Goal: Task Accomplishment & Management: Complete application form

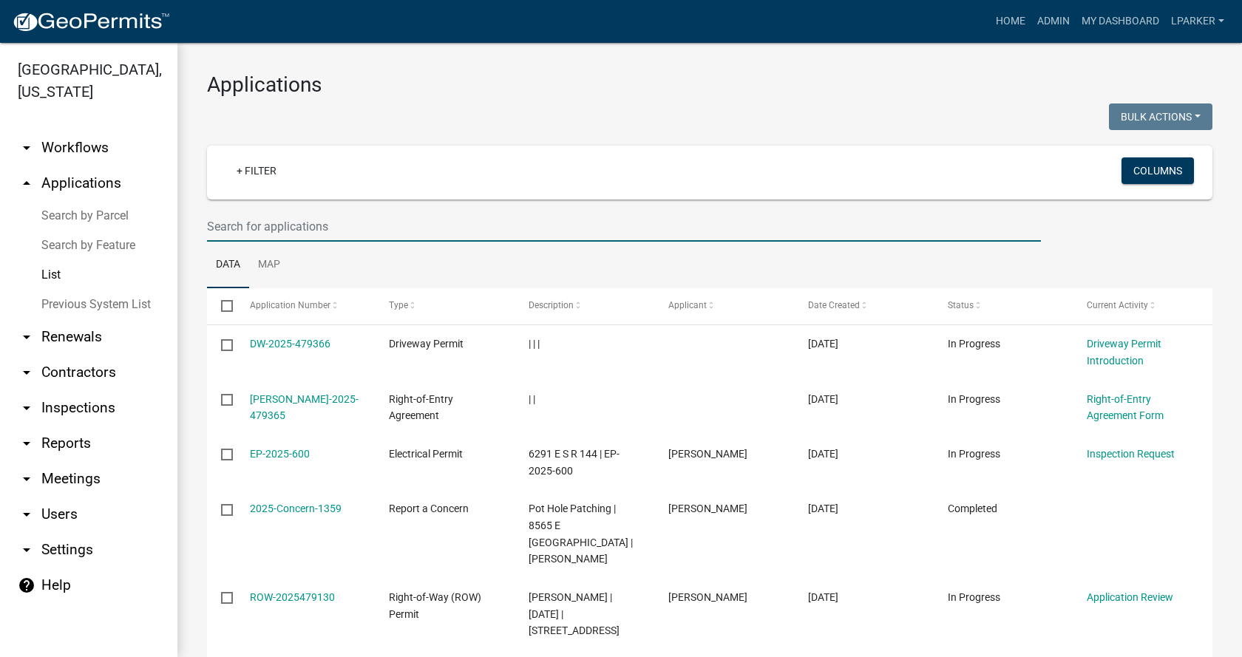
click at [291, 216] on input "text" at bounding box center [624, 226] width 834 height 30
type input "38594"
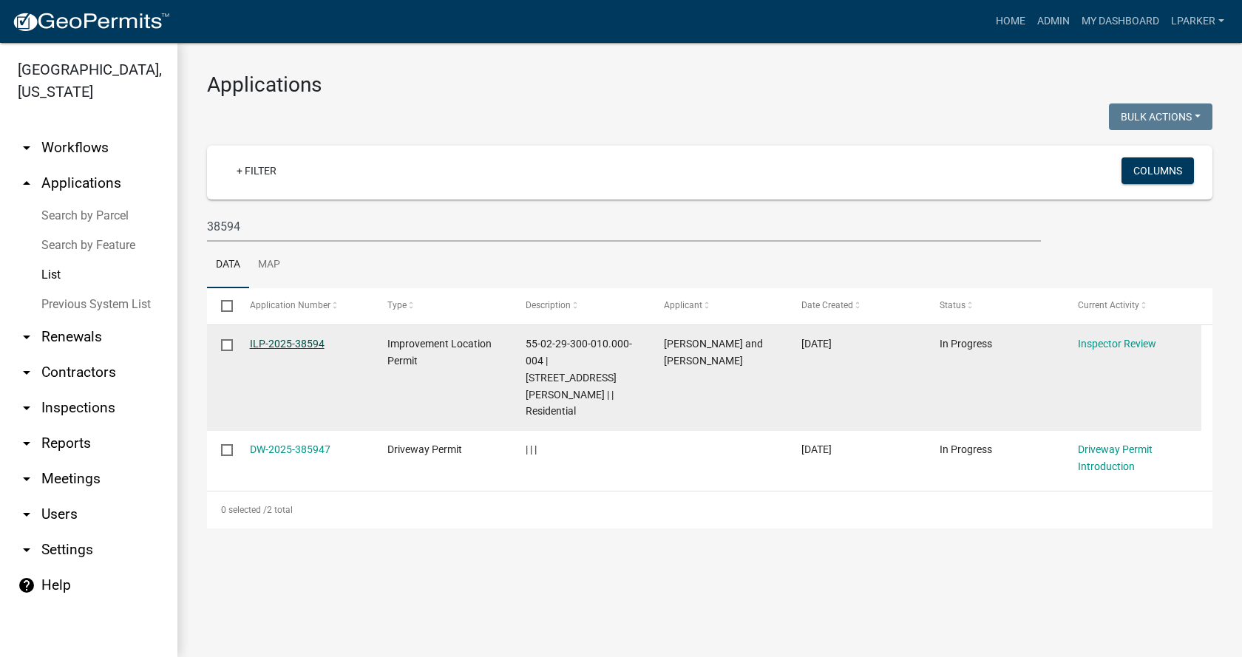
click at [288, 344] on link "ILP-2025-38594" at bounding box center [287, 344] width 75 height 12
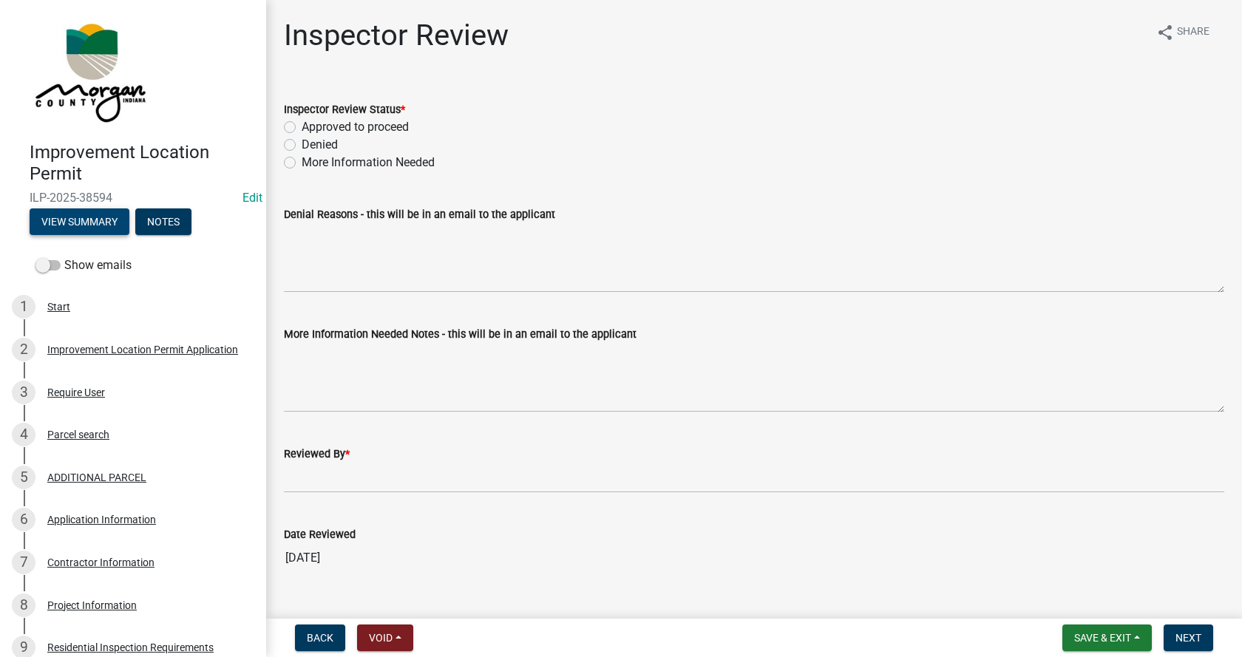
click at [99, 223] on button "View Summary" at bounding box center [80, 222] width 100 height 27
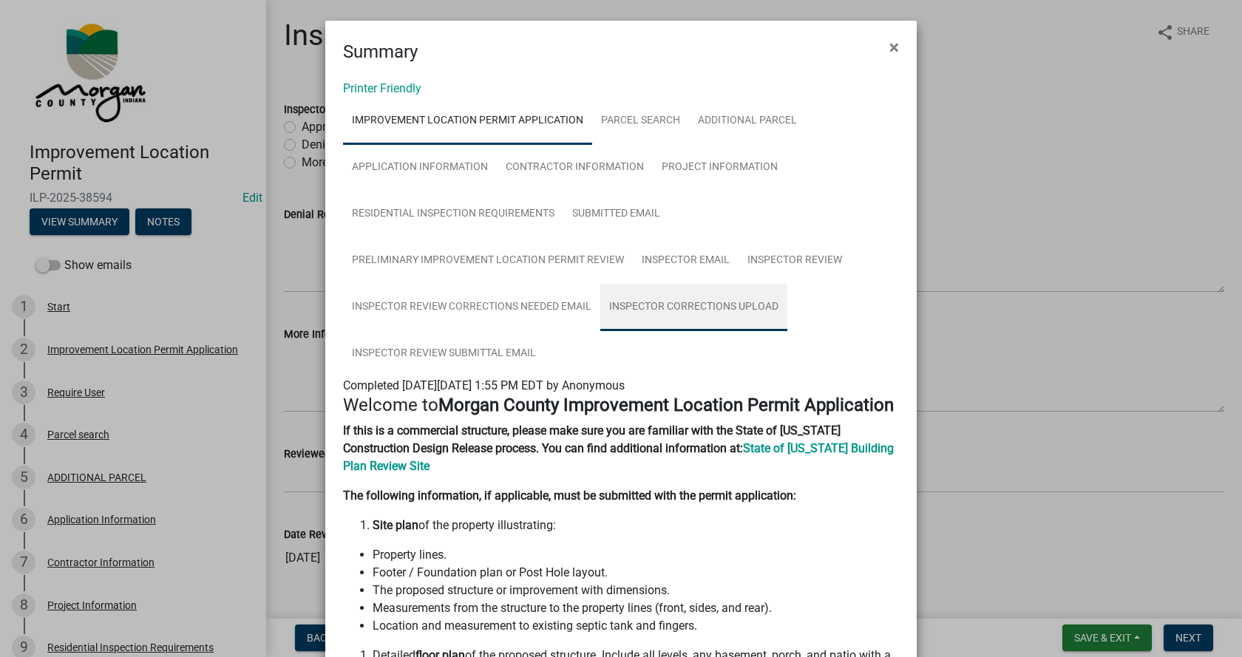
click at [696, 303] on link "Inspector Corrections Upload" at bounding box center [693, 307] width 187 height 47
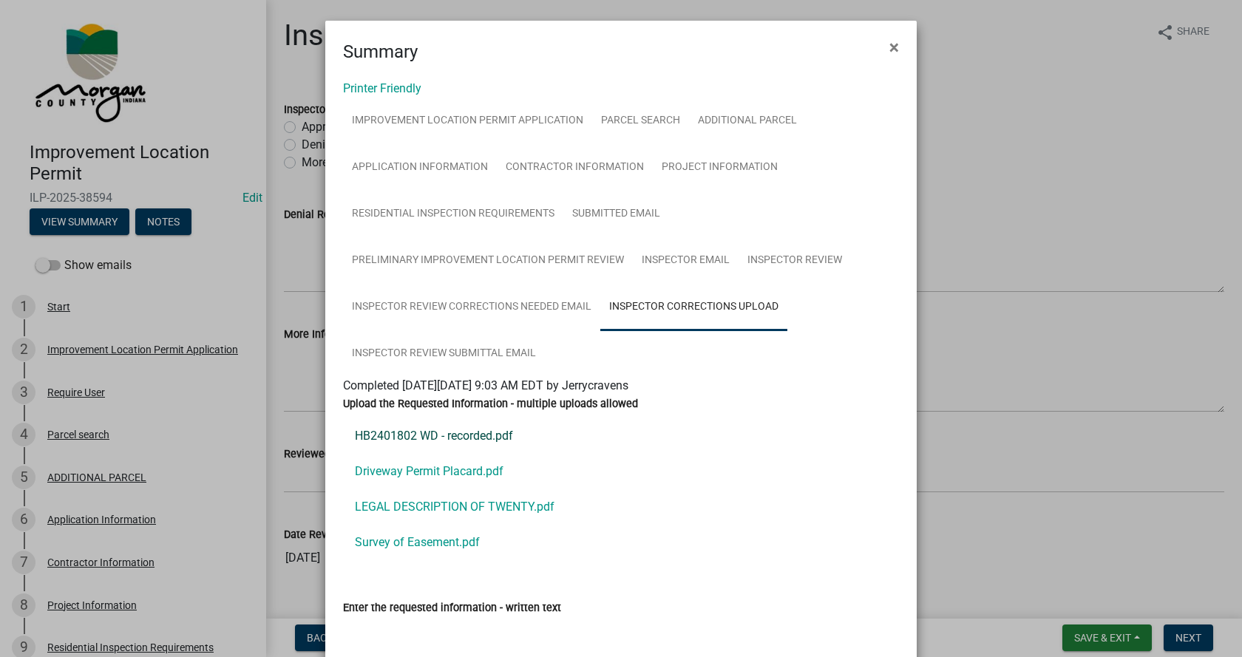
click at [384, 435] on link "HB2401802 WD - recorded.pdf" at bounding box center [621, 436] width 556 height 35
click at [390, 470] on link "Driveway Permit Placard.pdf" at bounding box center [621, 471] width 556 height 35
click at [386, 506] on link "LEGAL DESCRIPTION OF TWENTY.pdf" at bounding box center [621, 507] width 556 height 35
click at [397, 538] on link "Survey of Easement.pdf" at bounding box center [621, 542] width 556 height 35
click at [406, 469] on link "Driveway Permit Placard.pdf" at bounding box center [621, 471] width 556 height 35
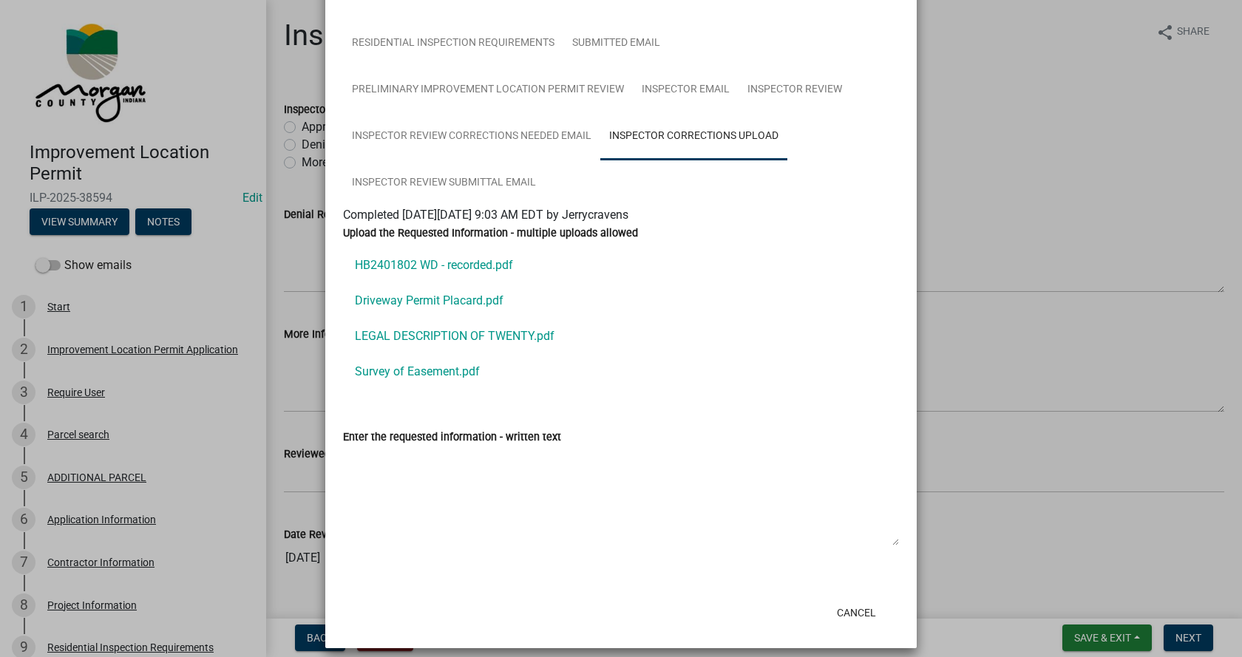
scroll to position [183, 0]
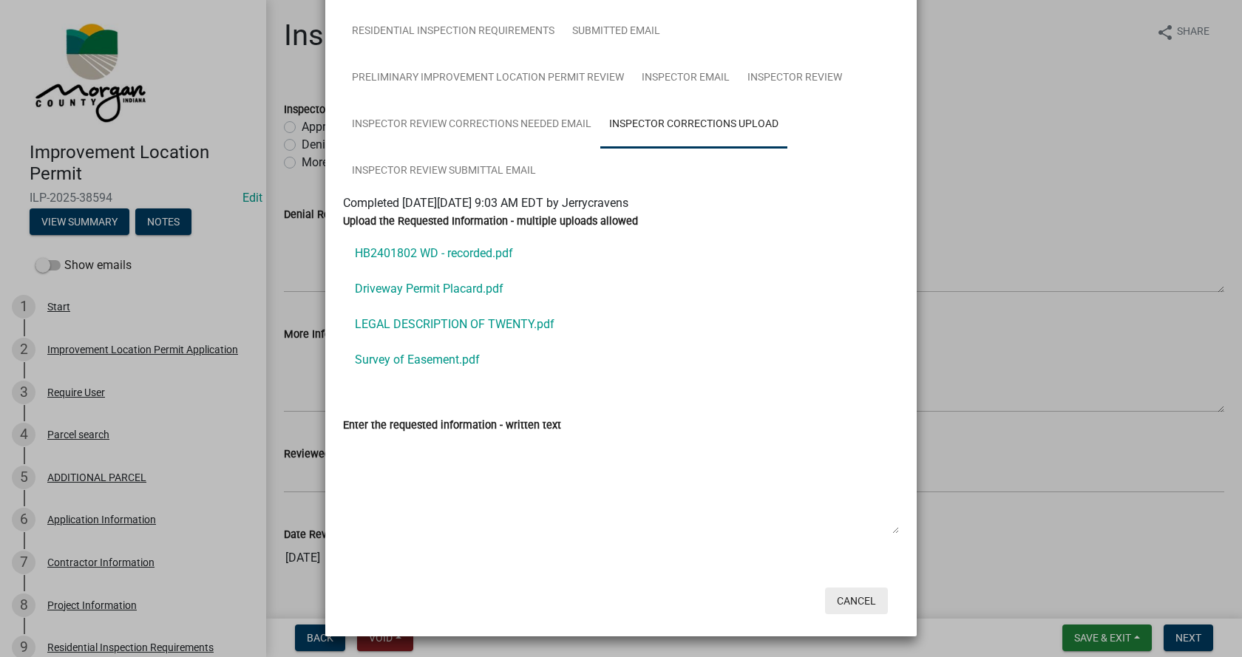
click at [850, 598] on button "Cancel" at bounding box center [856, 601] width 63 height 27
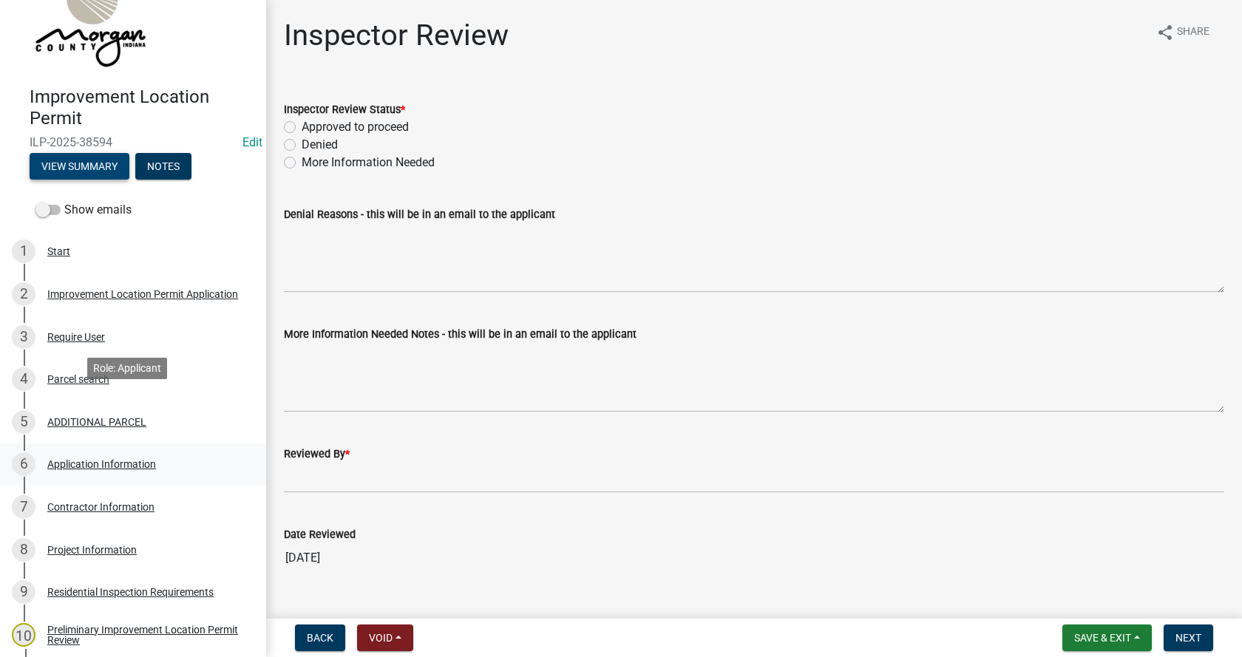
scroll to position [222, 0]
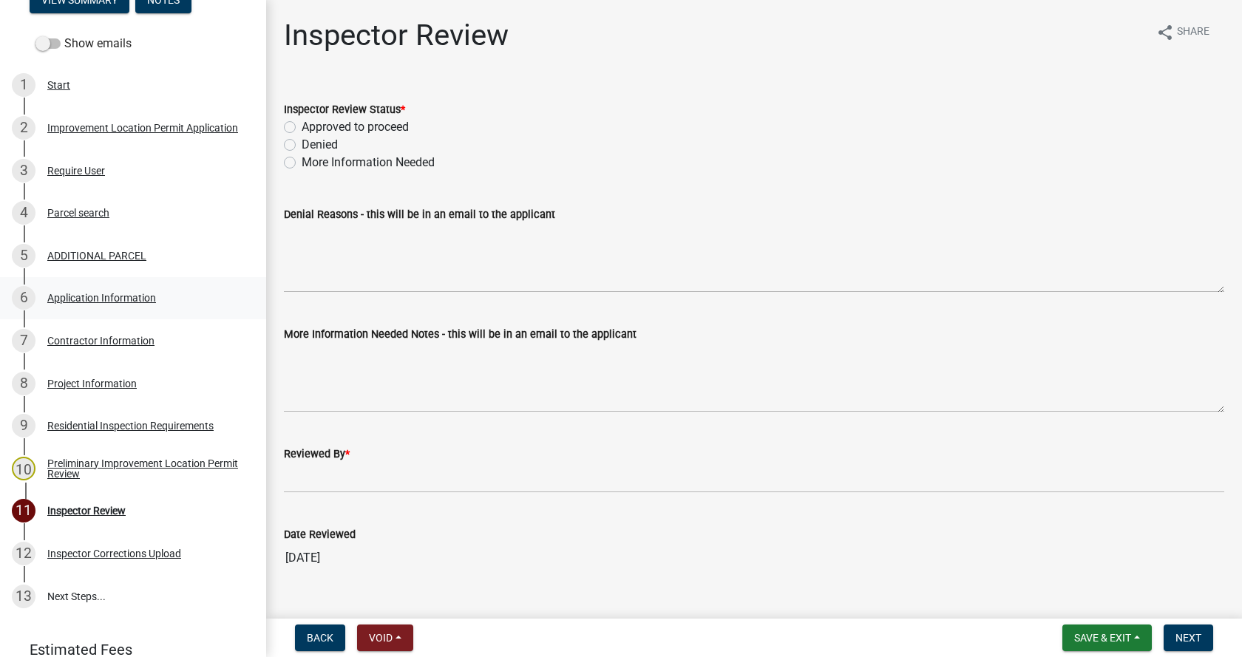
click at [63, 293] on div "Application Information" at bounding box center [101, 298] width 109 height 10
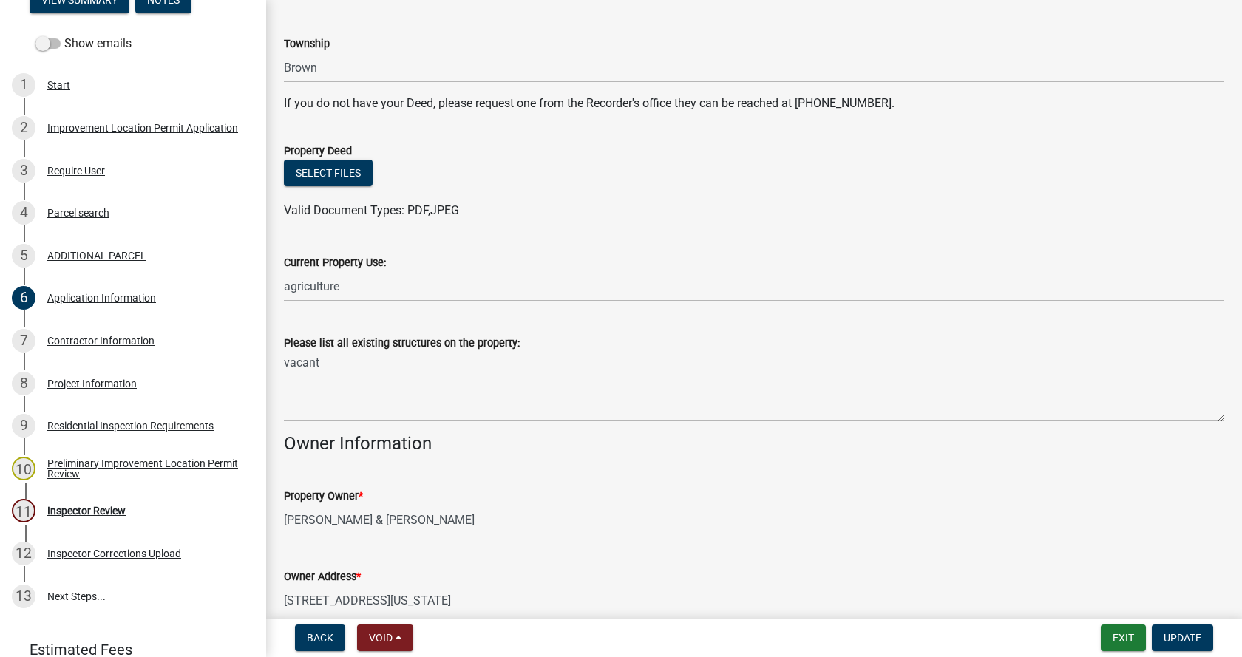
scroll to position [296, 0]
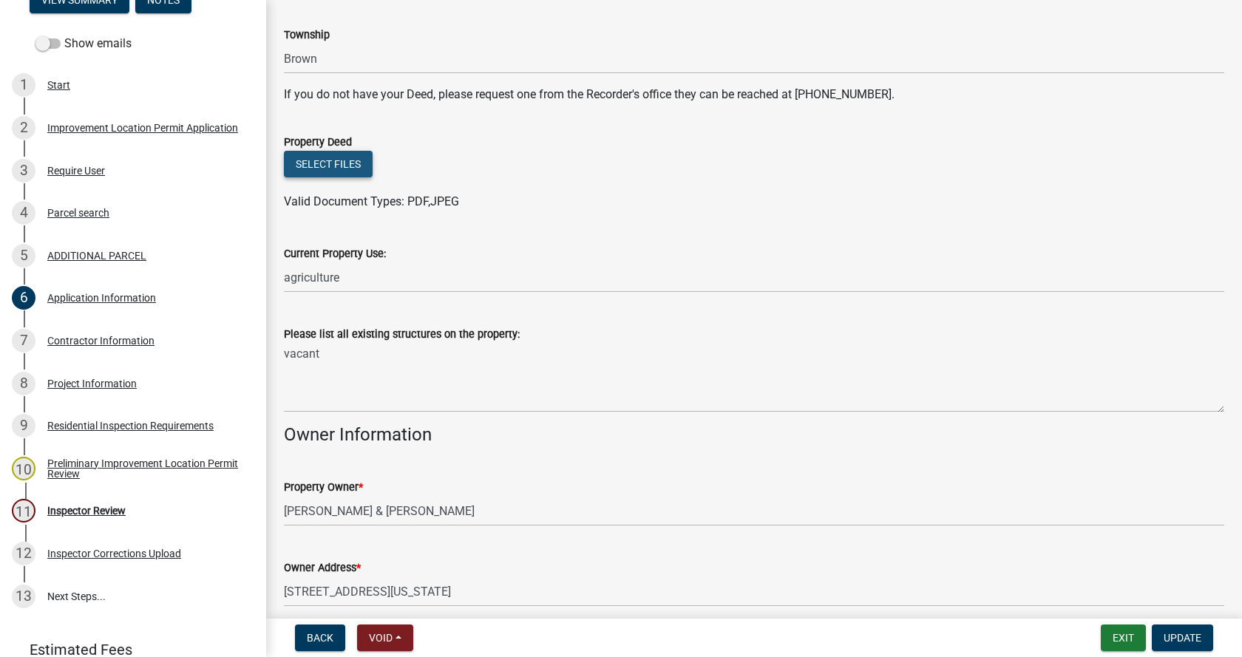
click at [342, 163] on button "Select files" at bounding box center [328, 164] width 89 height 27
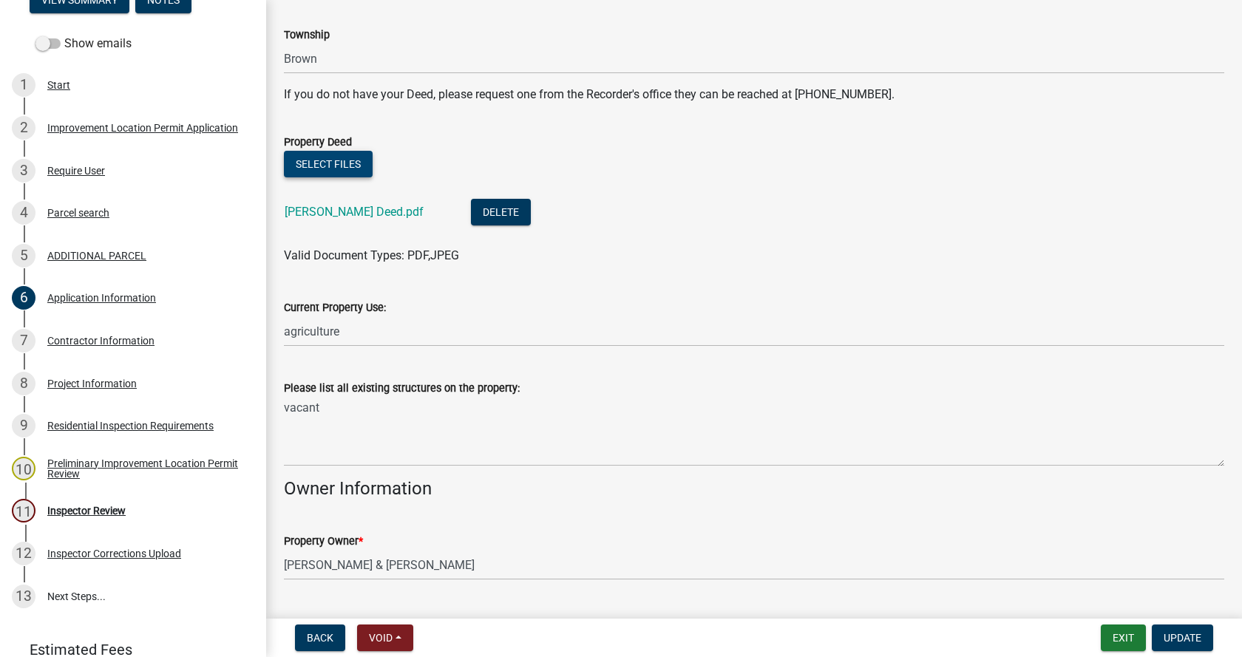
click at [343, 161] on button "Select files" at bounding box center [328, 164] width 89 height 27
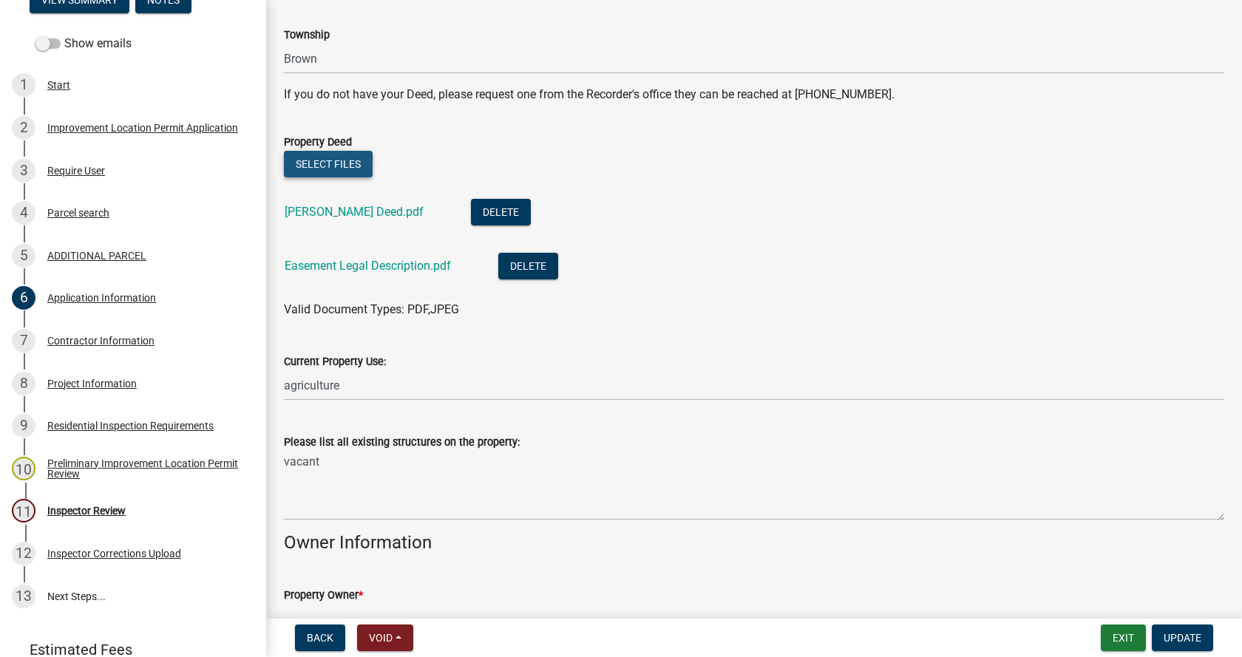
click at [314, 159] on button "Select files" at bounding box center [328, 164] width 89 height 27
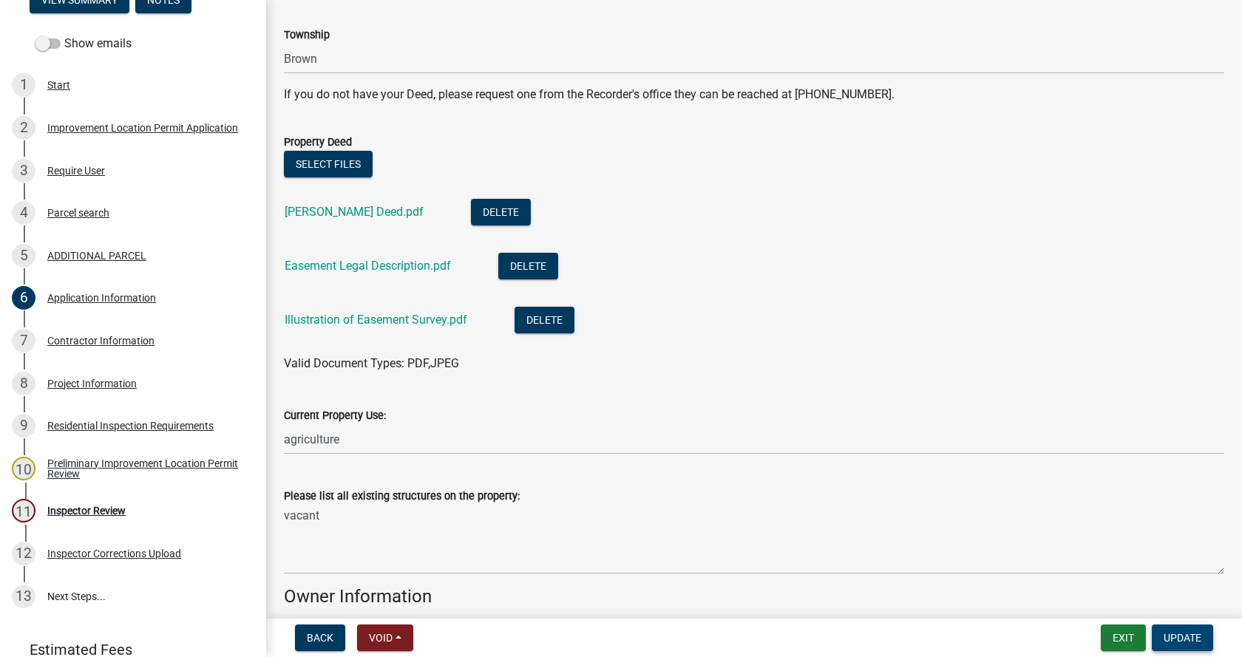
click at [1190, 635] on span "Update" at bounding box center [1183, 638] width 38 height 12
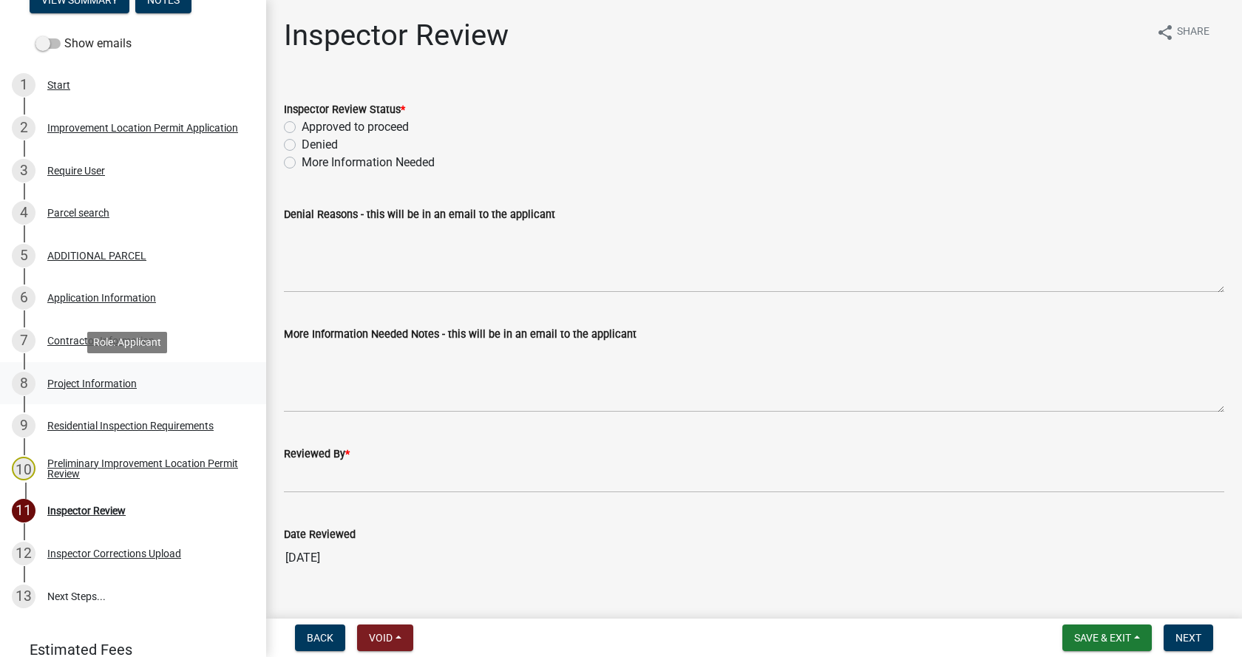
click at [57, 381] on div "Project Information" at bounding box center [91, 384] width 89 height 10
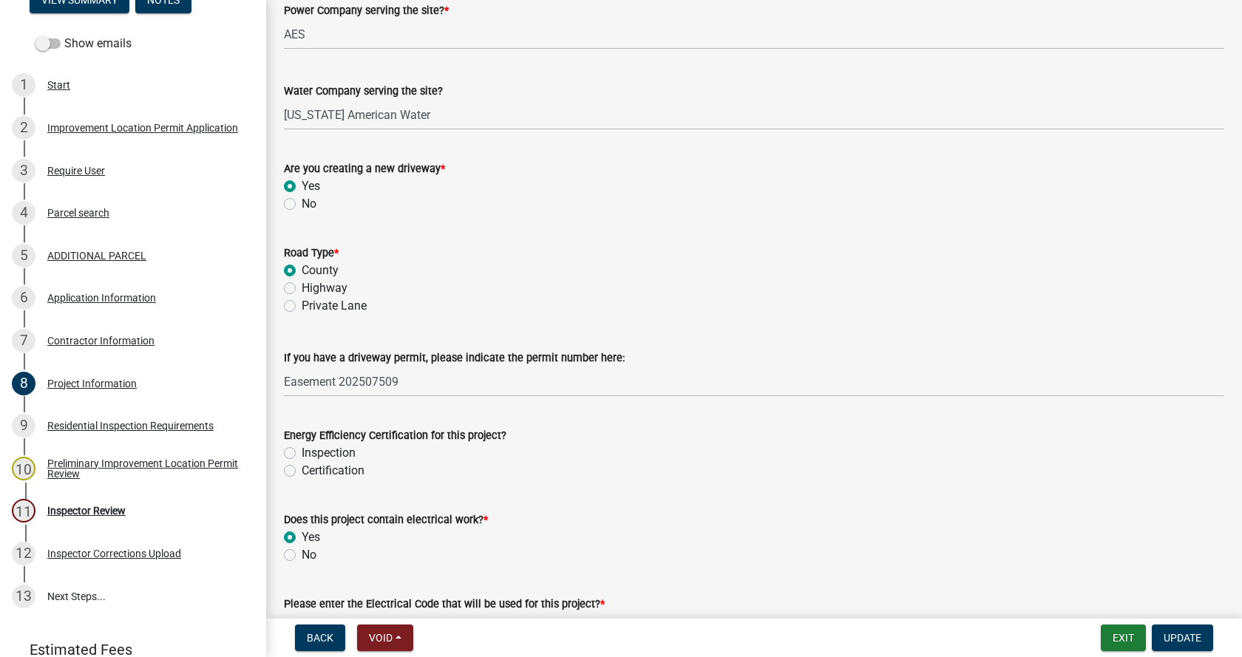
scroll to position [1923, 0]
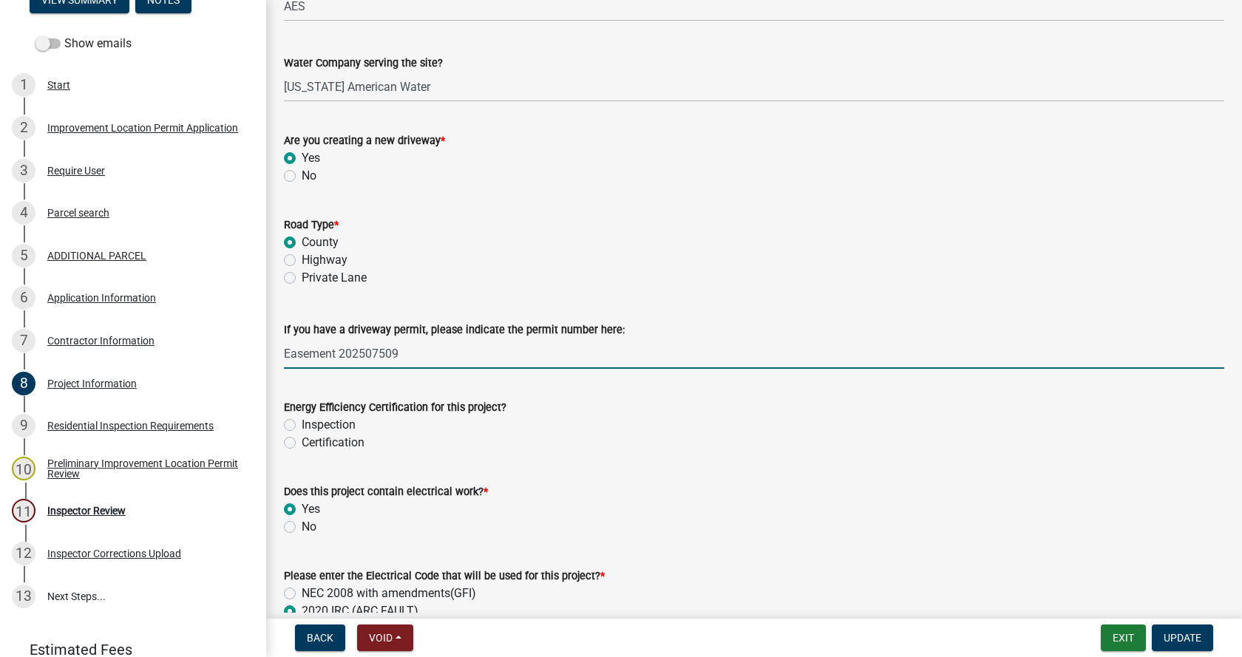
click at [288, 353] on input "Easement 202507509" at bounding box center [754, 354] width 941 height 30
drag, startPoint x: 498, startPoint y: 353, endPoint x: 365, endPoint y: 357, distance: 133.9
click at [365, 357] on input "DW-2025-117 Easement 202507509" at bounding box center [754, 354] width 941 height 30
type input "DW-2025-117"
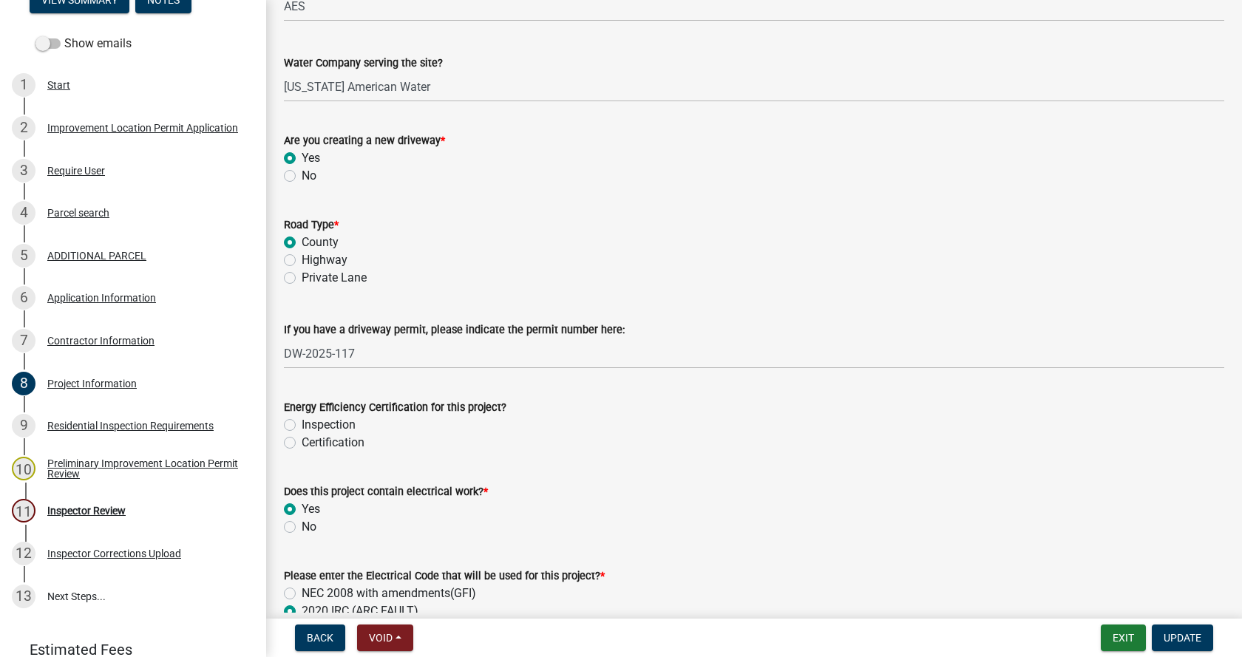
click at [302, 424] on label "Inspection" at bounding box center [329, 425] width 54 height 18
click at [302, 424] on input "Inspection" at bounding box center [307, 421] width 10 height 10
radio input "true"
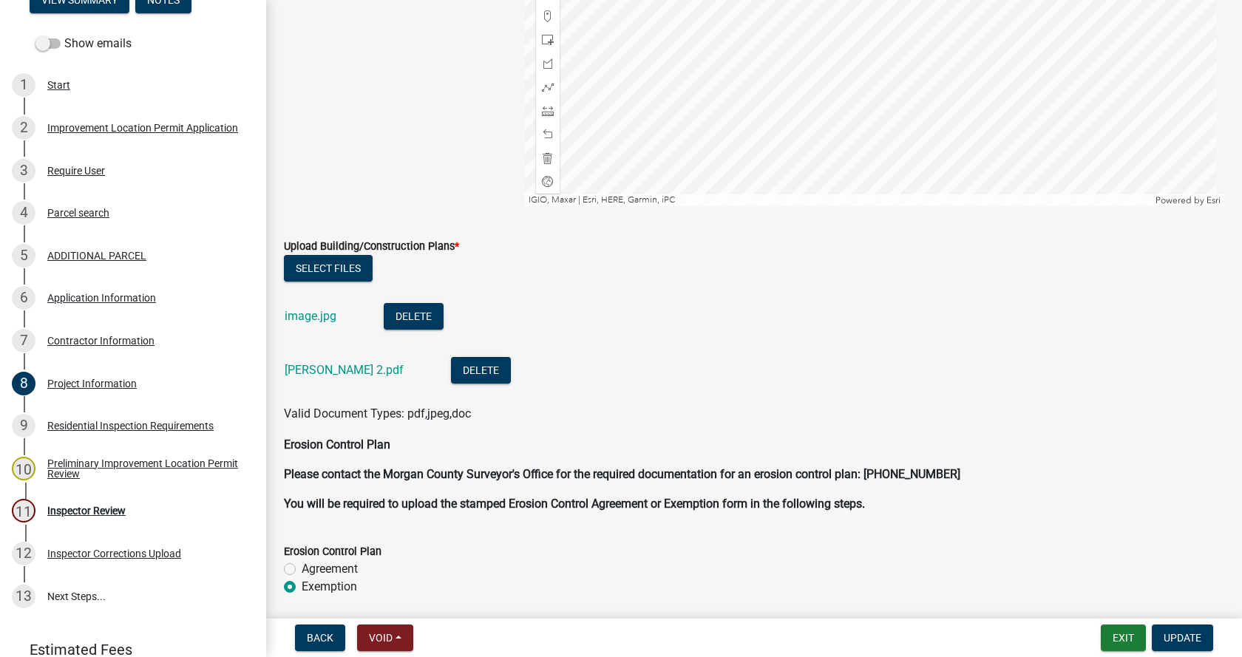
scroll to position [3697, 0]
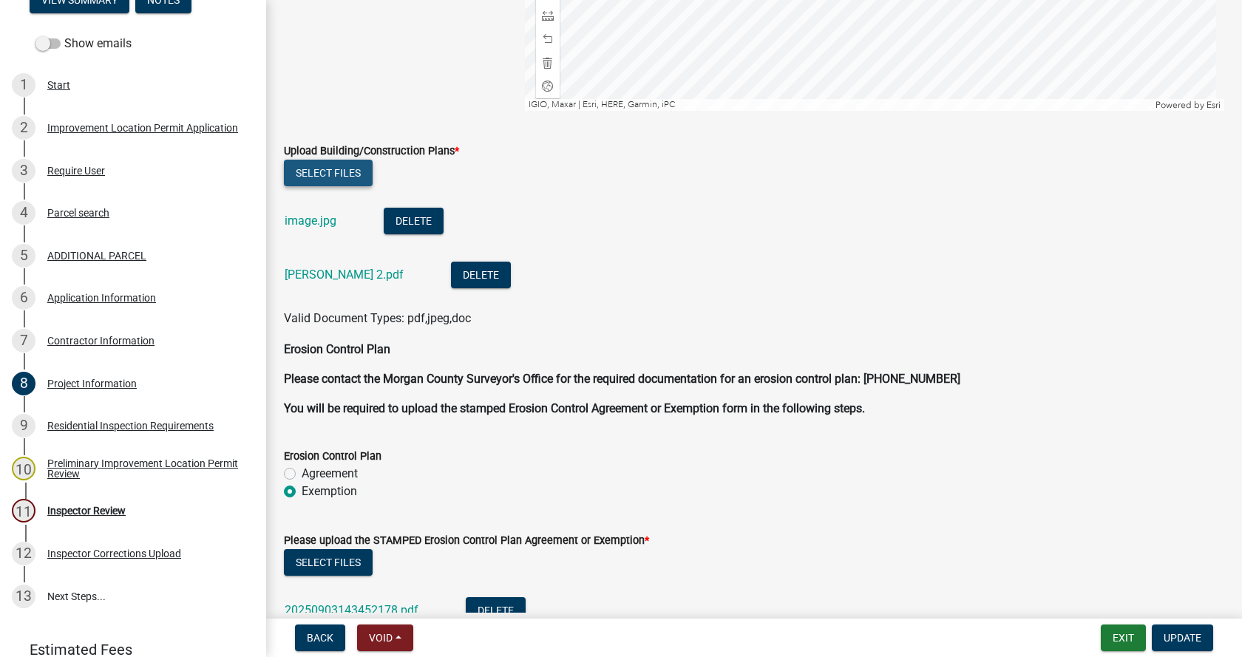
click at [332, 170] on button "Select files" at bounding box center [328, 173] width 89 height 27
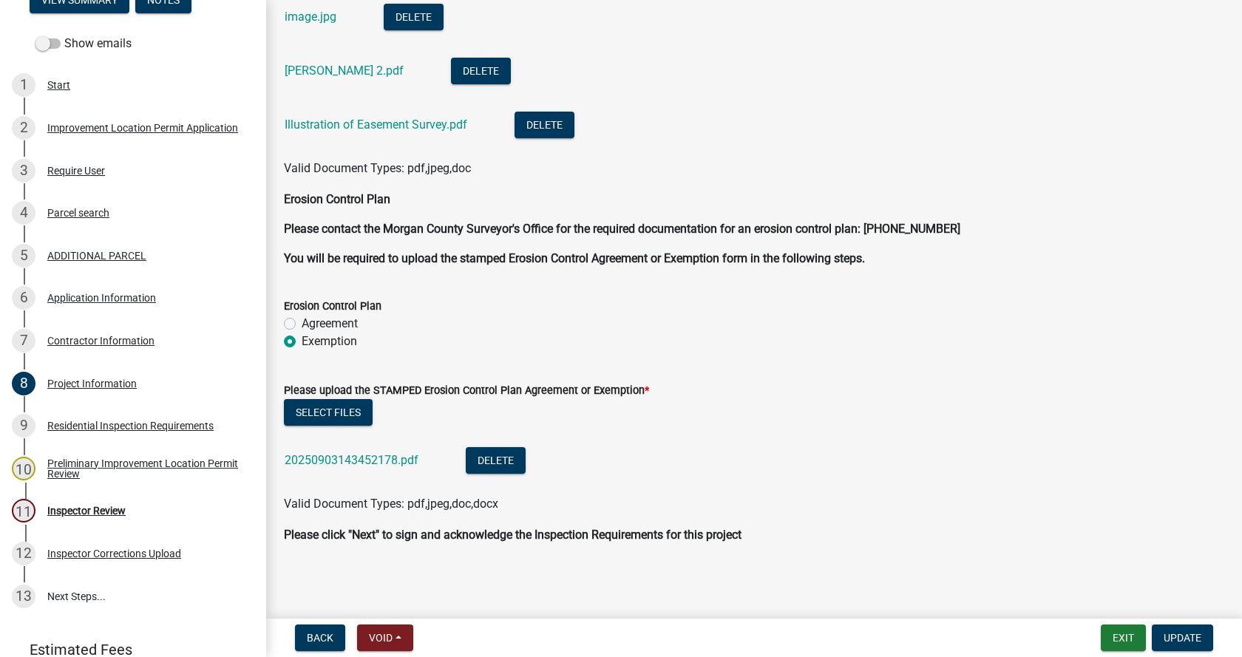
scroll to position [3902, 0]
click at [1185, 637] on span "Update" at bounding box center [1183, 638] width 38 height 12
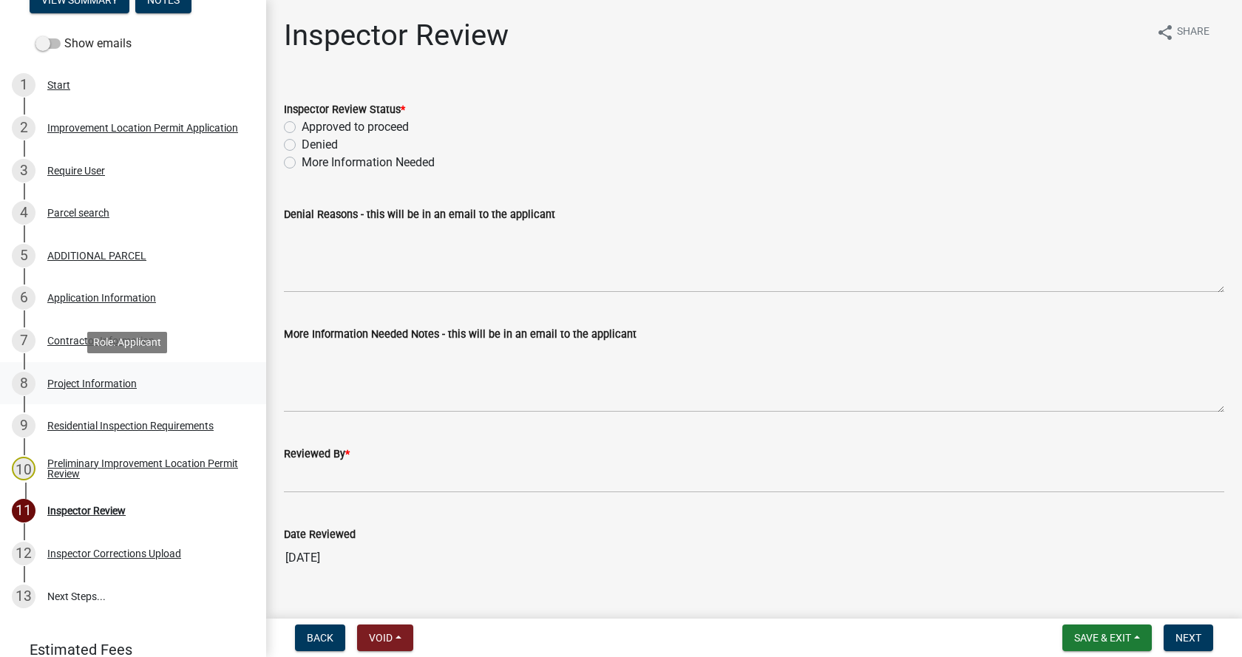
click at [51, 382] on div "Project Information" at bounding box center [91, 384] width 89 height 10
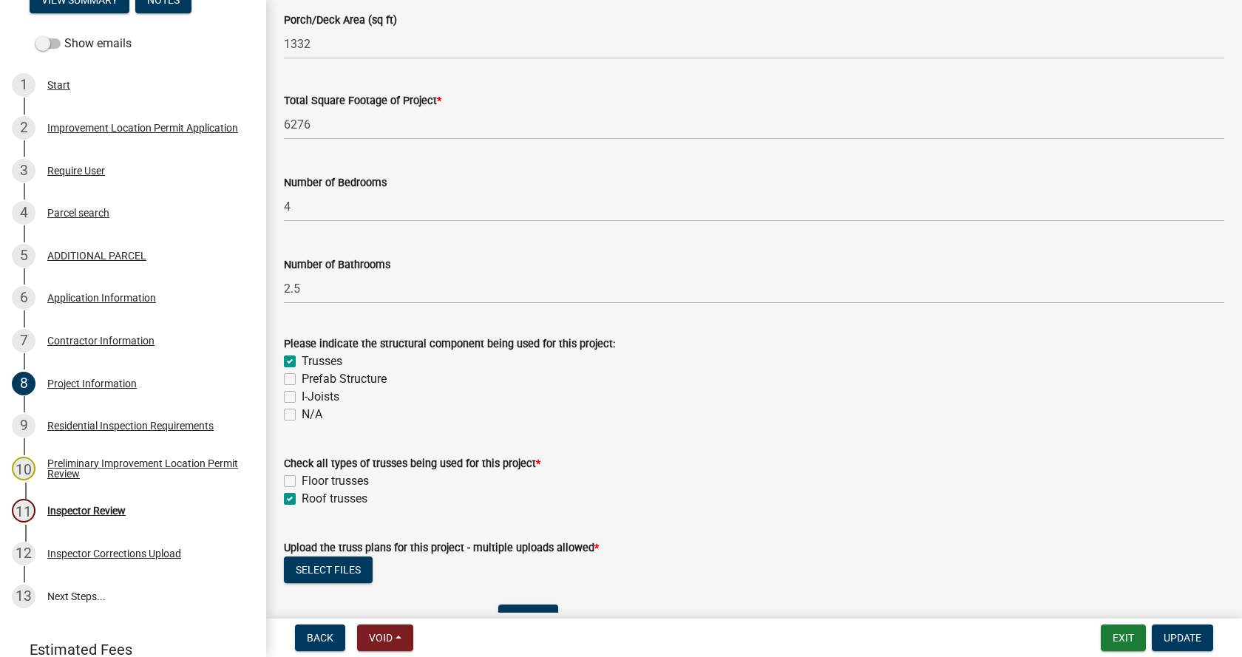
scroll to position [1405, 0]
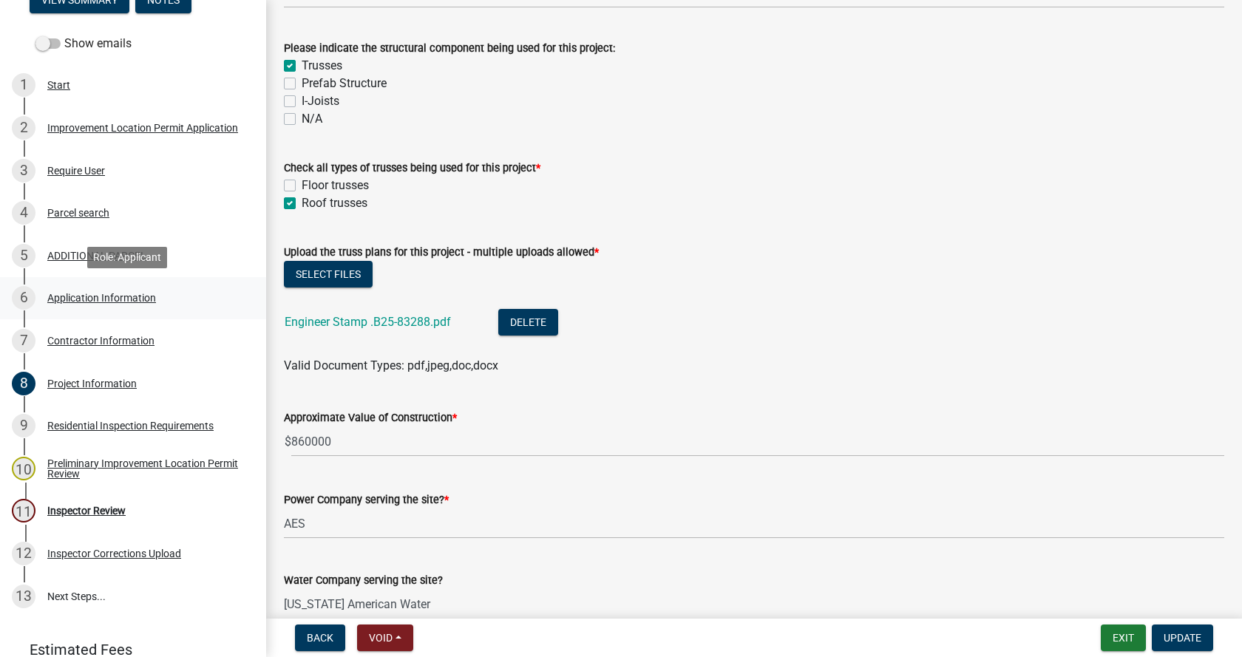
click at [55, 295] on div "Application Information" at bounding box center [101, 298] width 109 height 10
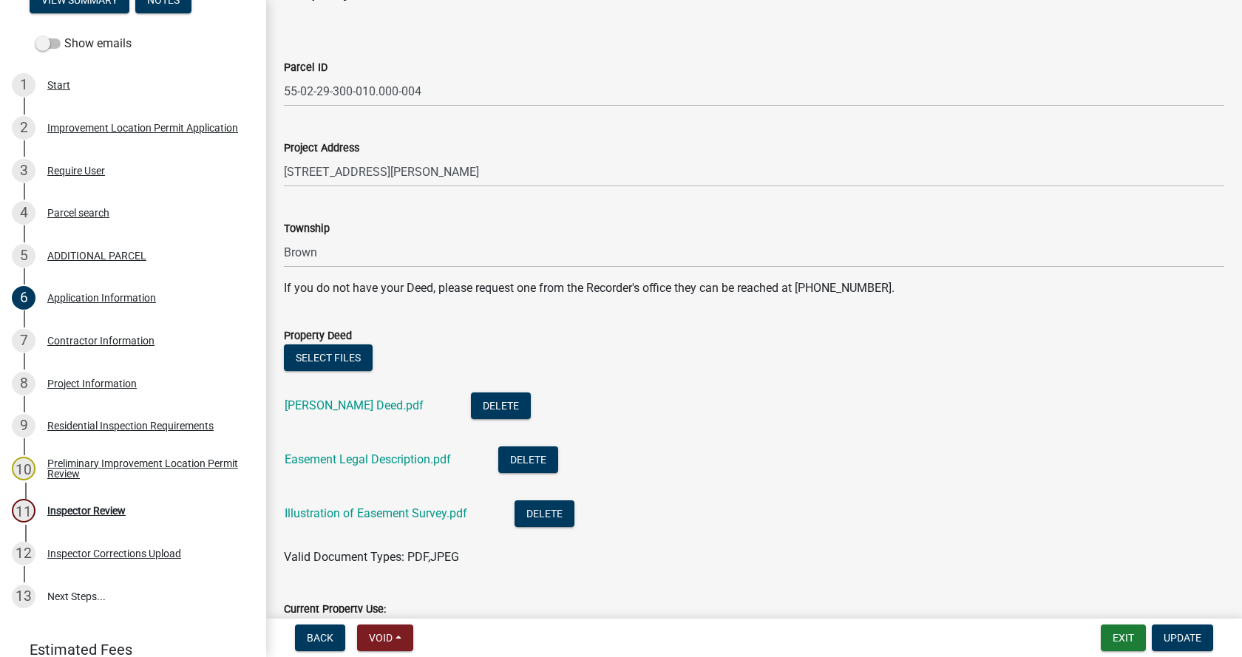
scroll to position [0, 0]
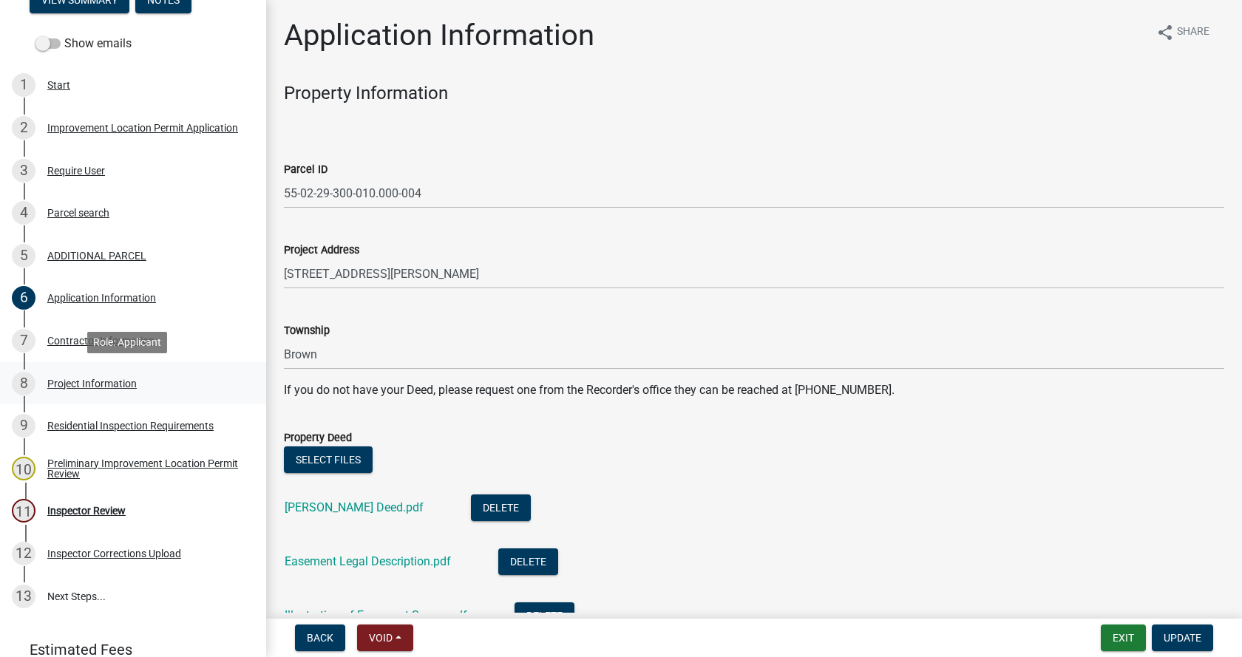
click at [62, 379] on div "Project Information" at bounding box center [91, 384] width 89 height 10
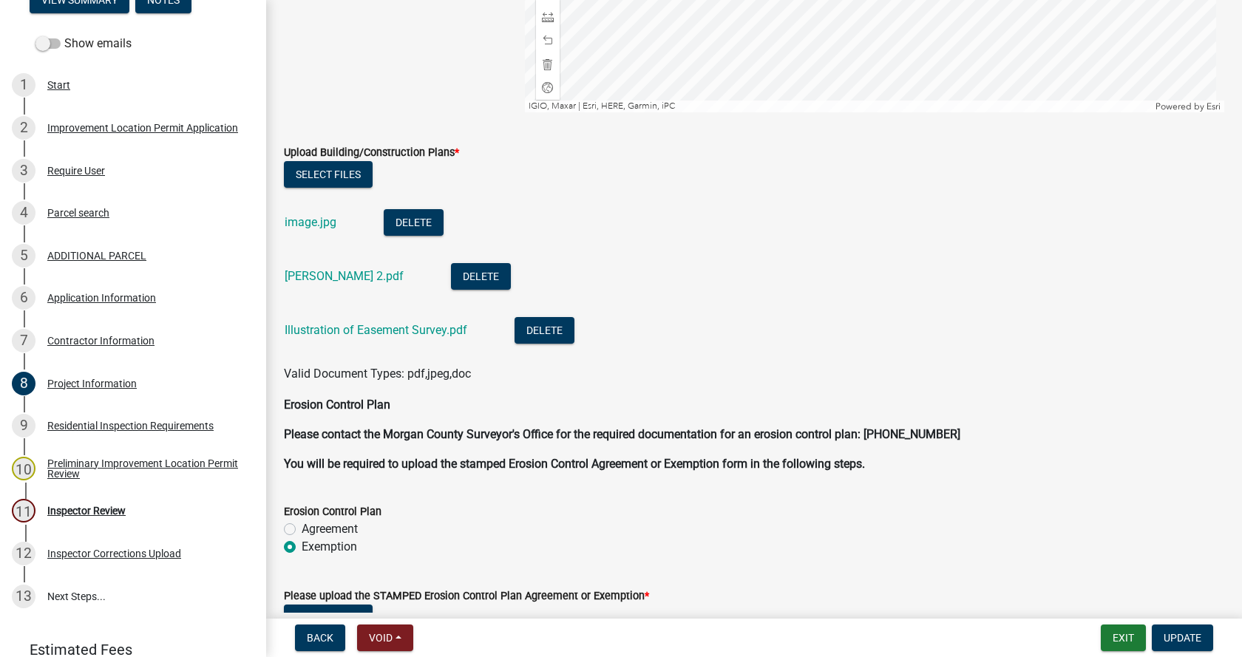
scroll to position [3697, 0]
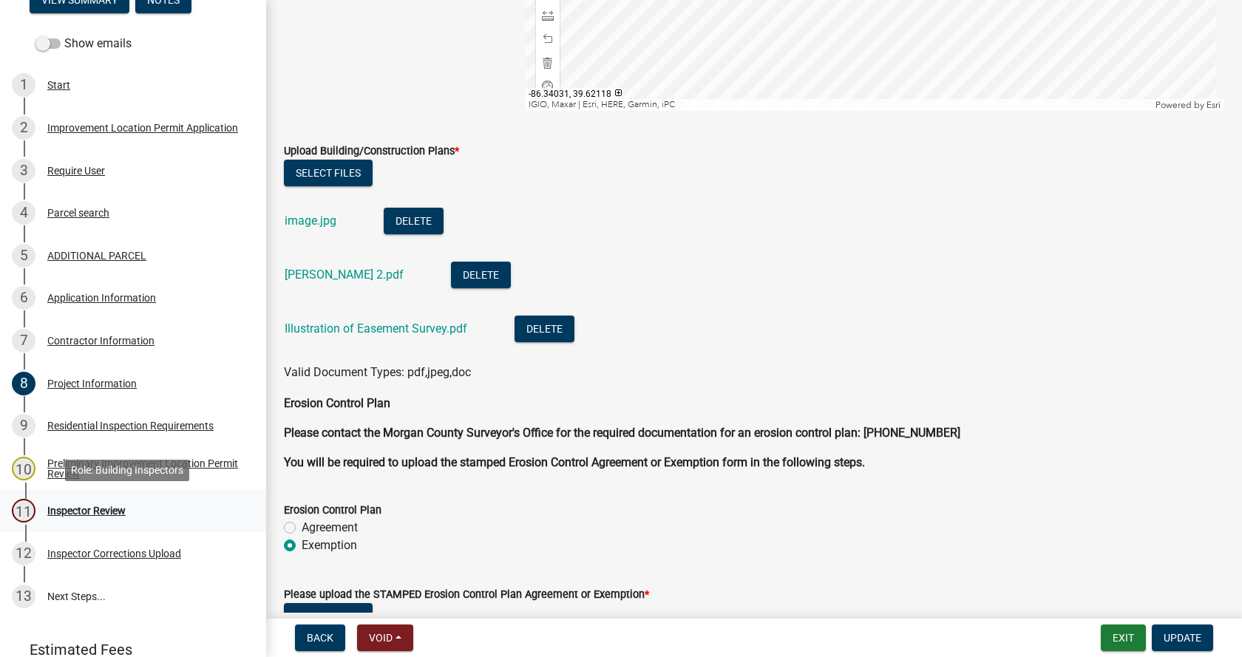
click at [52, 509] on div "Inspector Review" at bounding box center [86, 511] width 78 height 10
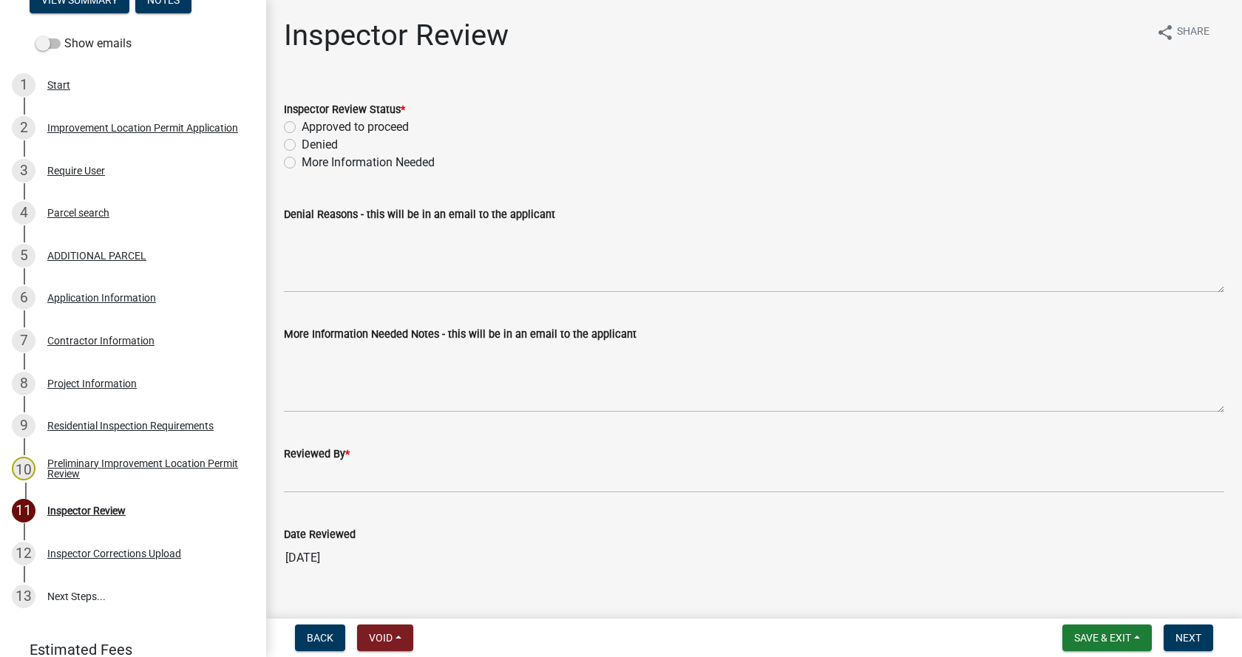
click at [302, 129] on label "Approved to proceed" at bounding box center [355, 127] width 107 height 18
click at [302, 128] on input "Approved to proceed" at bounding box center [307, 123] width 10 height 10
radio input "true"
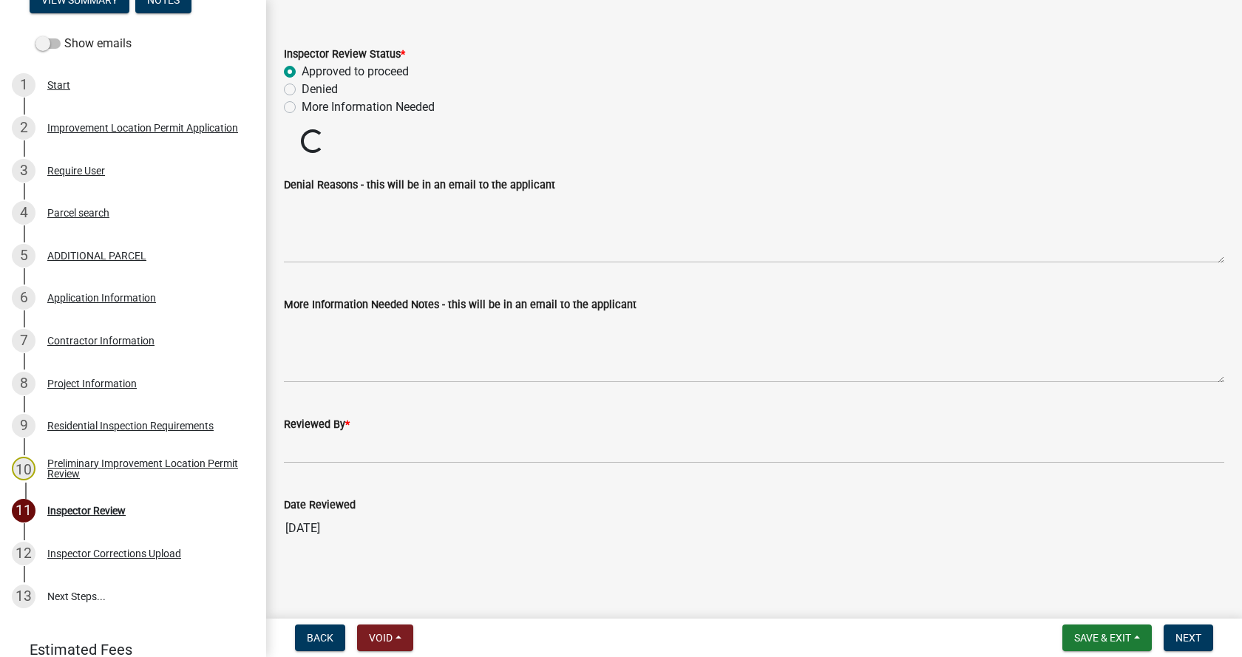
scroll to position [30, 0]
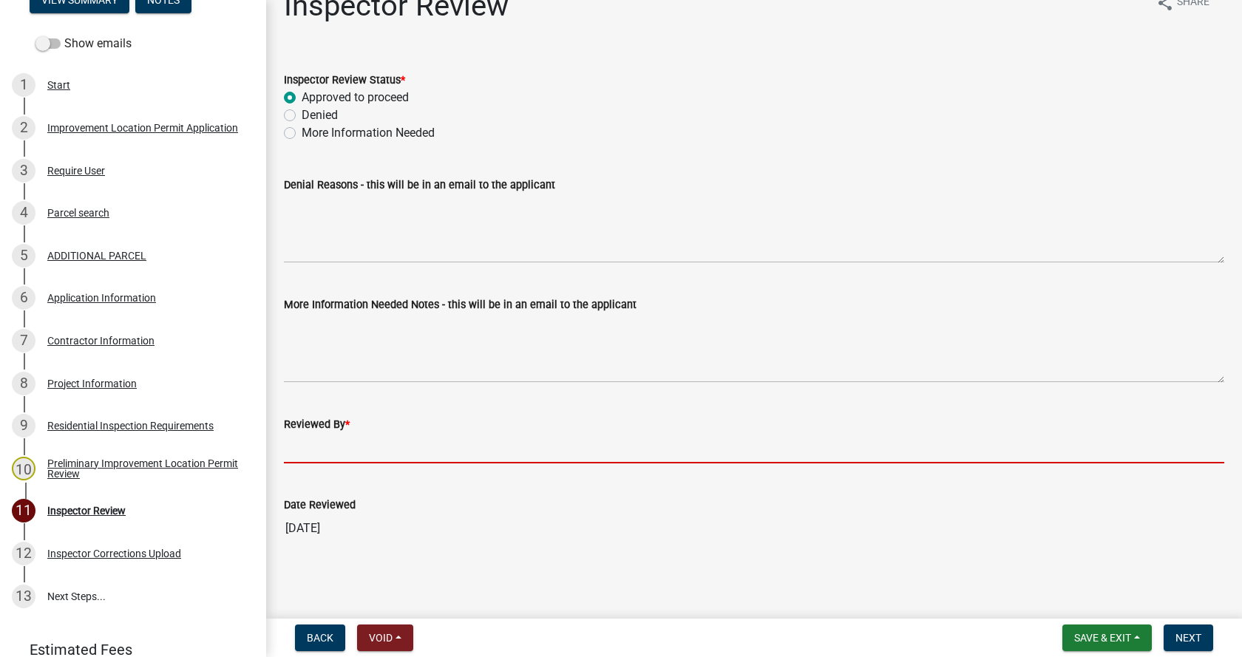
click at [325, 456] on input "Reviewed By *" at bounding box center [754, 448] width 941 height 30
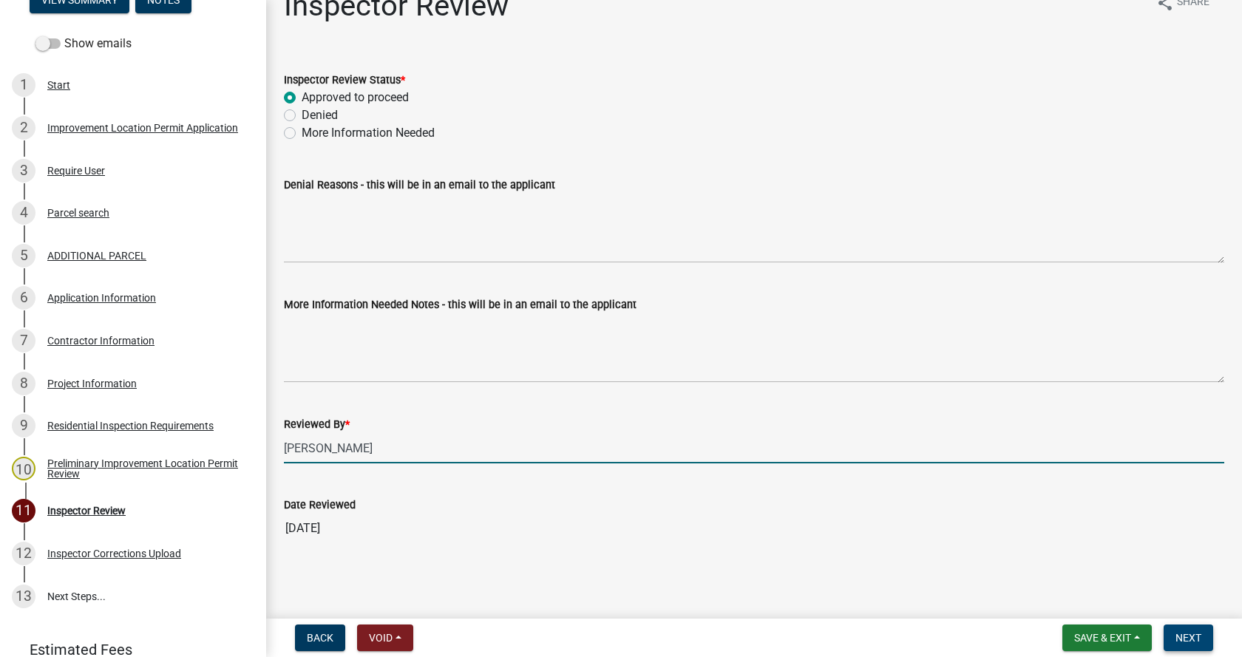
type input "[PERSON_NAME]"
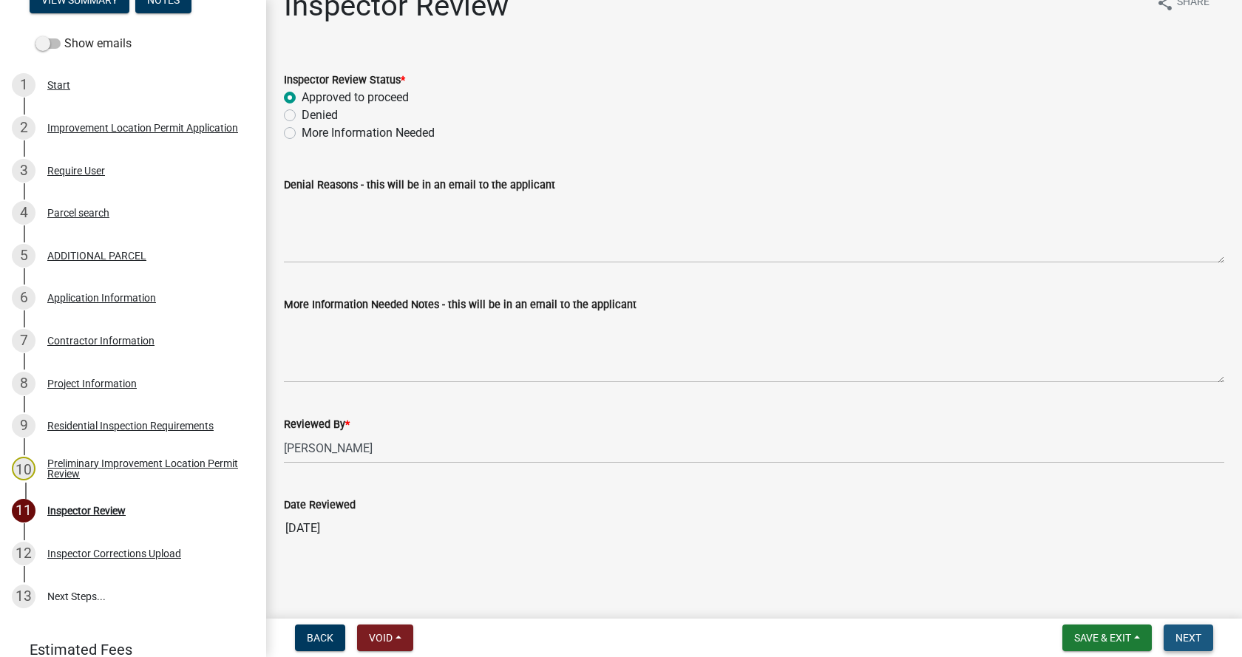
click at [1196, 631] on button "Next" at bounding box center [1189, 638] width 50 height 27
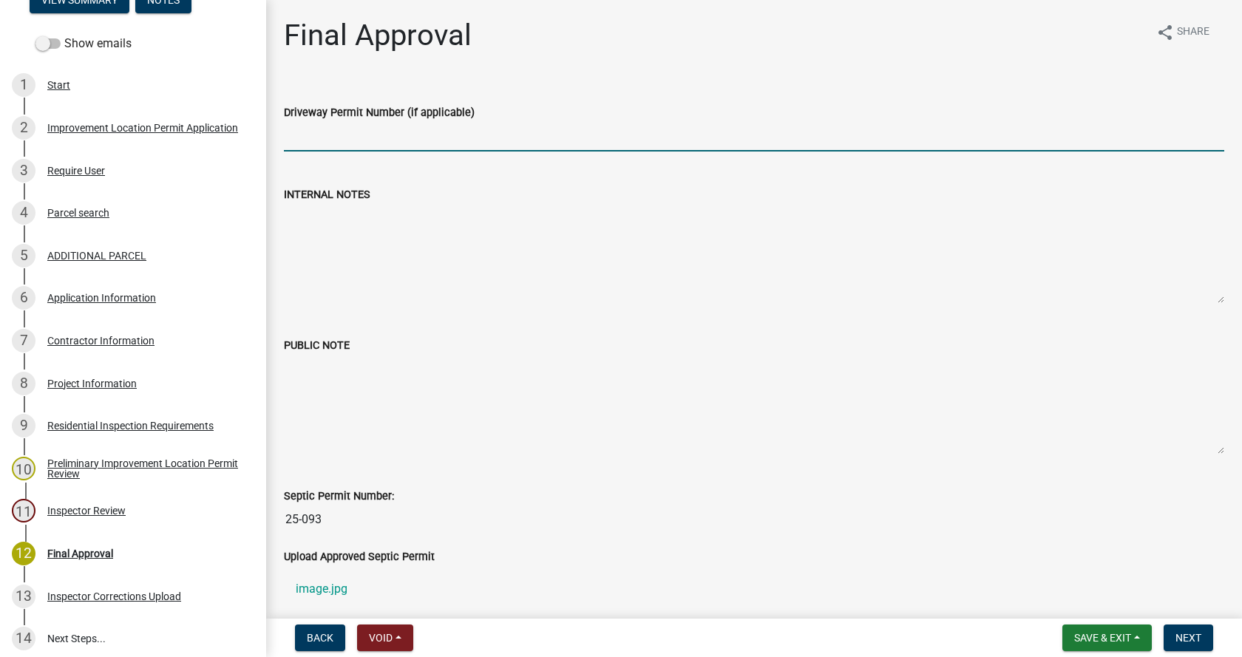
click at [351, 137] on input "Driveway Permit Number (if applicable)" at bounding box center [754, 136] width 941 height 30
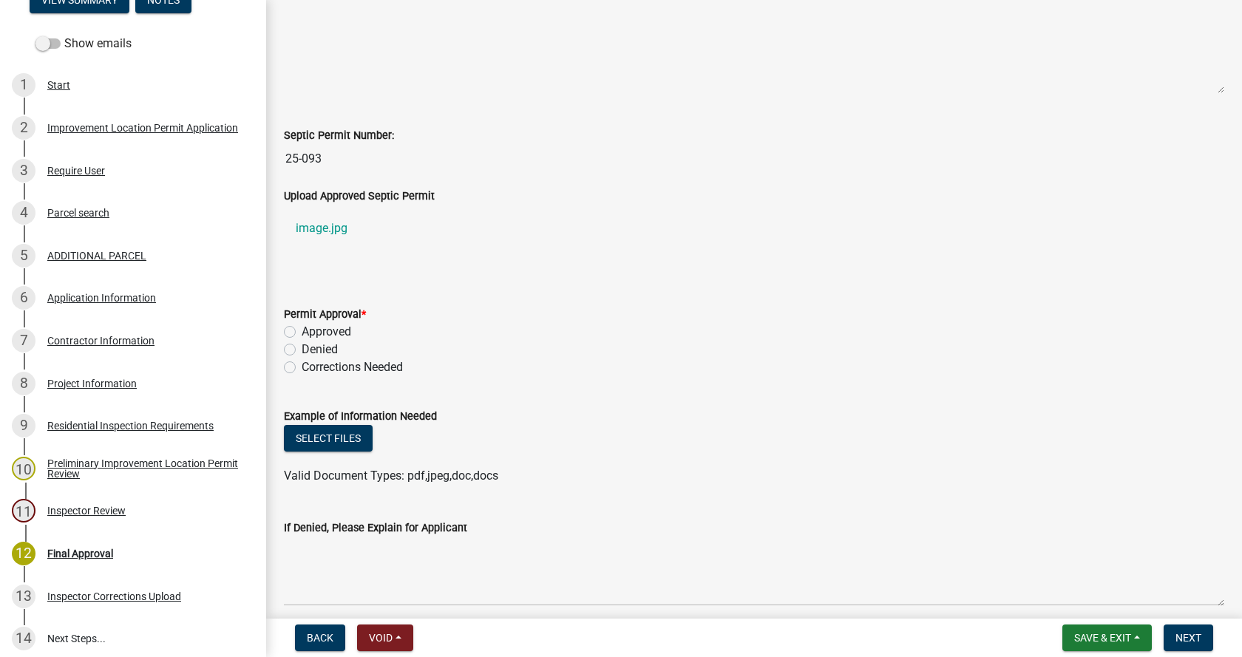
scroll to position [444, 0]
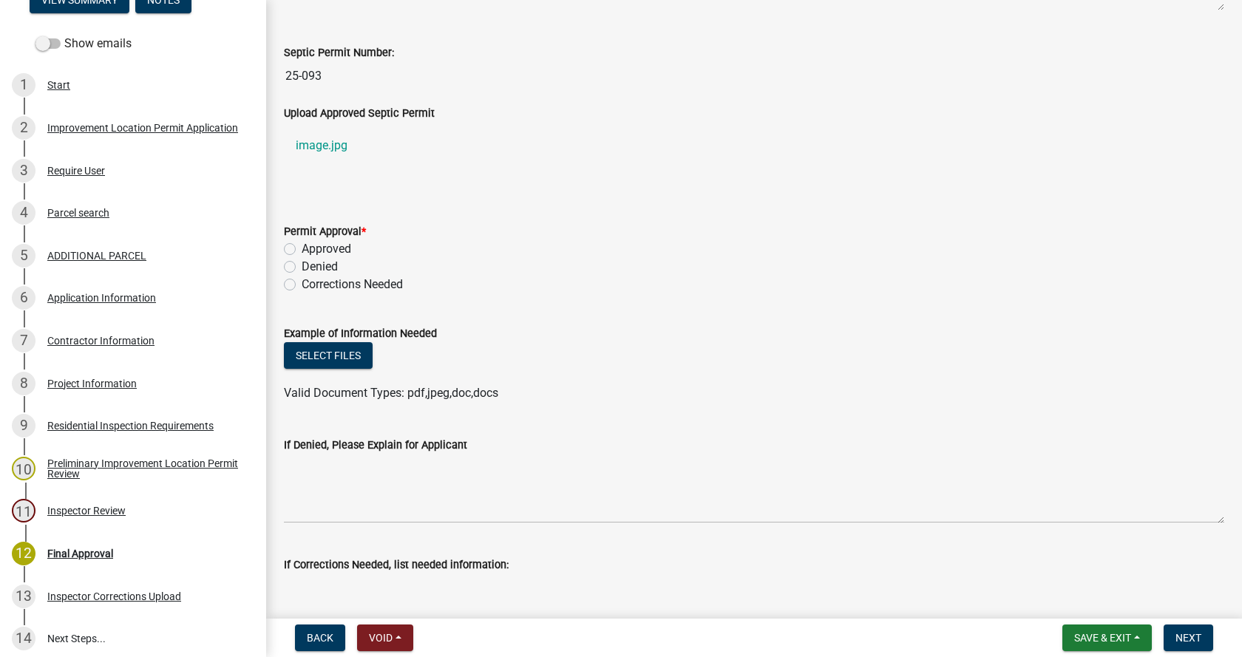
type input "DW-2025-117"
click at [302, 251] on label "Approved" at bounding box center [327, 249] width 50 height 18
click at [302, 250] on input "Approved" at bounding box center [307, 245] width 10 height 10
radio input "true"
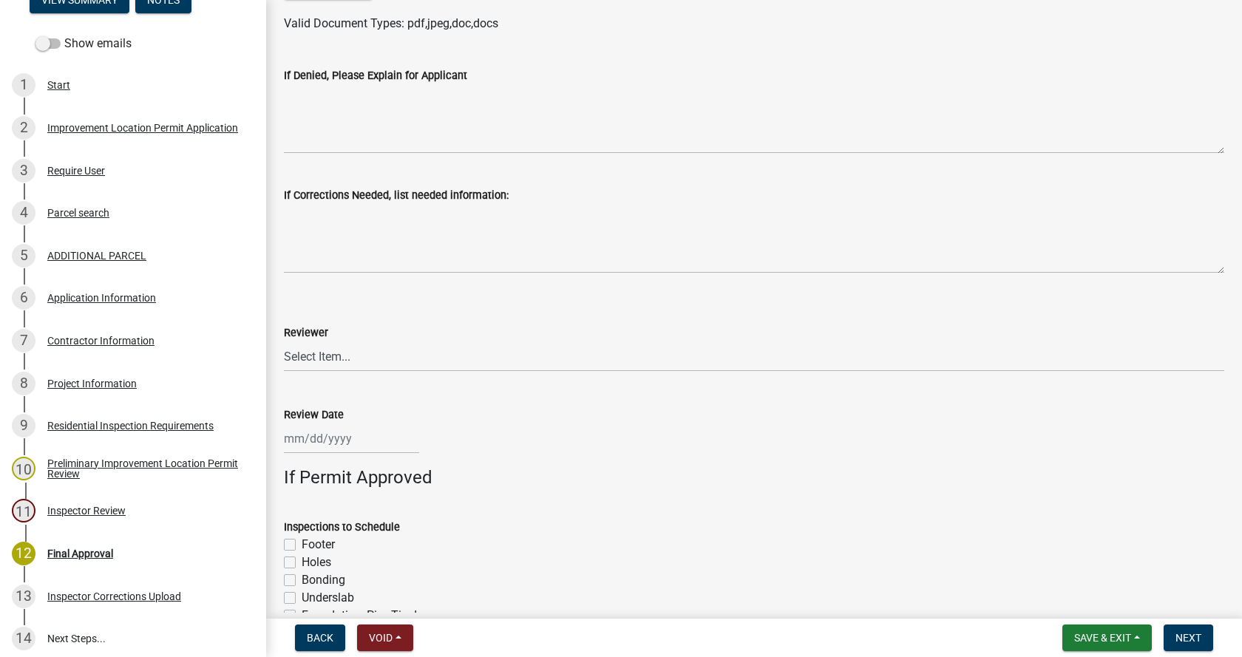
scroll to position [887, 0]
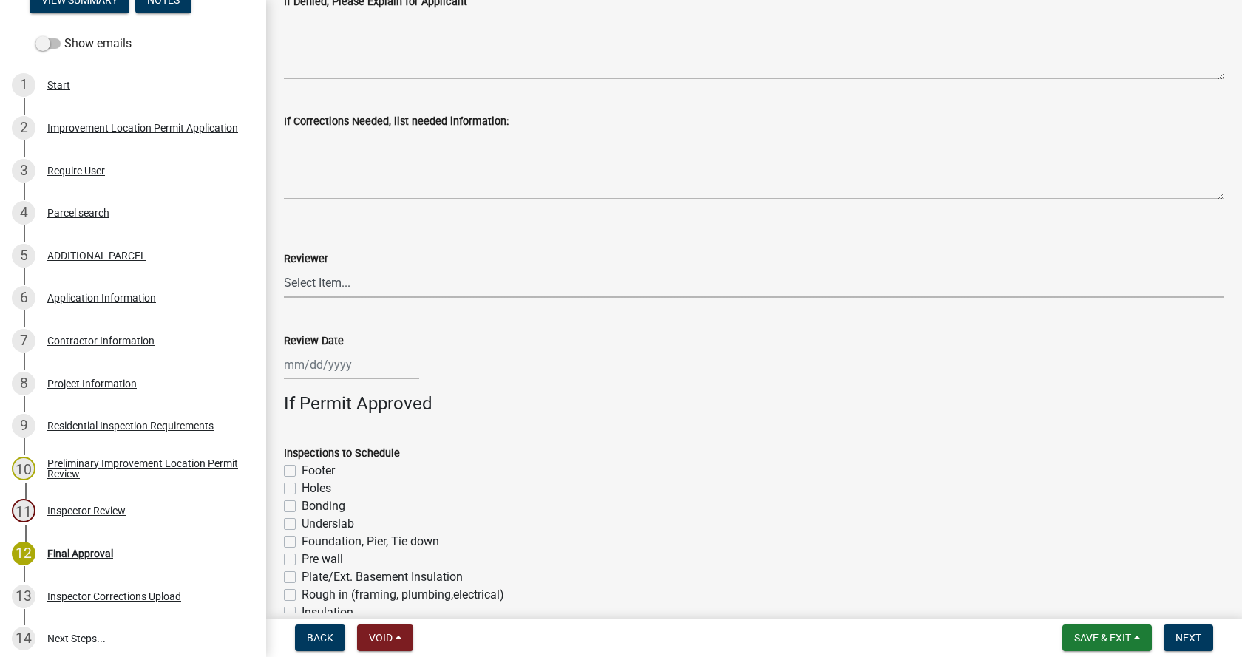
click at [343, 283] on select "Select Item... [PERSON_NAME] [PERSON_NAME] [PERSON_NAME]" at bounding box center [754, 283] width 941 height 30
click at [284, 268] on select "Select Item... [PERSON_NAME] [PERSON_NAME] [PERSON_NAME]" at bounding box center [754, 283] width 941 height 30
select select "4bf9213e-c266-4258-8e9b-d5f6a07002fa"
click at [316, 368] on div at bounding box center [351, 365] width 135 height 30
select select "9"
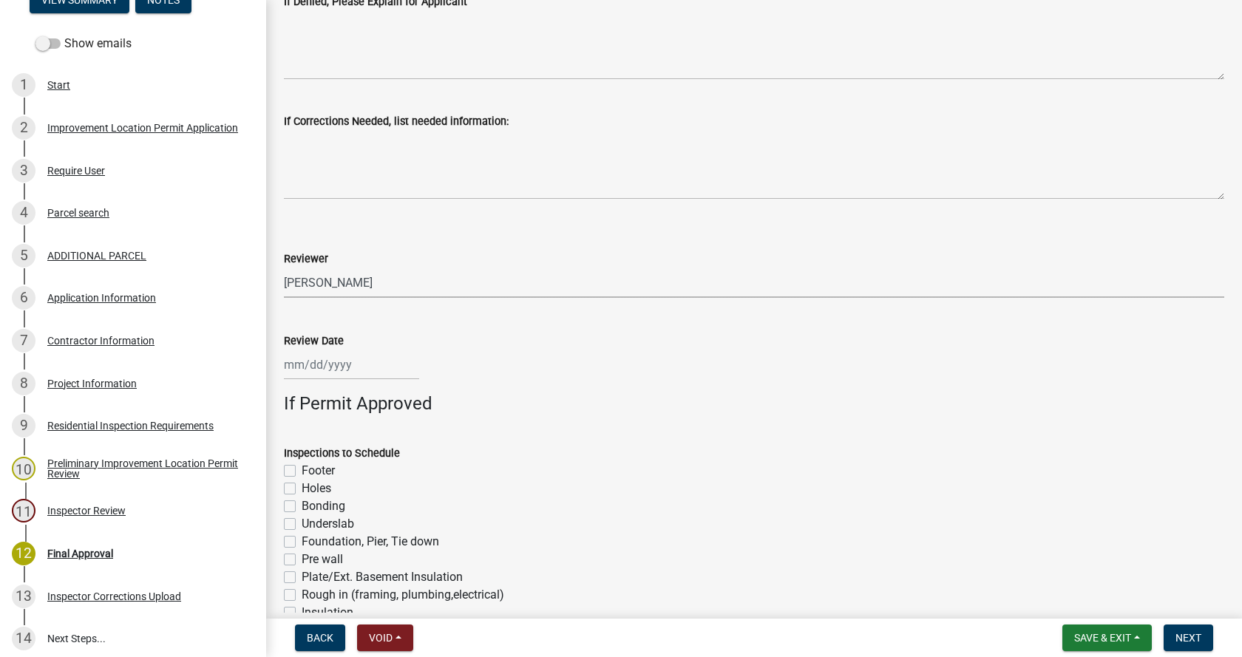
select select "2025"
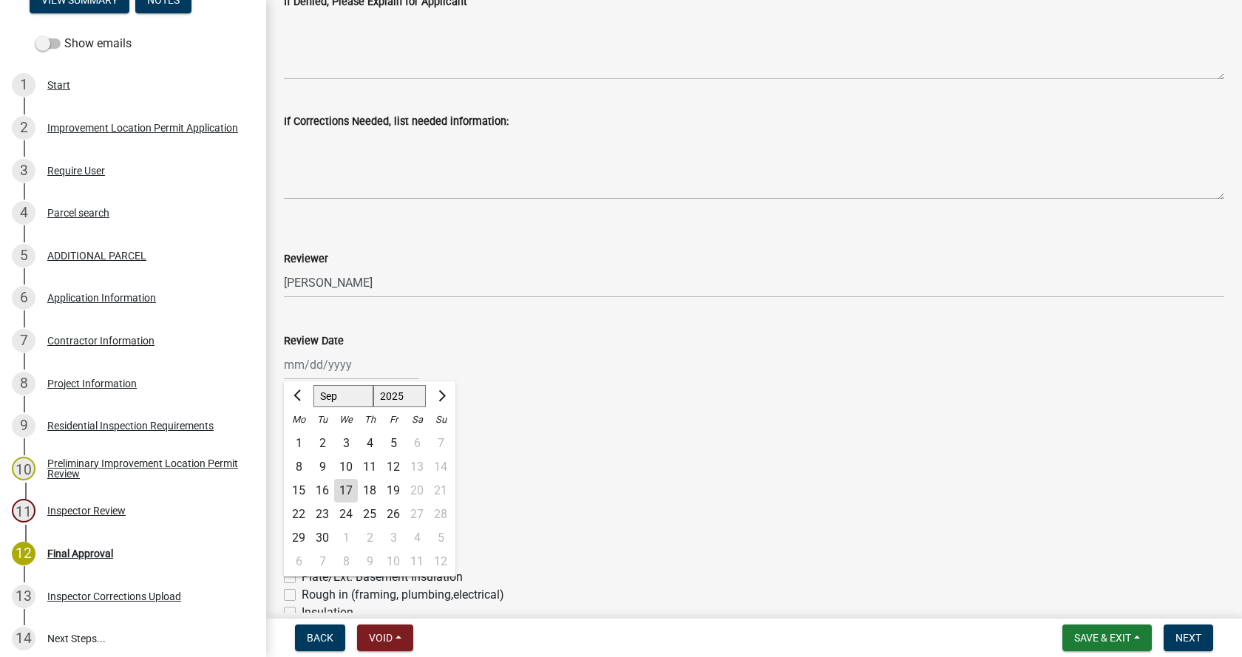
click at [345, 490] on div "17" at bounding box center [346, 491] width 24 height 24
type input "[DATE]"
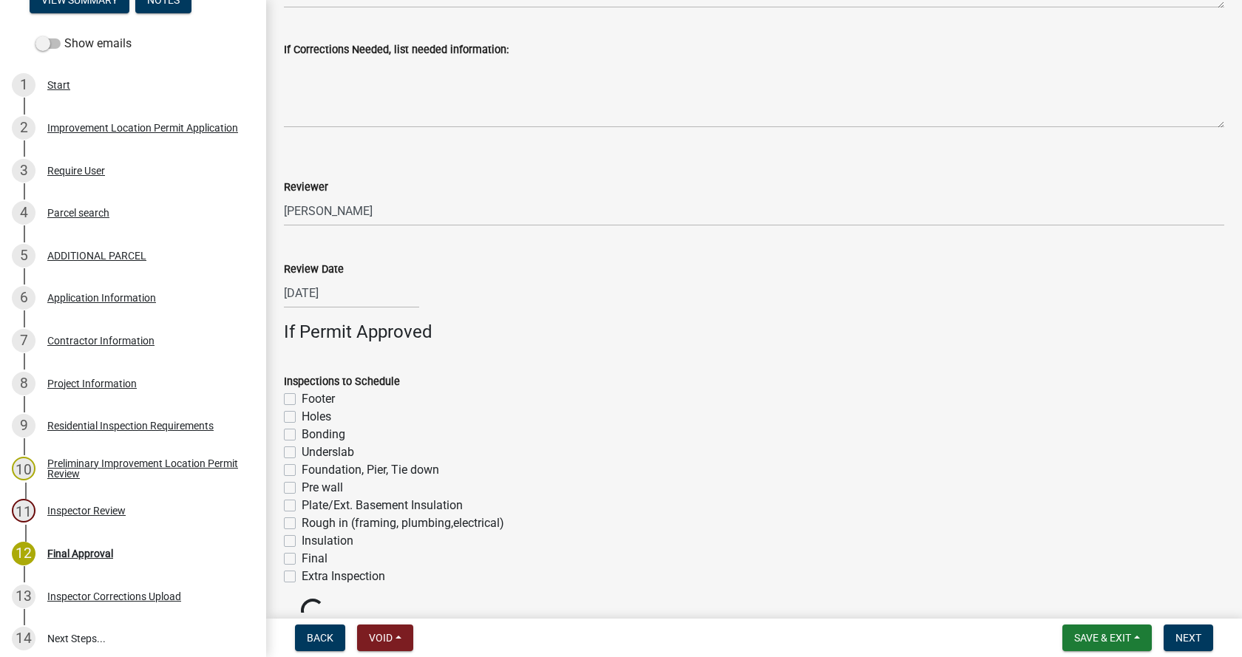
scroll to position [1029, 0]
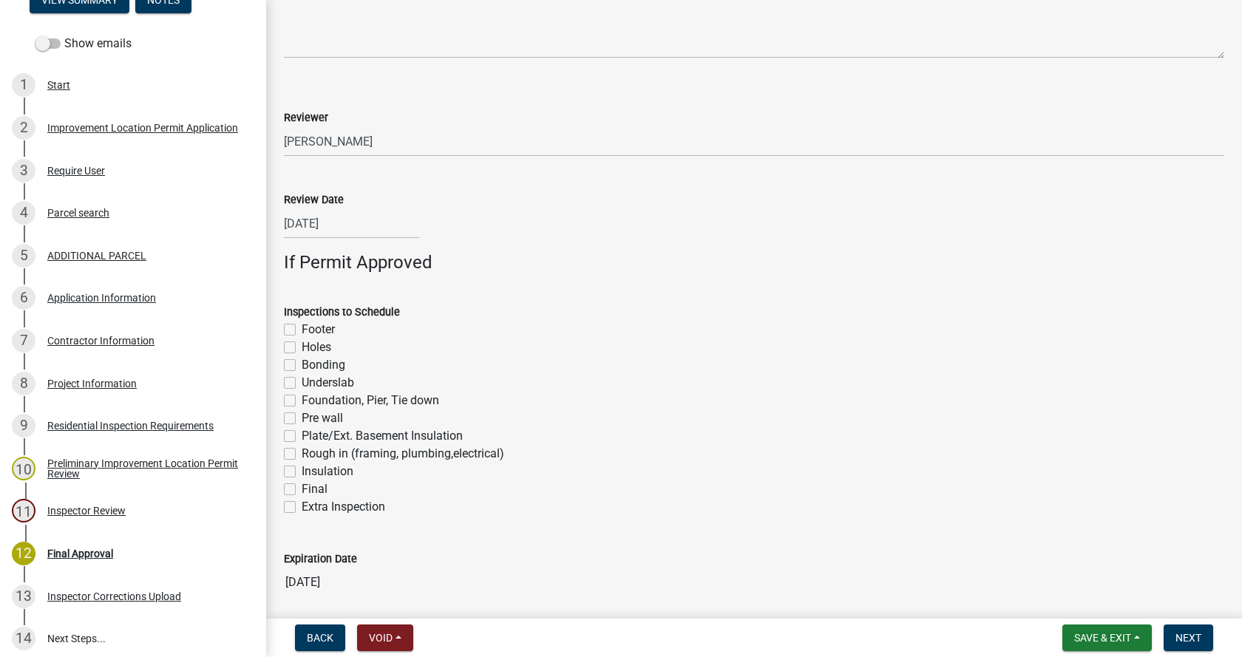
click at [302, 328] on label "Footer" at bounding box center [318, 330] width 33 height 18
click at [302, 328] on input "Footer" at bounding box center [307, 326] width 10 height 10
checkbox input "true"
checkbox input "false"
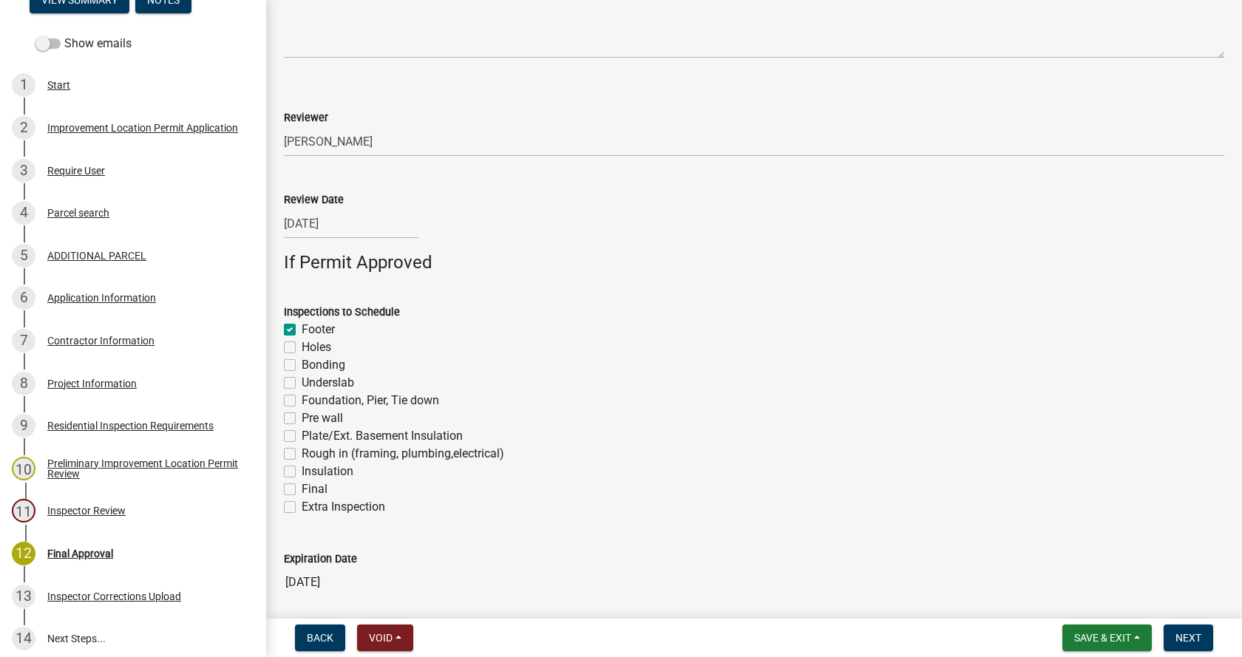
checkbox input "false"
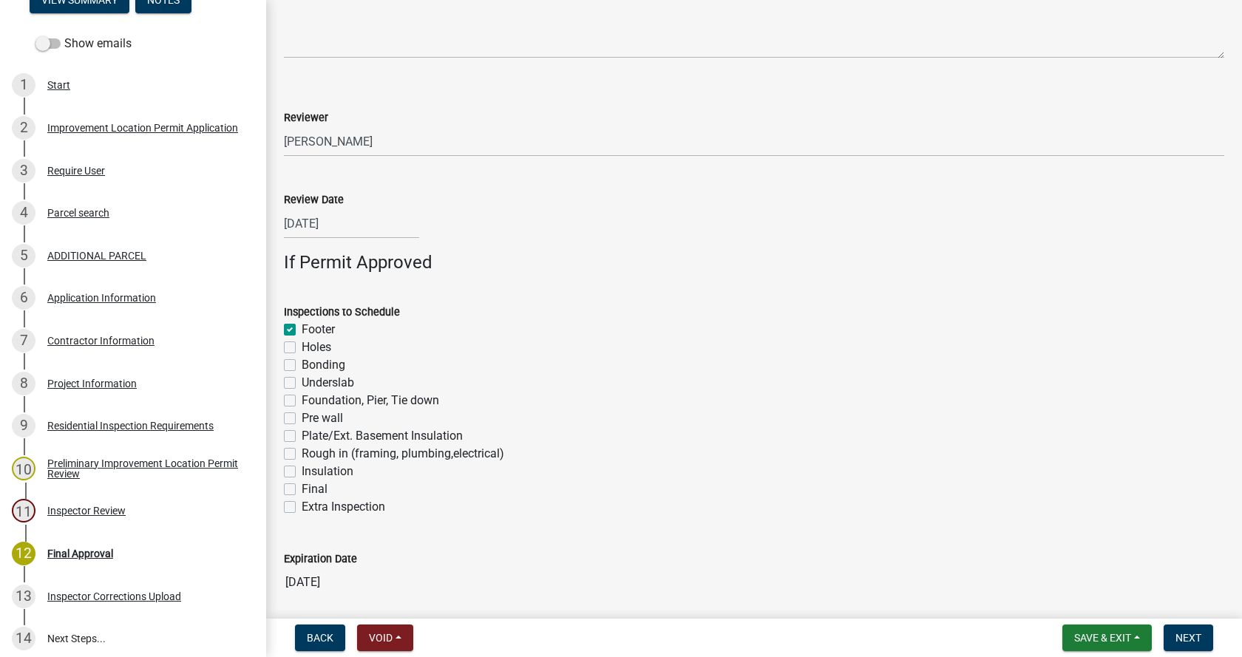
checkbox input "false"
click at [302, 399] on label "Foundation, Pier, Tie down" at bounding box center [371, 401] width 138 height 18
click at [302, 399] on input "Foundation, Pier, Tie down" at bounding box center [307, 397] width 10 height 10
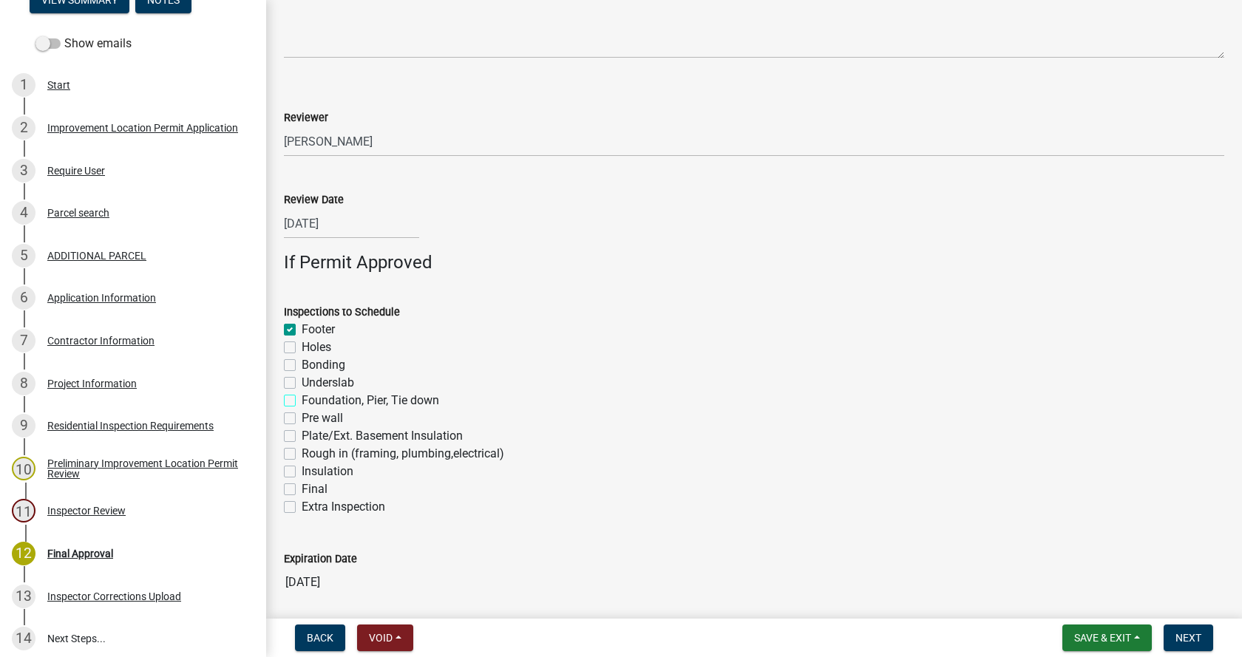
checkbox input "true"
checkbox input "false"
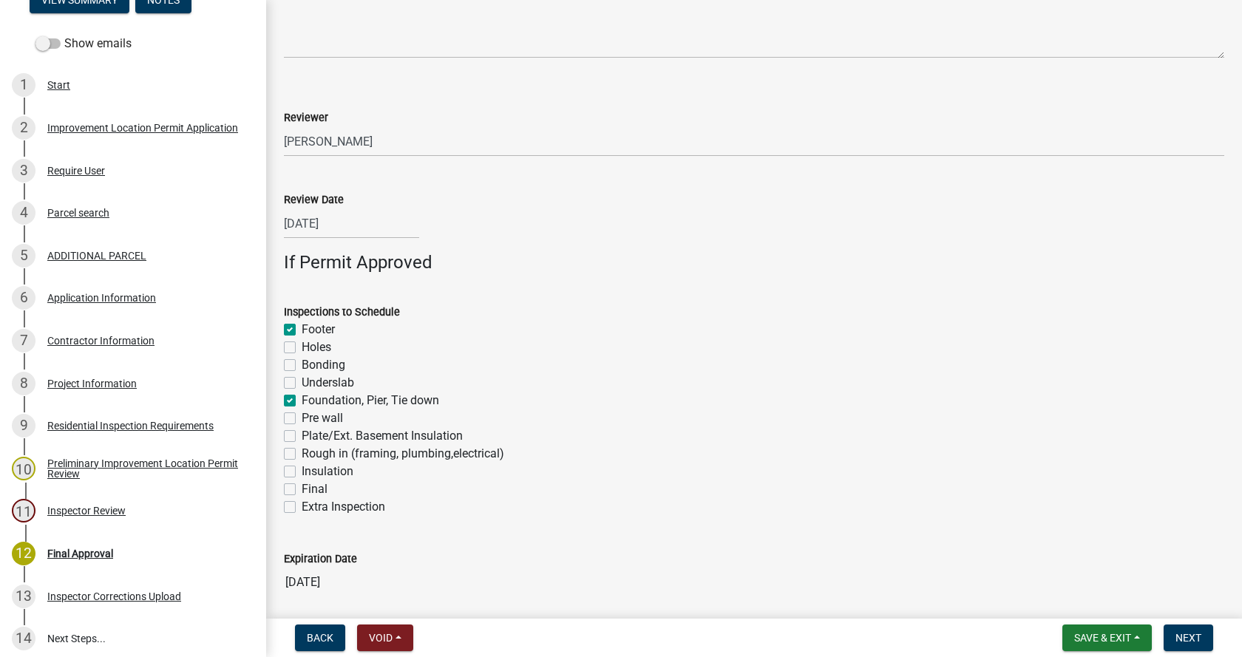
checkbox input "true"
checkbox input "false"
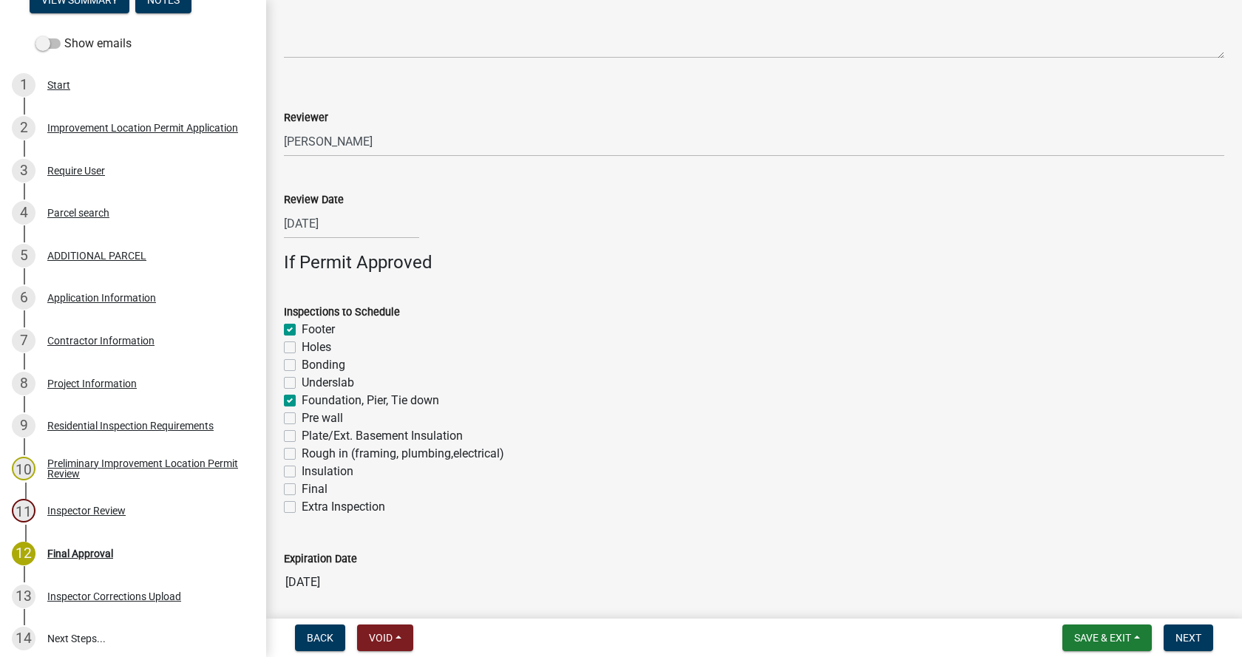
checkbox input "false"
click at [302, 436] on label "Plate/Ext. Basement Insulation" at bounding box center [382, 436] width 161 height 18
click at [302, 436] on input "Plate/Ext. Basement Insulation" at bounding box center [307, 432] width 10 height 10
checkbox input "true"
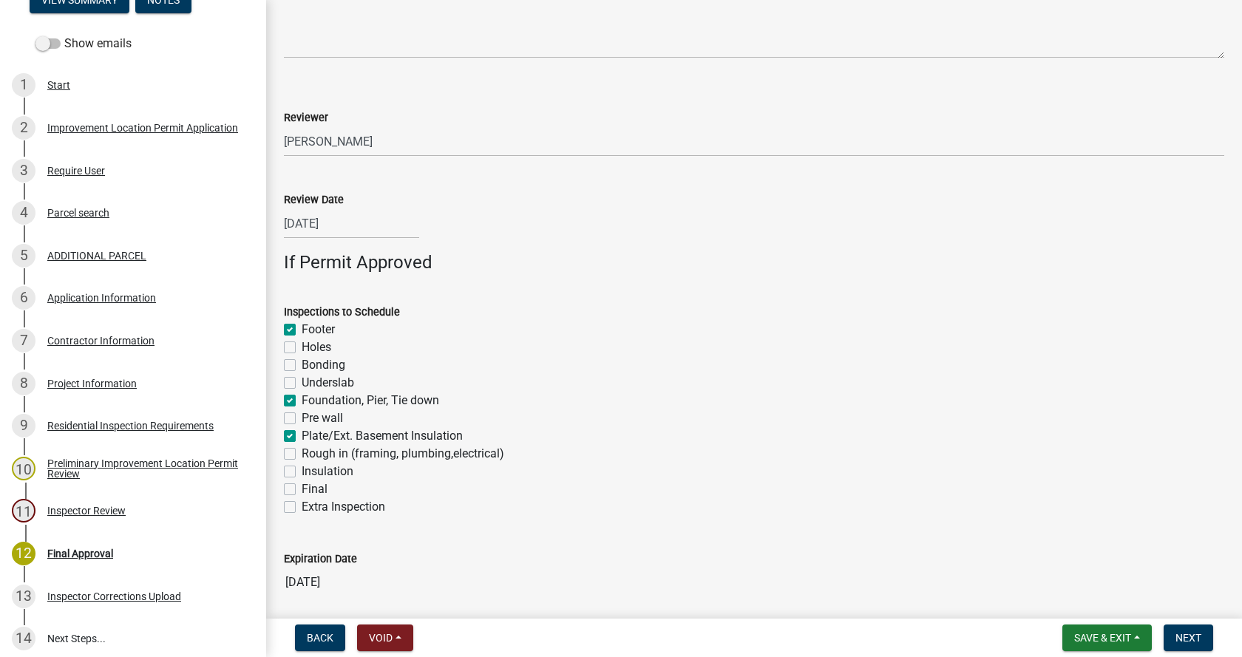
checkbox input "true"
checkbox input "false"
checkbox input "true"
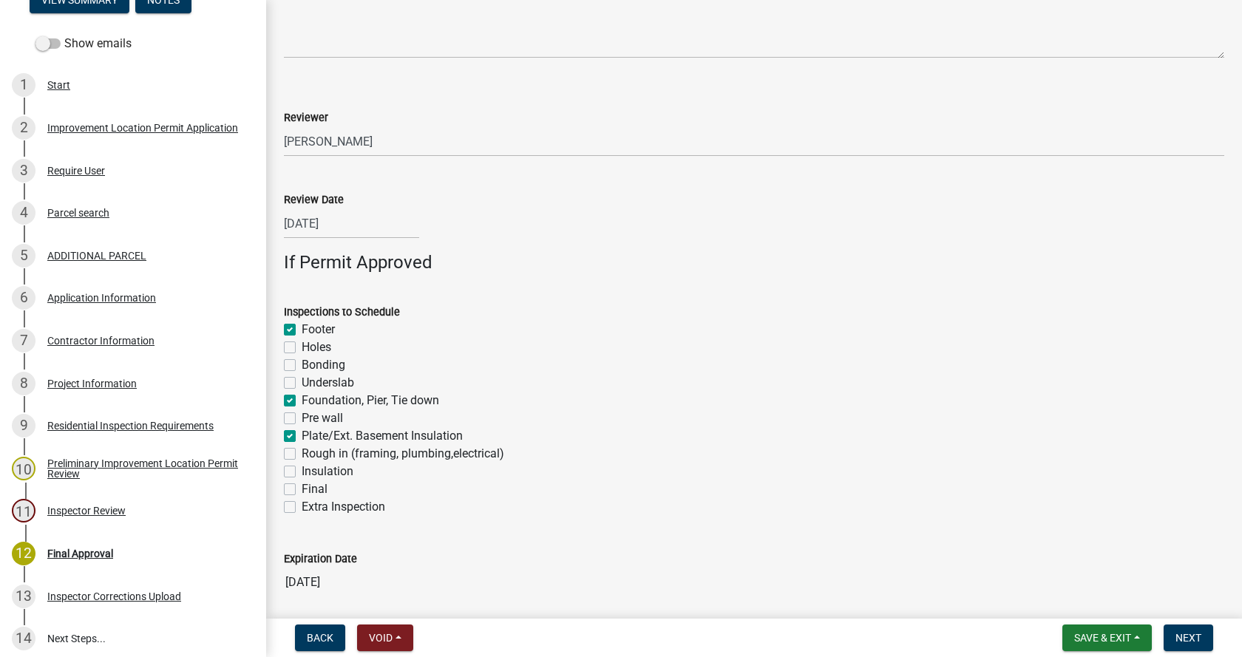
checkbox input "false"
checkbox input "true"
checkbox input "false"
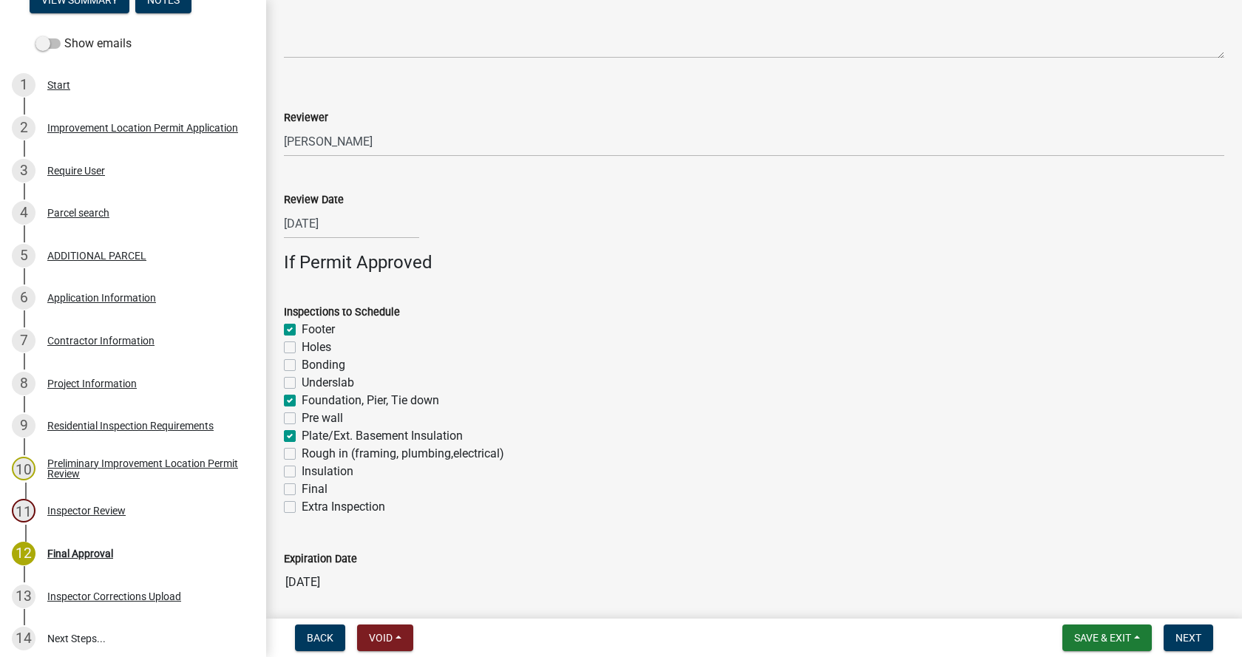
checkbox input "false"
click at [302, 456] on label "Rough in (framing, plumbing,electrical)" at bounding box center [403, 454] width 203 height 18
click at [302, 455] on input "Rough in (framing, plumbing,electrical)" at bounding box center [307, 450] width 10 height 10
checkbox input "true"
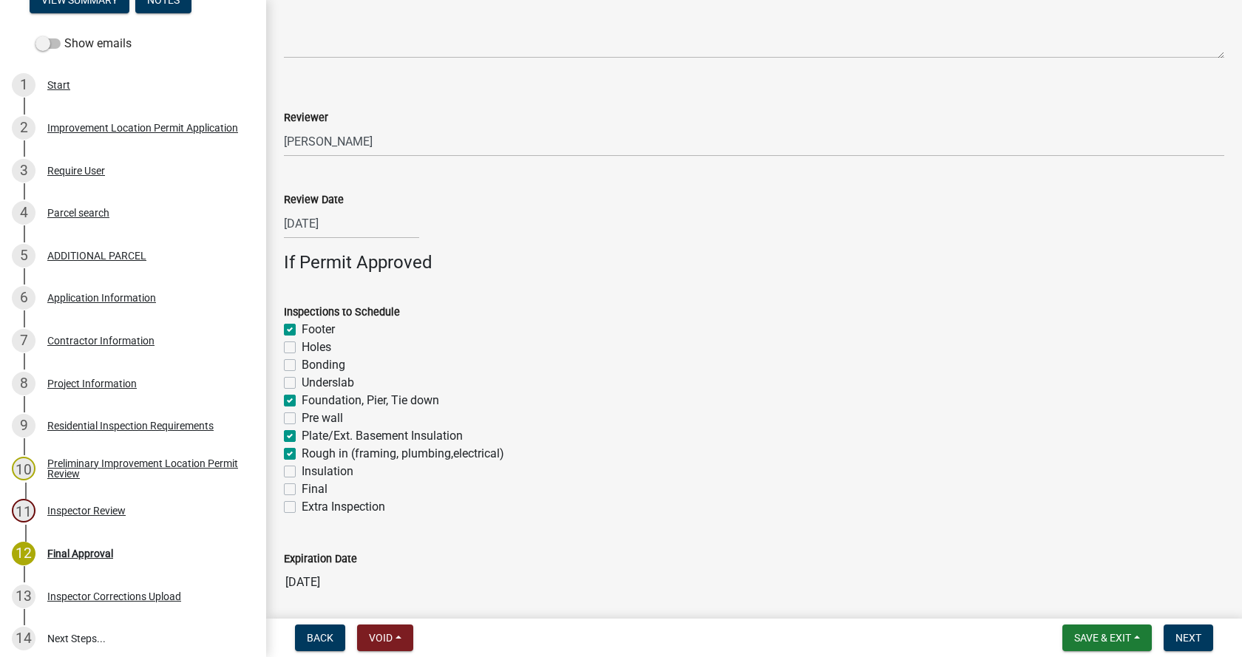
checkbox input "false"
checkbox input "true"
checkbox input "false"
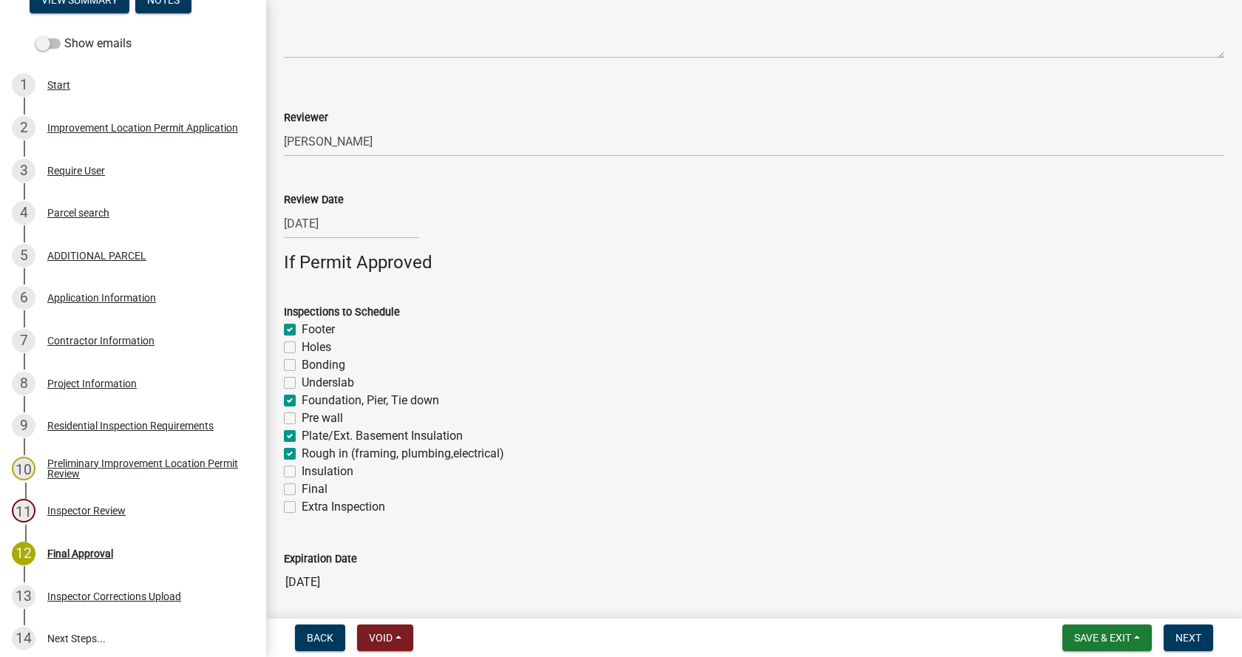
checkbox input "true"
checkbox input "false"
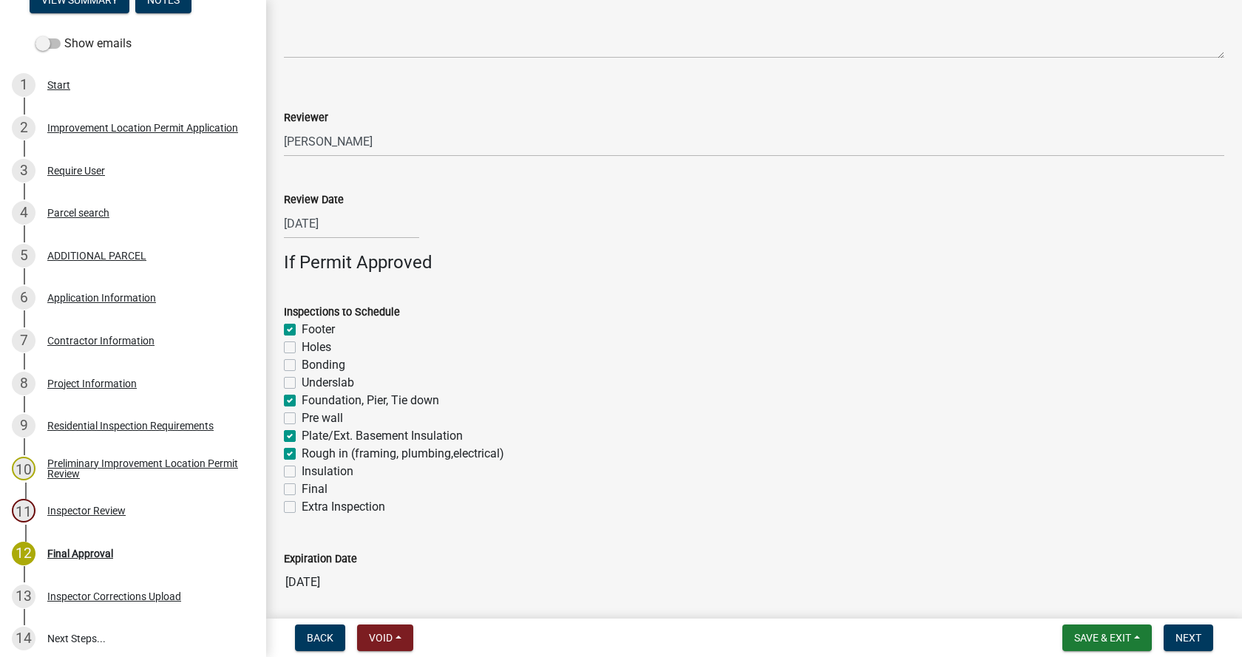
click at [302, 472] on label "Insulation" at bounding box center [328, 472] width 52 height 18
click at [302, 472] on input "Insulation" at bounding box center [307, 468] width 10 height 10
checkbox input "true"
checkbox input "false"
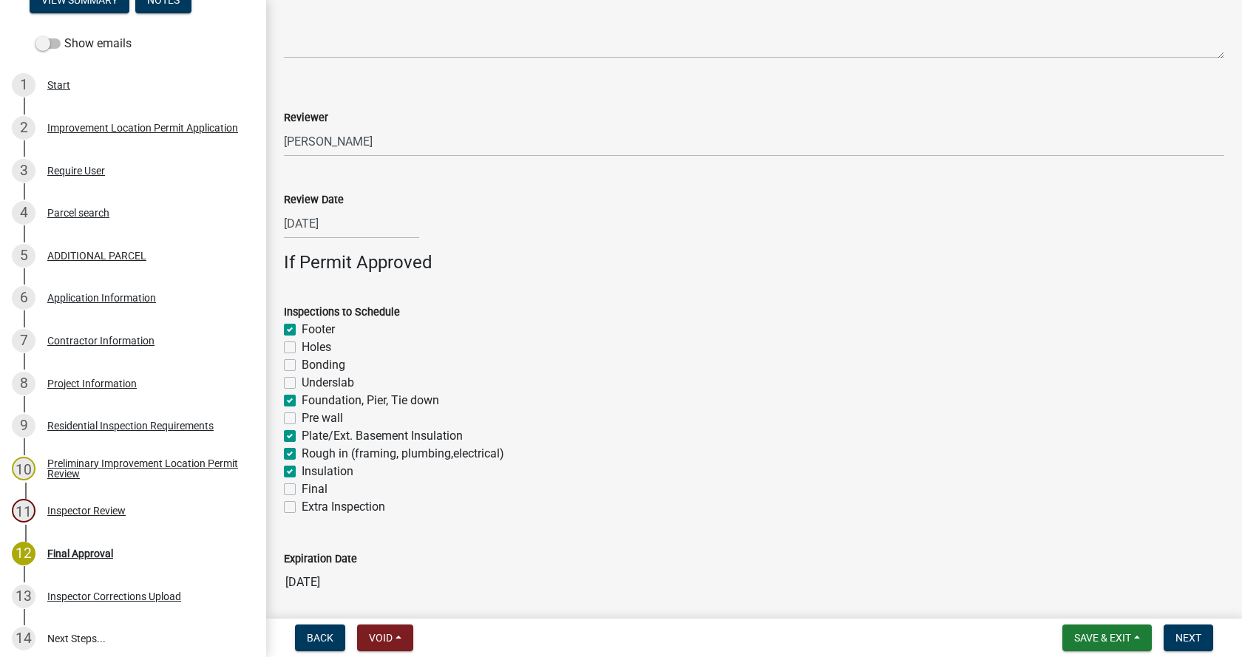
checkbox input "false"
checkbox input "true"
checkbox input "false"
checkbox input "true"
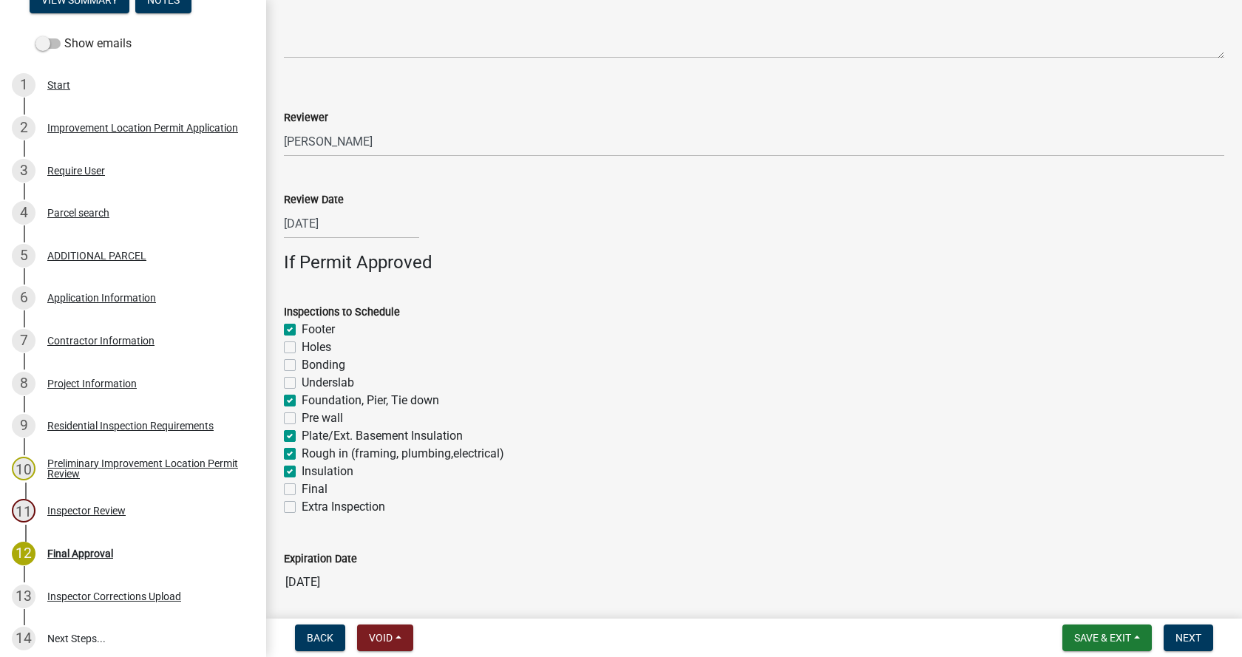
checkbox input "true"
checkbox input "false"
click at [302, 490] on label "Final" at bounding box center [315, 490] width 26 height 18
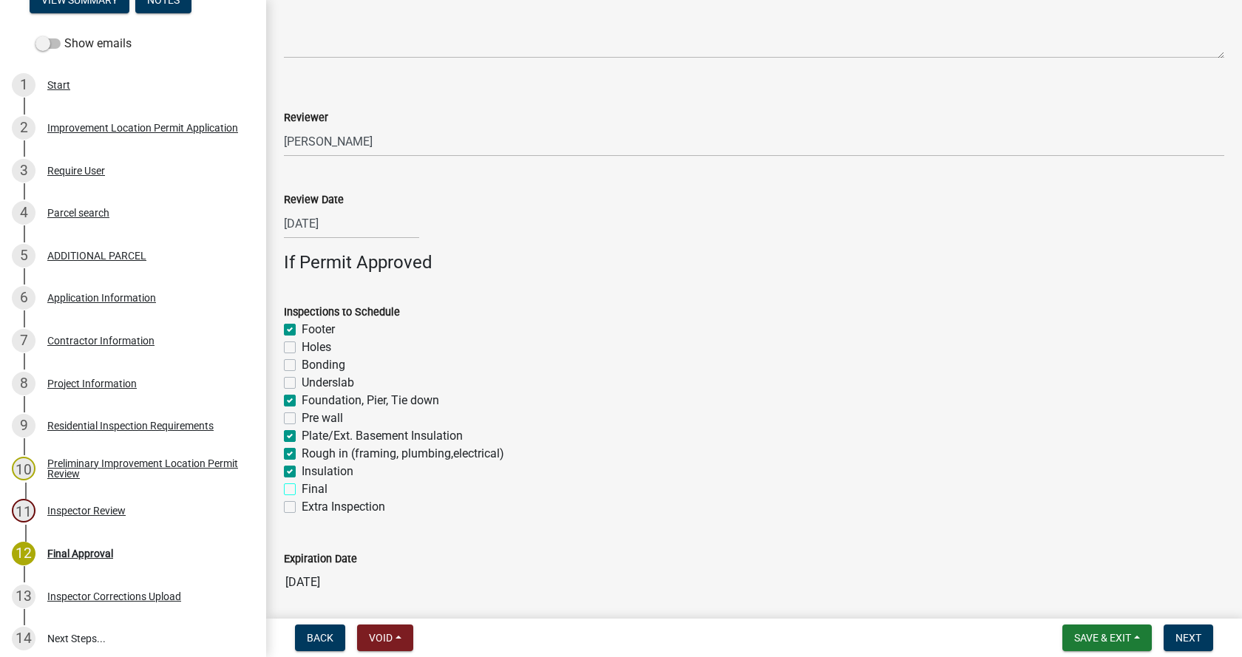
click at [302, 490] on input "Final" at bounding box center [307, 486] width 10 height 10
checkbox input "true"
checkbox input "false"
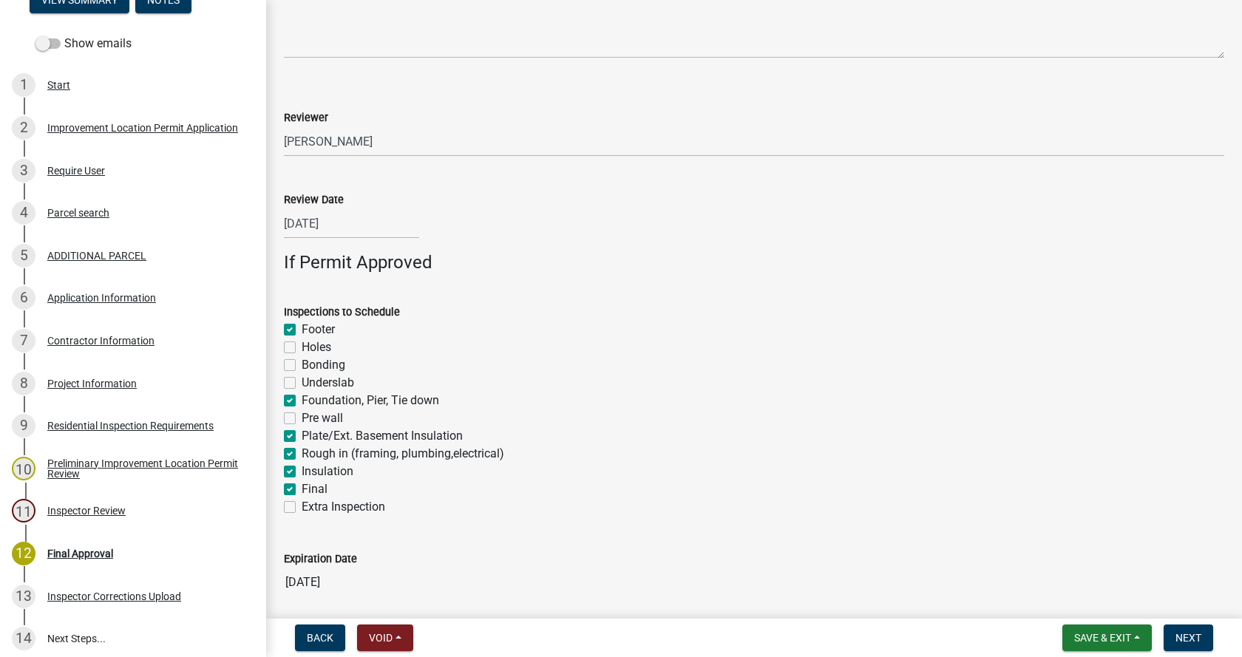
checkbox input "false"
checkbox input "true"
checkbox input "false"
checkbox input "true"
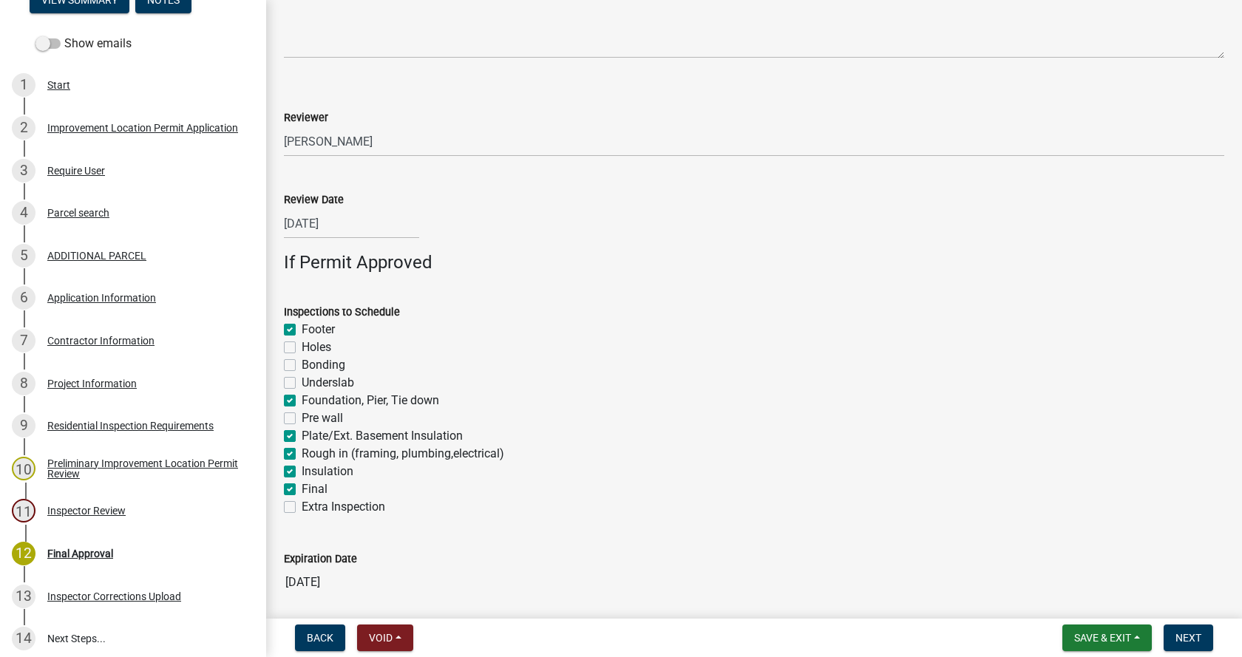
checkbox input "true"
checkbox input "false"
click at [1197, 637] on span "Next" at bounding box center [1189, 638] width 26 height 12
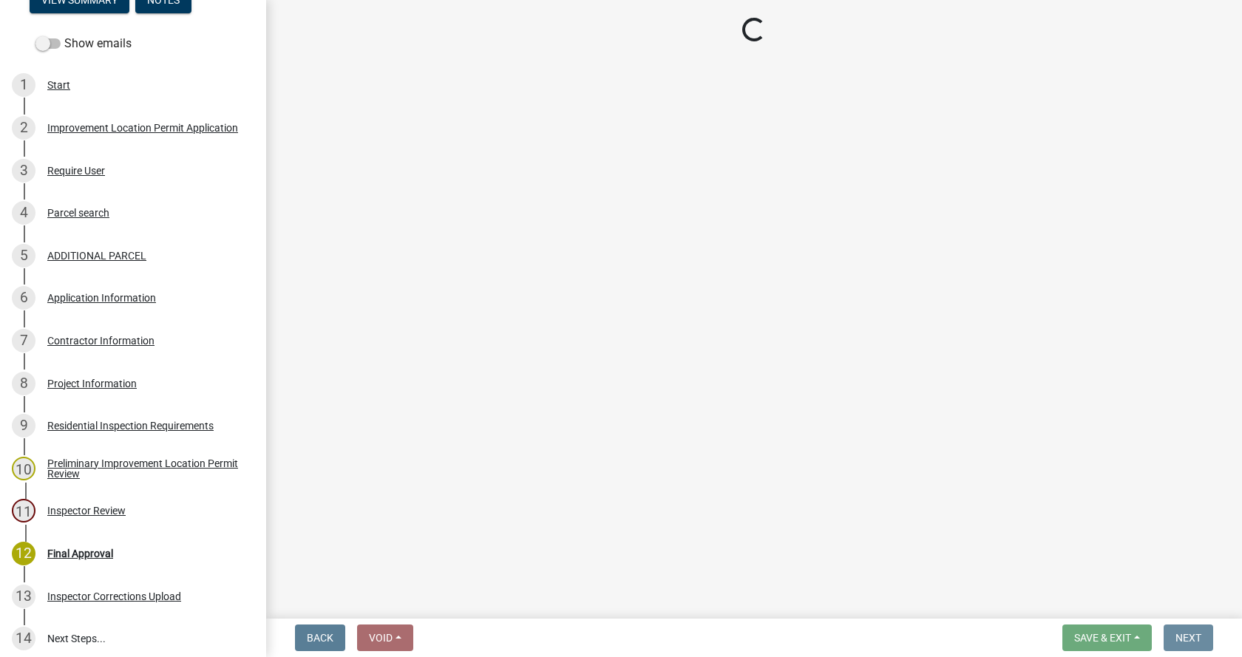
scroll to position [0, 0]
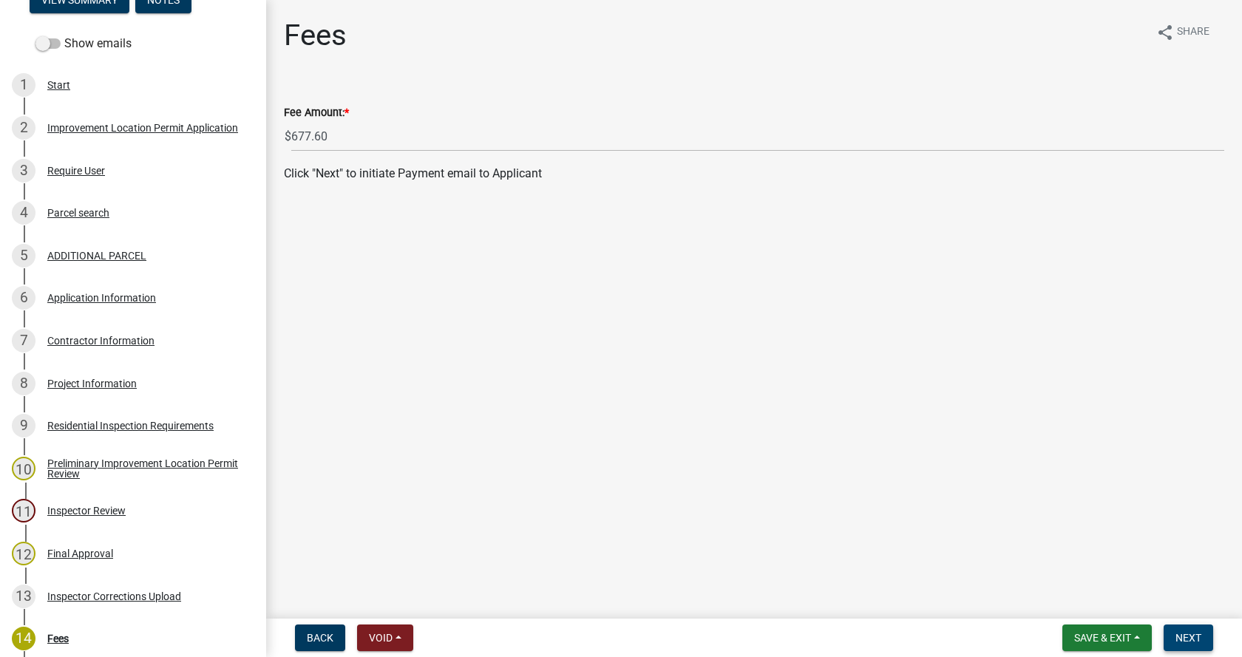
click at [1197, 637] on span "Next" at bounding box center [1189, 638] width 26 height 12
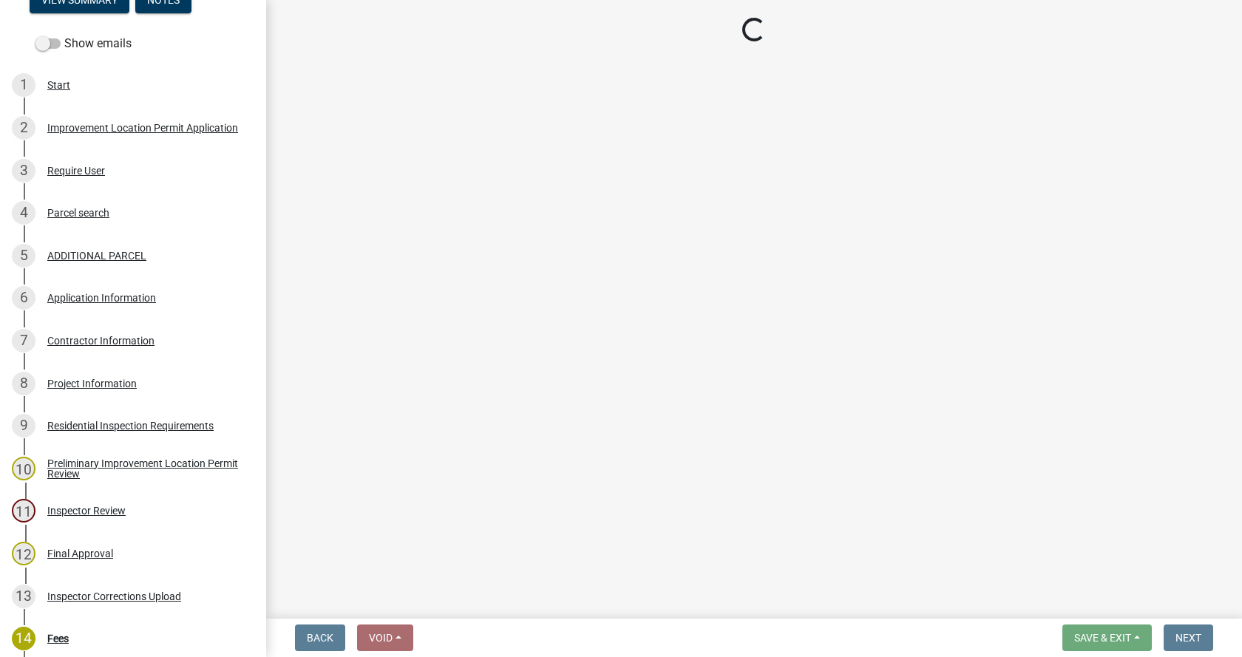
select select "3: 3"
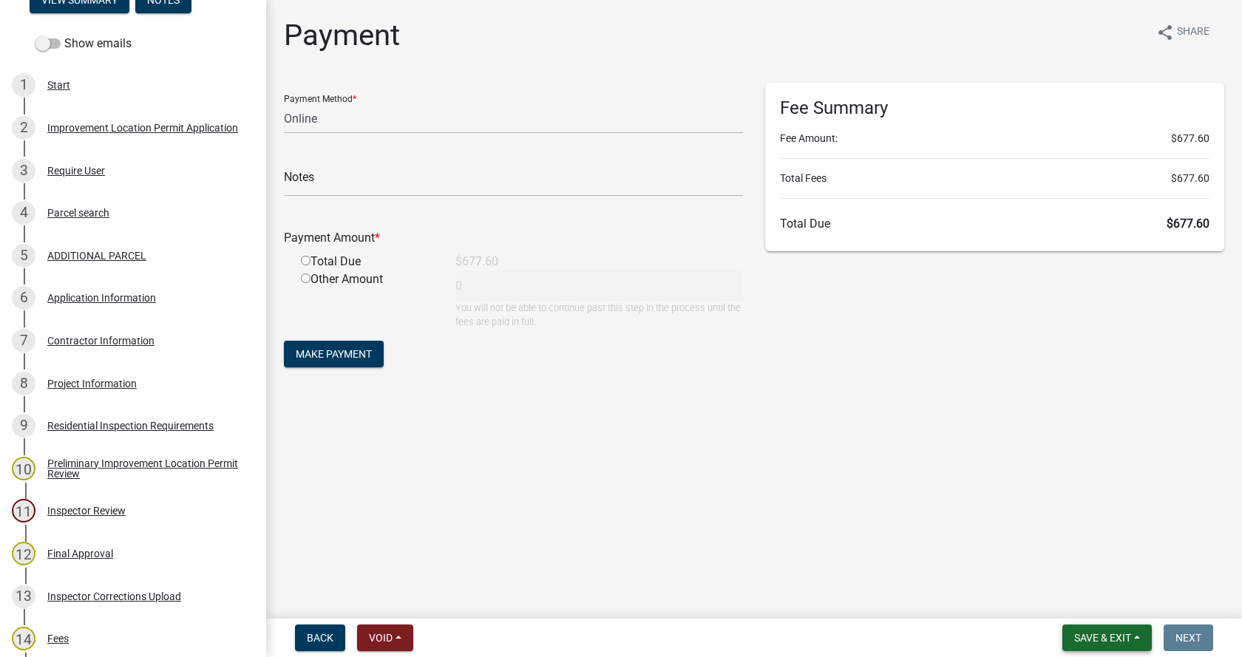
click at [1120, 632] on span "Save & Exit" at bounding box center [1102, 638] width 57 height 12
click at [1071, 594] on button "Save & Exit" at bounding box center [1093, 599] width 118 height 35
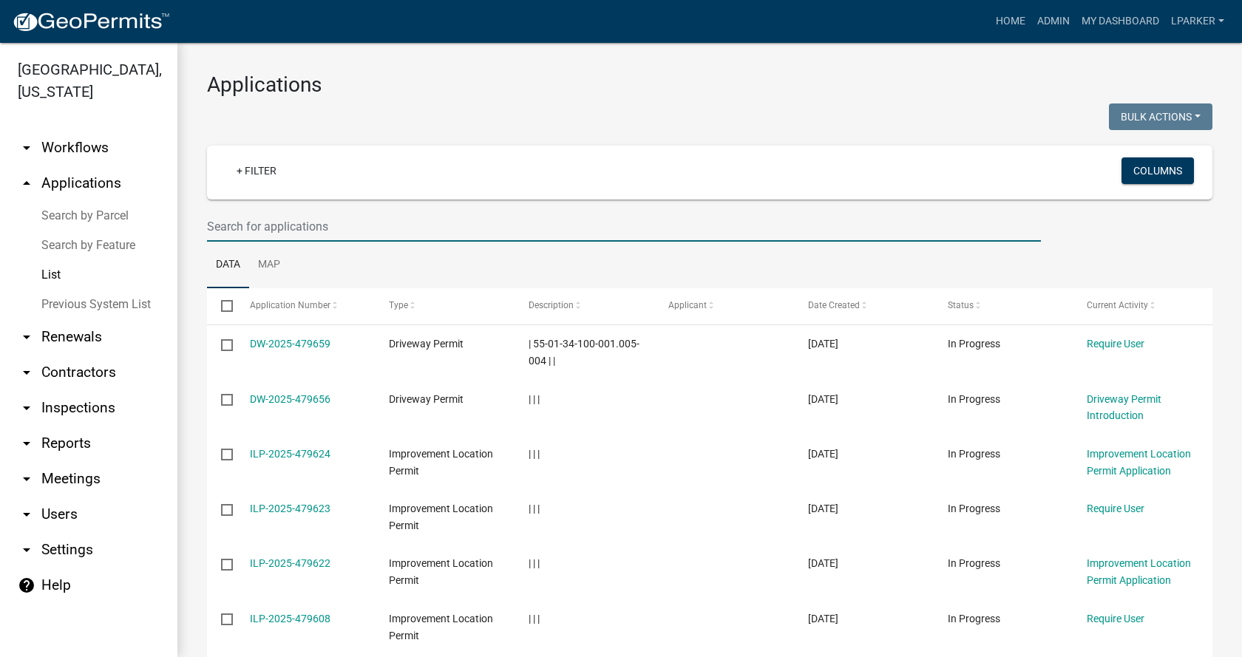
click at [213, 224] on input "text" at bounding box center [624, 226] width 834 height 30
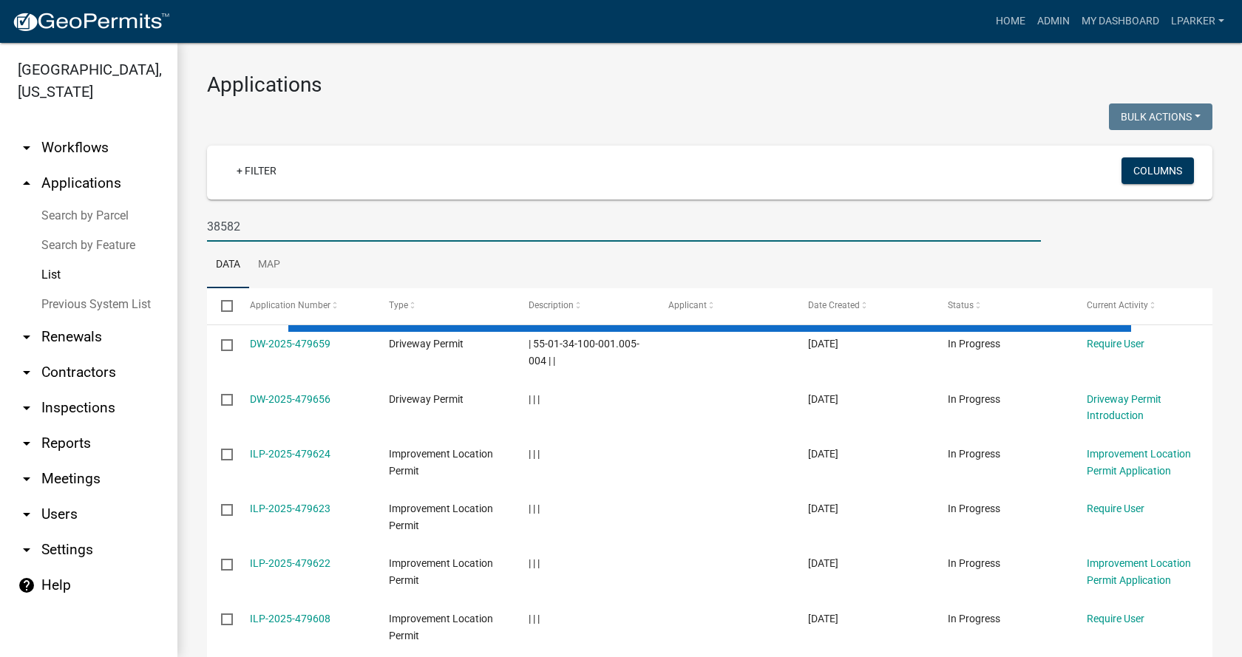
type input "38582"
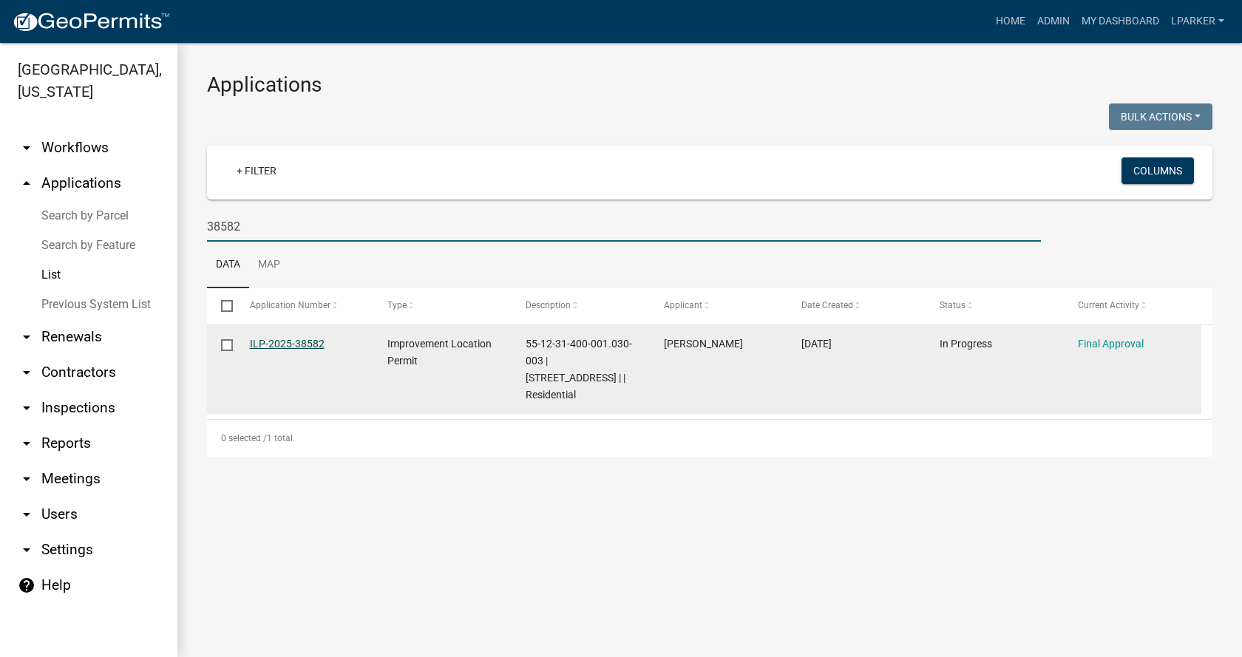
click at [275, 340] on link "ILP-2025-38582" at bounding box center [287, 344] width 75 height 12
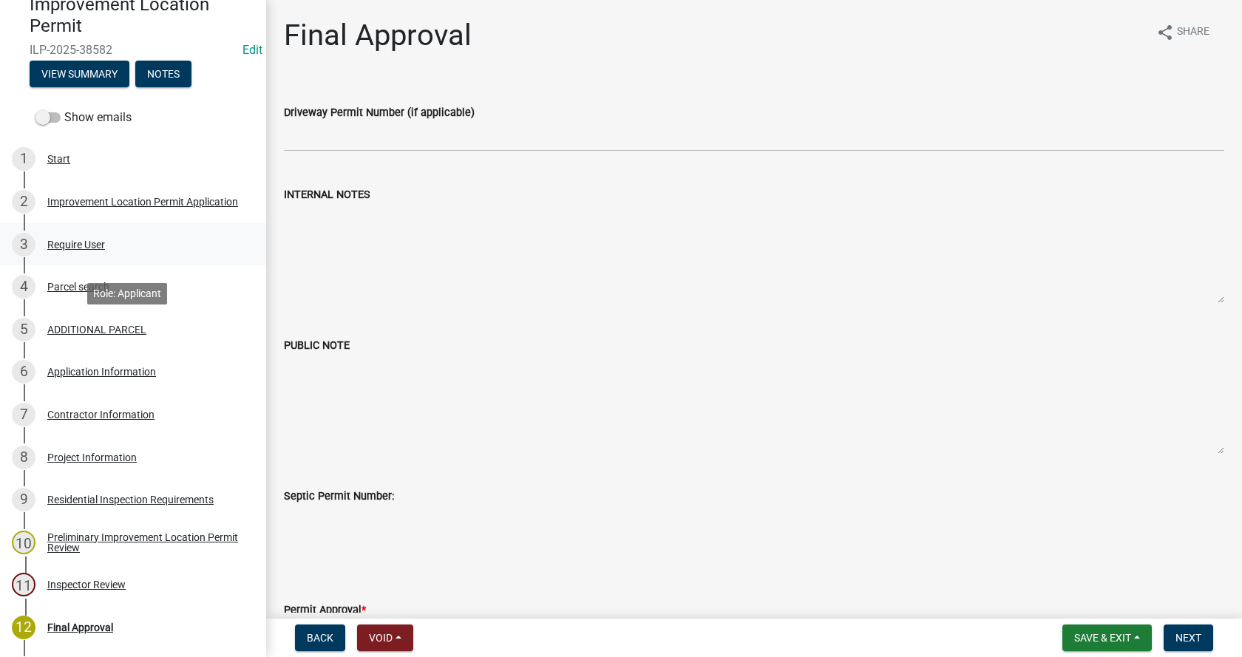
scroll to position [222, 0]
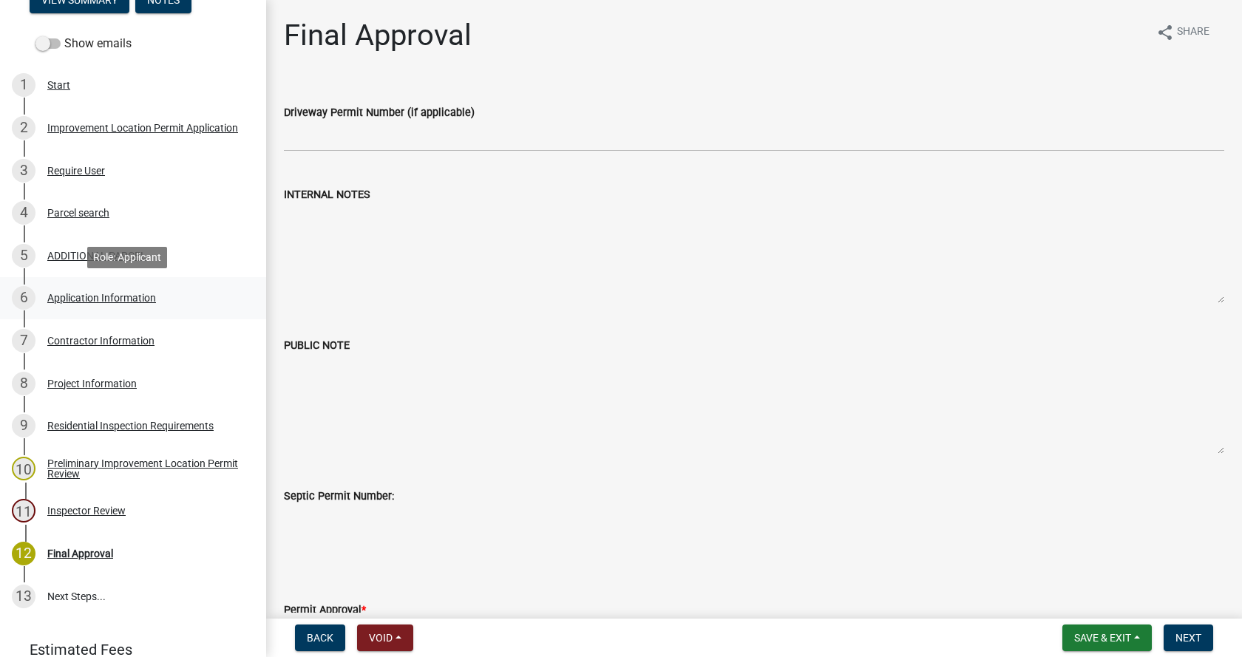
click at [63, 295] on div "Application Information" at bounding box center [101, 298] width 109 height 10
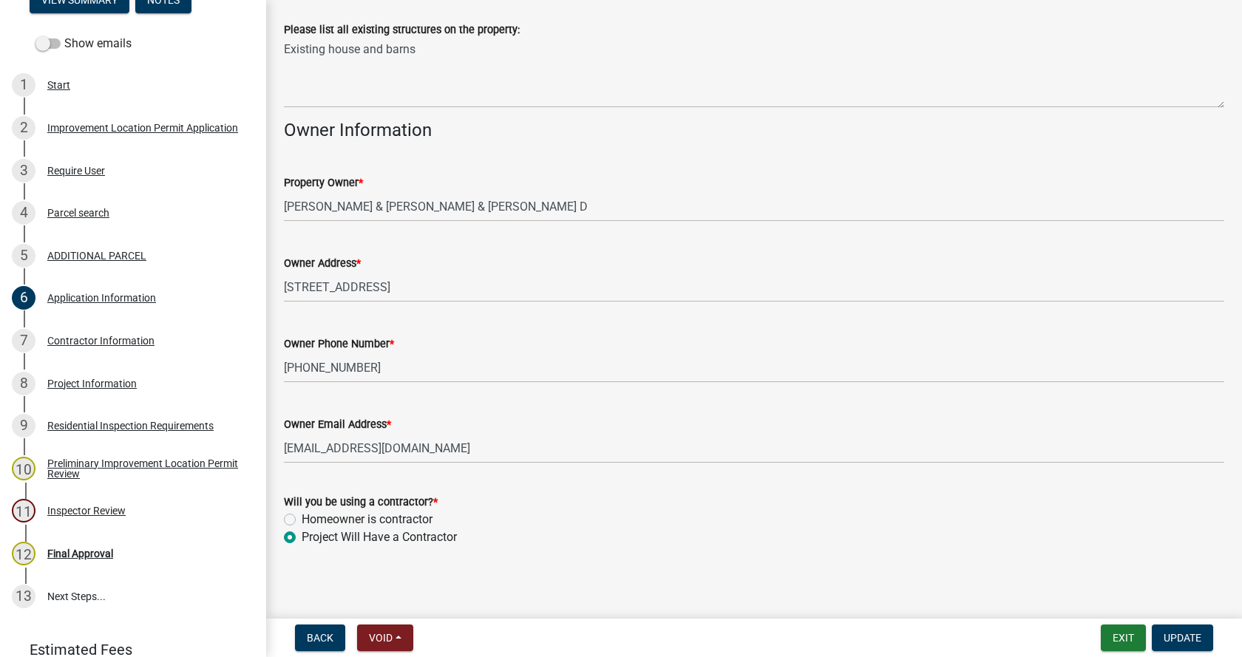
scroll to position [605, 0]
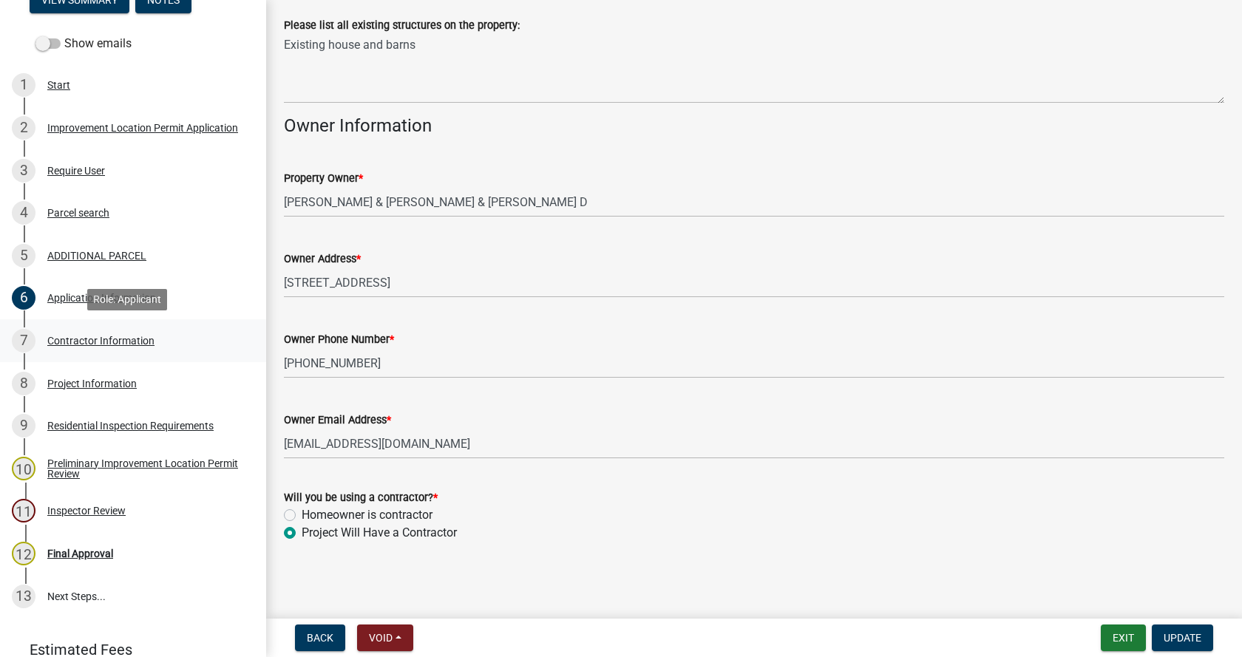
click at [57, 337] on div "Contractor Information" at bounding box center [100, 341] width 107 height 10
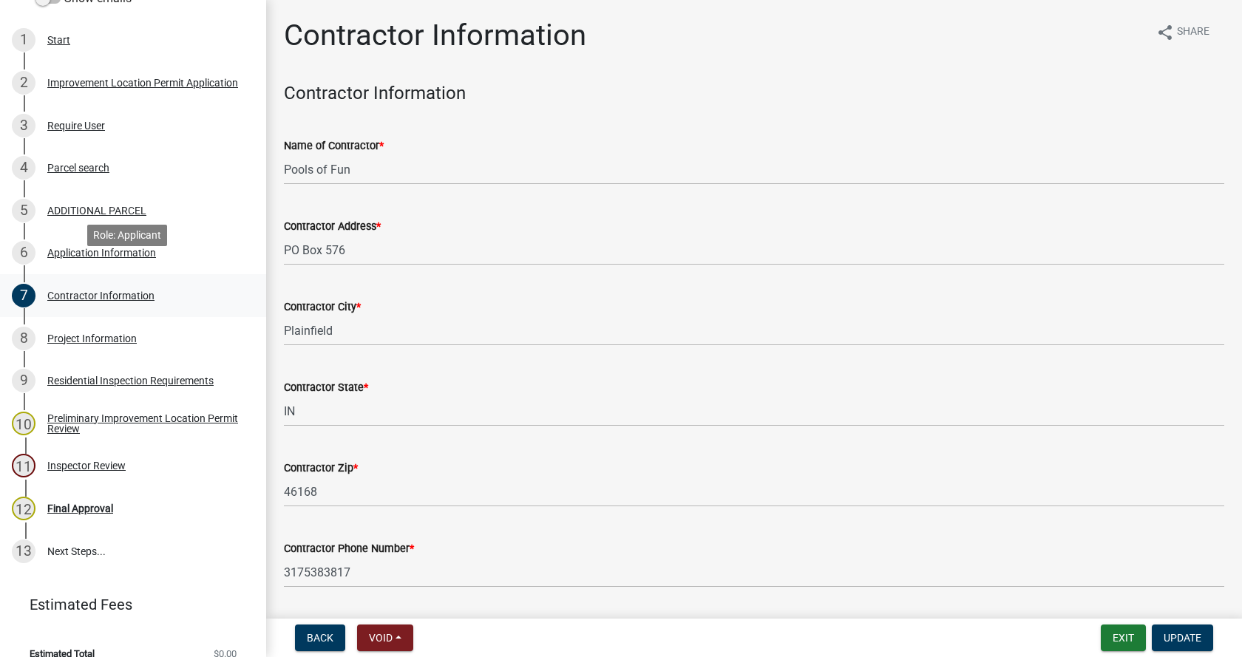
scroll to position [286, 0]
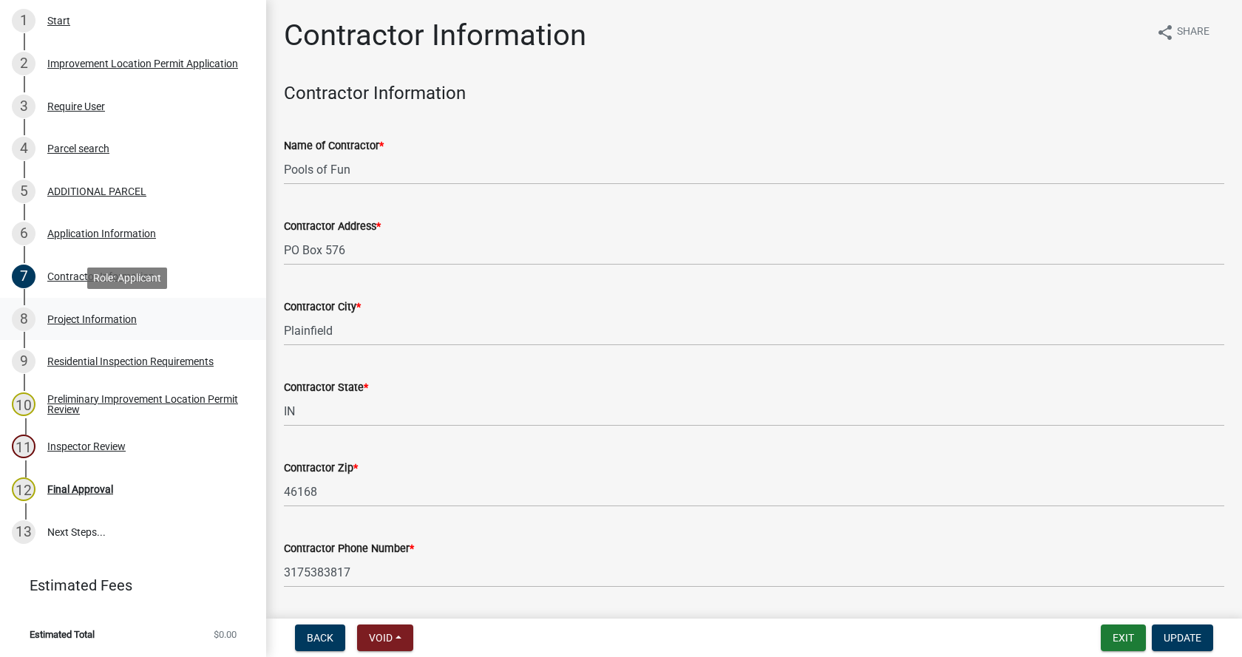
click at [67, 316] on div "Project Information" at bounding box center [91, 319] width 89 height 10
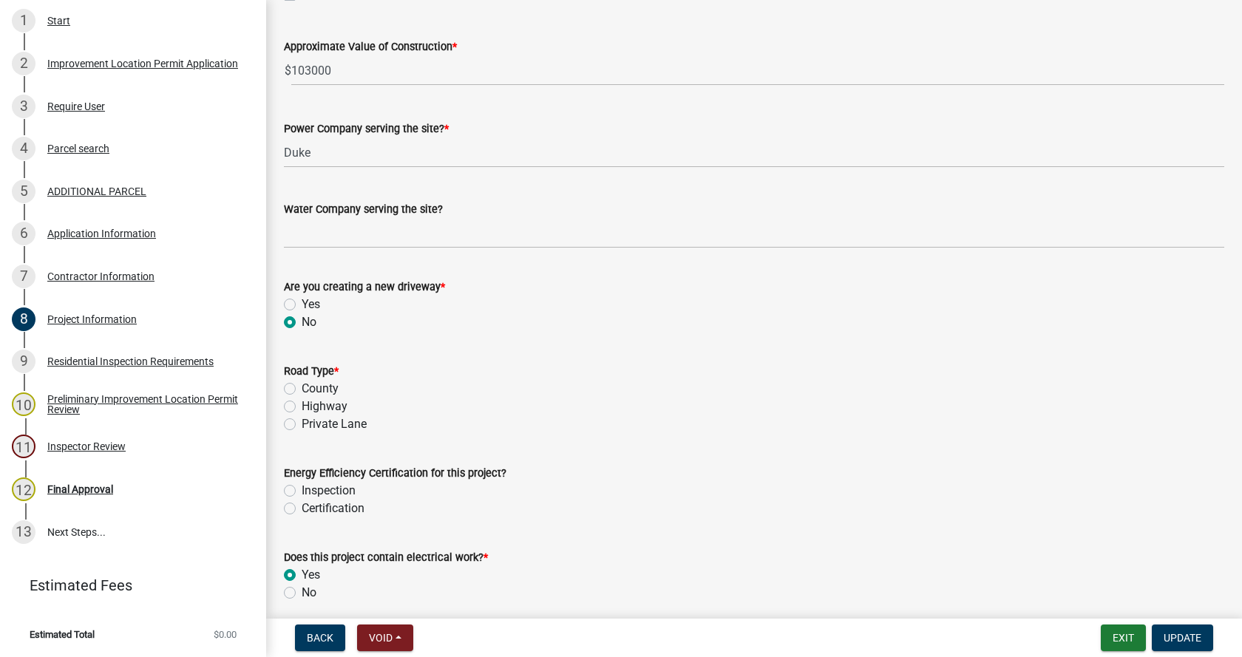
scroll to position [1701, 0]
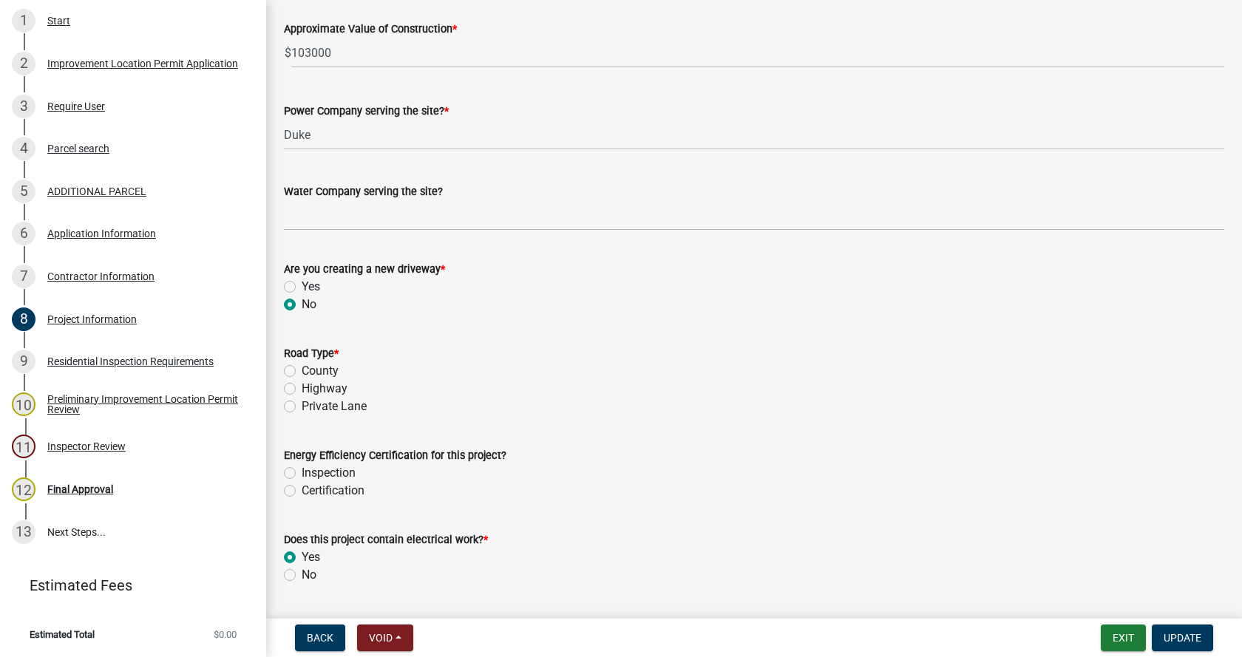
click at [302, 407] on label "Private Lane" at bounding box center [334, 407] width 65 height 18
click at [302, 407] on input "Private Lane" at bounding box center [307, 403] width 10 height 10
radio input "true"
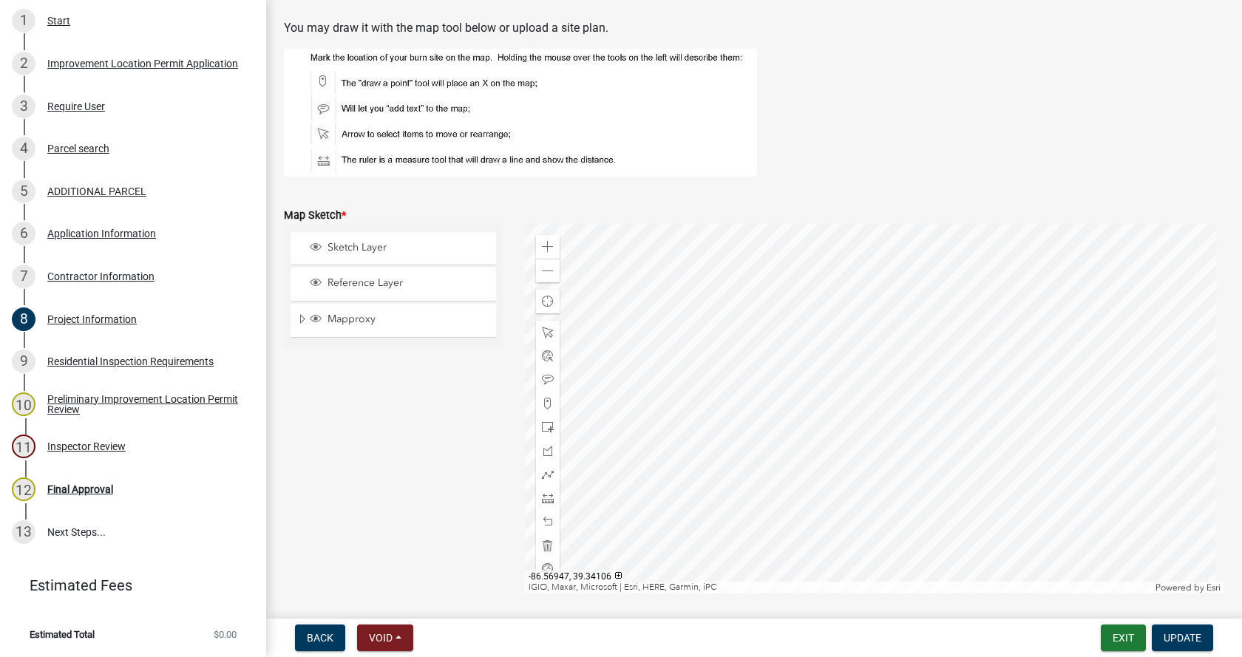
scroll to position [2736, 0]
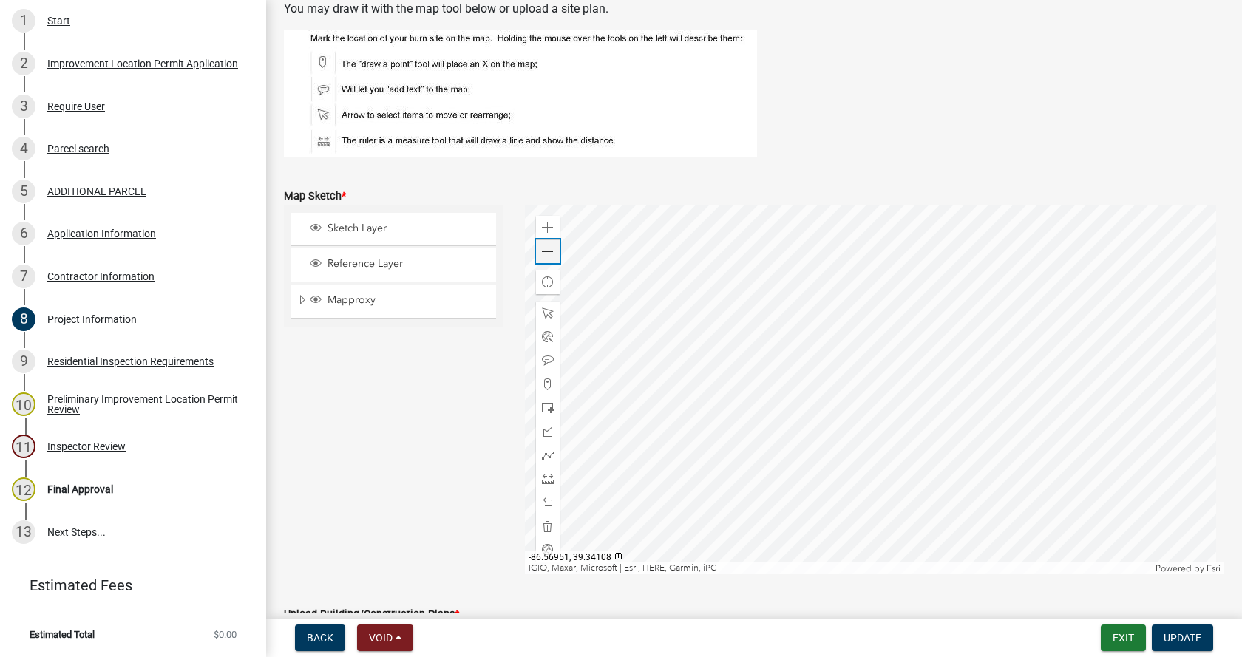
click at [549, 253] on span at bounding box center [548, 252] width 12 height 12
click at [548, 251] on span at bounding box center [548, 252] width 12 height 12
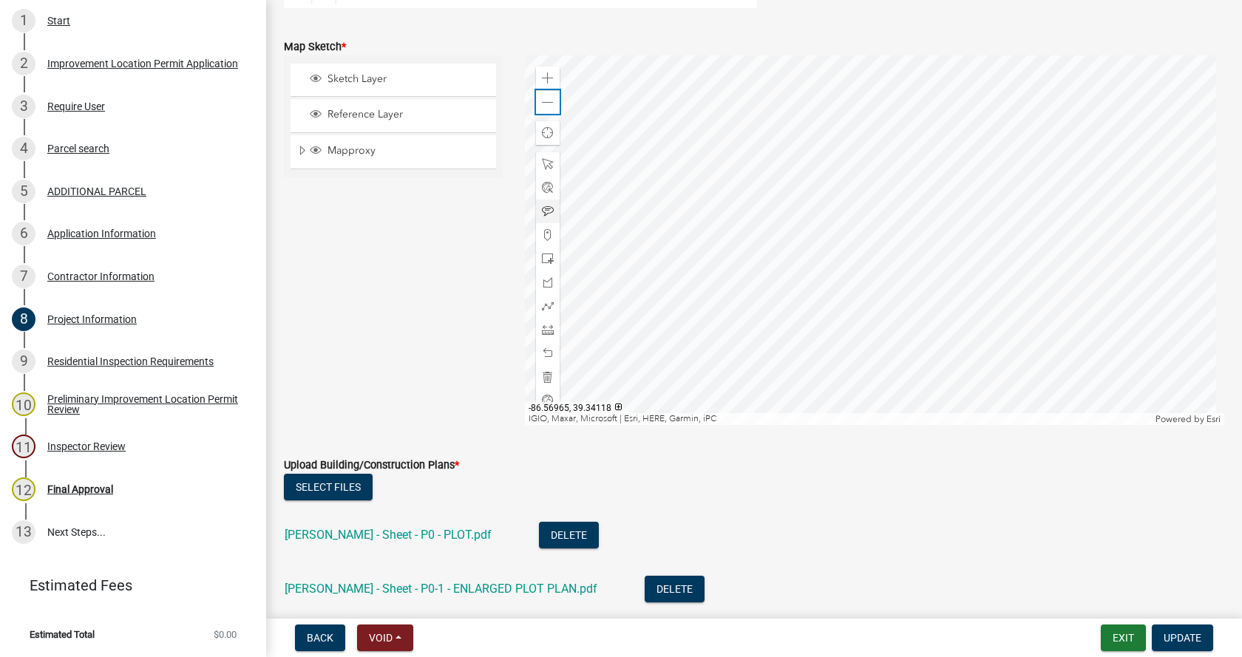
scroll to position [2884, 0]
click at [549, 104] on span at bounding box center [548, 104] width 12 height 12
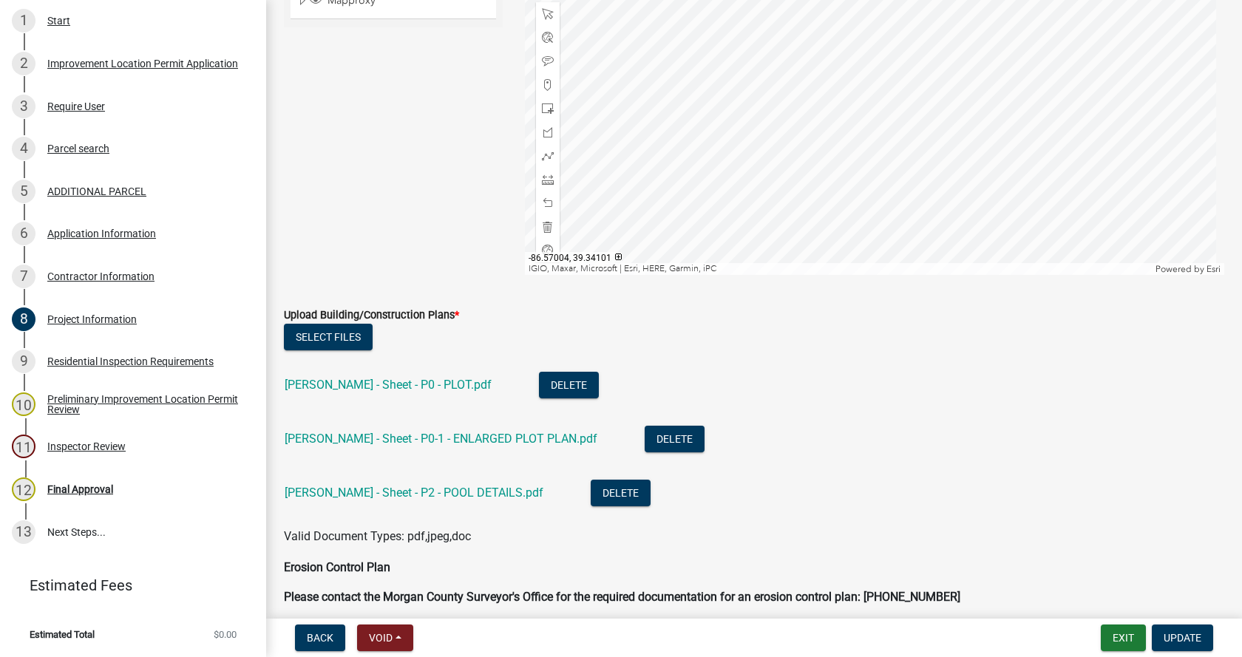
scroll to position [3106, 0]
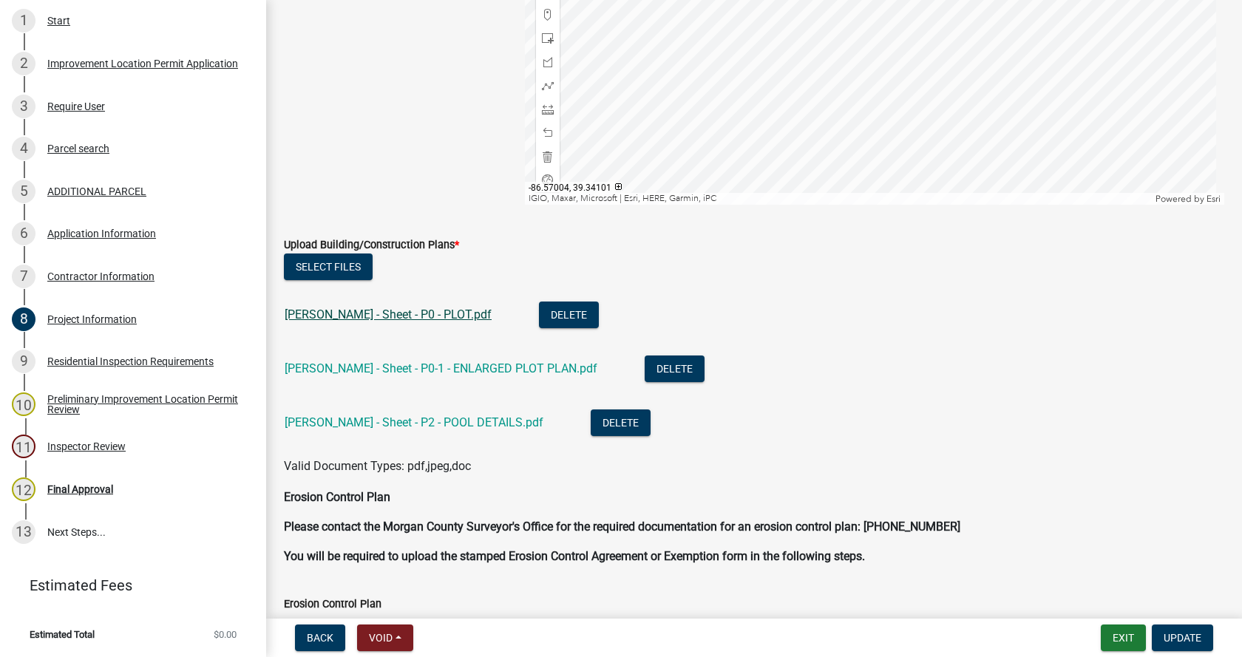
click at [327, 316] on link "[PERSON_NAME] - Sheet - P0 - PLOT.pdf" at bounding box center [388, 315] width 207 height 14
click at [419, 370] on link "[PERSON_NAME] - Sheet - P0-1 - ENLARGED PLOT PLAN.pdf" at bounding box center [441, 369] width 313 height 14
click at [430, 365] on link "[PERSON_NAME] - Sheet - P0-1 - ENLARGED PLOT PLAN.pdf" at bounding box center [441, 369] width 313 height 14
click at [357, 423] on link "[PERSON_NAME] - Sheet - P2 - POOL DETAILS.pdf" at bounding box center [414, 423] width 259 height 14
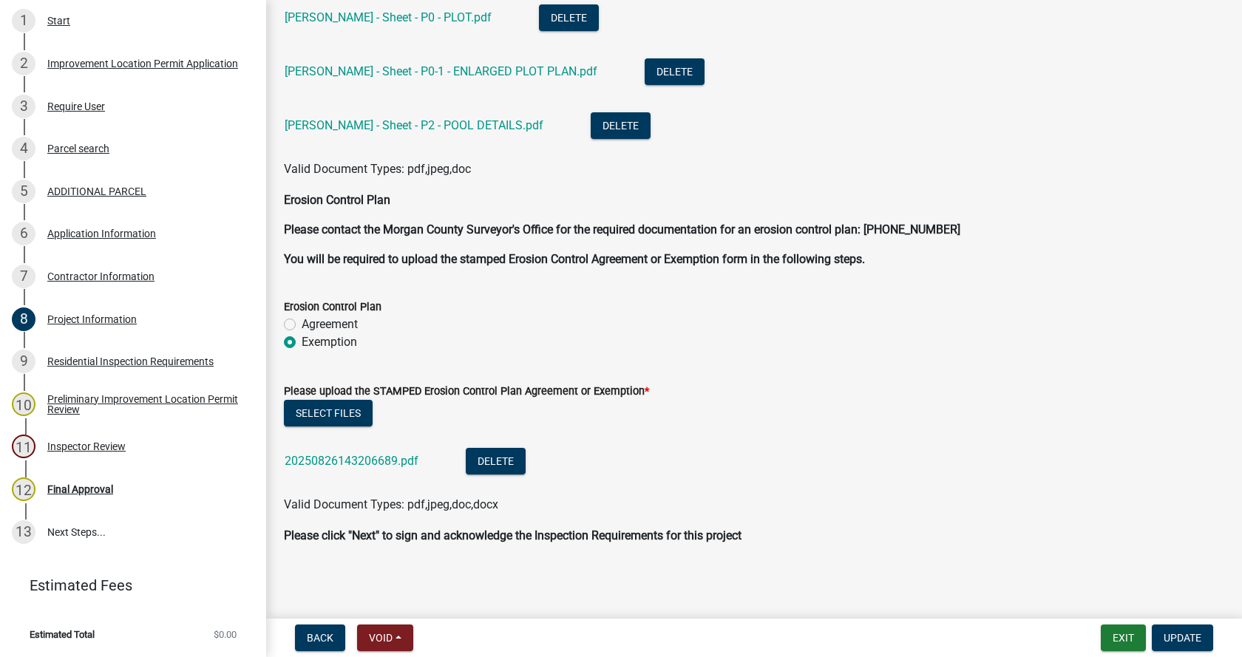
scroll to position [3404, 0]
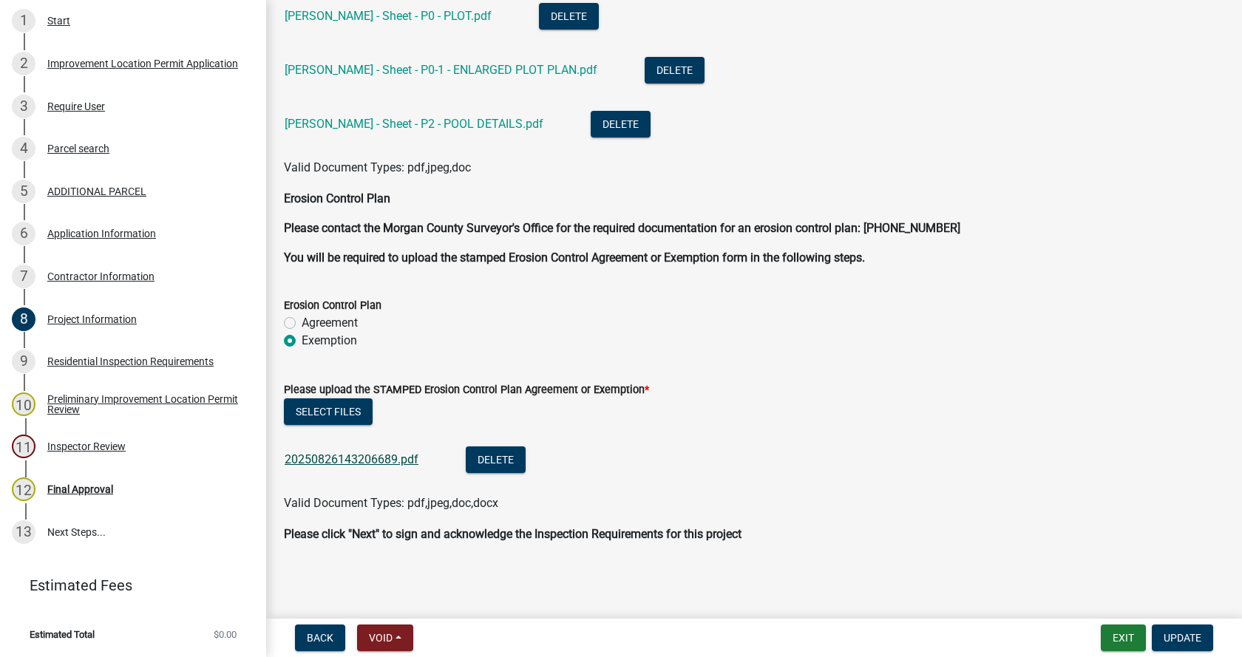
click at [372, 456] on link "20250826143206689.pdf" at bounding box center [352, 460] width 134 height 14
click at [1182, 635] on span "Update" at bounding box center [1183, 638] width 38 height 12
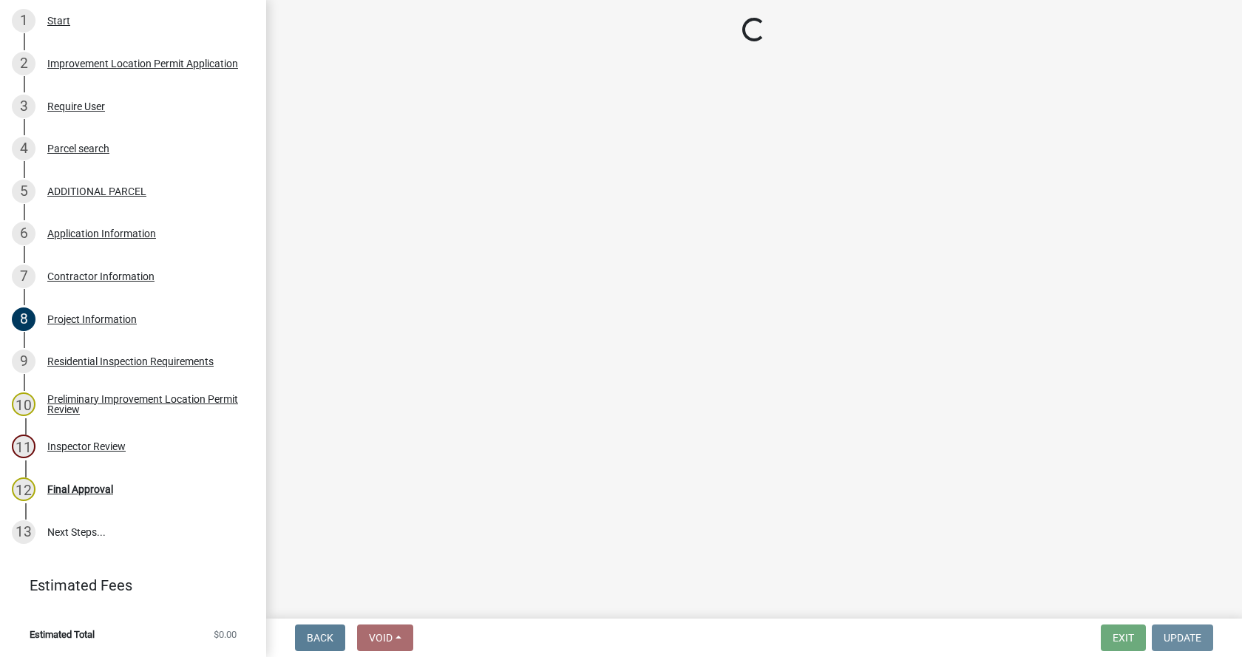
scroll to position [0, 0]
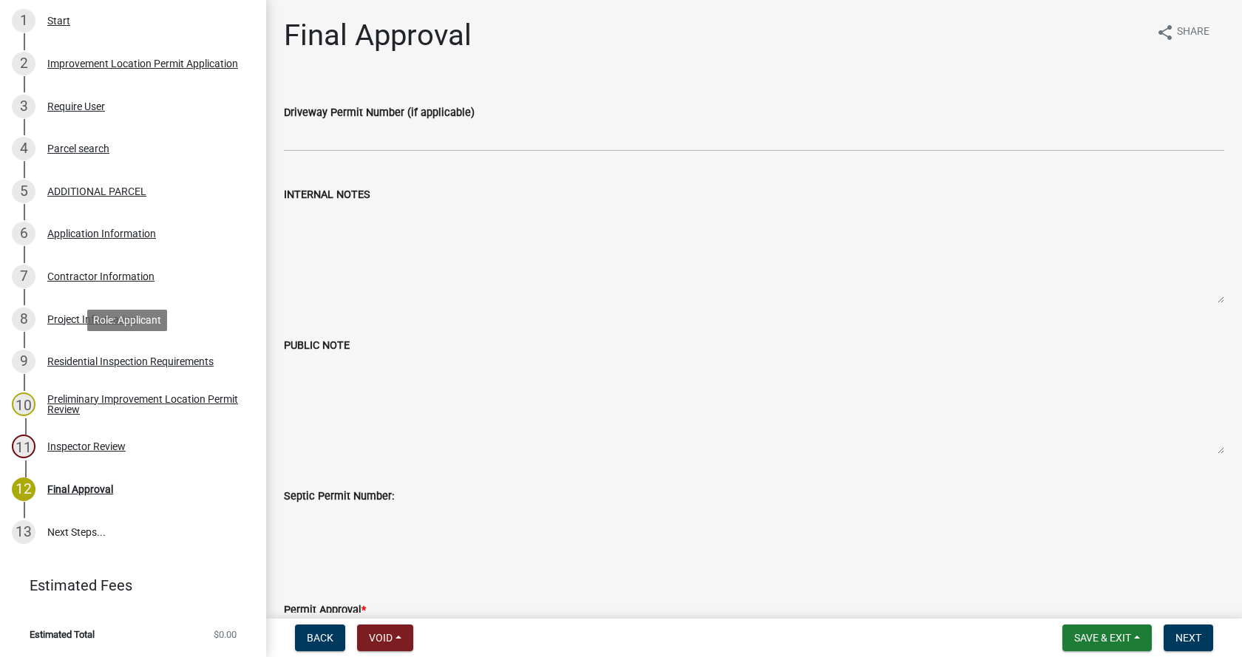
click at [60, 357] on div "Residential Inspection Requirements" at bounding box center [130, 361] width 166 height 10
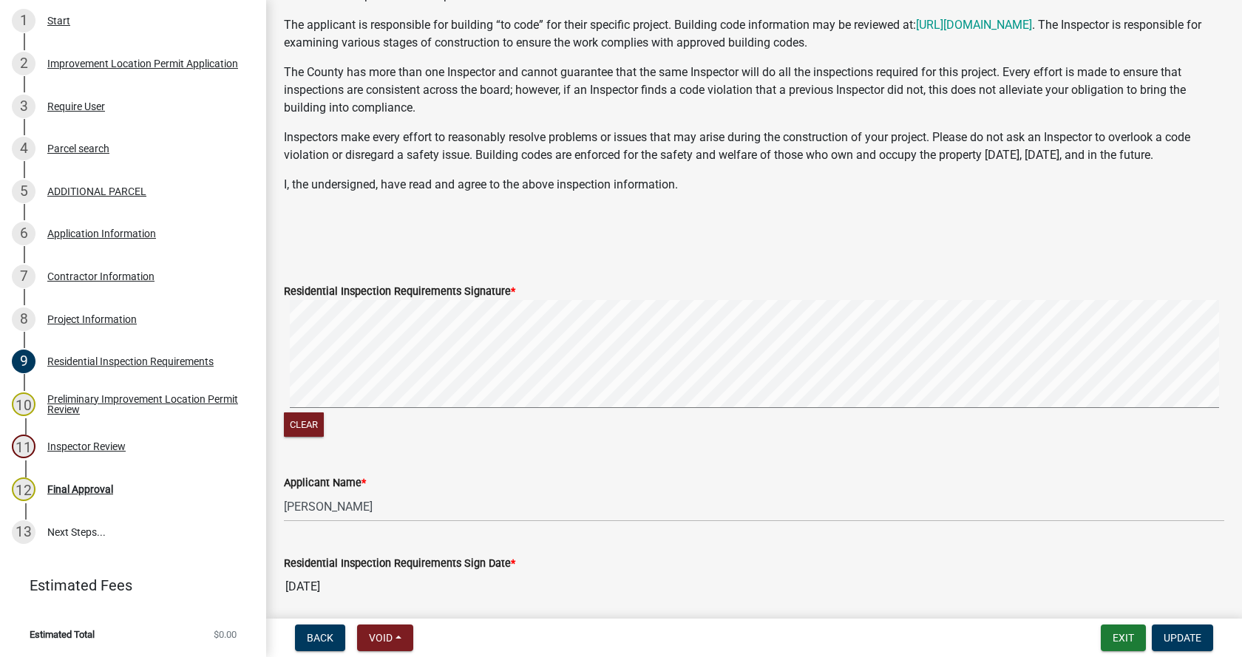
scroll to position [296, 0]
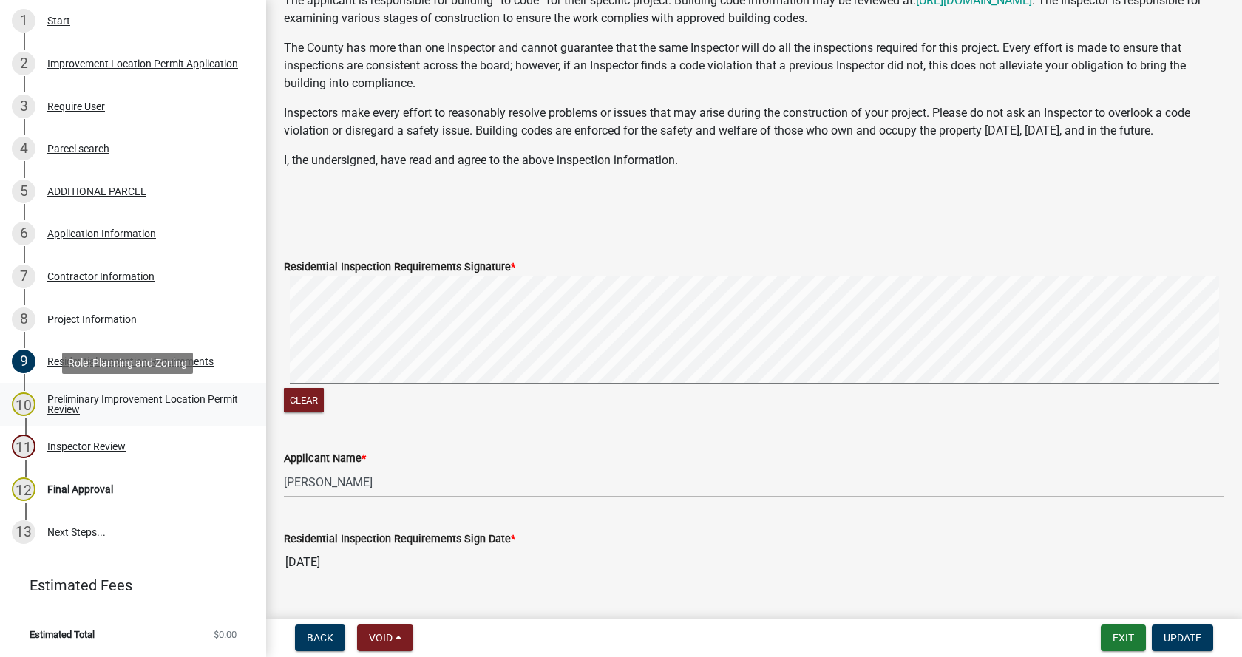
click at [53, 399] on div "Preliminary Improvement Location Permit Review" at bounding box center [144, 404] width 195 height 21
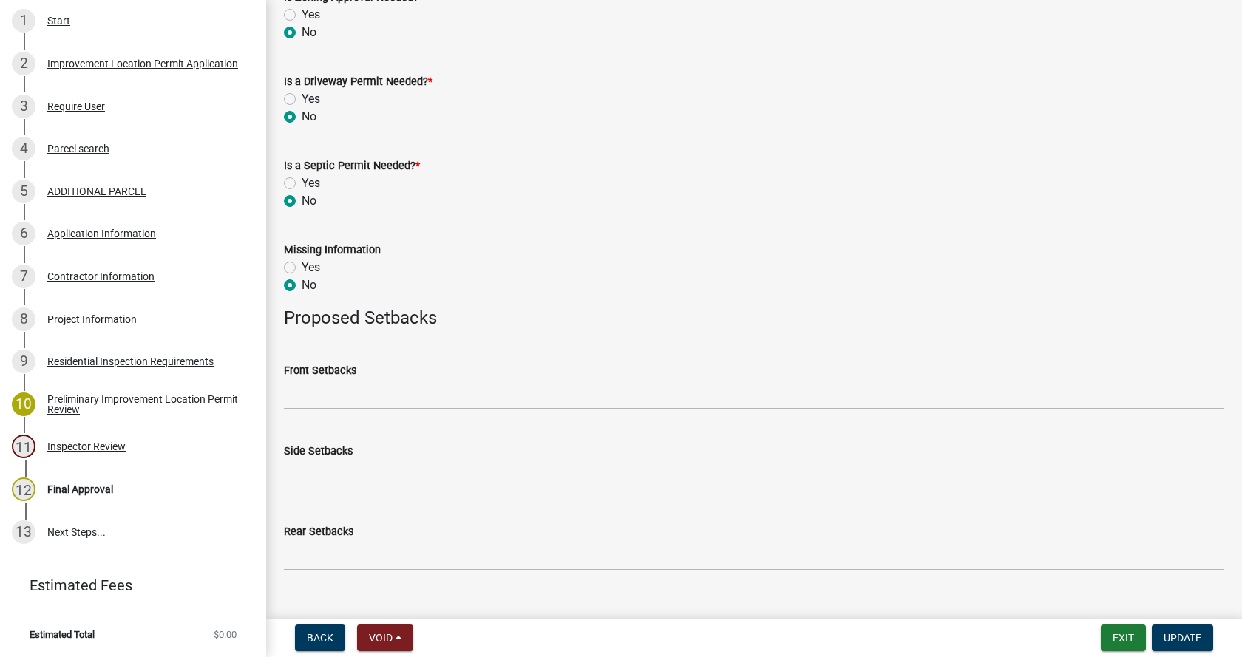
scroll to position [578, 0]
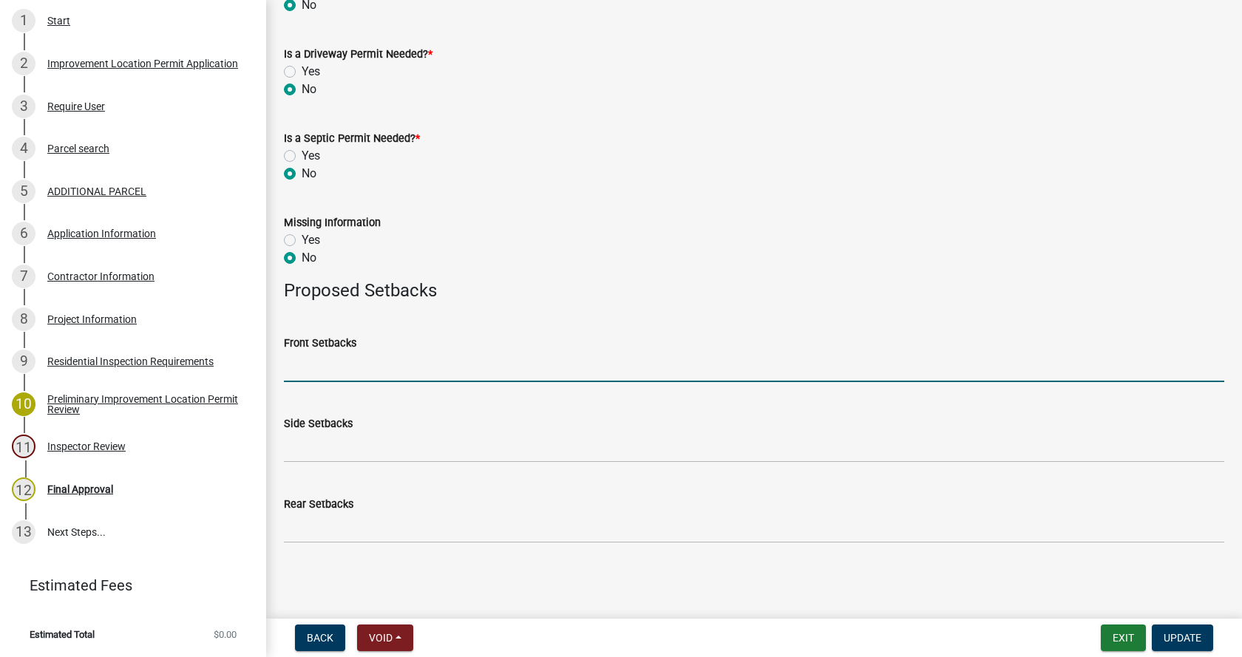
click at [299, 368] on input "Front Setbacks" at bounding box center [754, 367] width 941 height 30
type input "425"
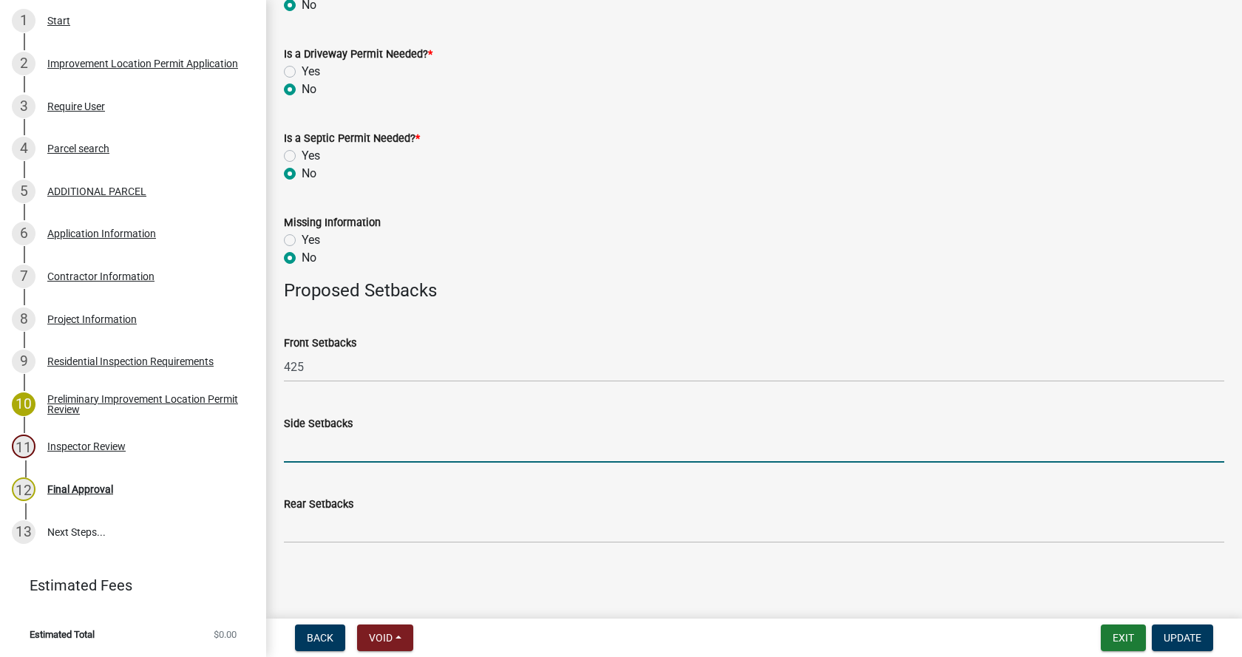
click at [382, 456] on input "Side Setbacks" at bounding box center [754, 448] width 941 height 30
type input "511/283"
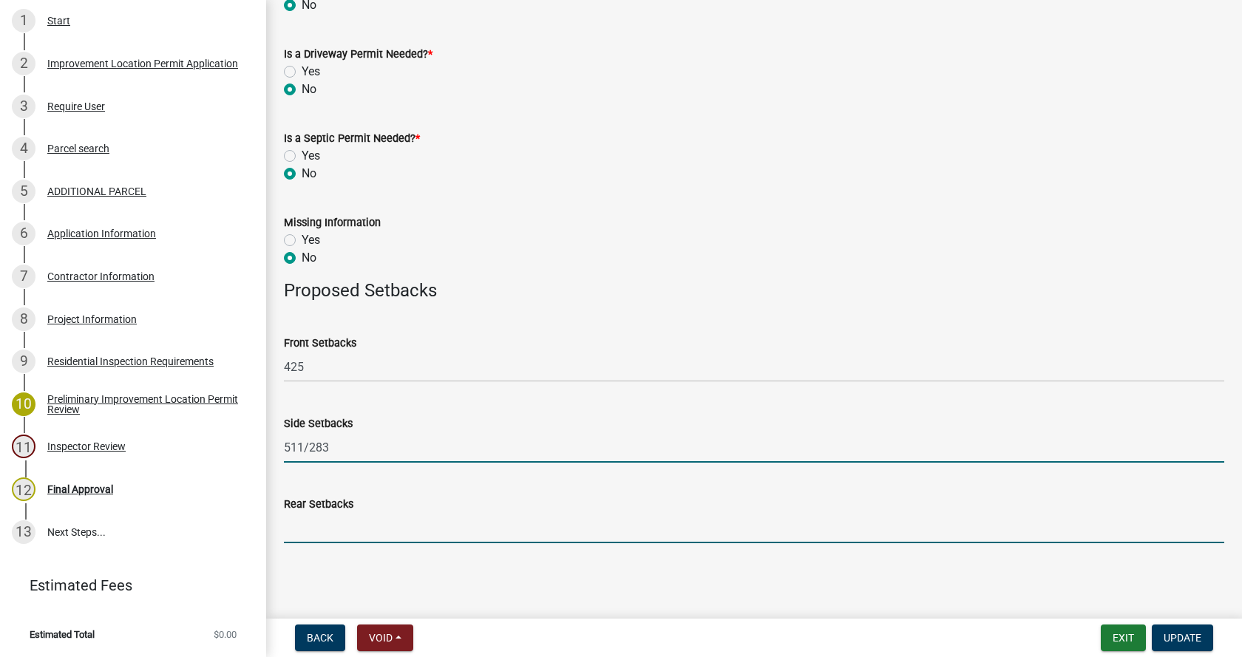
click at [342, 529] on input "Rear Setbacks" at bounding box center [754, 528] width 941 height 30
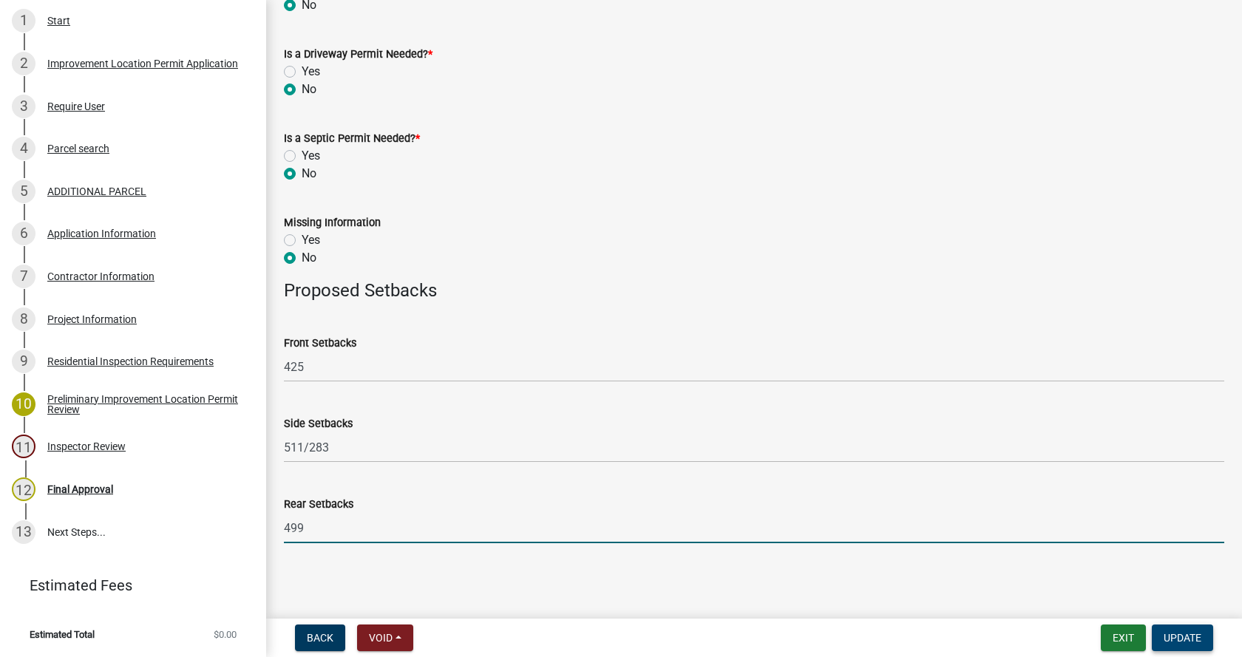
type input "499"
click at [1193, 640] on span "Update" at bounding box center [1183, 638] width 38 height 12
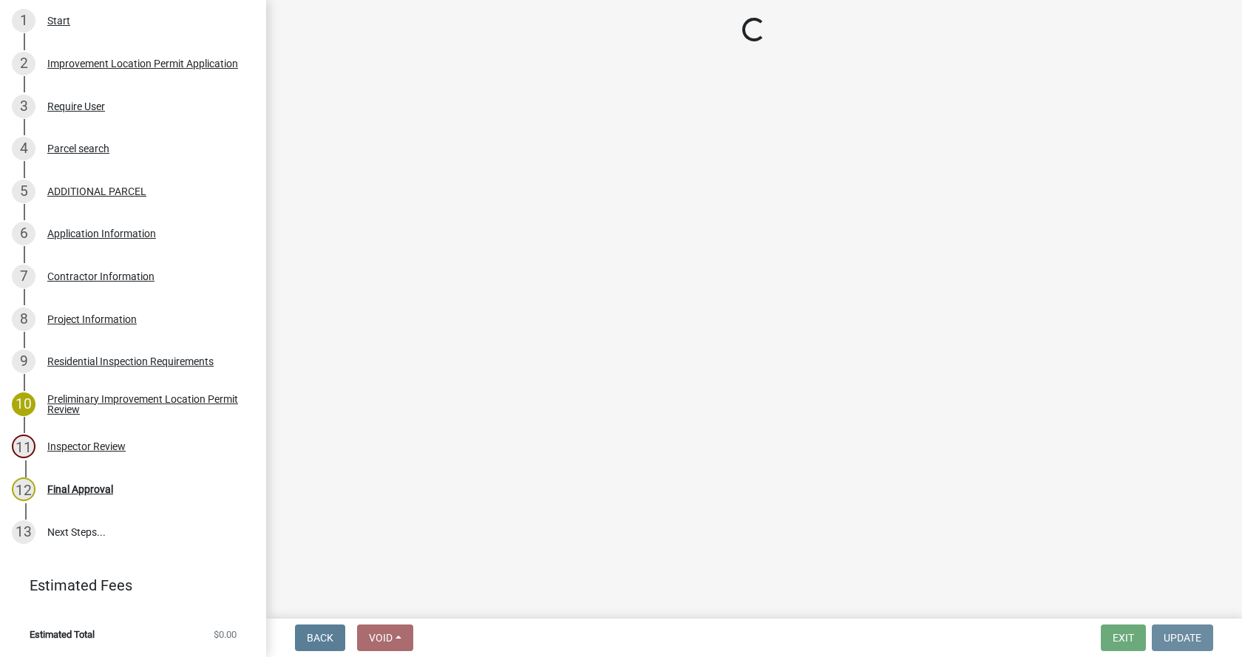
scroll to position [0, 0]
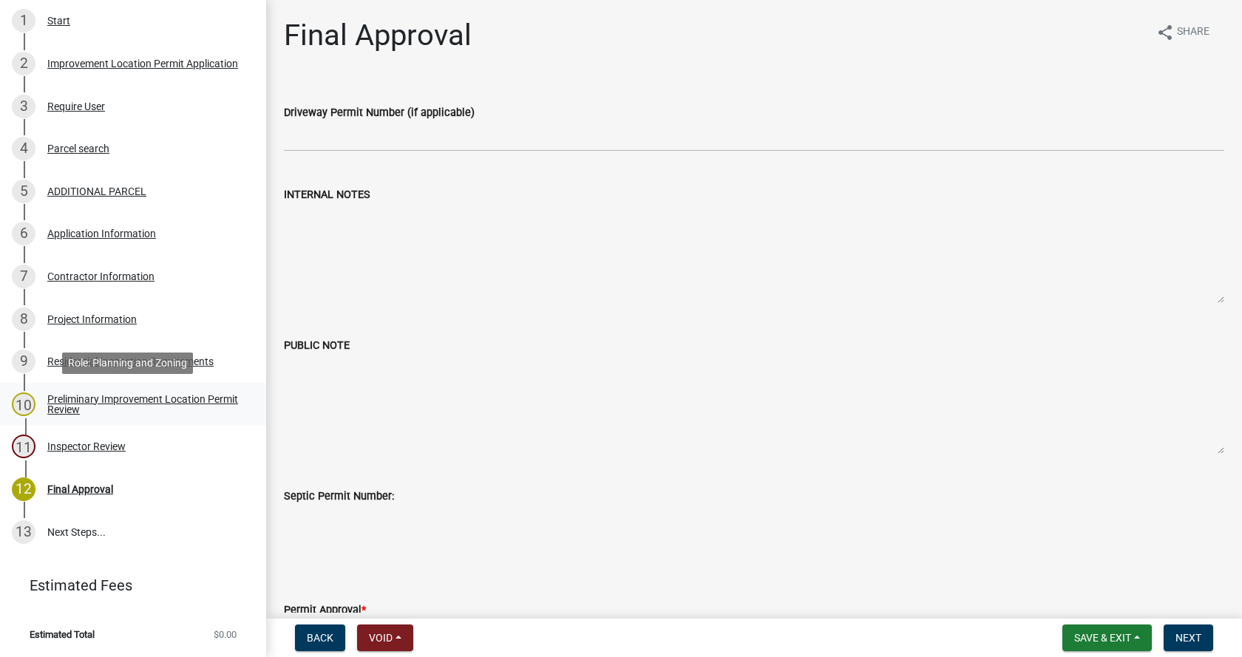
click at [64, 402] on div "Preliminary Improvement Location Permit Review" at bounding box center [144, 404] width 195 height 21
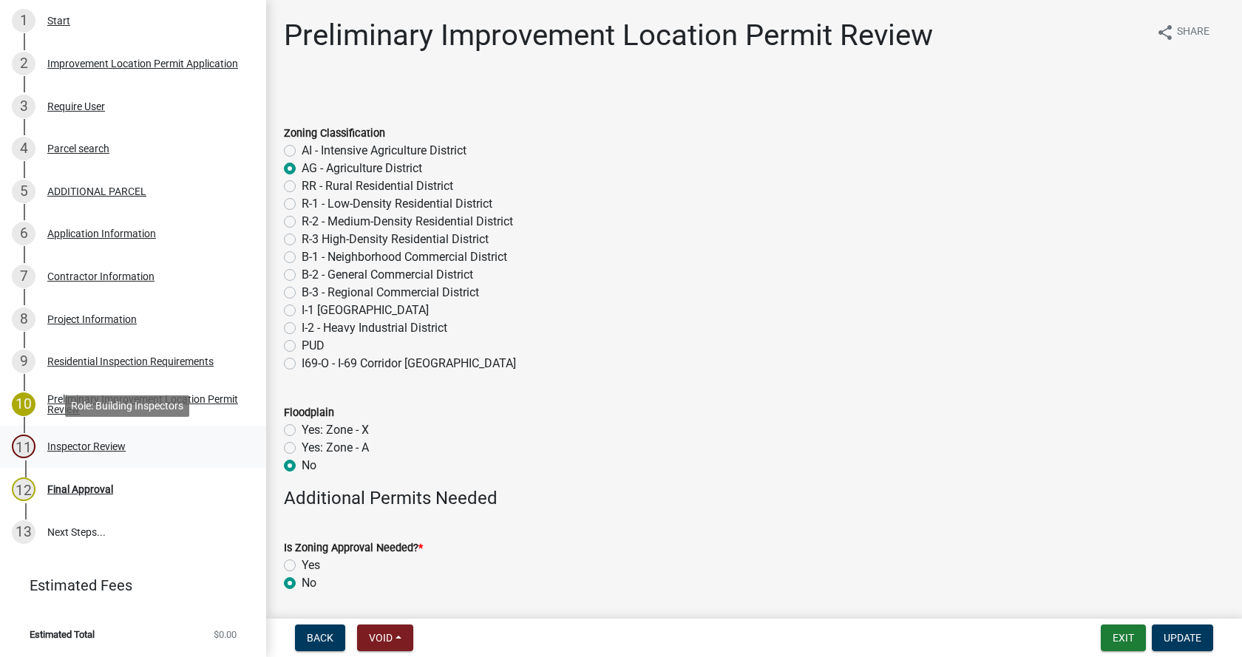
click at [57, 444] on div "Inspector Review" at bounding box center [86, 446] width 78 height 10
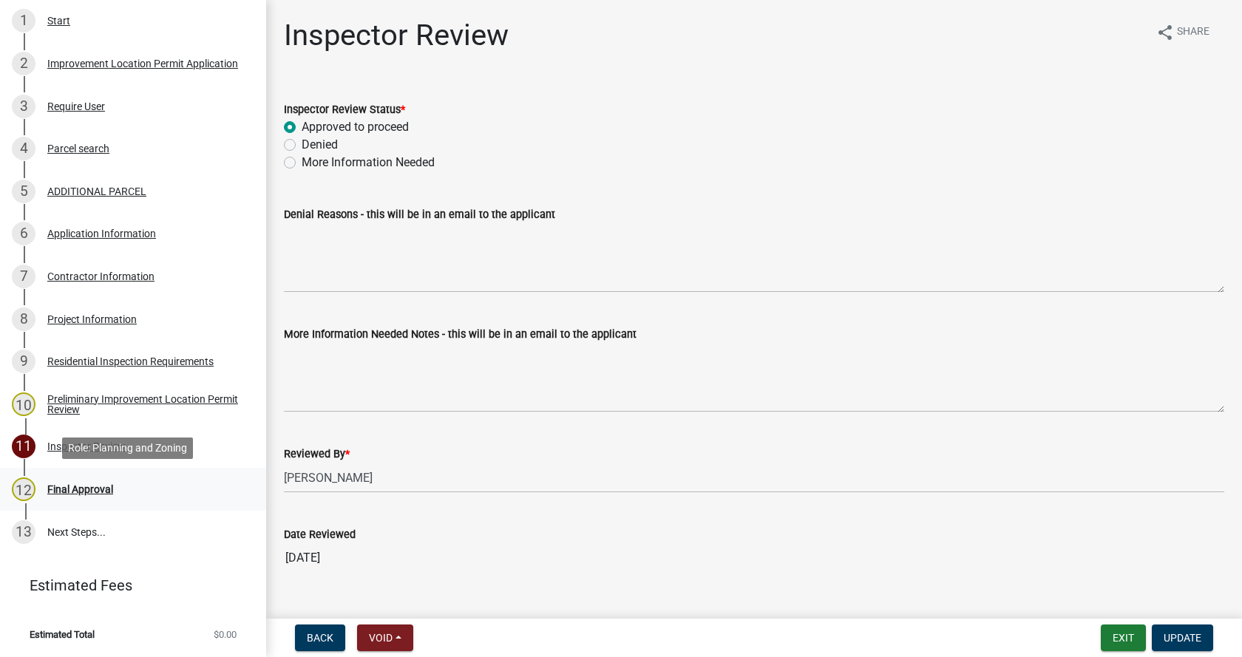
click at [58, 487] on div "Final Approval" at bounding box center [80, 489] width 66 height 10
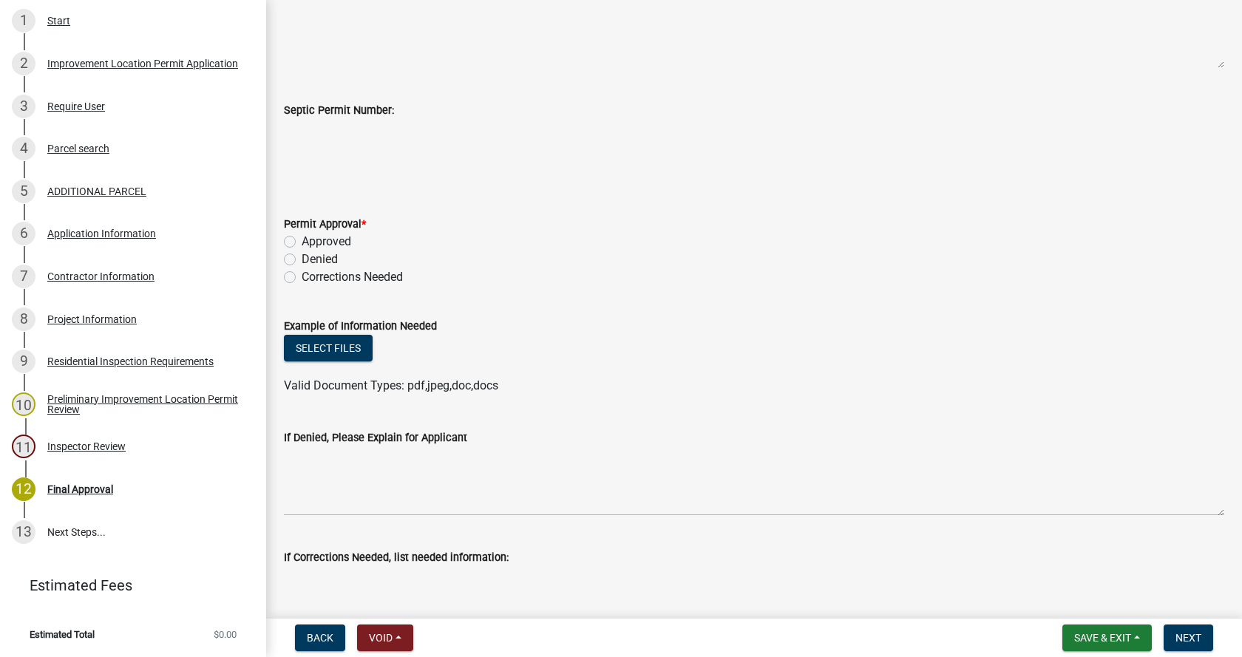
scroll to position [444, 0]
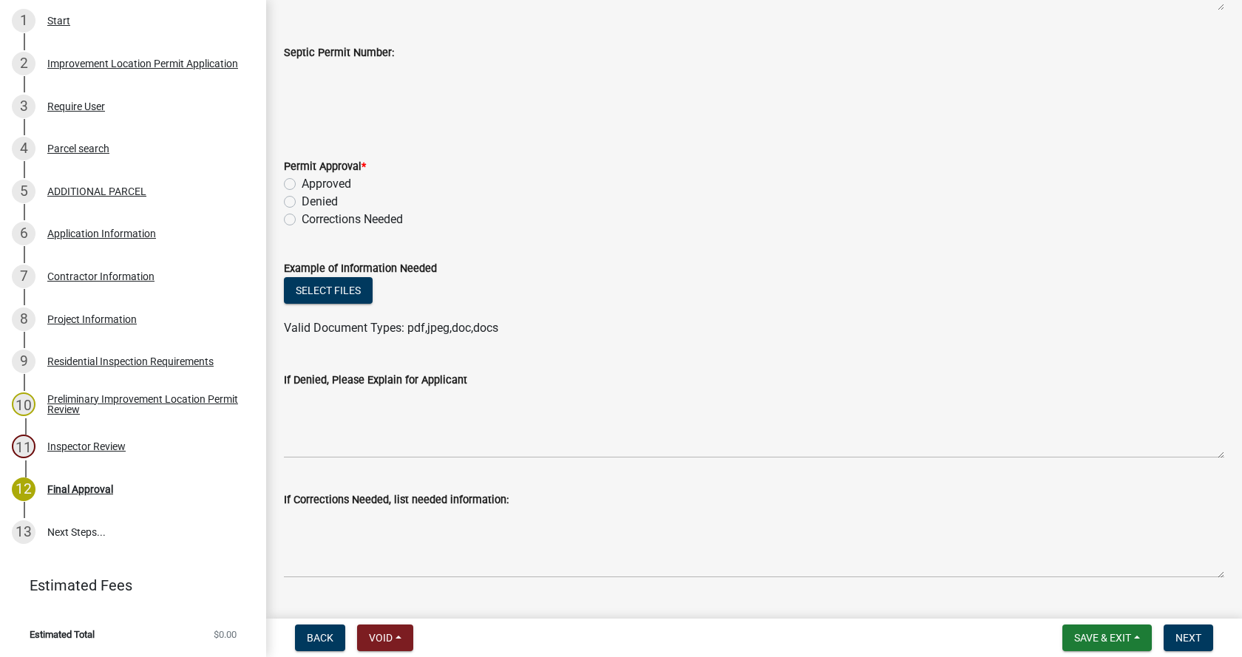
click at [302, 181] on label "Approved" at bounding box center [327, 184] width 50 height 18
click at [302, 181] on input "Approved" at bounding box center [307, 180] width 10 height 10
radio input "true"
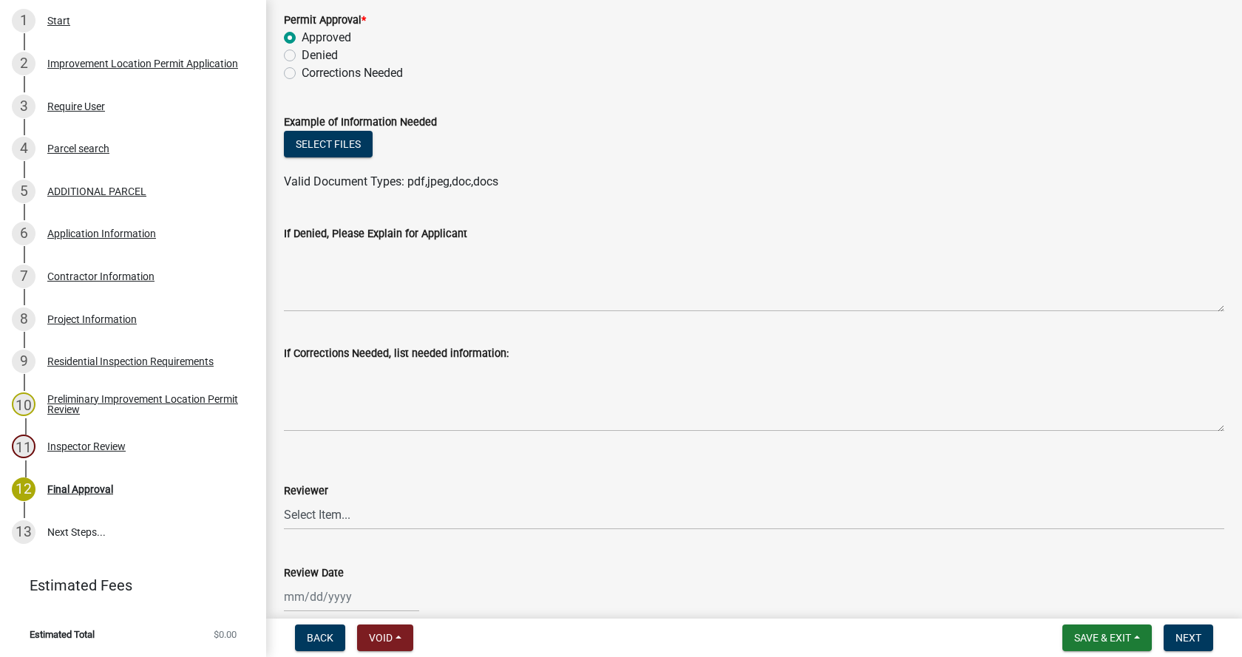
scroll to position [666, 0]
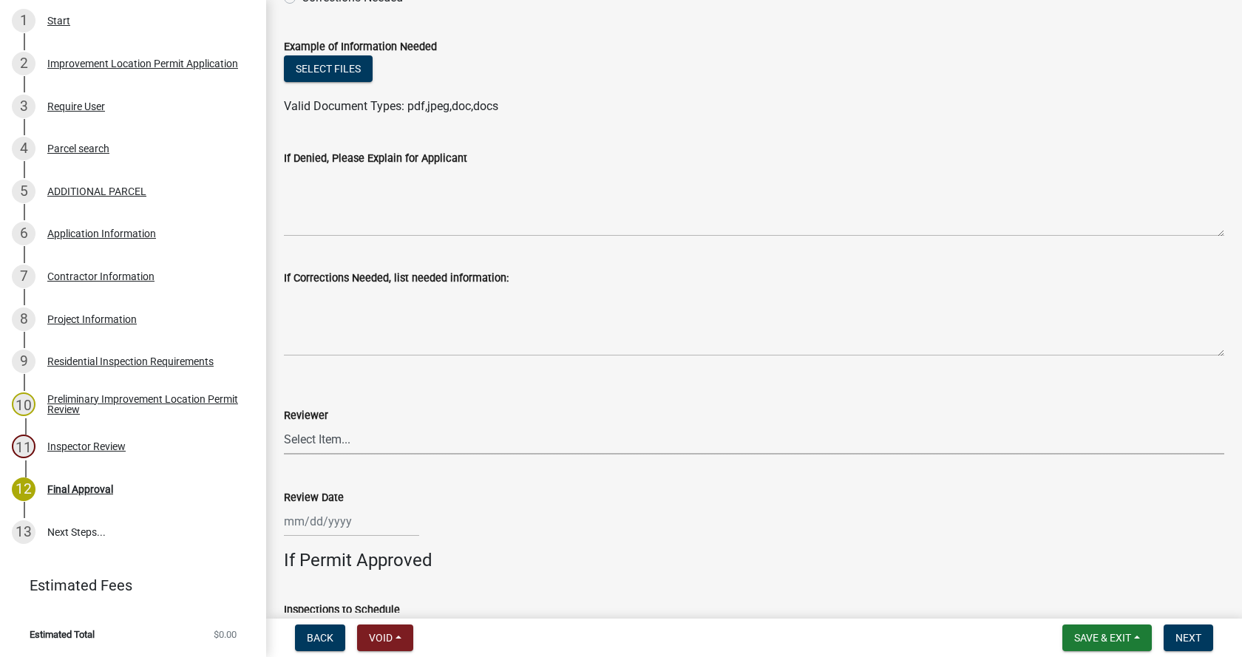
click at [316, 439] on select "Select Item... [PERSON_NAME] [PERSON_NAME] [PERSON_NAME]" at bounding box center [754, 439] width 941 height 30
click at [284, 424] on select "Select Item... [PERSON_NAME] [PERSON_NAME] [PERSON_NAME]" at bounding box center [754, 439] width 941 height 30
select select "4bf9213e-c266-4258-8e9b-d5f6a07002fa"
select select "9"
select select "2025"
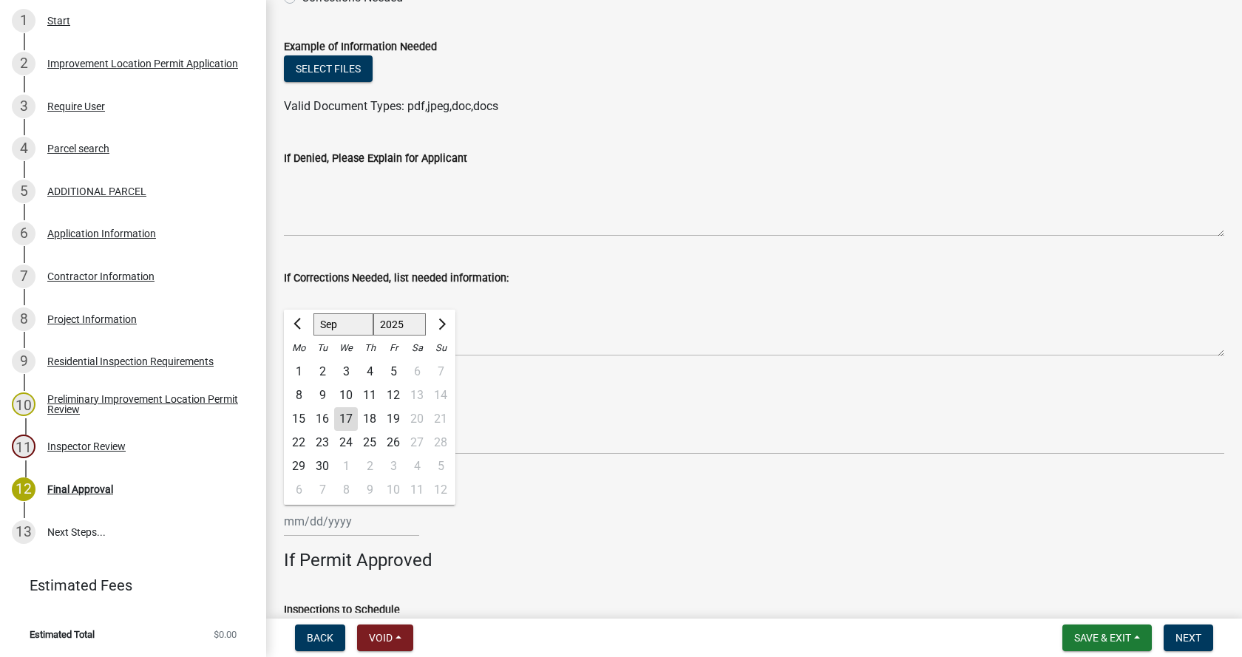
click at [316, 527] on div "[PERSON_NAME] Feb Mar Apr [PERSON_NAME][DATE] Oct Nov [DATE] 1526 1527 1528 152…" at bounding box center [351, 522] width 135 height 30
click at [349, 424] on div "17" at bounding box center [346, 419] width 24 height 24
type input "[DATE]"
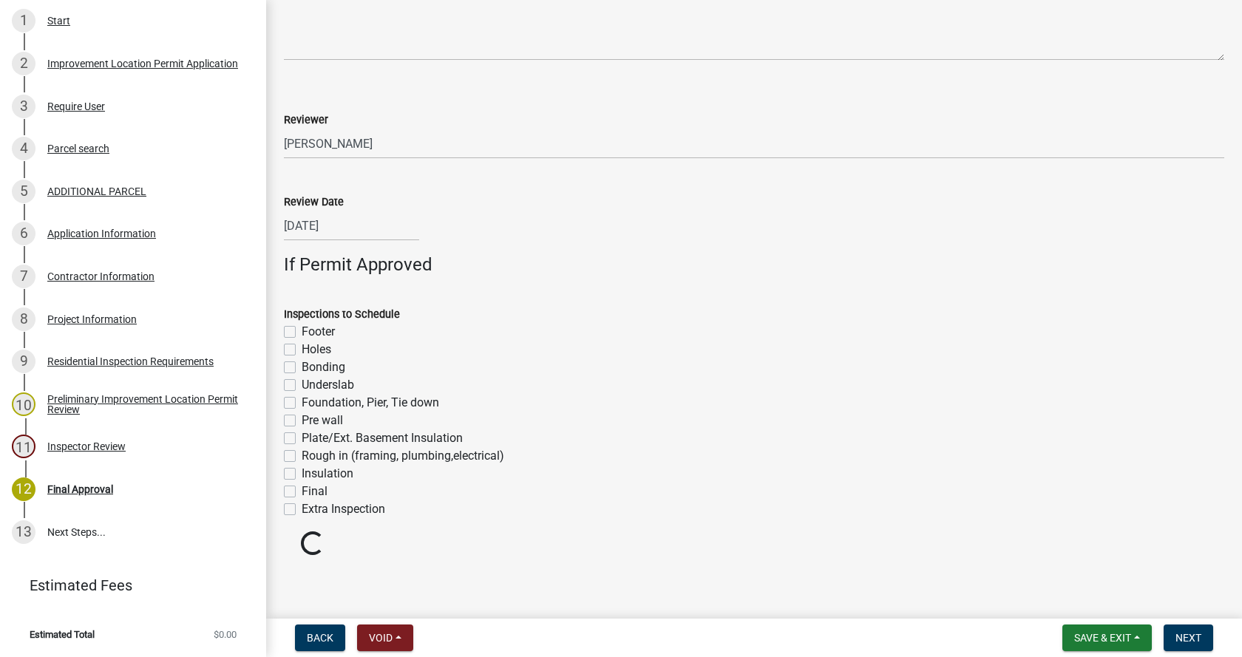
scroll to position [964, 0]
click at [302, 363] on label "Bonding" at bounding box center [324, 365] width 44 height 18
click at [302, 363] on input "Bonding" at bounding box center [307, 361] width 10 height 10
checkbox input "true"
checkbox input "false"
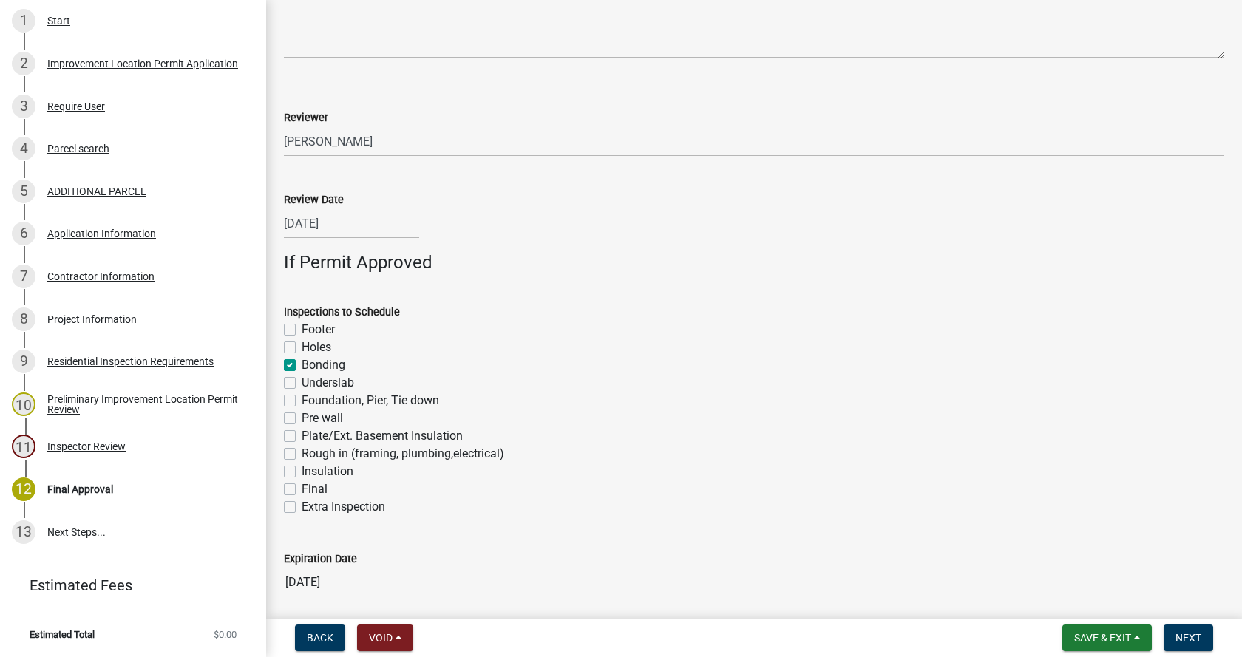
checkbox input "false"
checkbox input "true"
checkbox input "false"
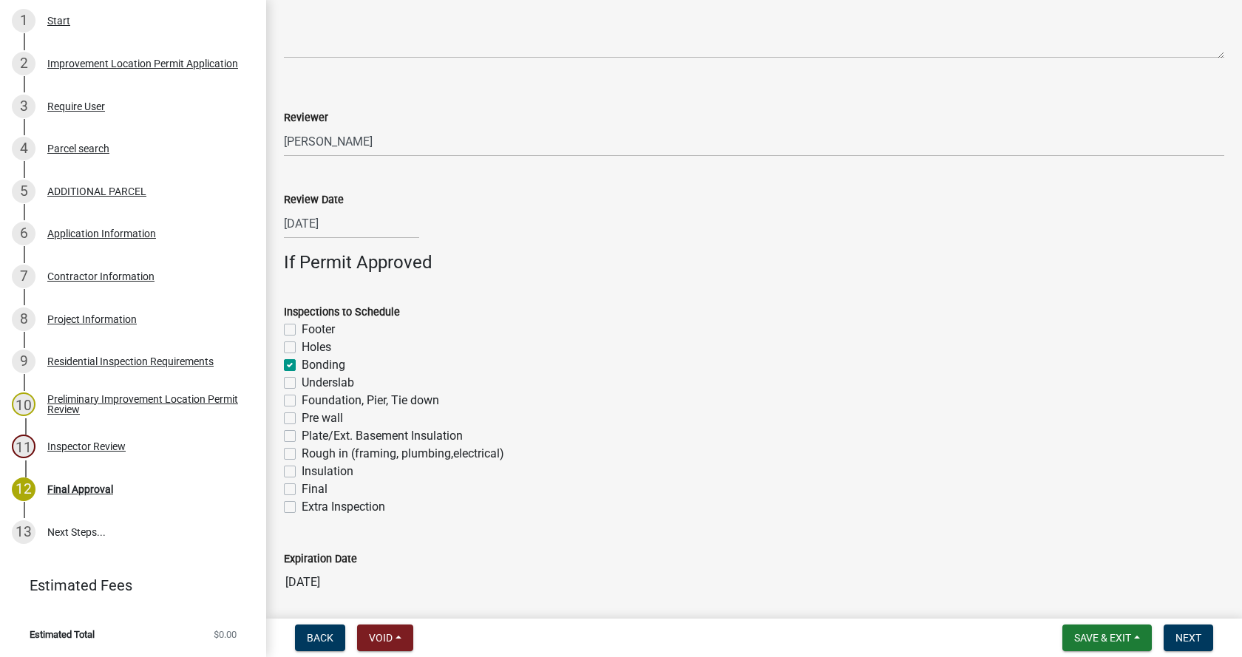
checkbox input "false"
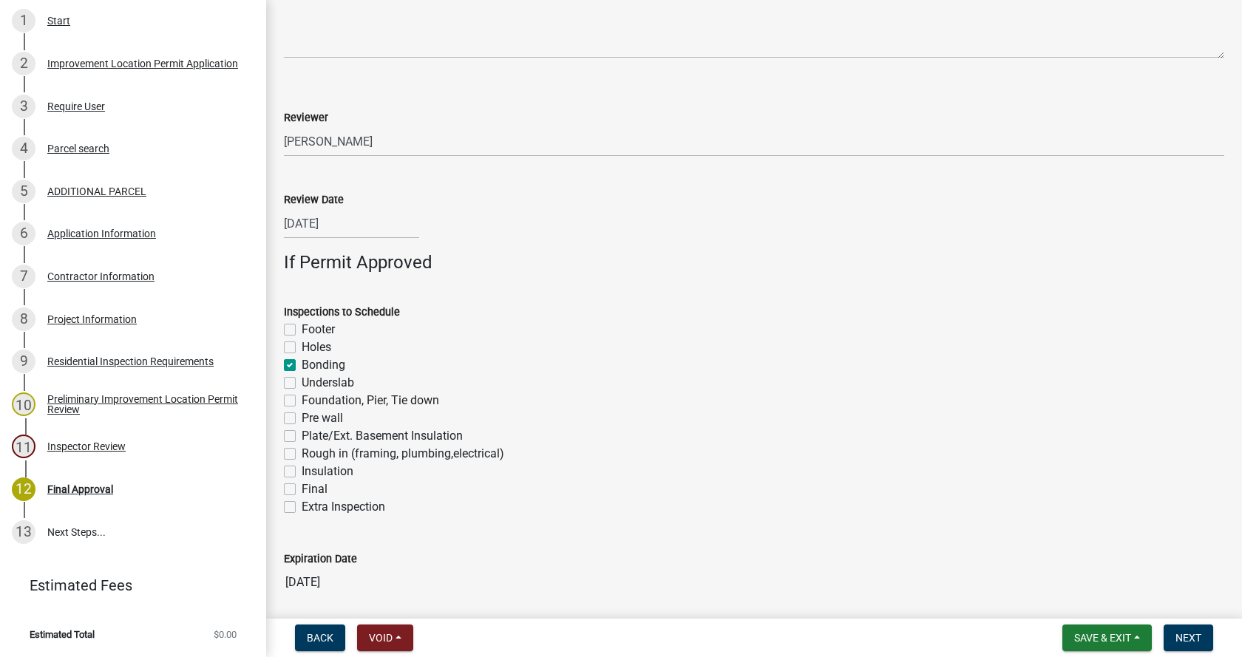
click at [302, 454] on label "Rough in (framing, plumbing,electrical)" at bounding box center [403, 454] width 203 height 18
click at [302, 454] on input "Rough in (framing, plumbing,electrical)" at bounding box center [307, 450] width 10 height 10
checkbox input "true"
checkbox input "false"
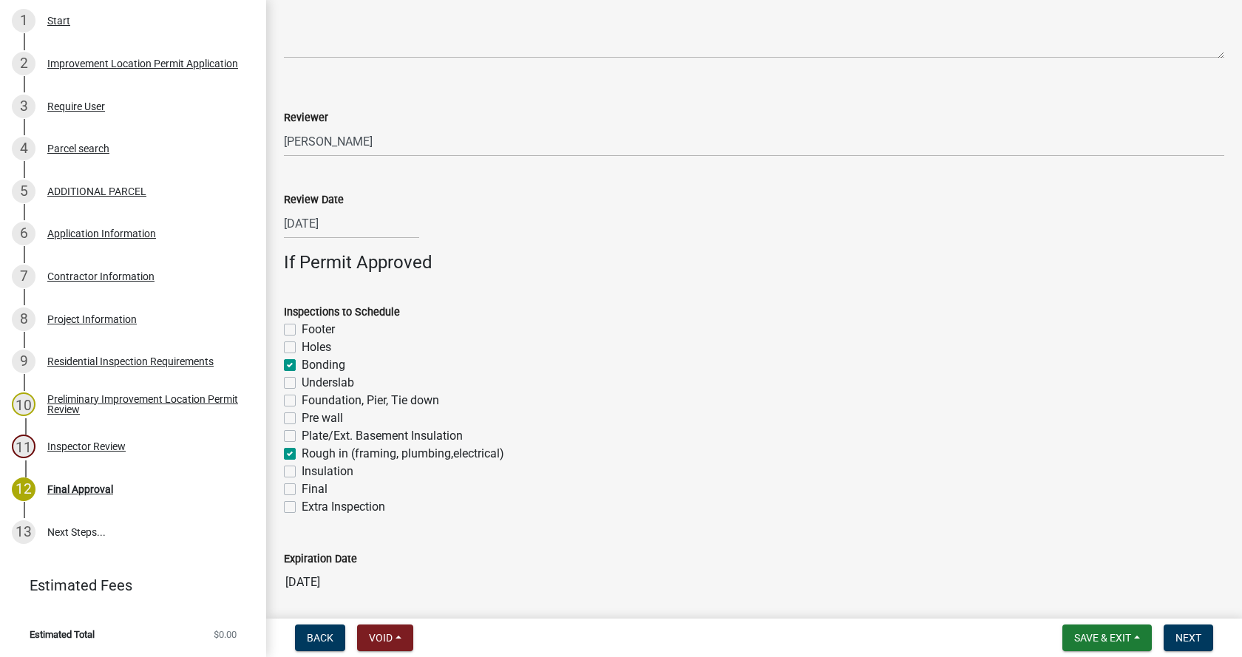
checkbox input "true"
checkbox input "false"
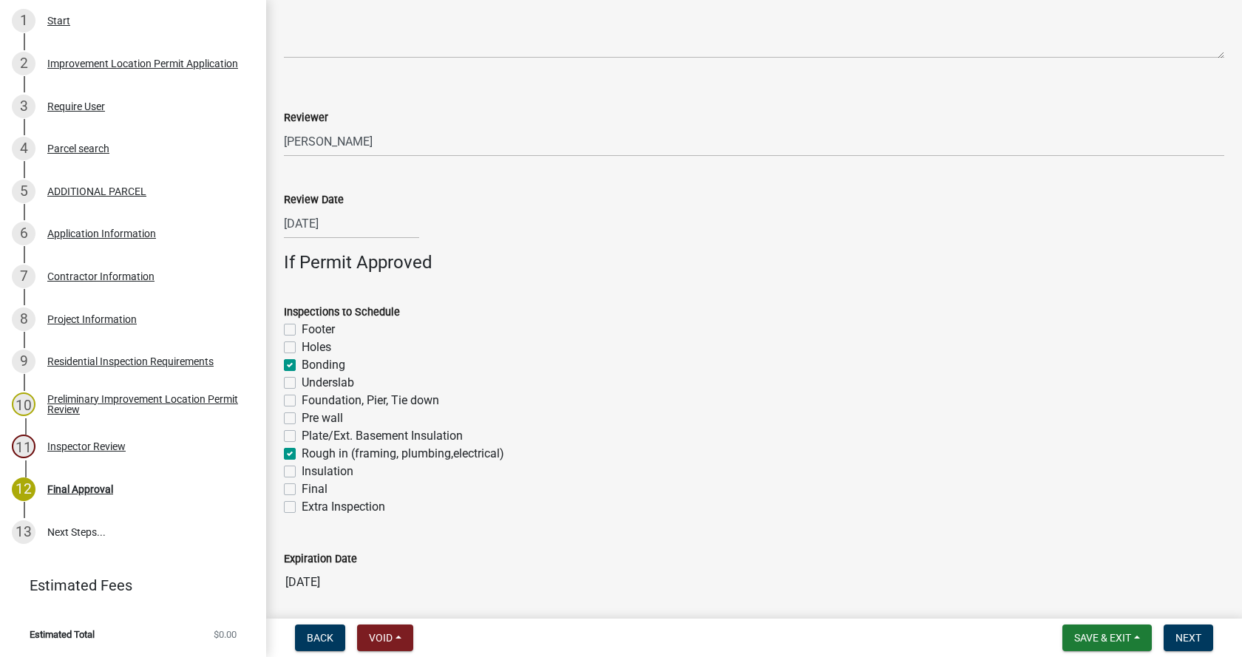
checkbox input "true"
checkbox input "false"
click at [302, 490] on label "Final" at bounding box center [315, 490] width 26 height 18
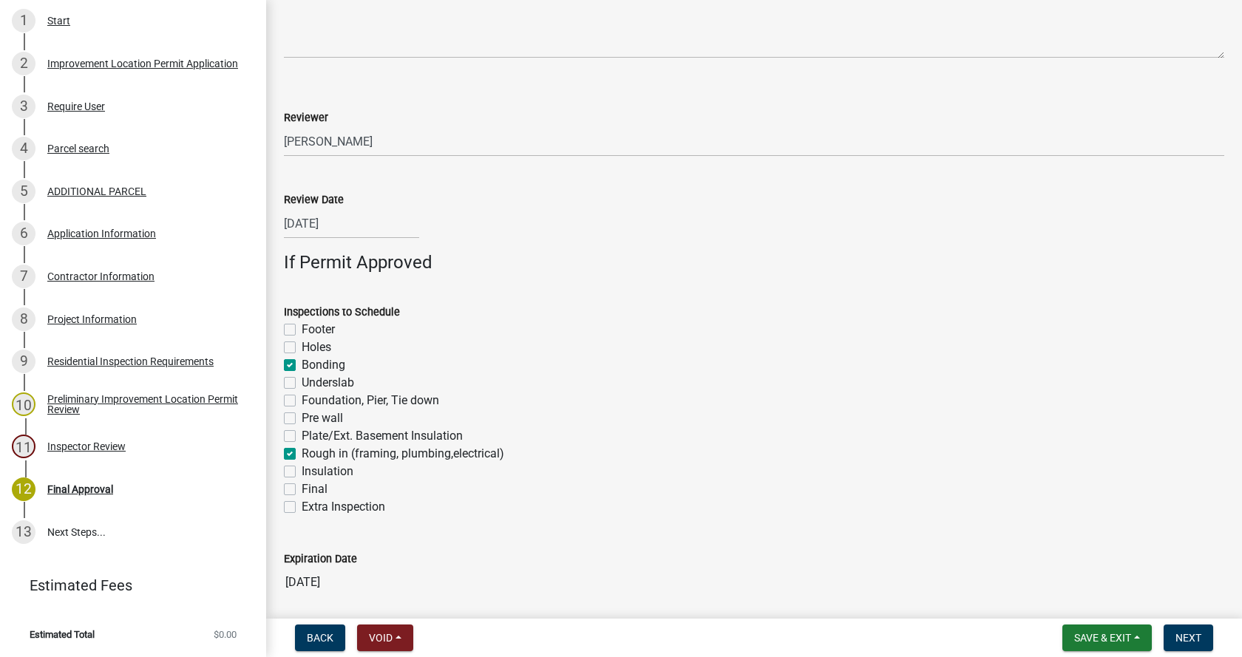
click at [302, 490] on input "Final" at bounding box center [307, 486] width 10 height 10
checkbox input "true"
checkbox input "false"
checkbox input "true"
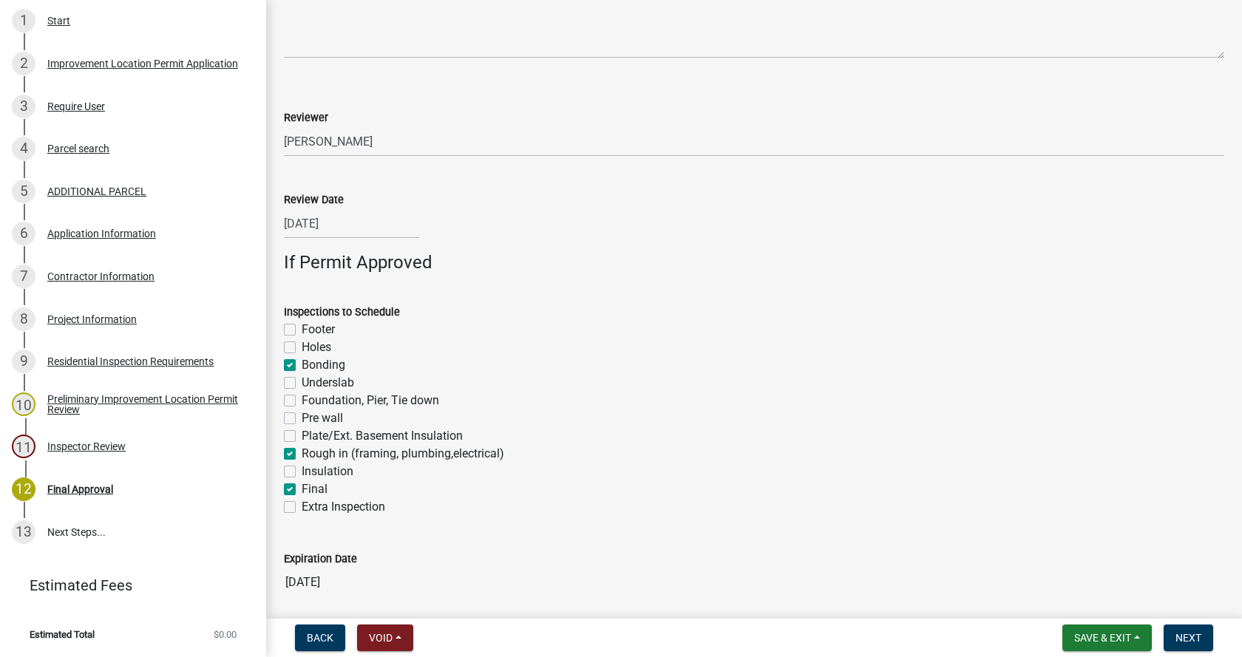
checkbox input "false"
checkbox input "true"
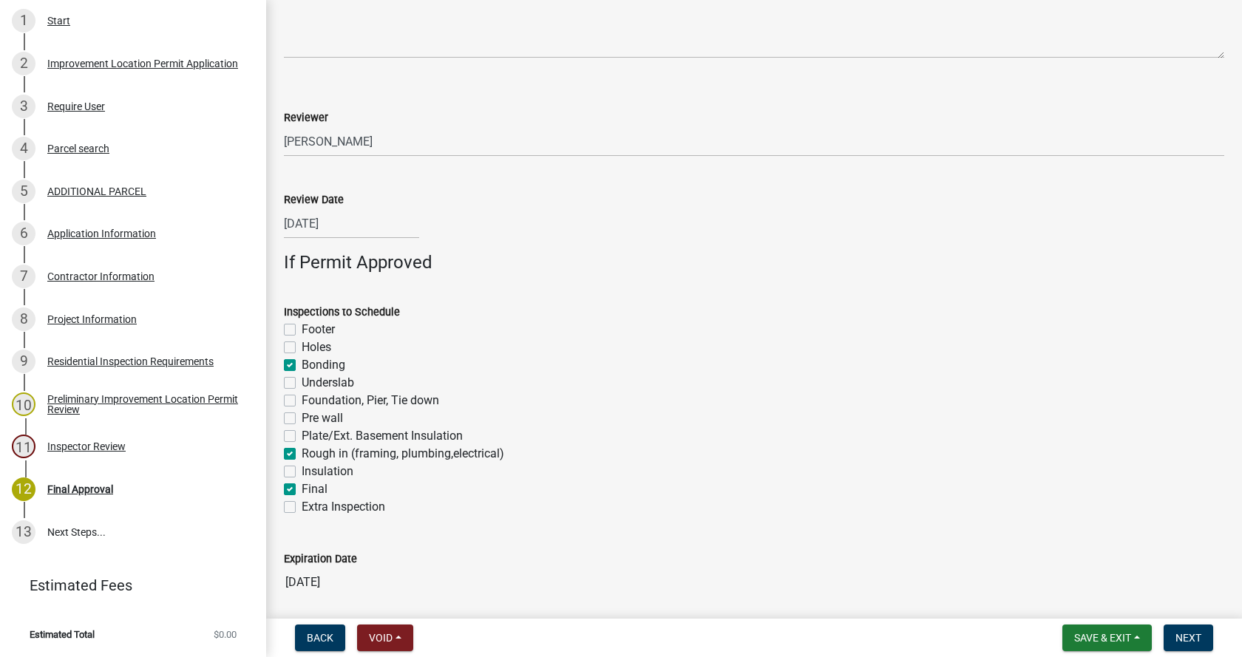
checkbox input "false"
checkbox input "true"
checkbox input "false"
click at [1196, 637] on span "Next" at bounding box center [1189, 638] width 26 height 12
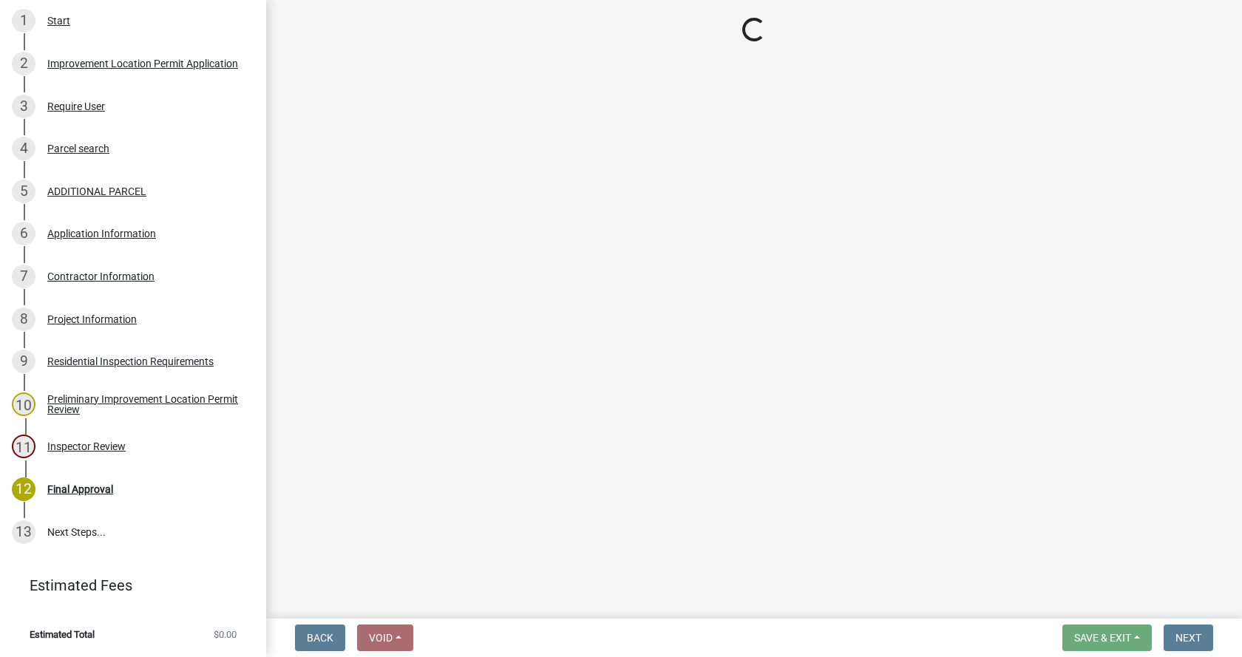
scroll to position [584, 0]
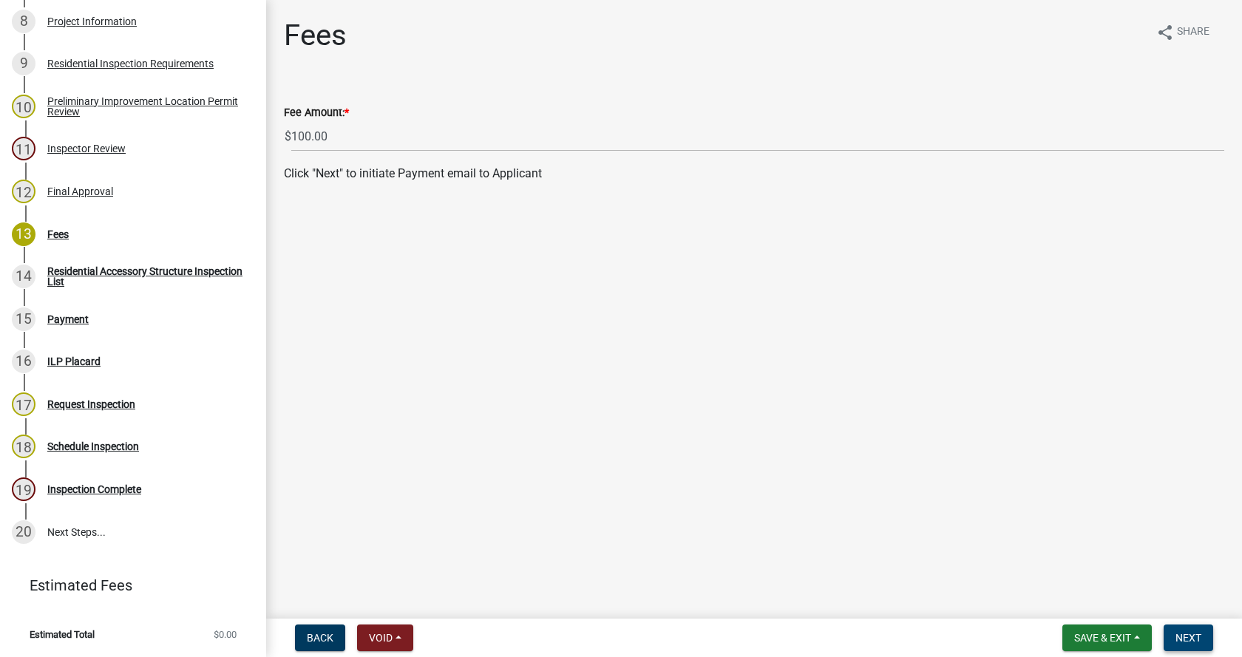
click at [1183, 634] on span "Next" at bounding box center [1189, 638] width 26 height 12
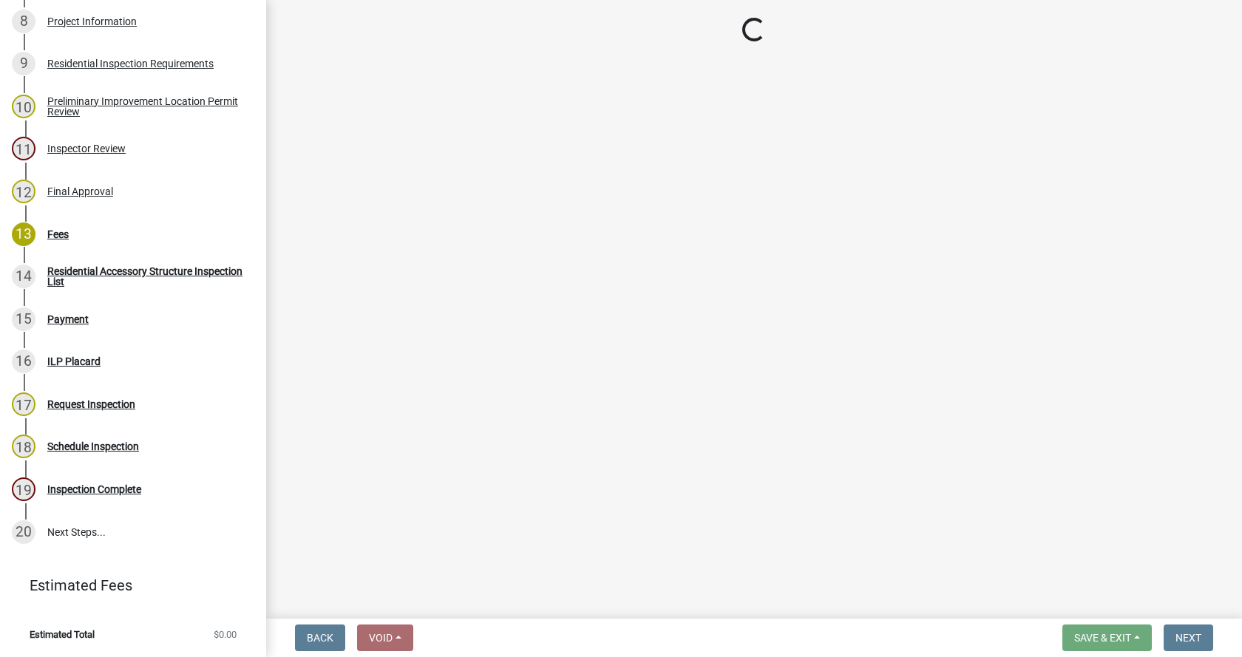
select select "3: 3"
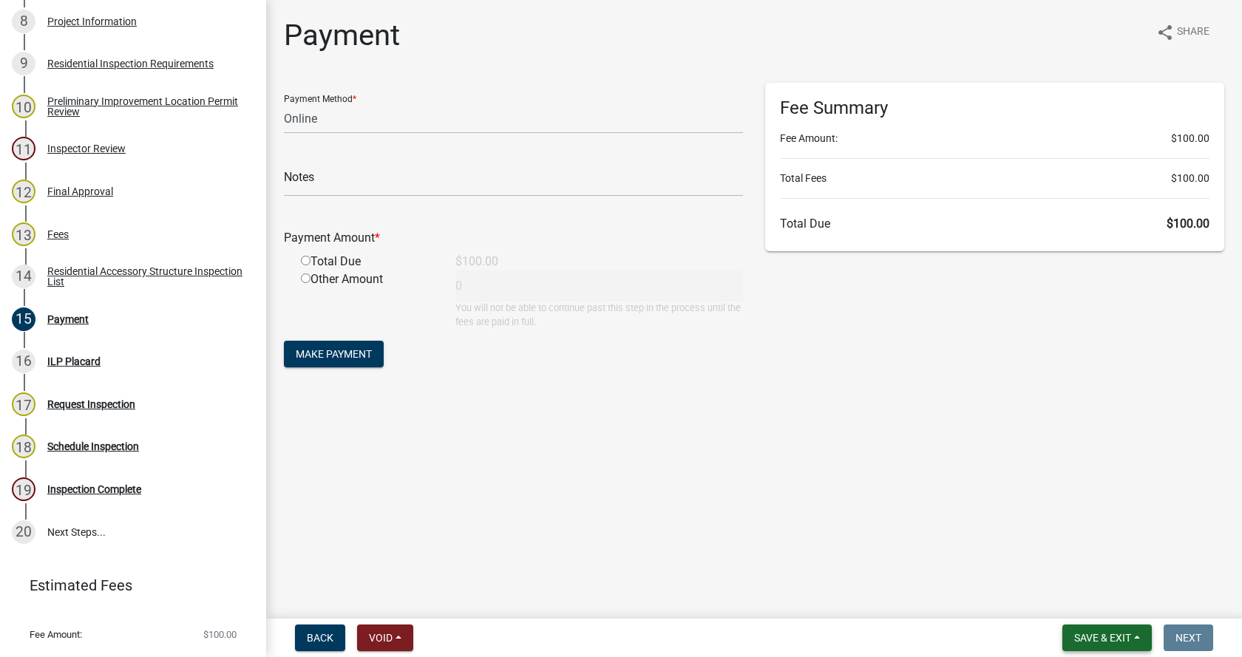
click at [1133, 633] on button "Save & Exit" at bounding box center [1107, 638] width 89 height 27
click at [1100, 603] on button "Save & Exit" at bounding box center [1093, 599] width 118 height 35
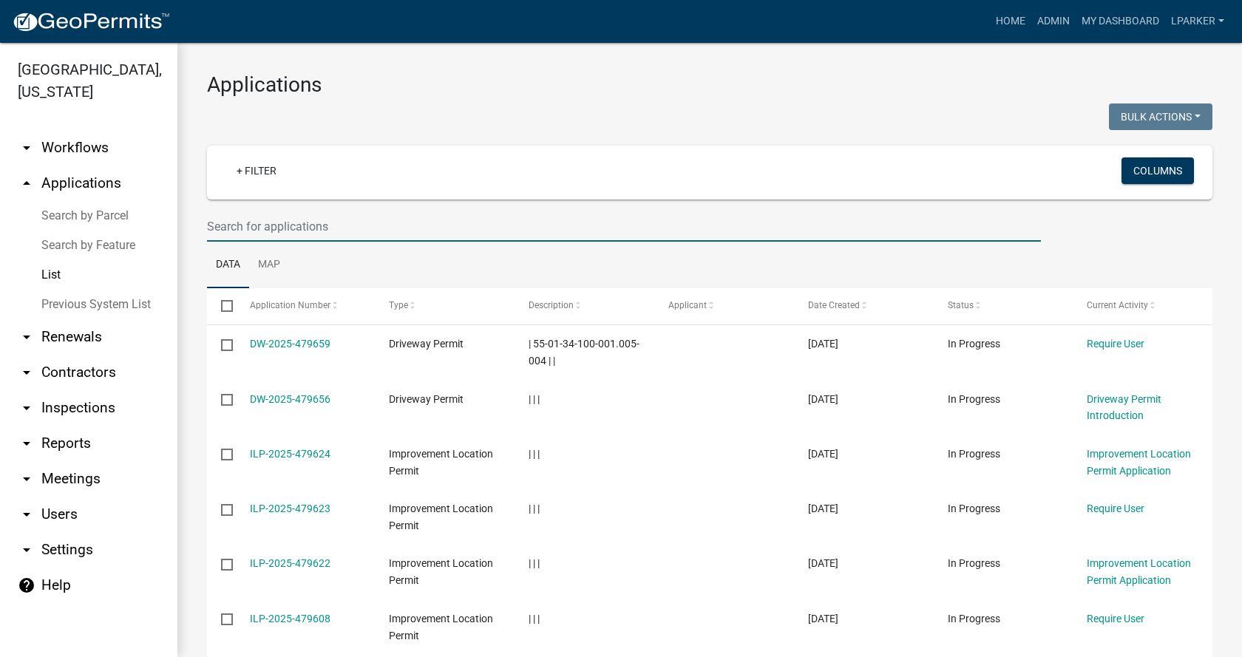
click at [221, 225] on input "text" at bounding box center [624, 226] width 834 height 30
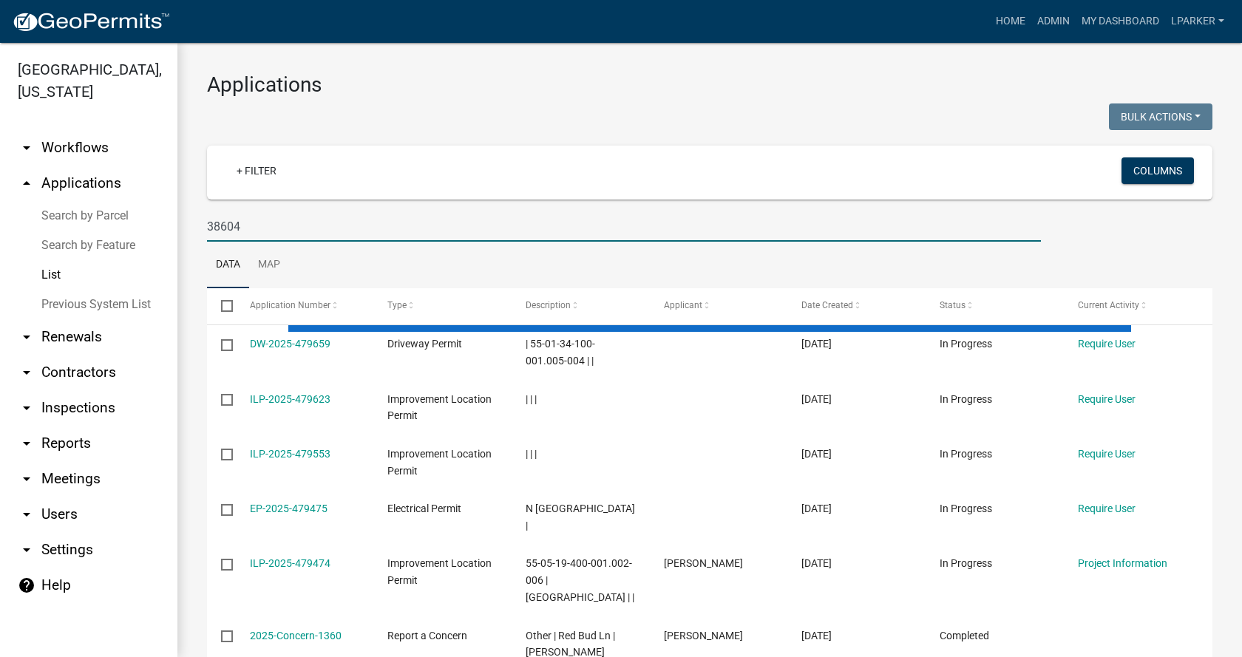
type input "38604"
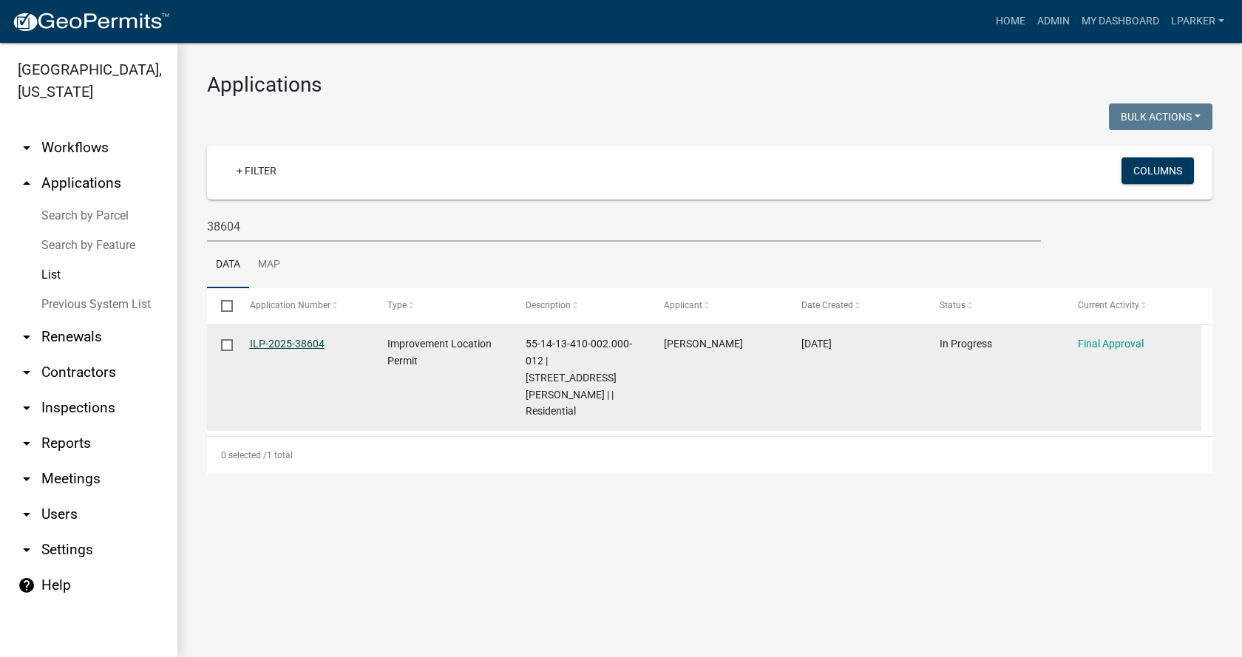
click at [288, 340] on link "ILP-2025-38604" at bounding box center [287, 344] width 75 height 12
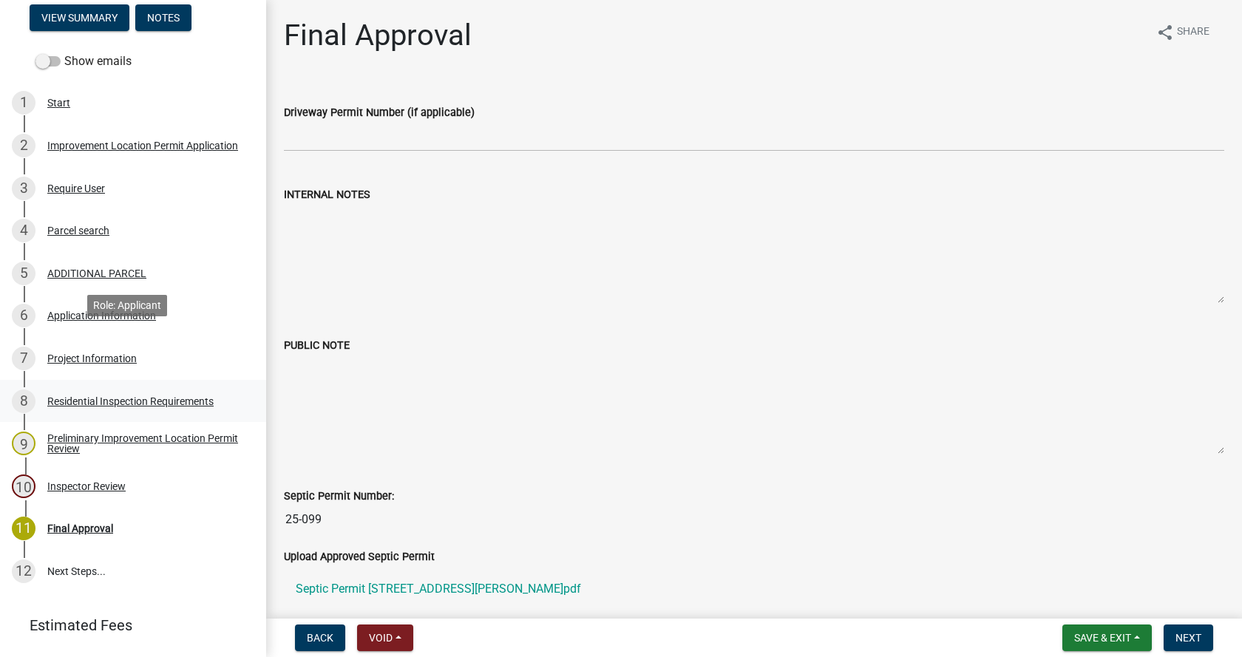
scroll to position [244, 0]
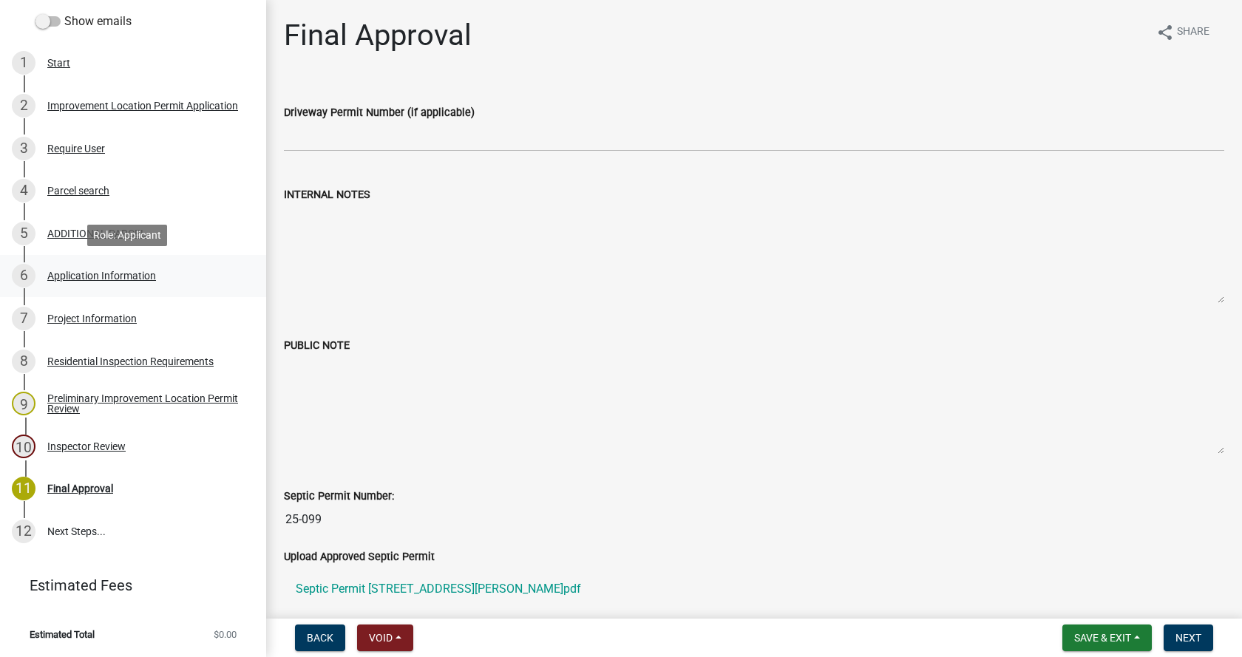
click at [56, 268] on div "6 Application Information" at bounding box center [127, 276] width 231 height 24
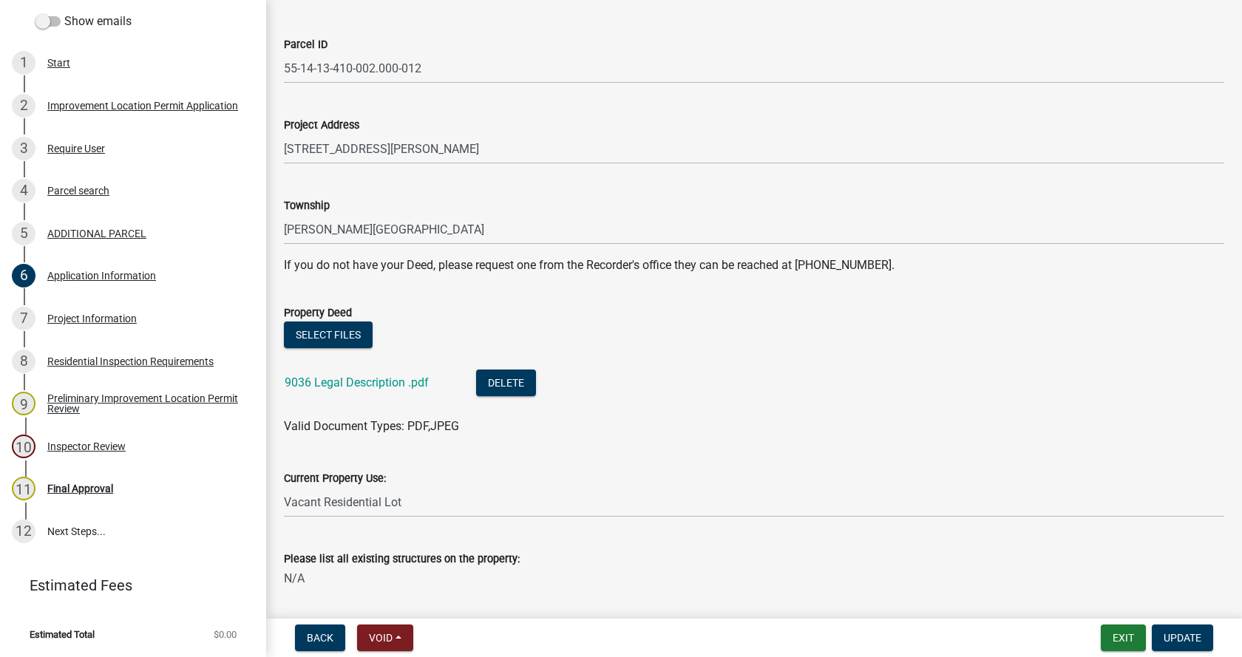
scroll to position [148, 0]
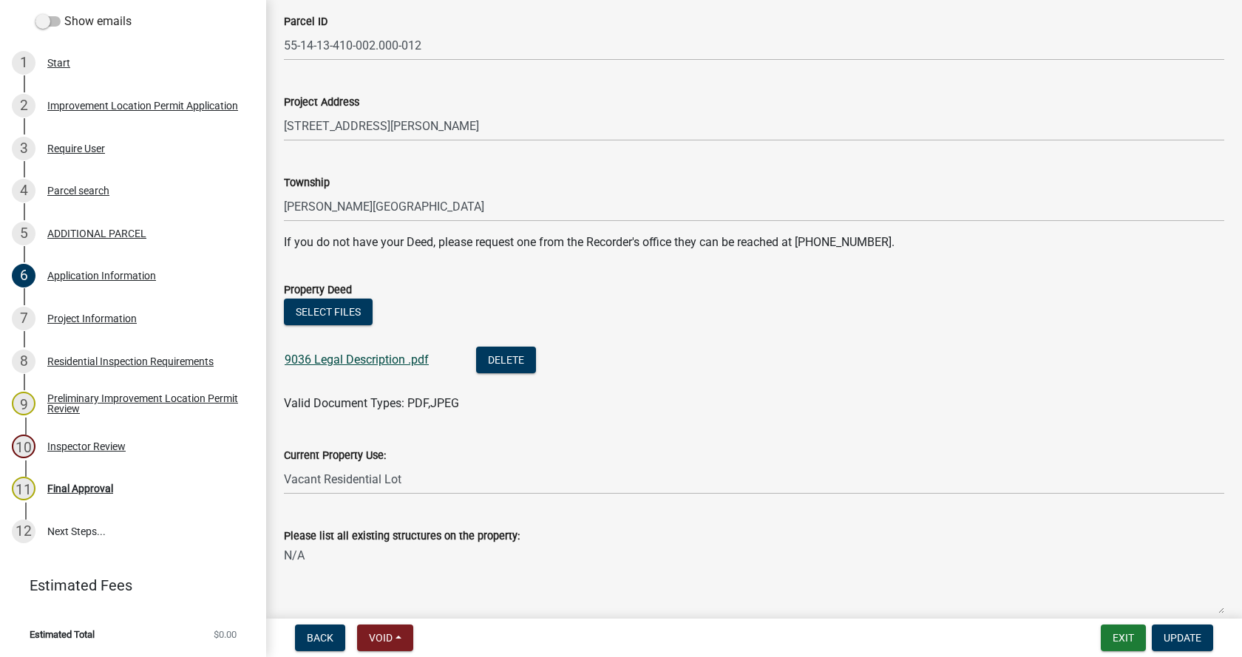
click at [340, 359] on link "9036 Legal Description .pdf" at bounding box center [357, 360] width 144 height 14
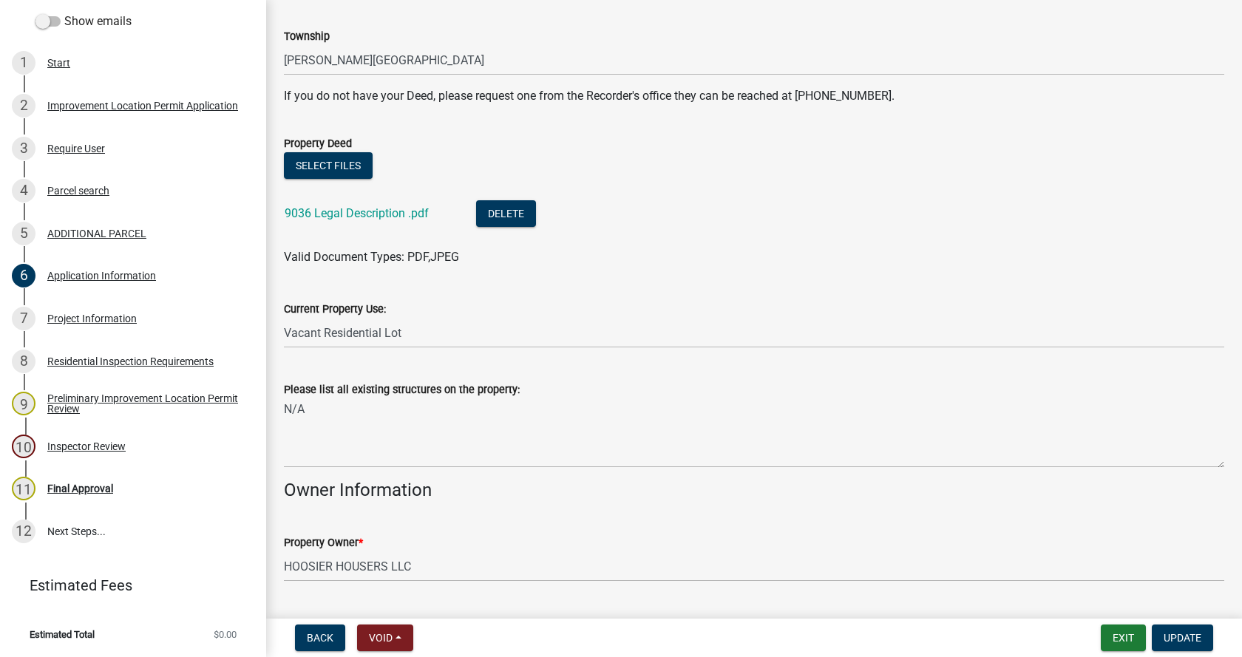
scroll to position [296, 0]
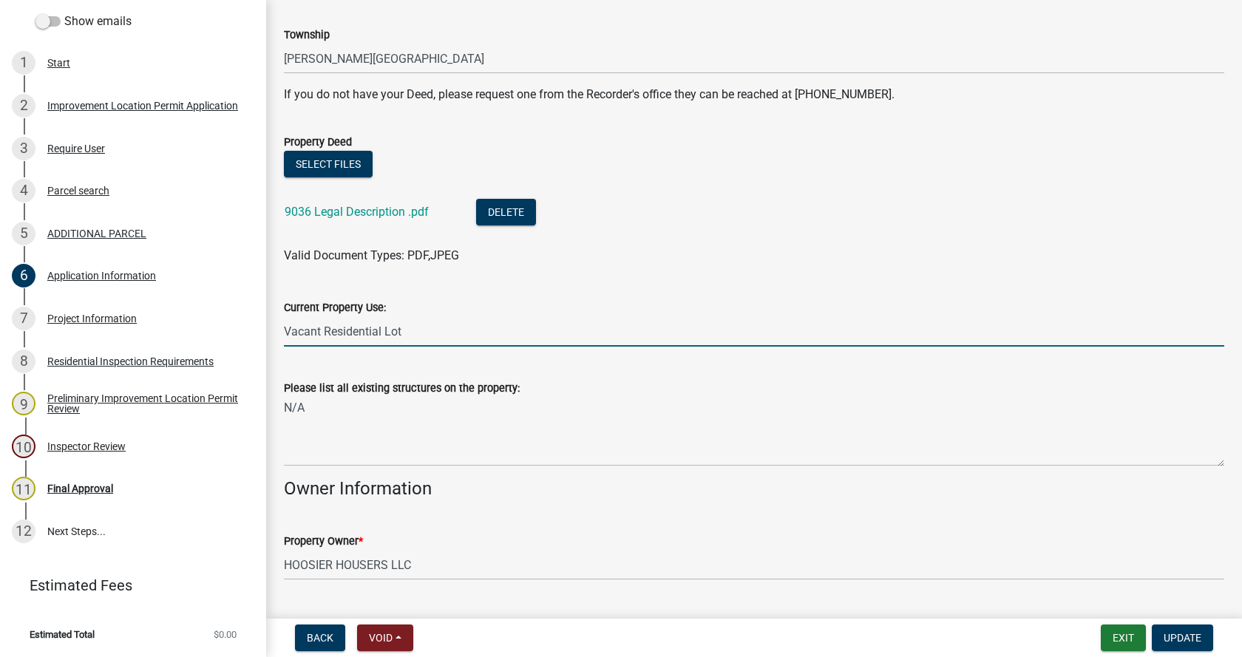
drag, startPoint x: 426, startPoint y: 331, endPoint x: 274, endPoint y: 345, distance: 153.0
click at [279, 350] on div "Application Information share Share Property Information Parcel ID 55-14-13-410…" at bounding box center [754, 327] width 963 height 1210
type input "Residential"
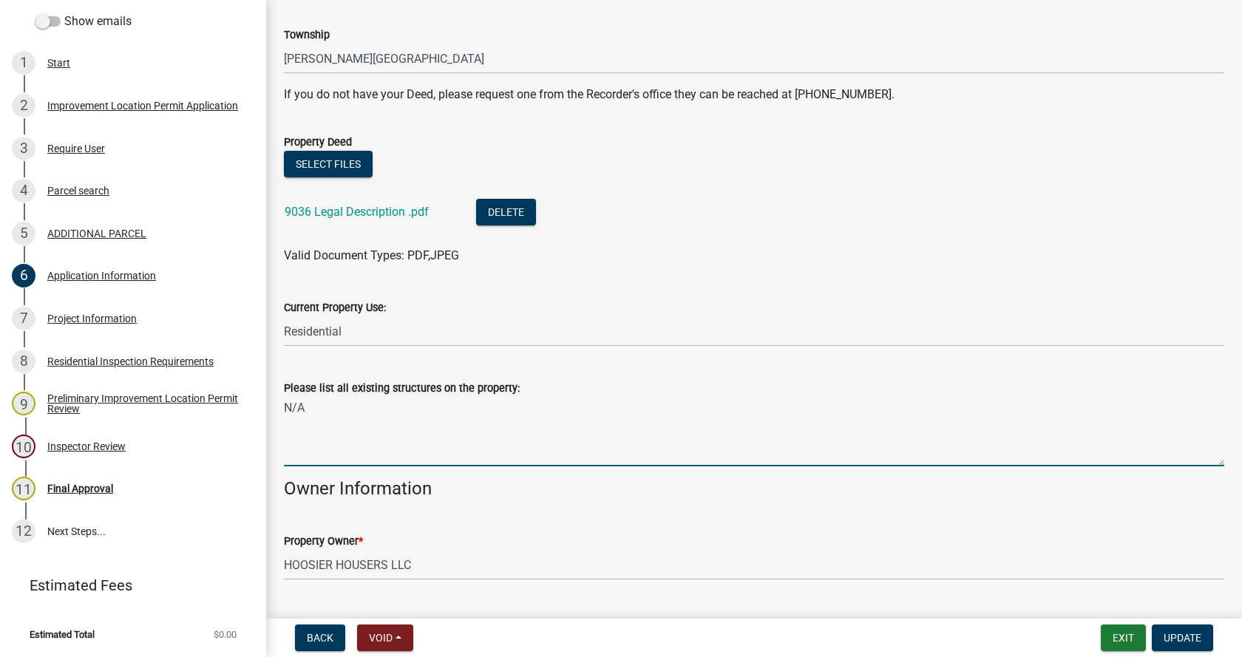
drag, startPoint x: 312, startPoint y: 411, endPoint x: 274, endPoint y: 410, distance: 38.5
click at [274, 410] on div "Please list all existing structures on the property: N/A" at bounding box center [754, 413] width 963 height 108
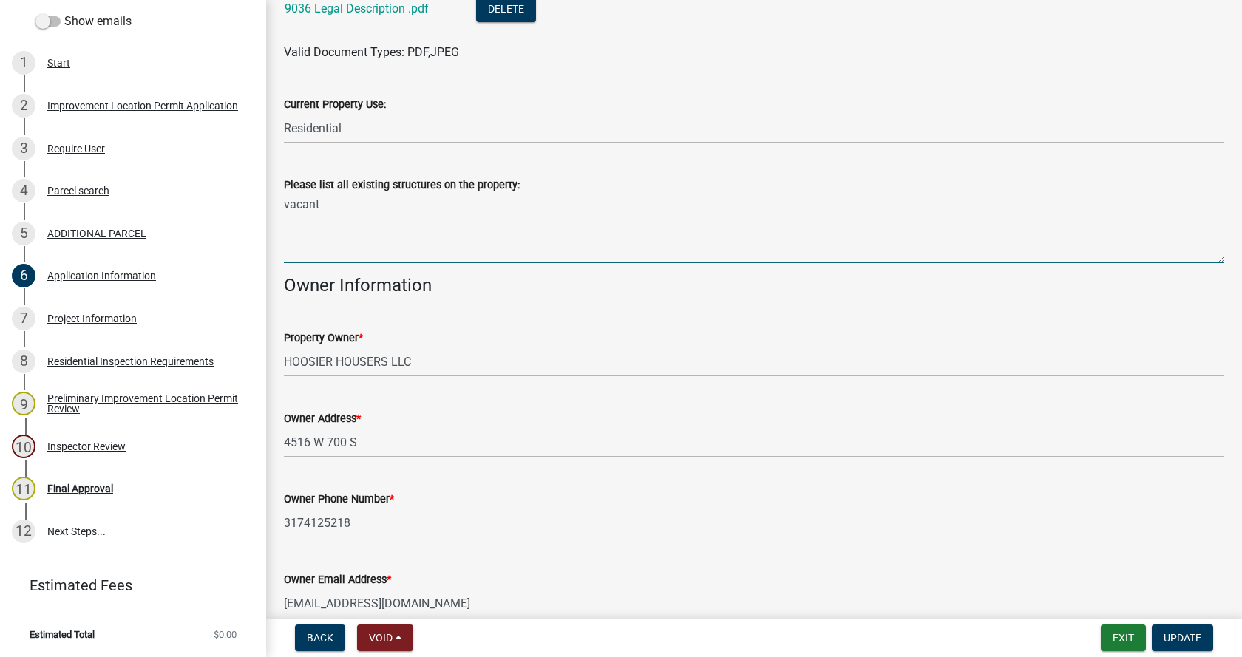
scroll to position [659, 0]
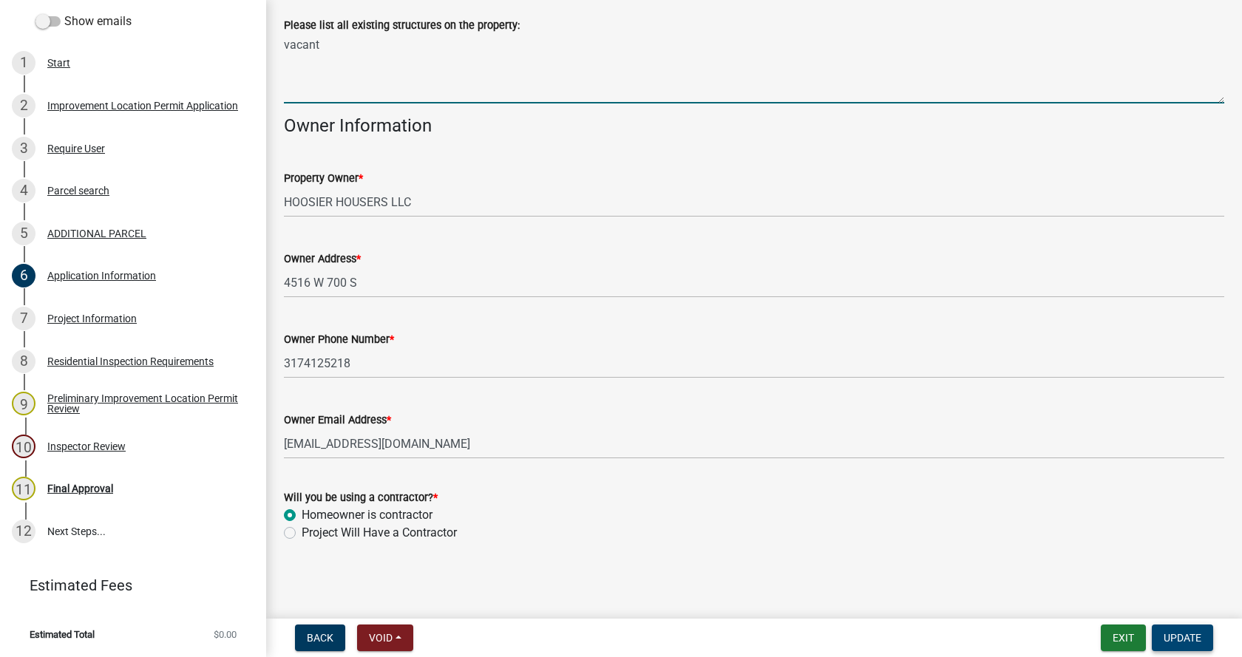
type textarea "vacant"
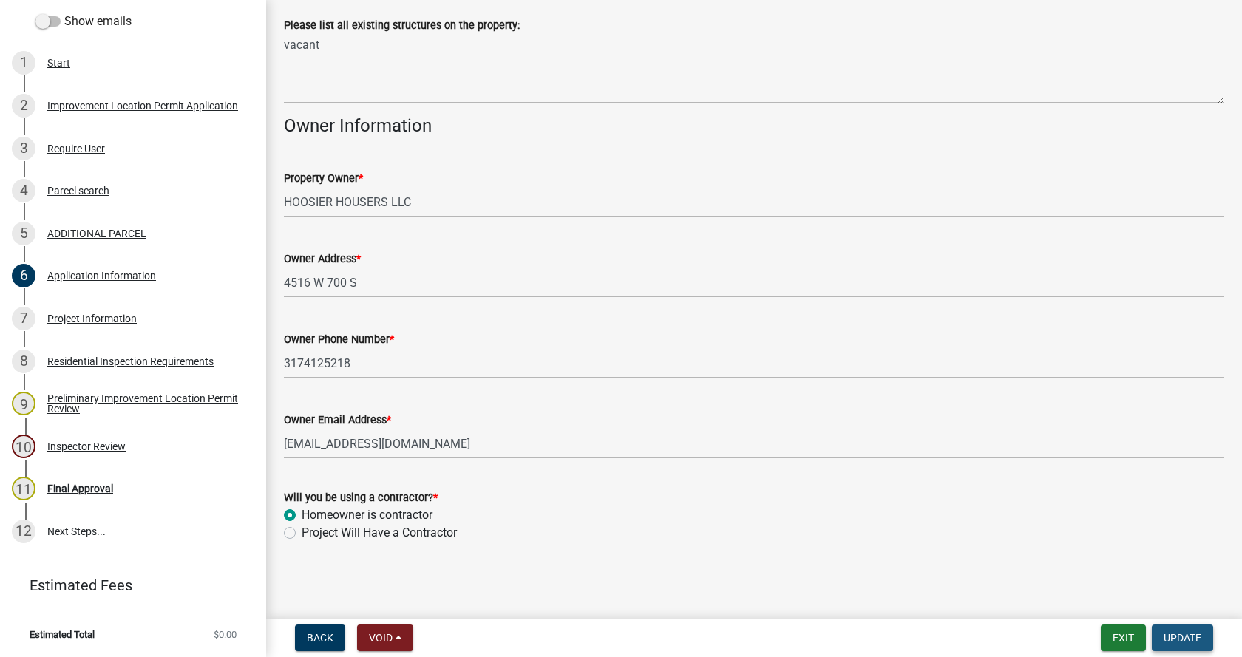
click at [1186, 633] on span "Update" at bounding box center [1183, 638] width 38 height 12
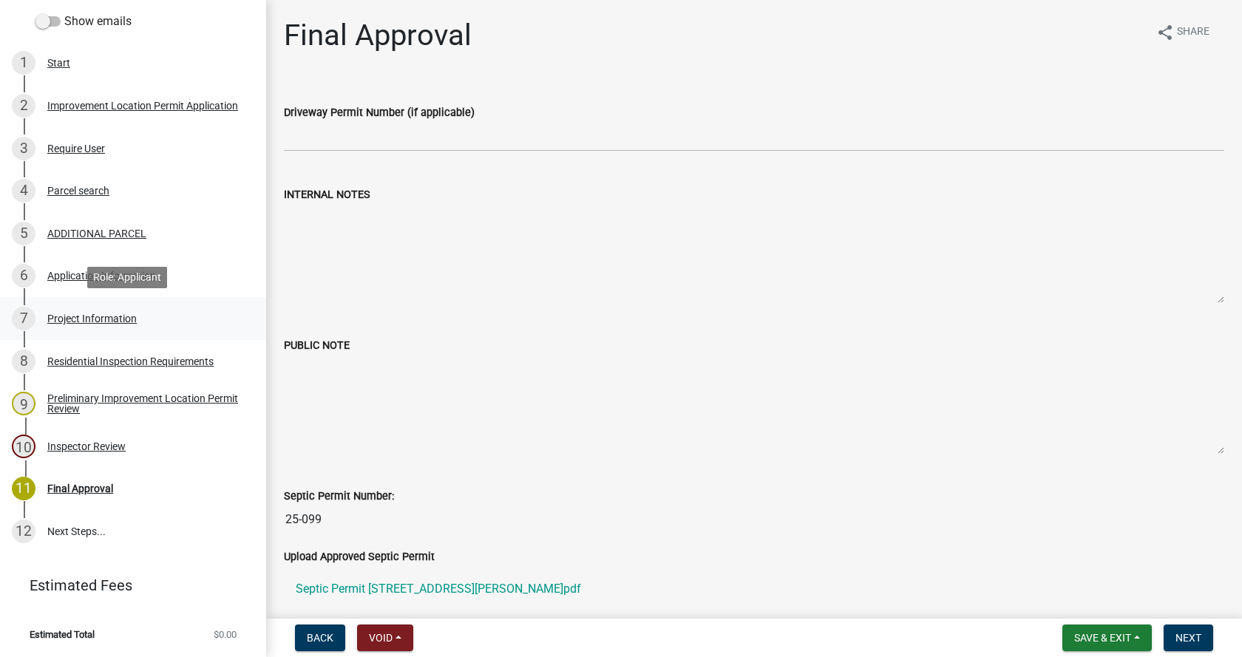
click at [70, 314] on div "Project Information" at bounding box center [91, 319] width 89 height 10
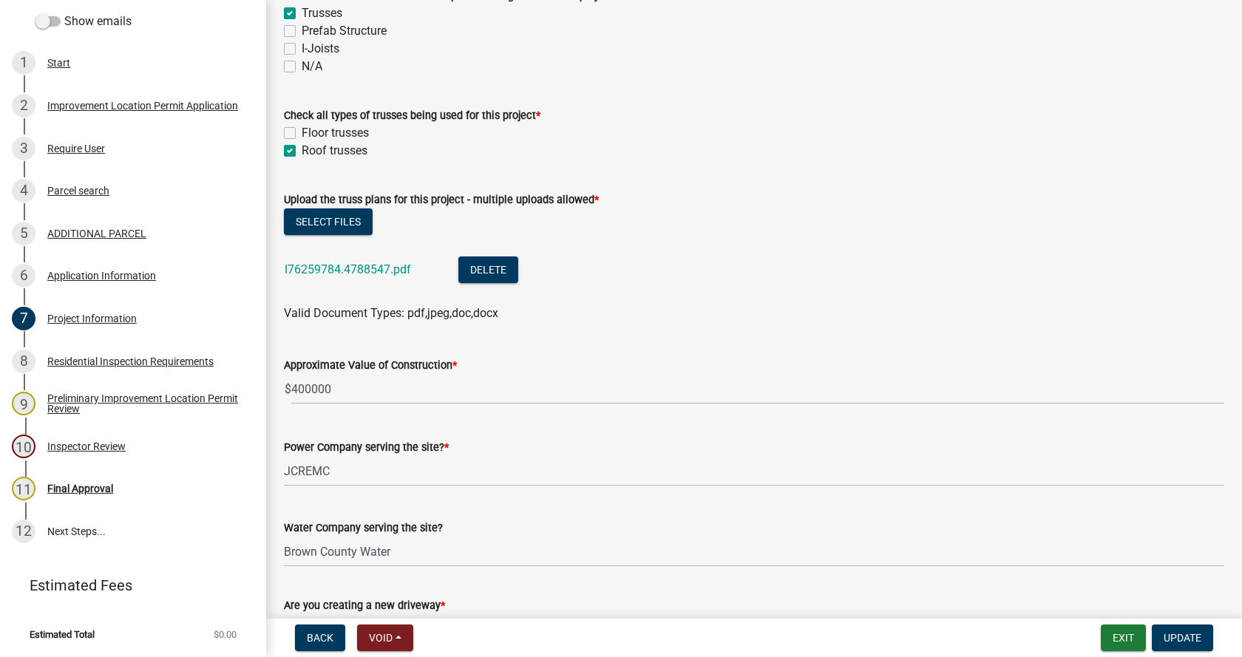
scroll to position [1479, 0]
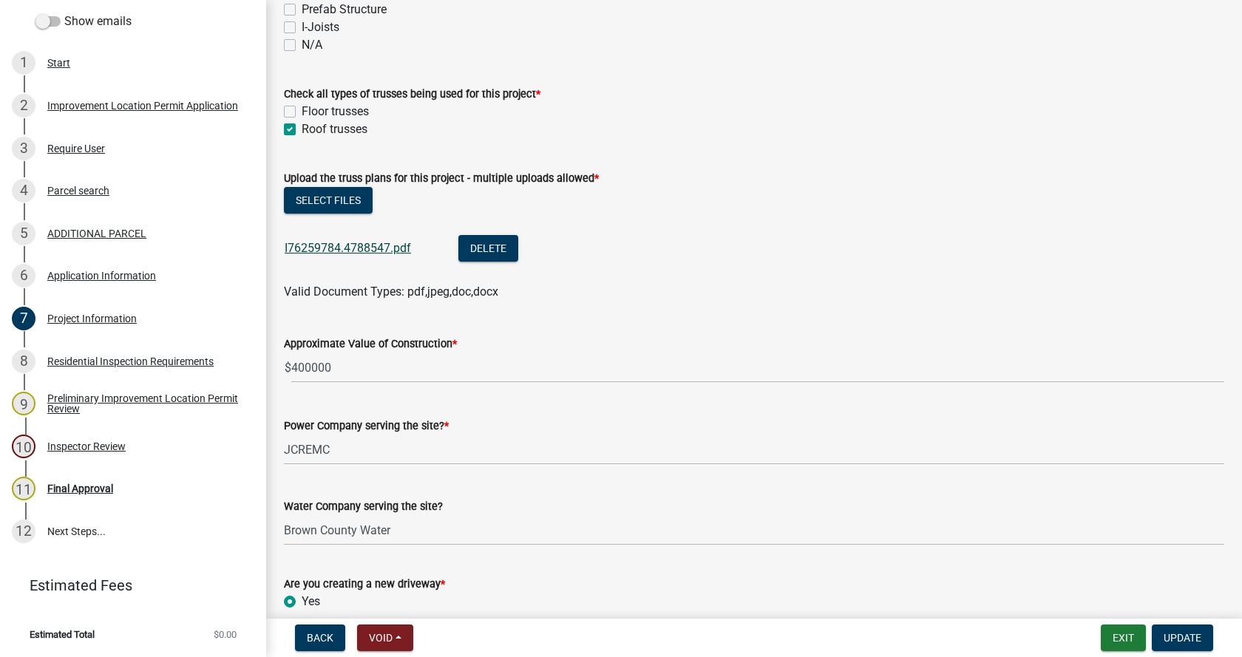
click at [363, 244] on link "I76259784.4788547.pdf" at bounding box center [348, 248] width 126 height 14
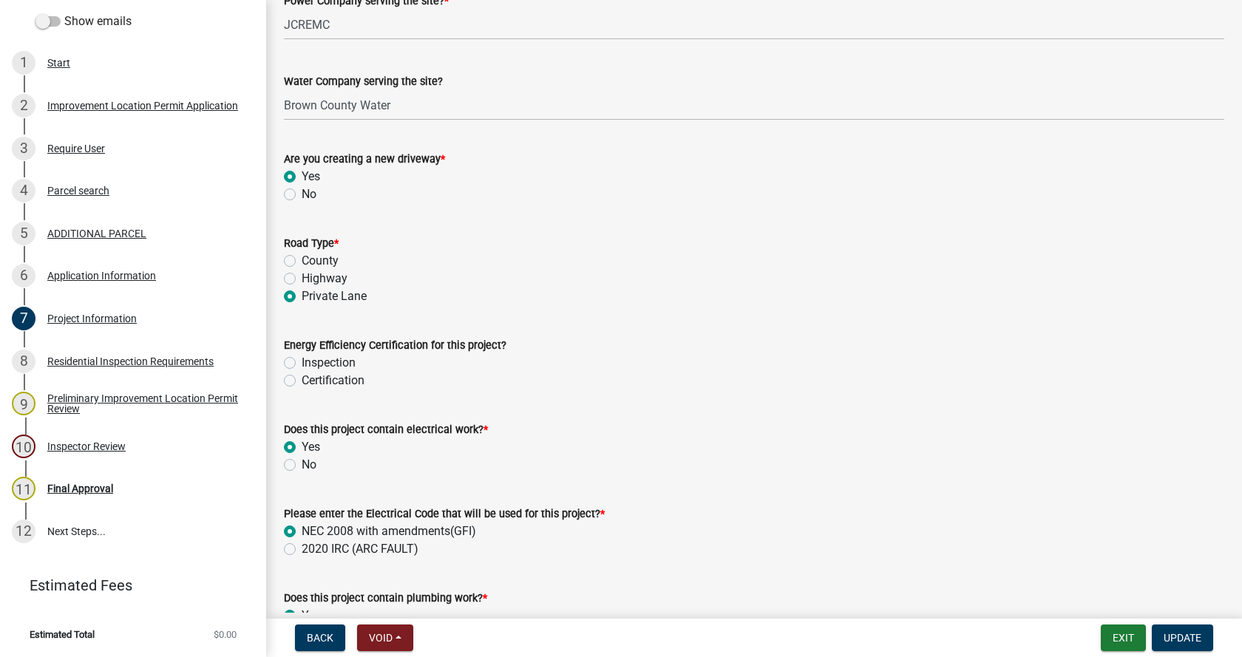
scroll to position [2070, 0]
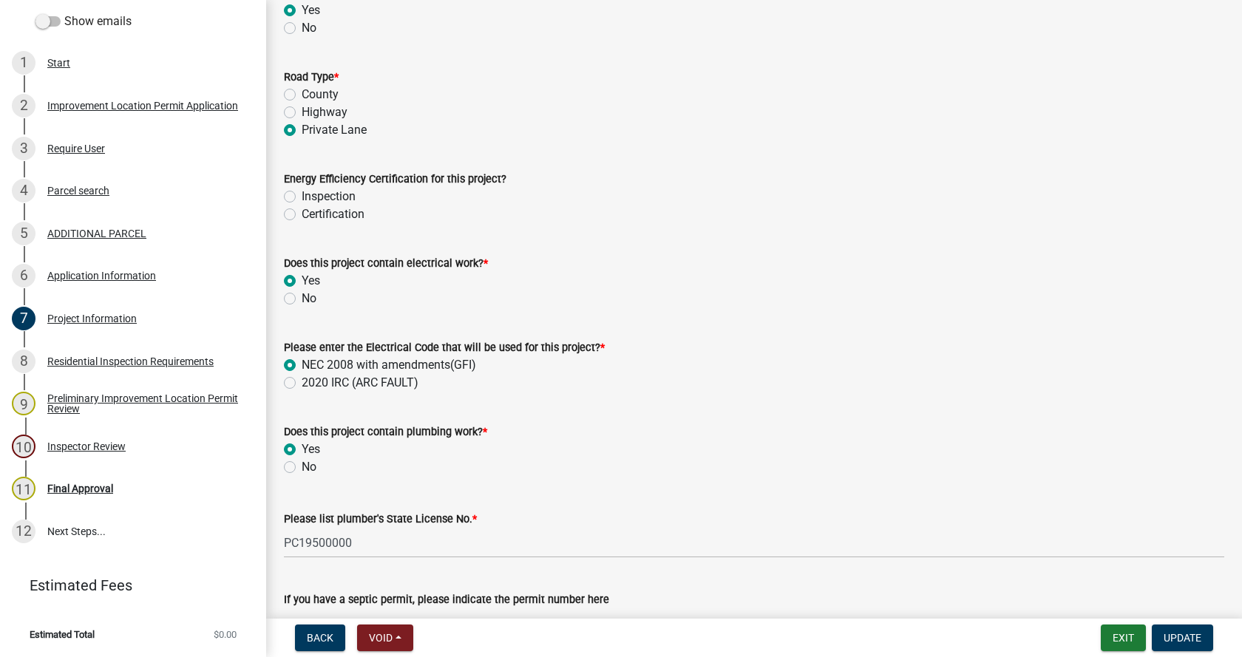
click at [302, 196] on label "Inspection" at bounding box center [329, 197] width 54 height 18
click at [302, 196] on input "Inspection" at bounding box center [307, 193] width 10 height 10
radio input "true"
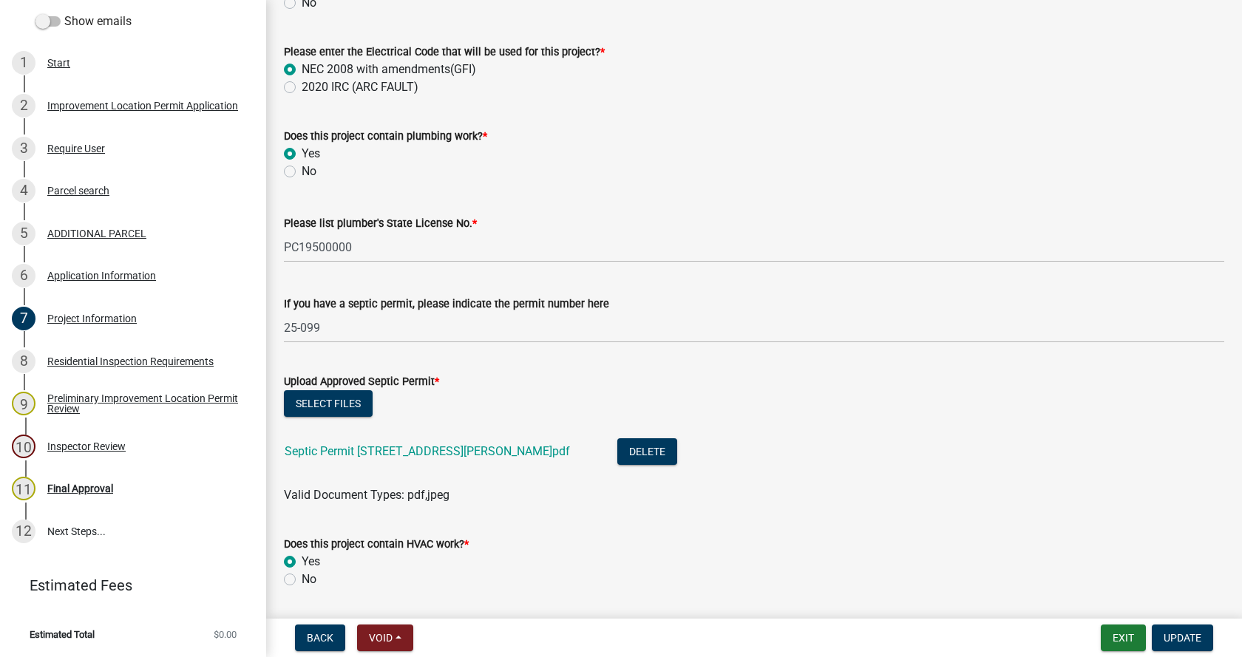
scroll to position [2440, 0]
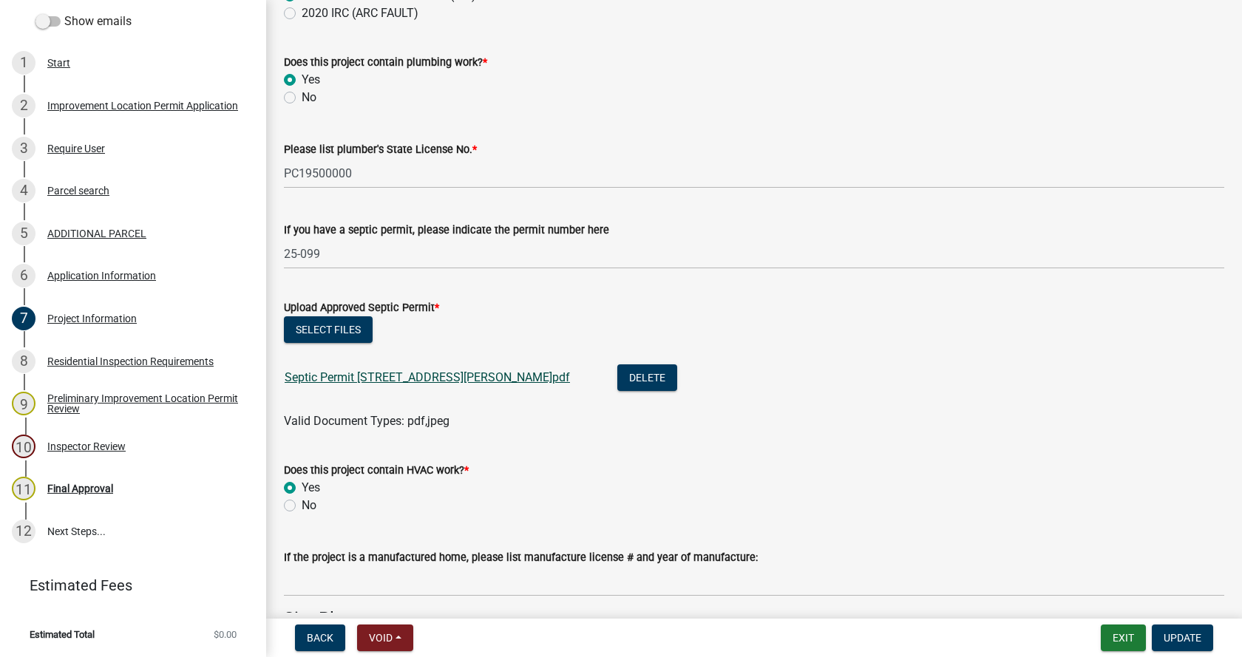
click at [385, 375] on link "Septic Permit [STREET_ADDRESS][PERSON_NAME]pdf" at bounding box center [427, 377] width 285 height 14
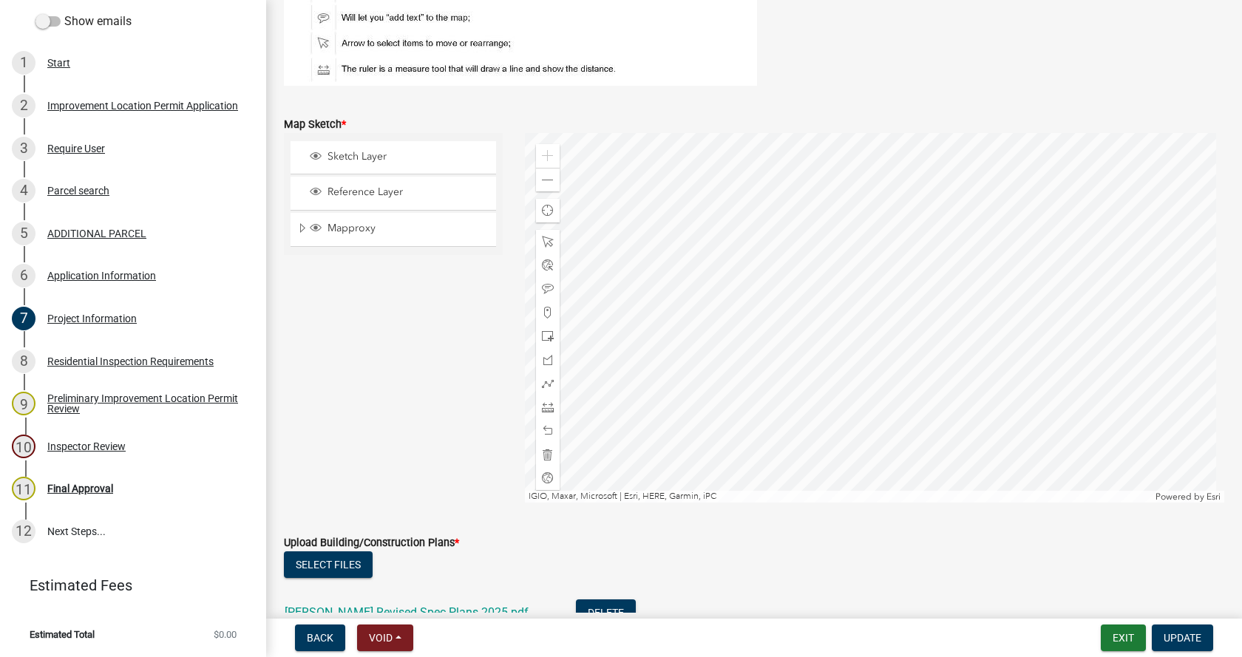
scroll to position [3254, 0]
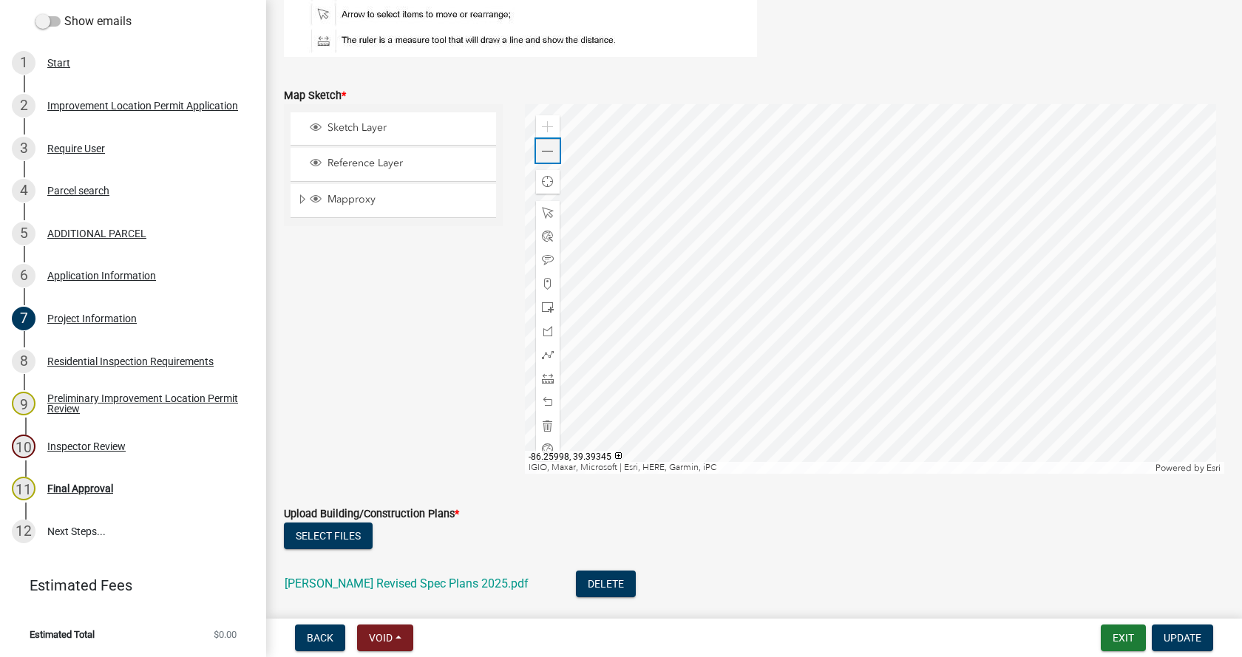
click at [546, 152] on span at bounding box center [548, 152] width 12 height 12
click at [935, 227] on div at bounding box center [875, 289] width 700 height 370
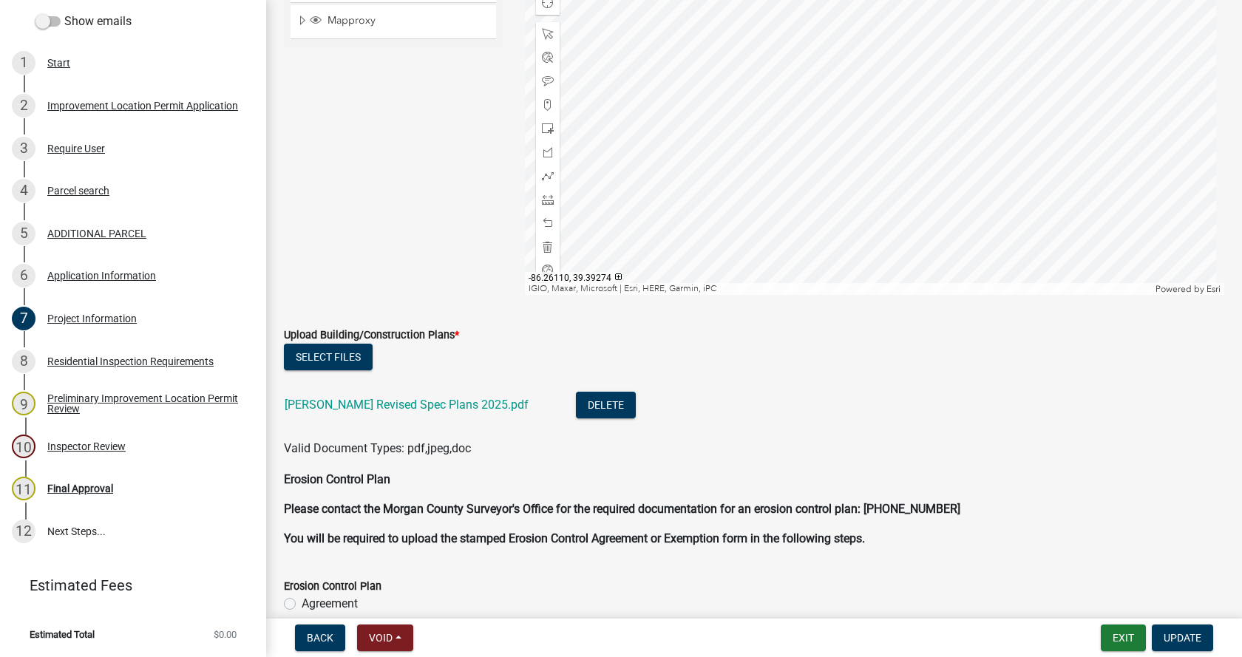
scroll to position [3475, 0]
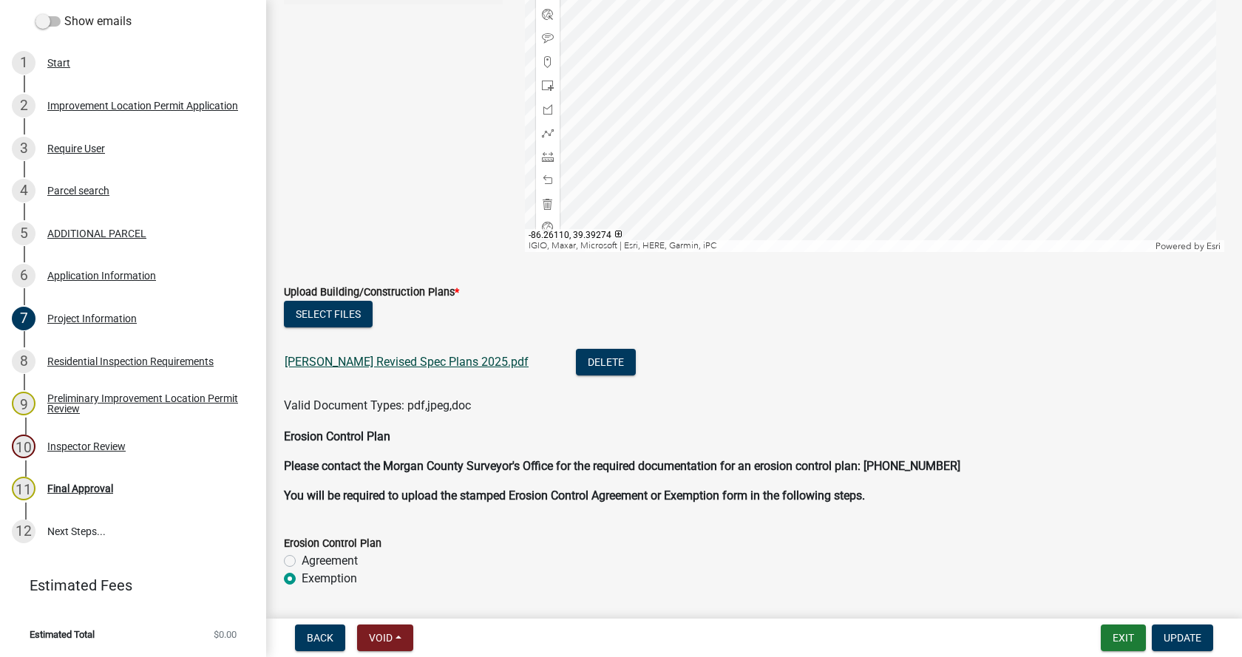
click at [402, 358] on link "[PERSON_NAME] Revised Spec Plans 2025.pdf" at bounding box center [407, 362] width 244 height 14
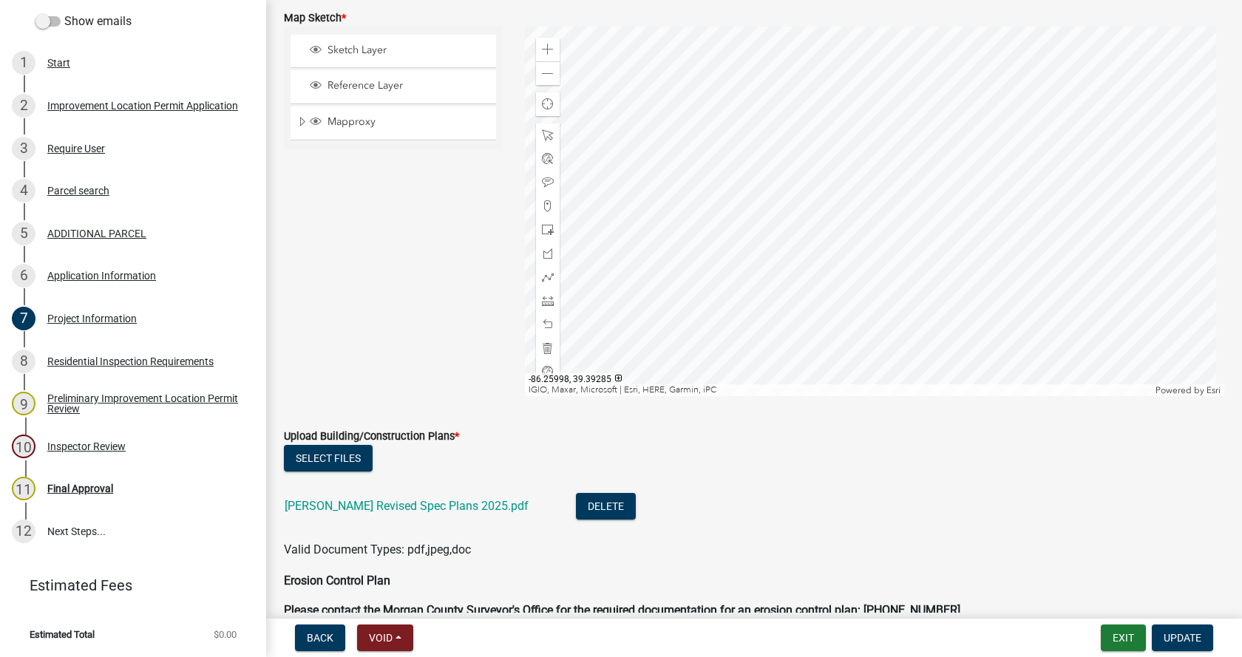
scroll to position [3328, 0]
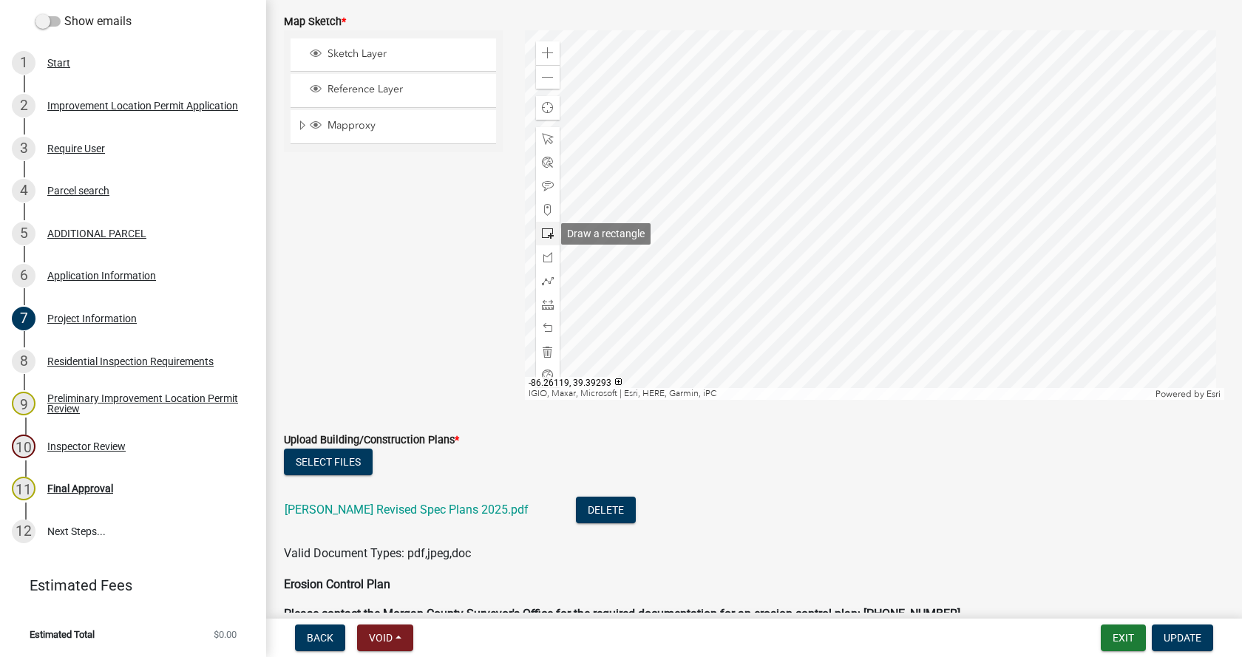
click at [546, 231] on span at bounding box center [548, 234] width 12 height 12
click at [891, 250] on div at bounding box center [875, 215] width 700 height 370
click at [1188, 637] on span "Update" at bounding box center [1183, 638] width 38 height 12
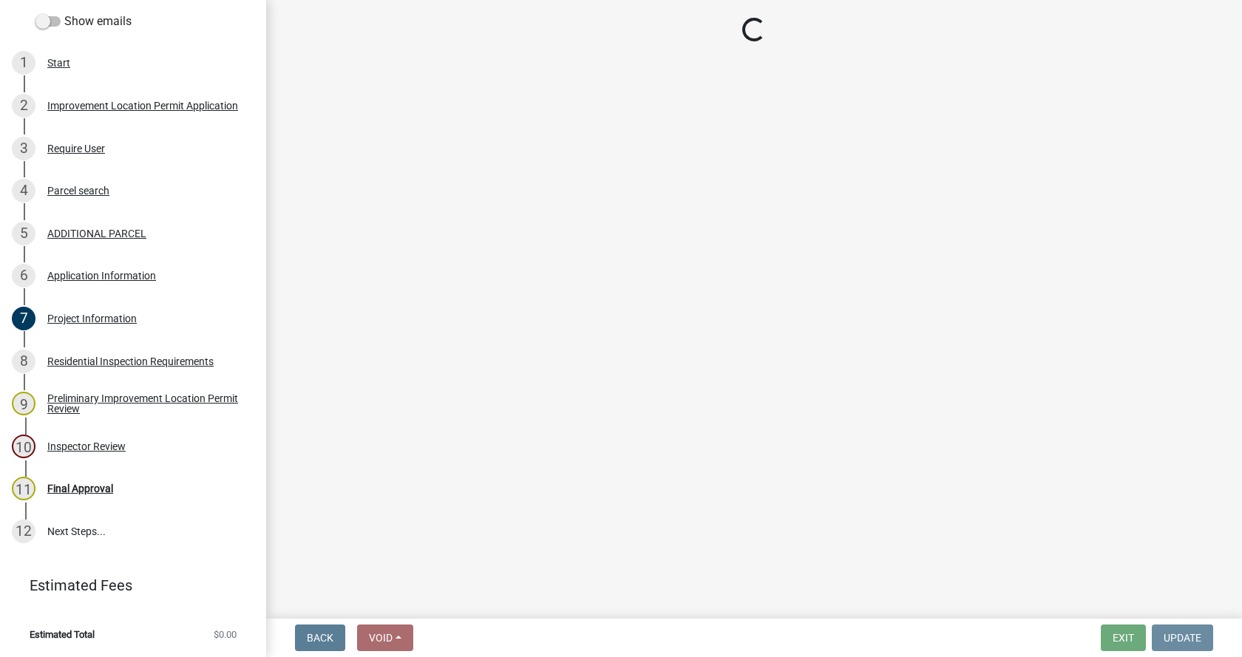
scroll to position [0, 0]
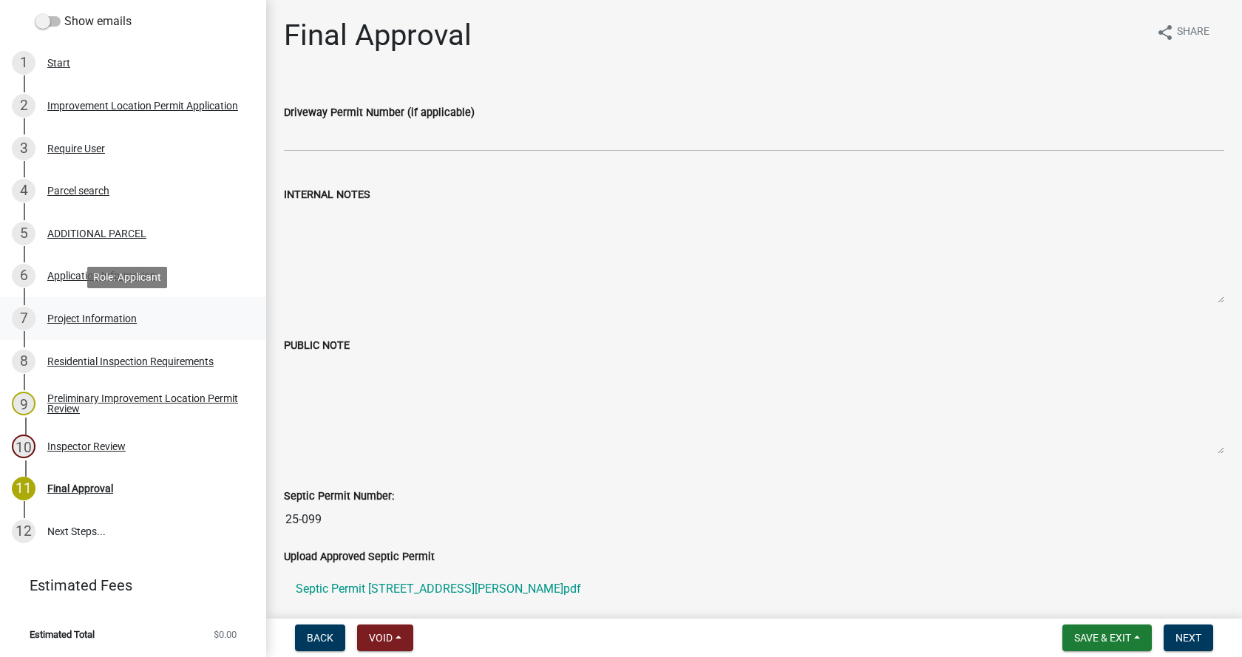
click at [53, 317] on div "Project Information" at bounding box center [91, 319] width 89 height 10
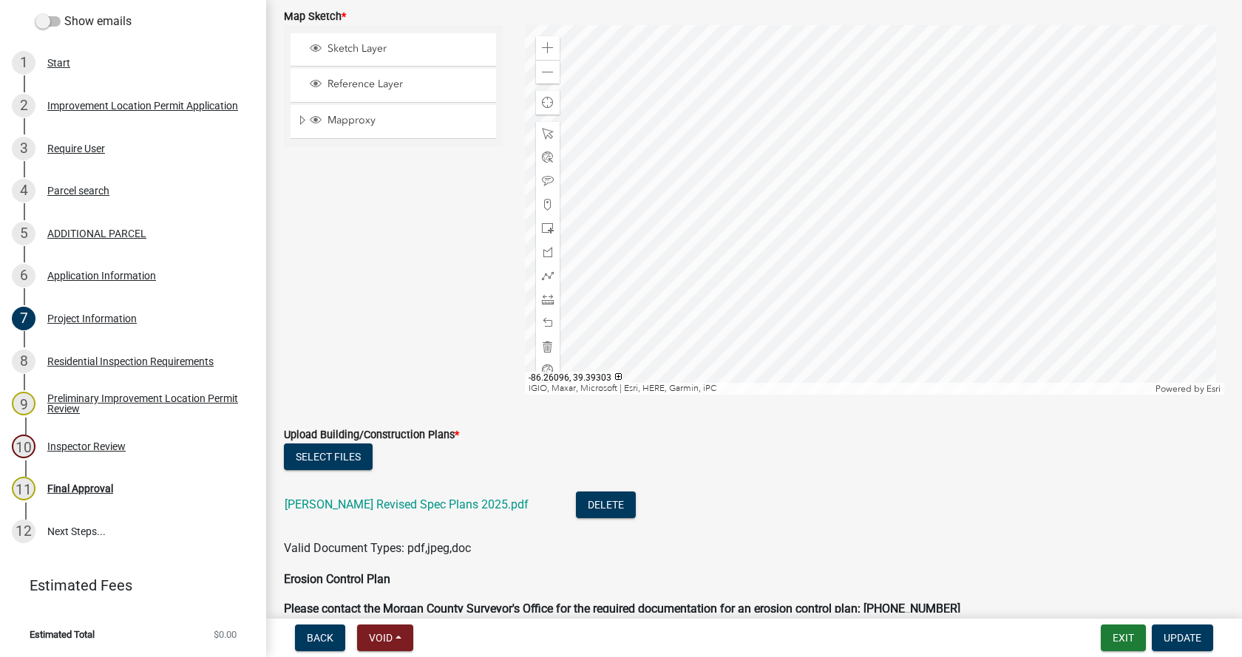
scroll to position [3549, 0]
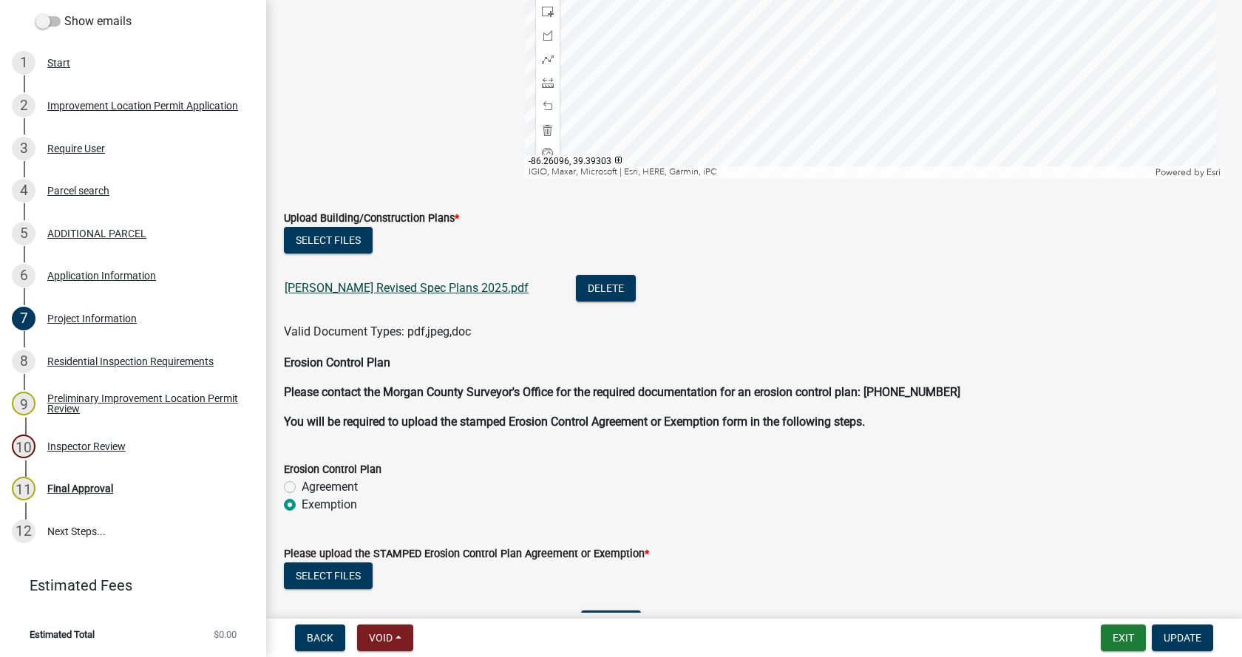
click at [370, 288] on link "[PERSON_NAME] Revised Spec Plans 2025.pdf" at bounding box center [407, 288] width 244 height 14
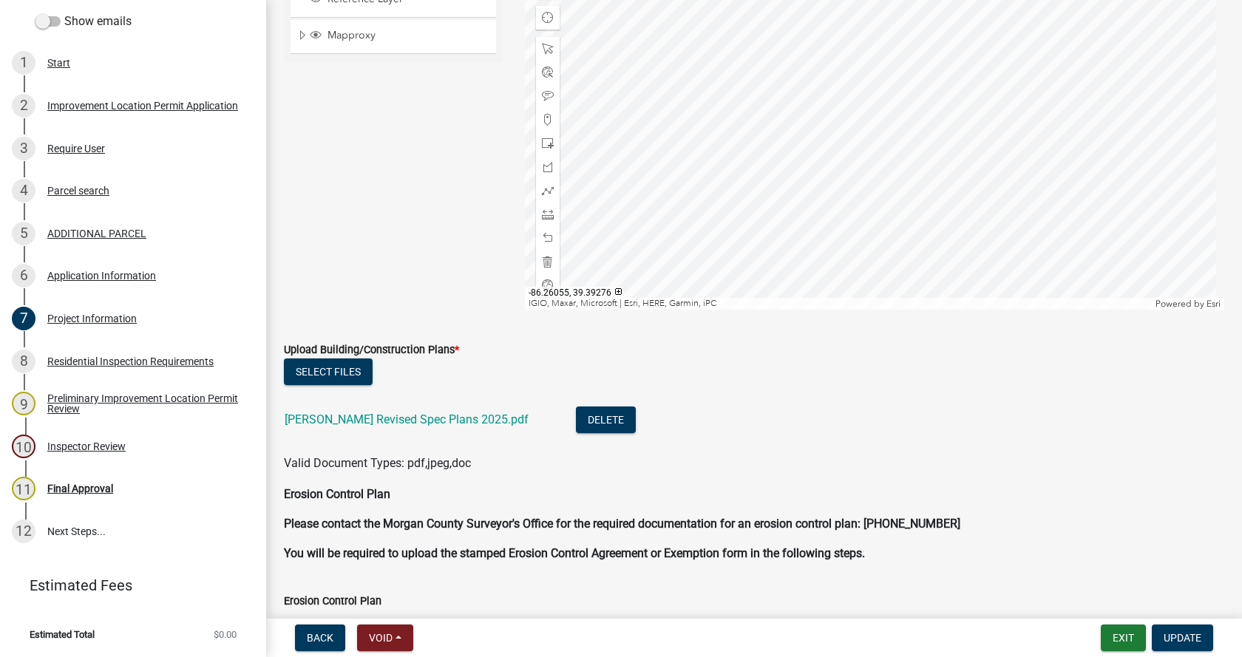
scroll to position [3714, 0]
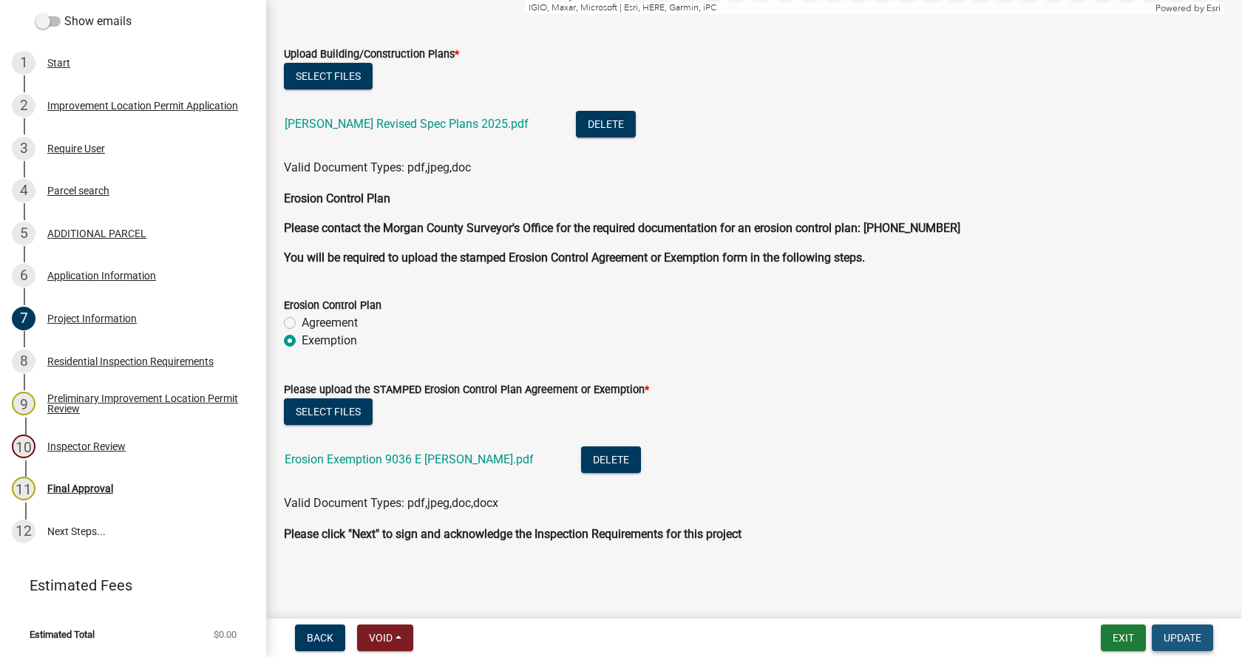
click at [1185, 634] on span "Update" at bounding box center [1183, 638] width 38 height 12
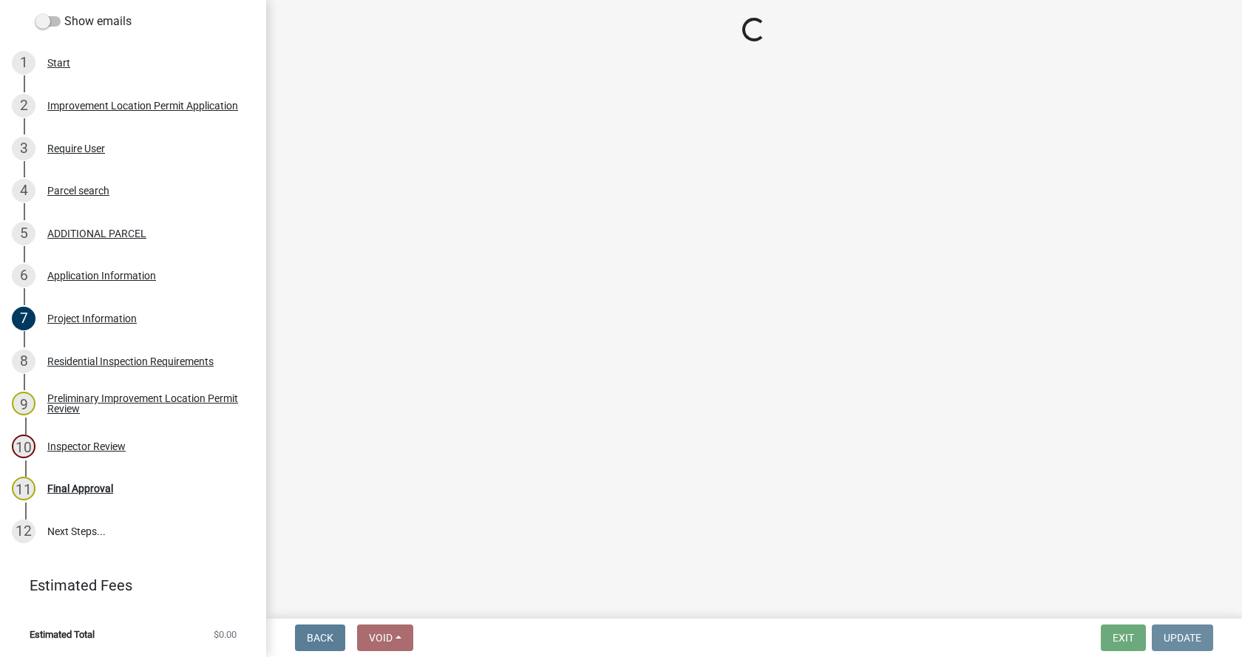
scroll to position [0, 0]
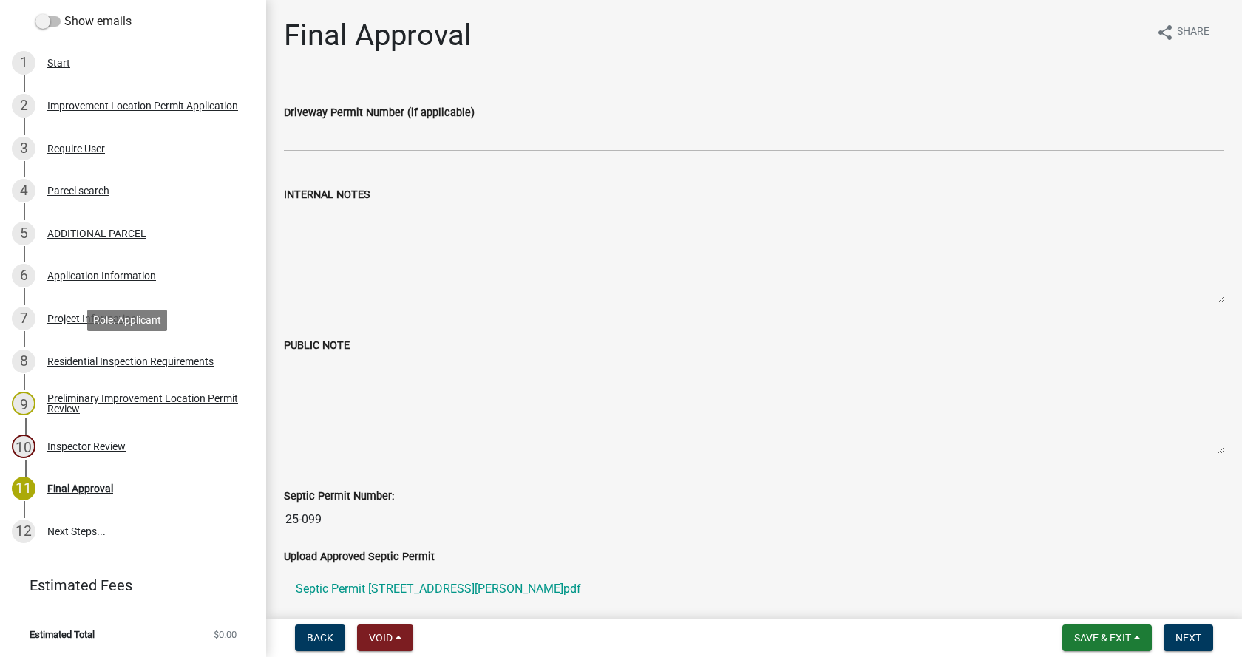
click at [55, 357] on div "Residential Inspection Requirements" at bounding box center [130, 361] width 166 height 10
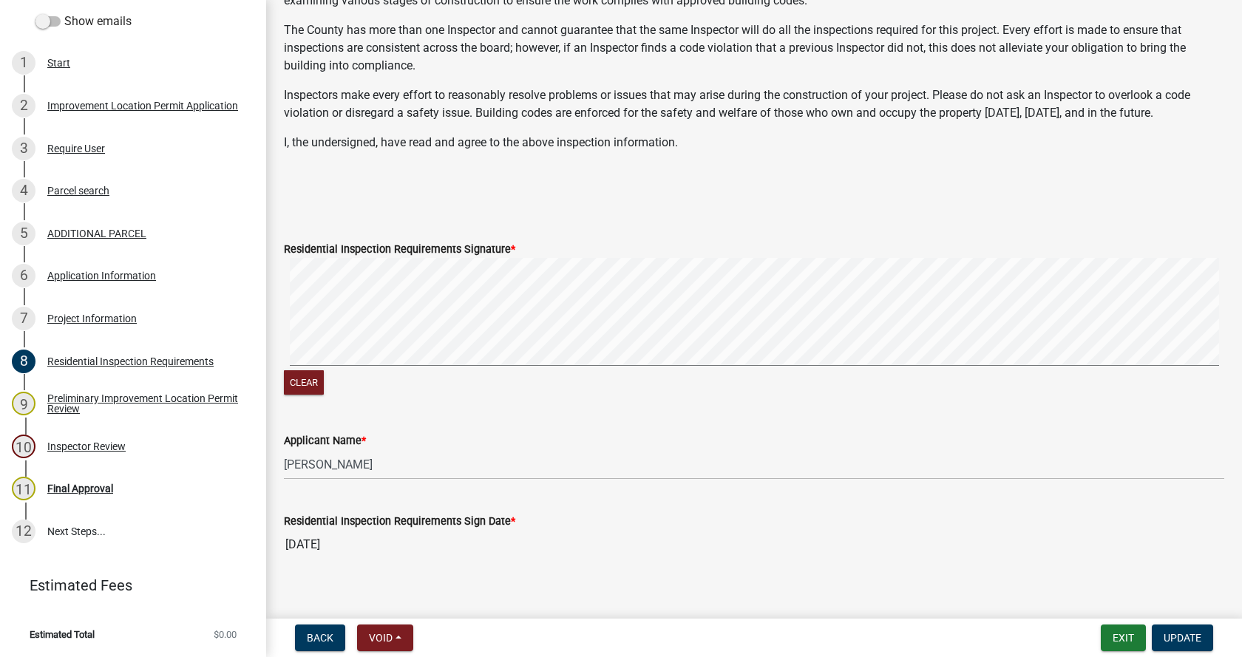
scroll to position [330, 0]
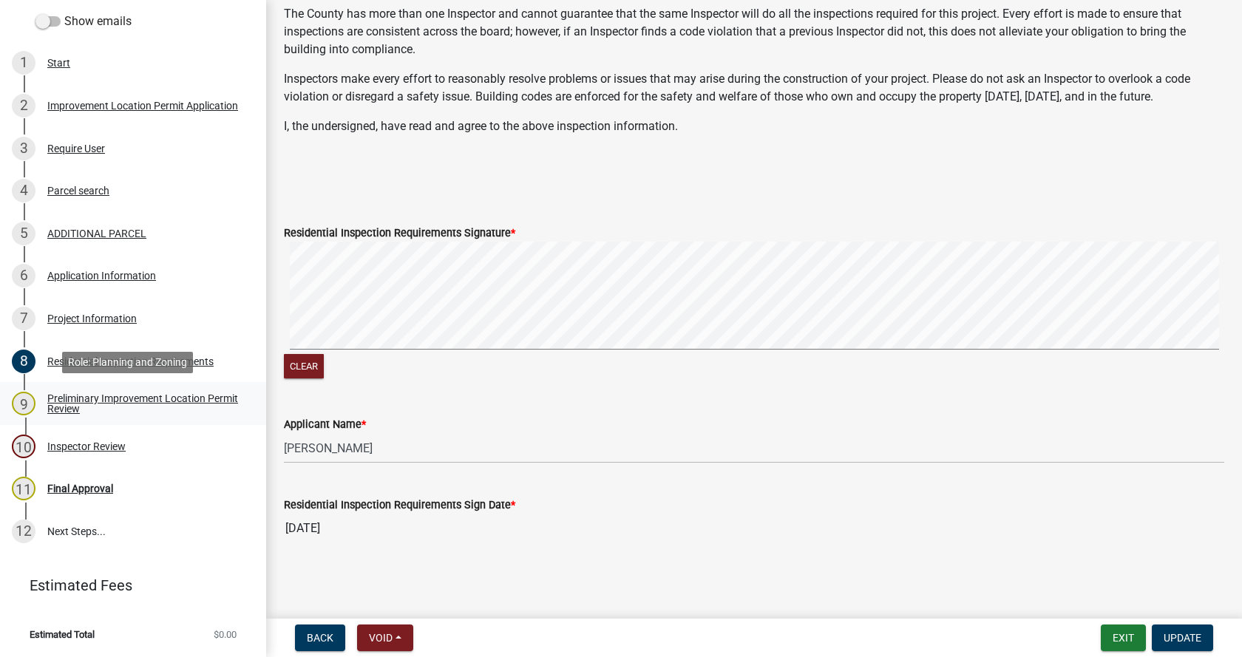
click at [51, 397] on div "Preliminary Improvement Location Permit Review" at bounding box center [144, 403] width 195 height 21
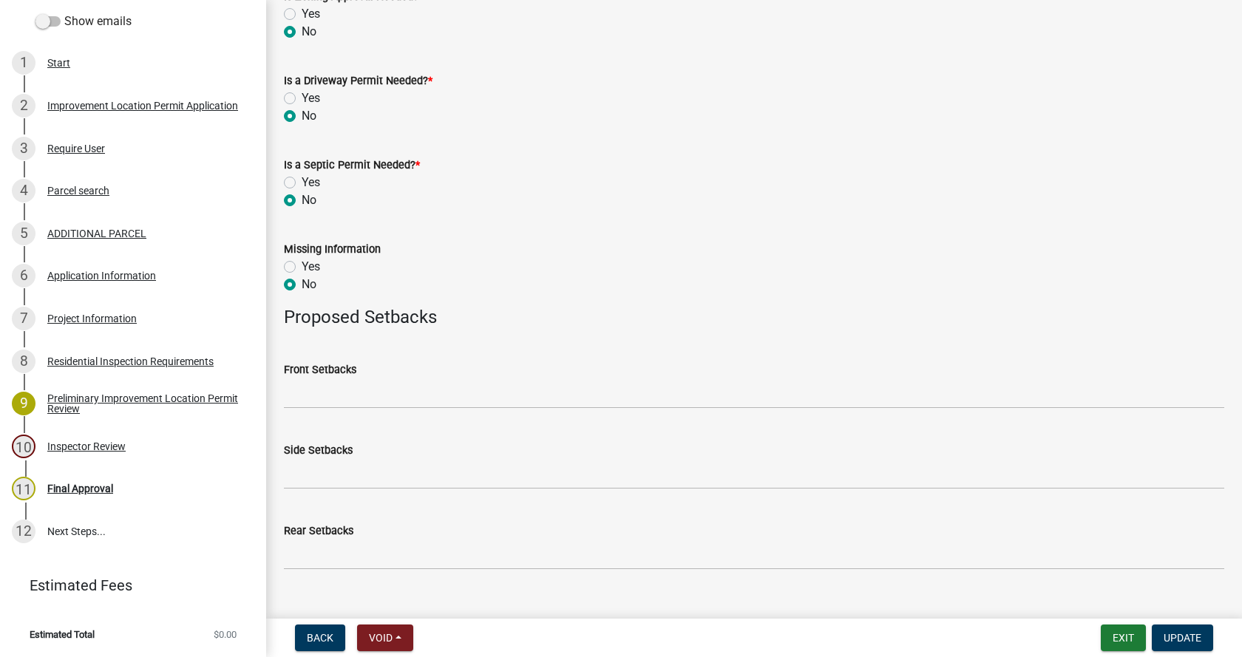
scroll to position [723, 0]
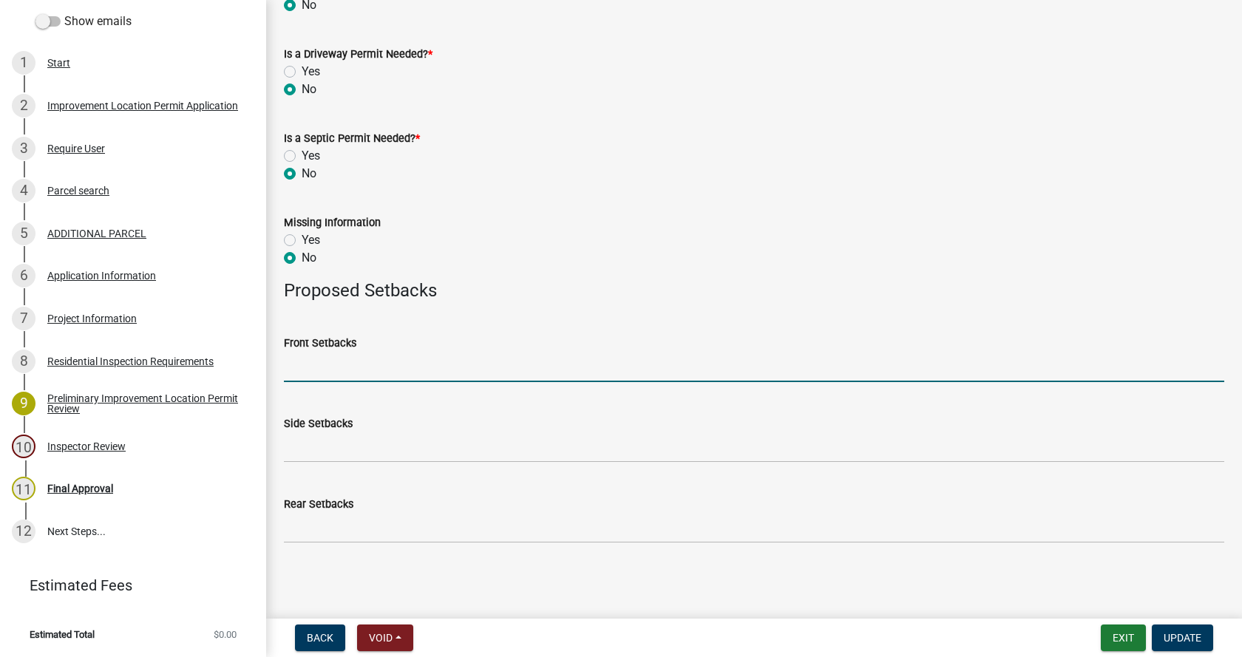
click at [311, 375] on input "Front Setbacks" at bounding box center [754, 367] width 941 height 30
type input "27"
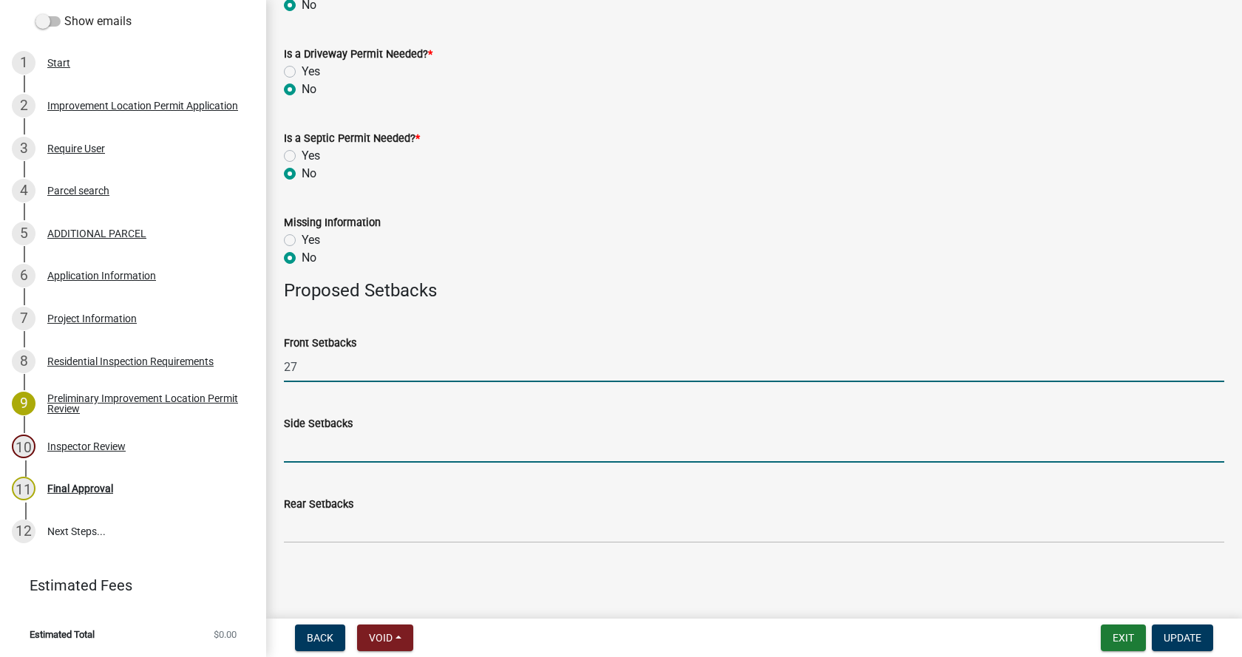
click at [334, 452] on input "Side Setbacks" at bounding box center [754, 448] width 941 height 30
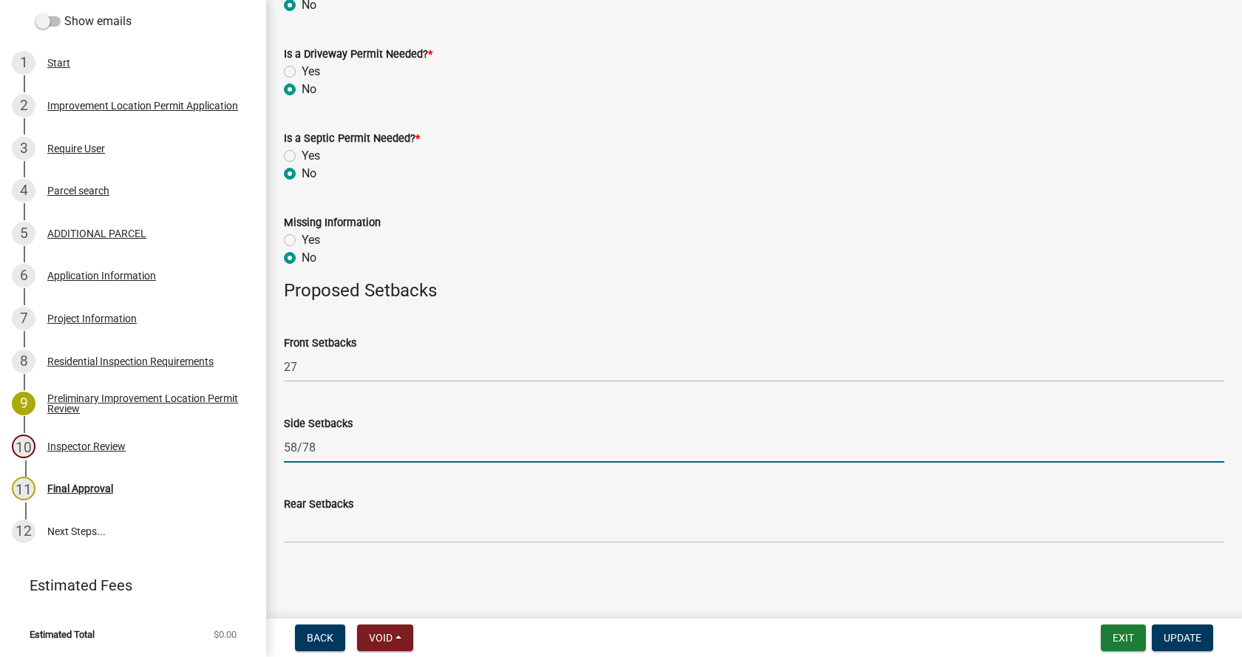
type input "58/78"
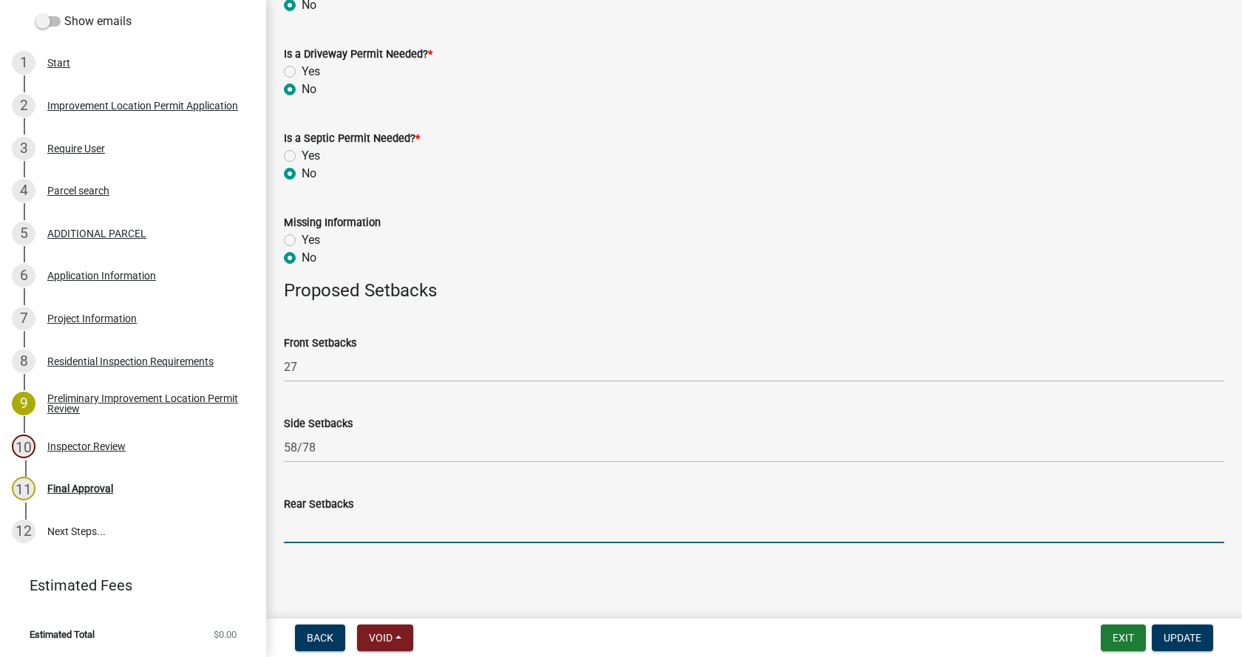
click at [308, 528] on input "Rear Setbacks" at bounding box center [754, 528] width 941 height 30
type input "152"
click at [1199, 634] on span "Update" at bounding box center [1183, 638] width 38 height 12
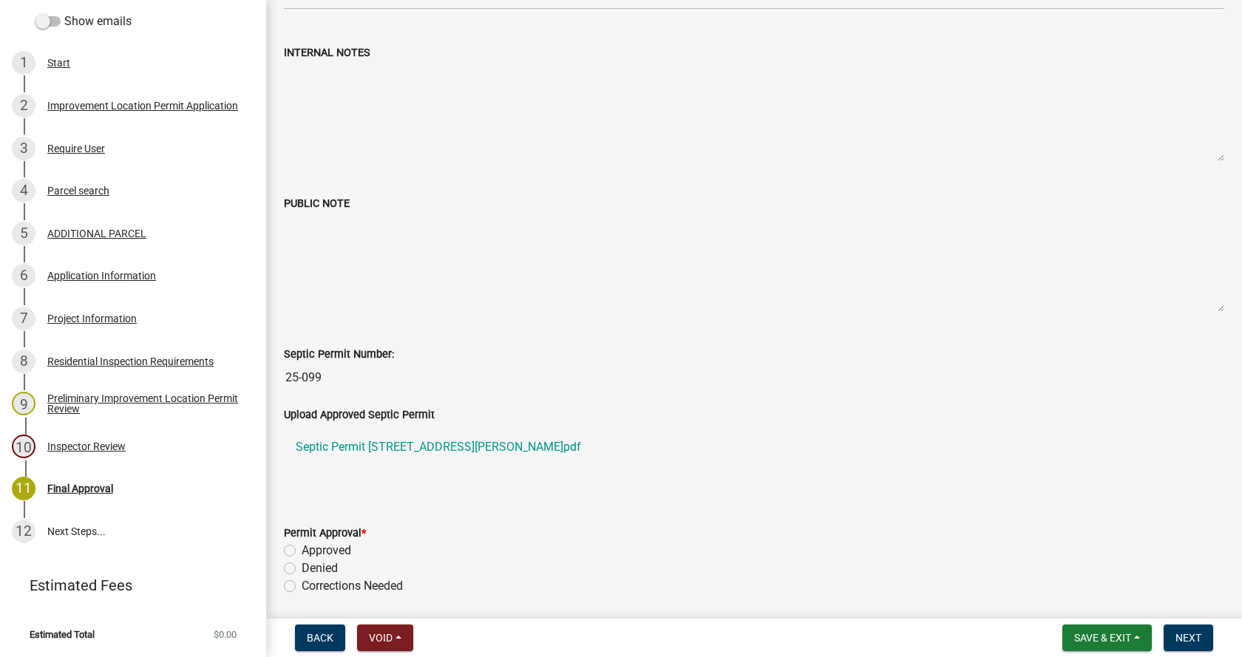
scroll to position [148, 0]
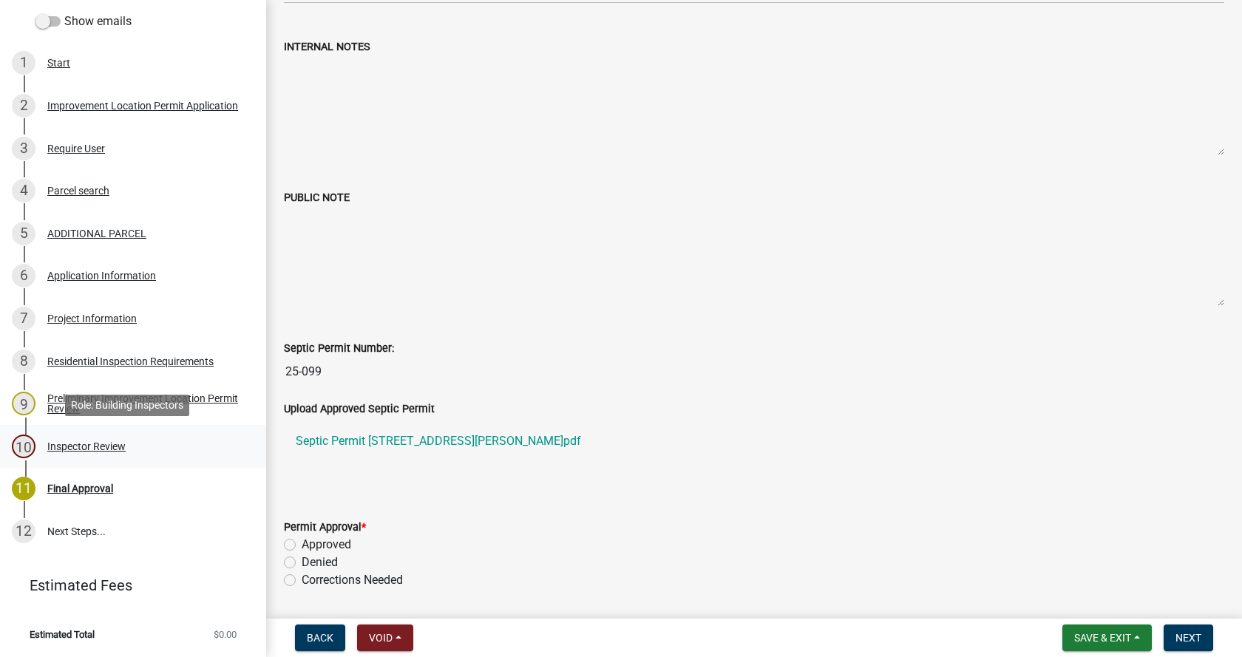
click at [56, 441] on div "Inspector Review" at bounding box center [86, 446] width 78 height 10
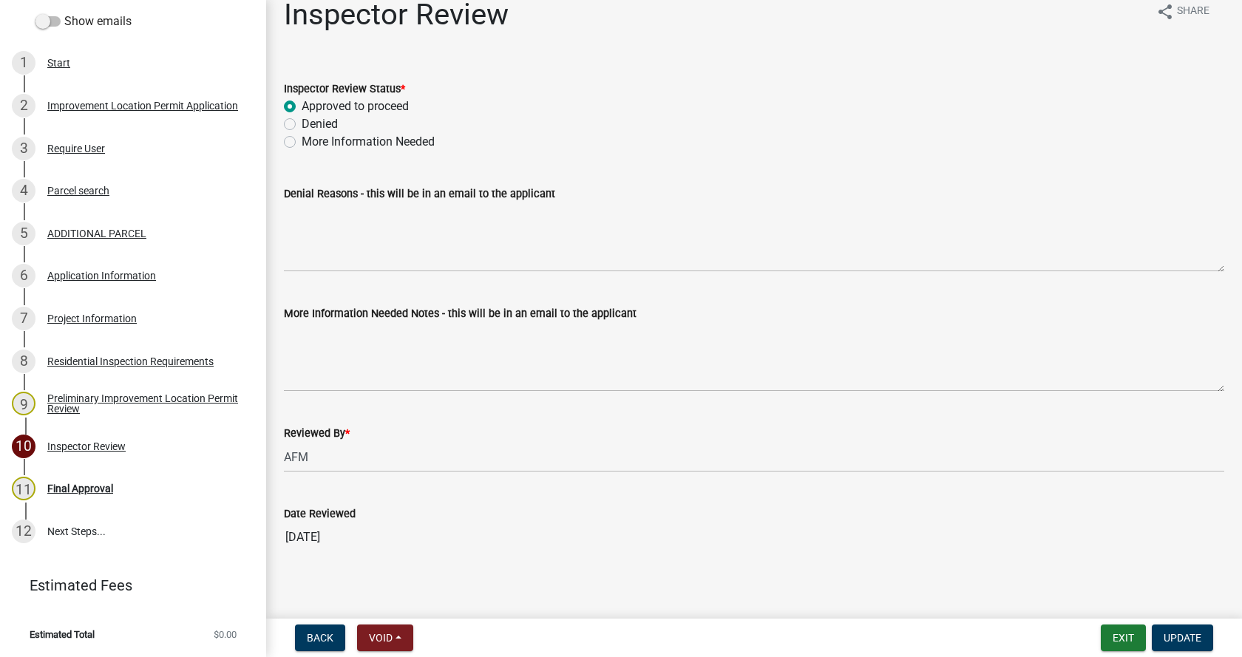
scroll to position [30, 0]
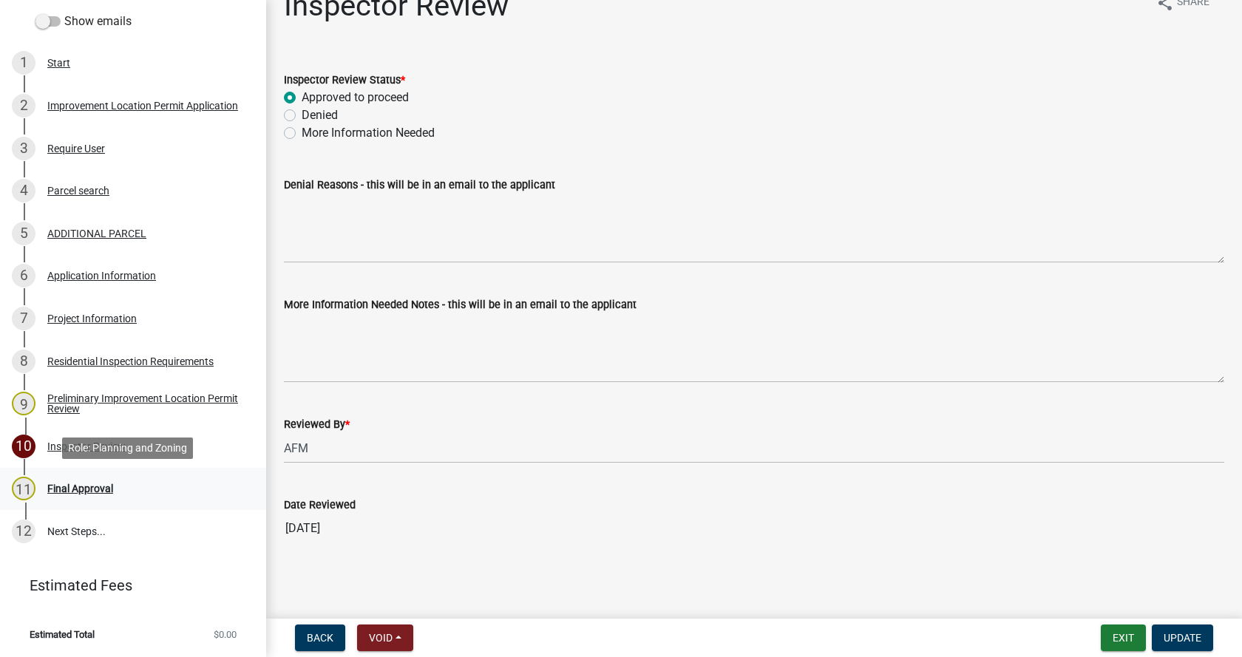
click at [60, 486] on div "Final Approval" at bounding box center [80, 489] width 66 height 10
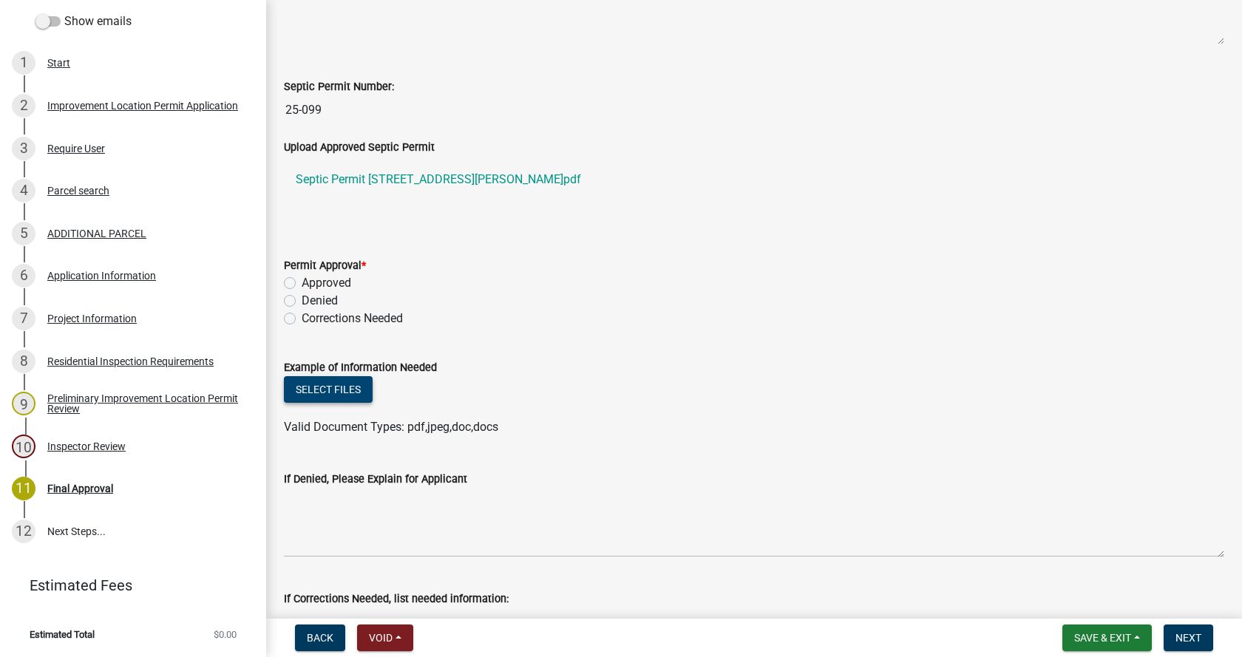
scroll to position [444, 0]
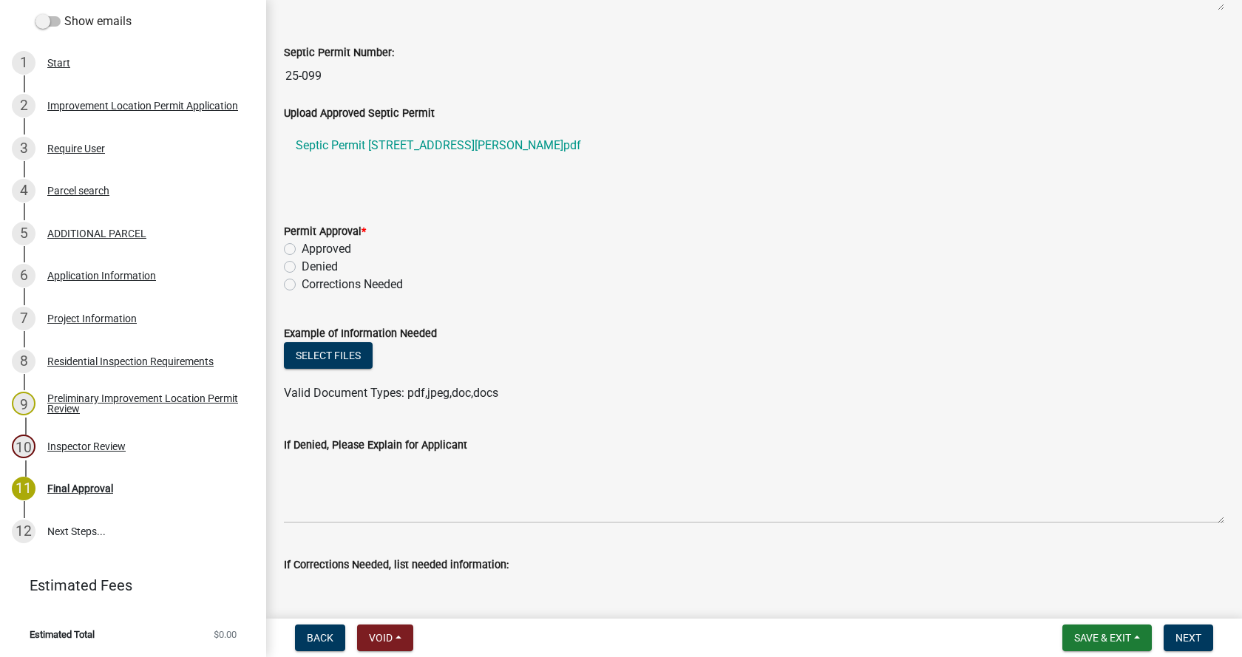
click at [302, 248] on label "Approved" at bounding box center [327, 249] width 50 height 18
click at [302, 248] on input "Approved" at bounding box center [307, 245] width 10 height 10
radio input "true"
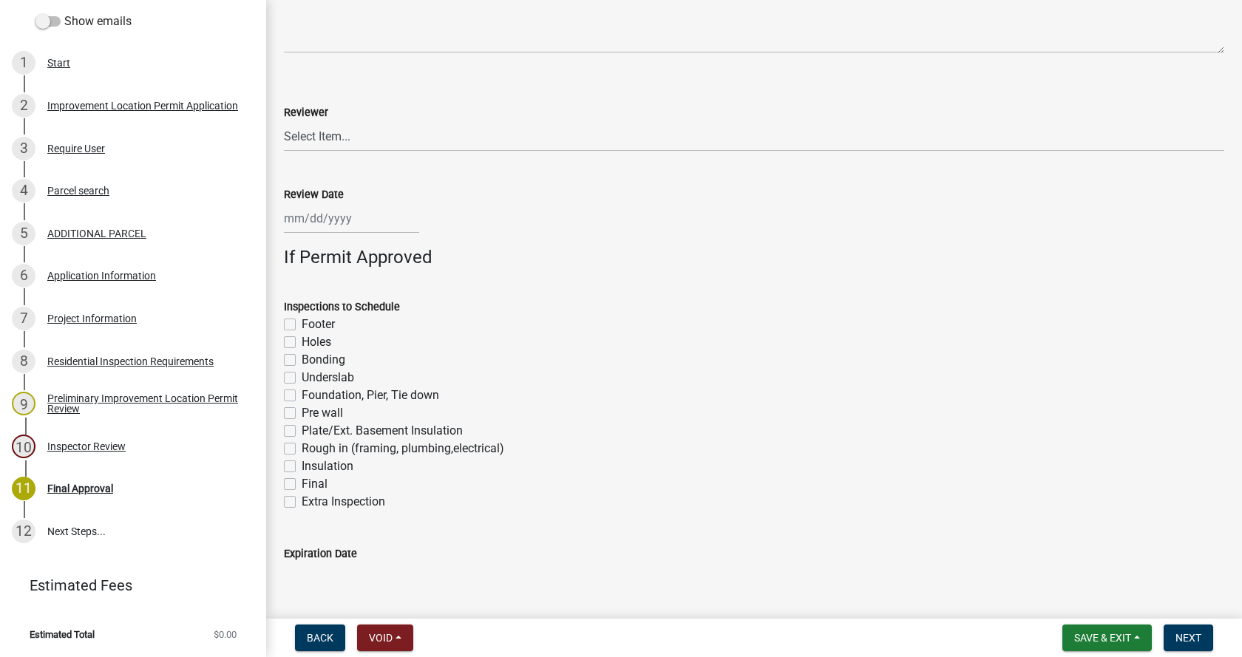
scroll to position [1035, 0]
click at [330, 134] on select "Select Item... [PERSON_NAME] [PERSON_NAME] [PERSON_NAME]" at bounding box center [754, 135] width 941 height 30
click at [284, 120] on select "Select Item... [PERSON_NAME] [PERSON_NAME] [PERSON_NAME]" at bounding box center [754, 135] width 941 height 30
select select "4bf9213e-c266-4258-8e9b-d5f6a07002fa"
click at [312, 220] on div at bounding box center [351, 217] width 135 height 30
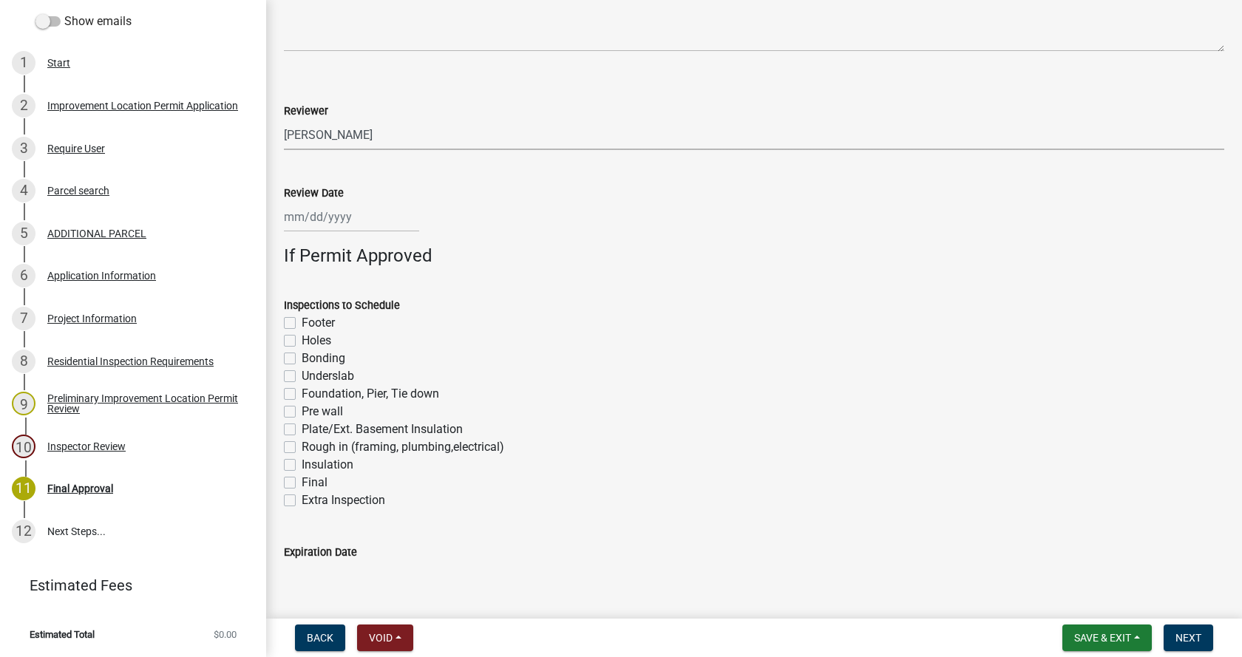
select select "9"
select select "2025"
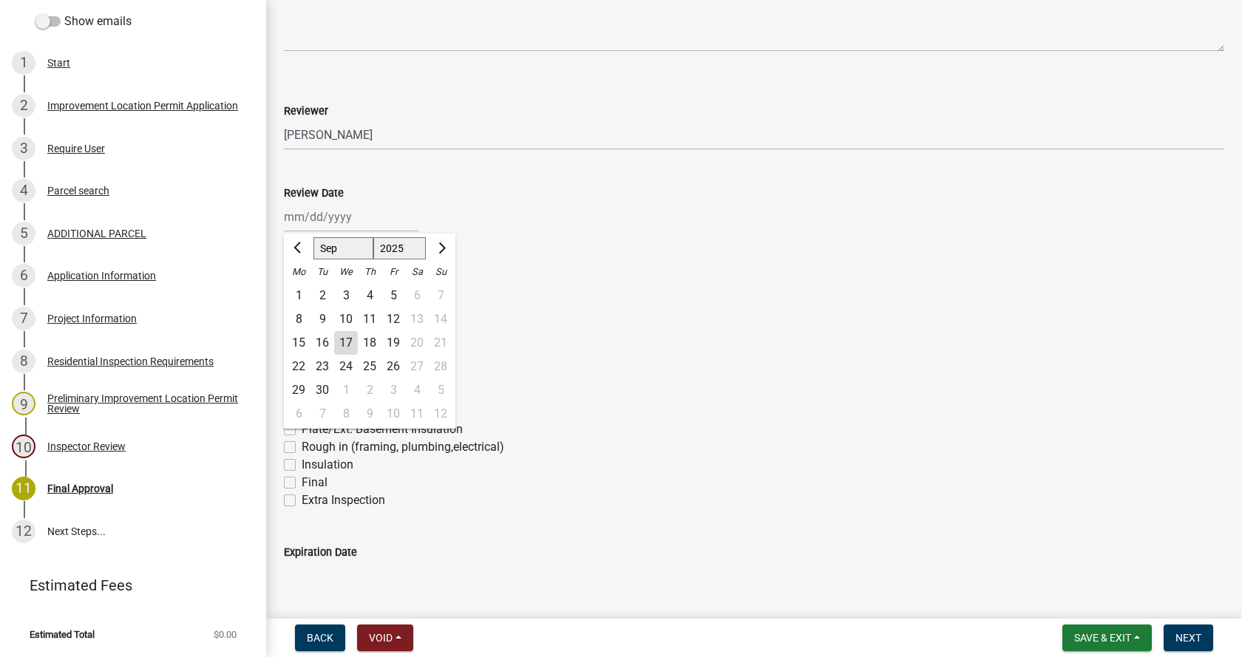
click at [348, 342] on div "17" at bounding box center [346, 343] width 24 height 24
type input "[DATE]"
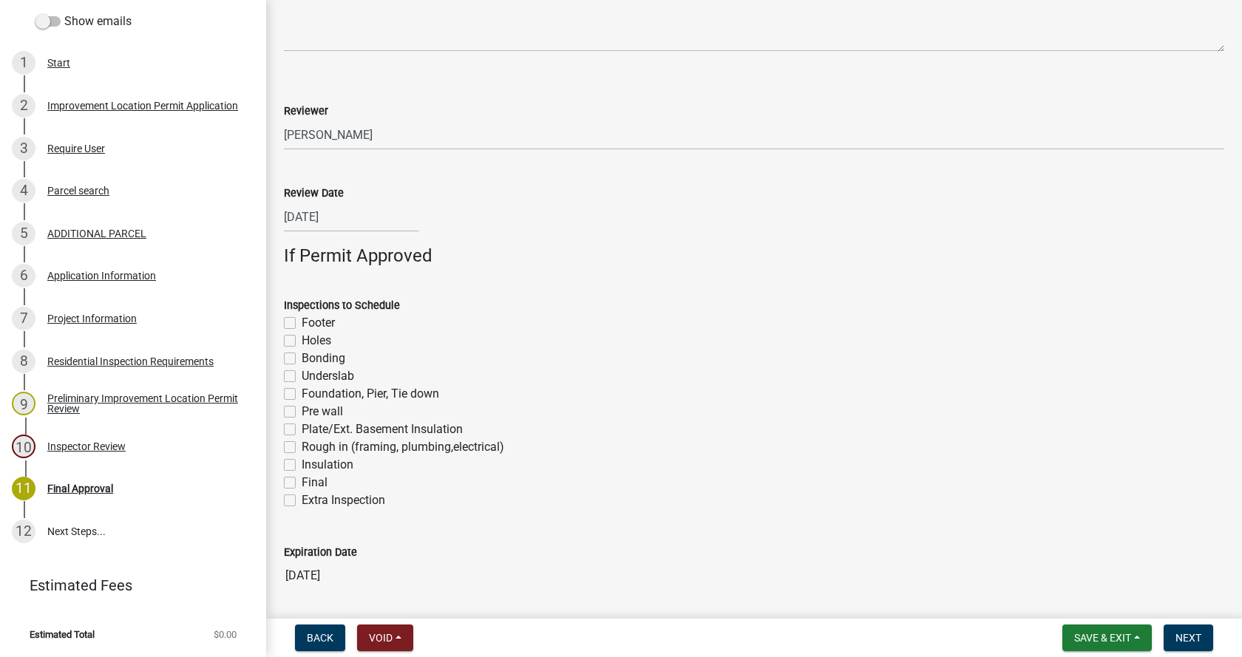
scroll to position [1084, 0]
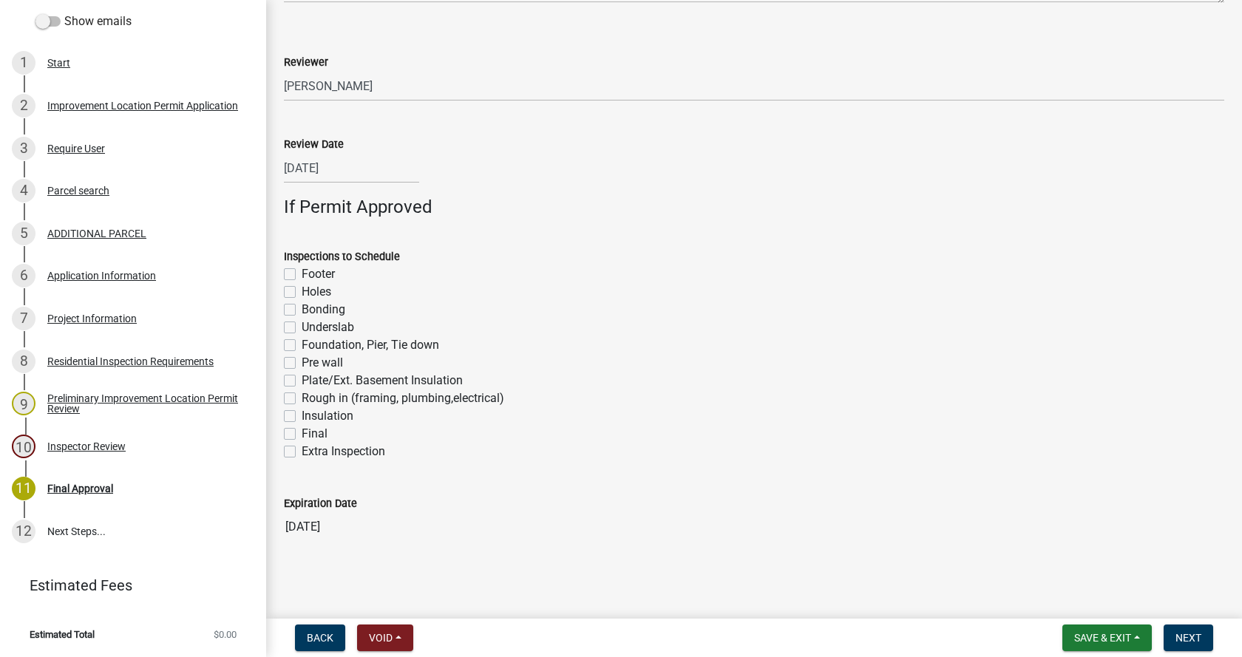
click at [302, 271] on label "Footer" at bounding box center [318, 274] width 33 height 18
click at [302, 271] on input "Footer" at bounding box center [307, 270] width 10 height 10
checkbox input "true"
checkbox input "false"
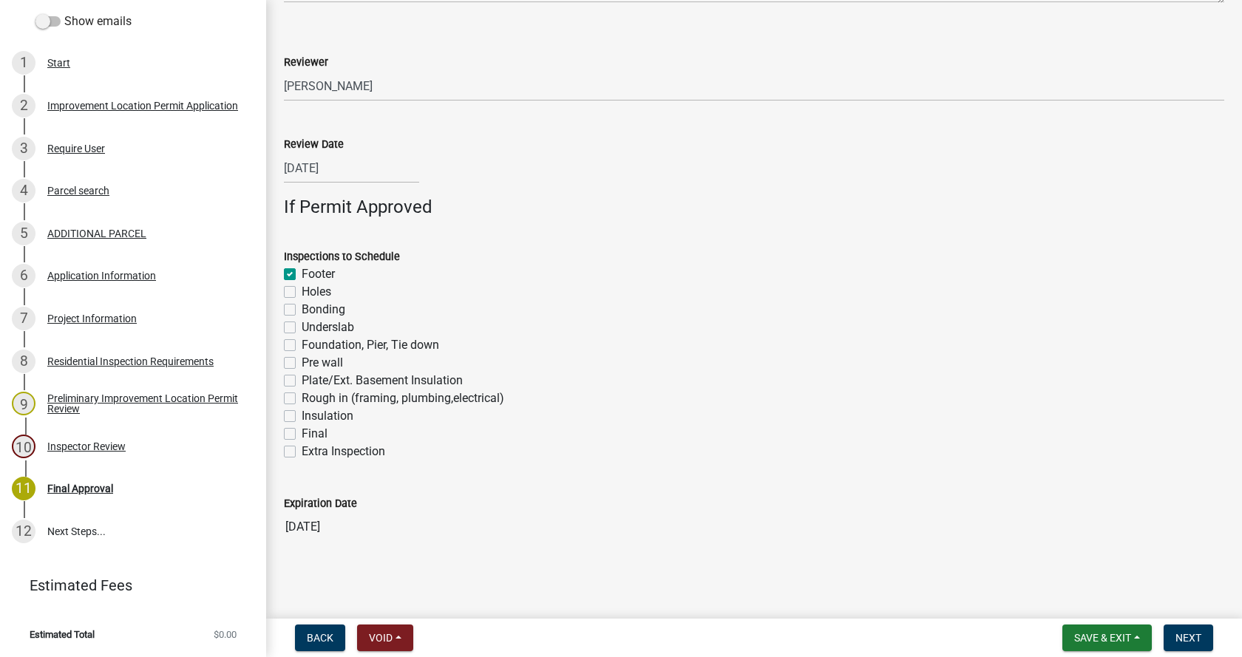
checkbox input "false"
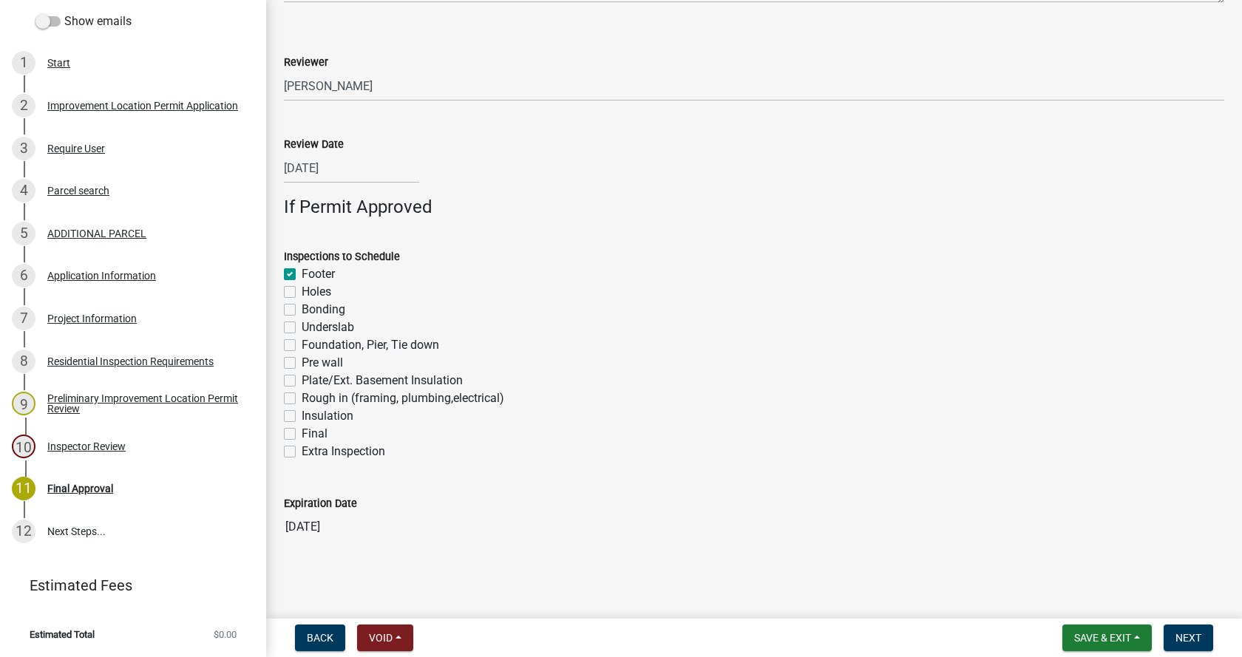
checkbox input "false"
click at [302, 344] on label "Foundation, Pier, Tie down" at bounding box center [371, 345] width 138 height 18
click at [302, 344] on input "Foundation, Pier, Tie down" at bounding box center [307, 341] width 10 height 10
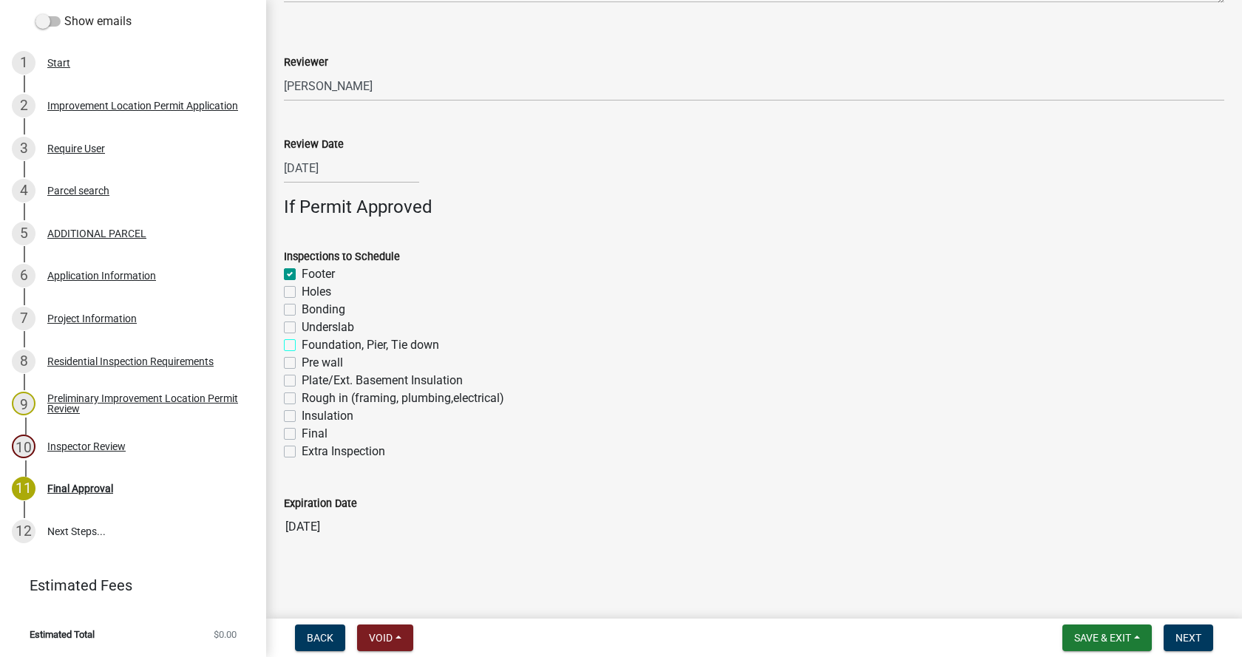
checkbox input "true"
checkbox input "false"
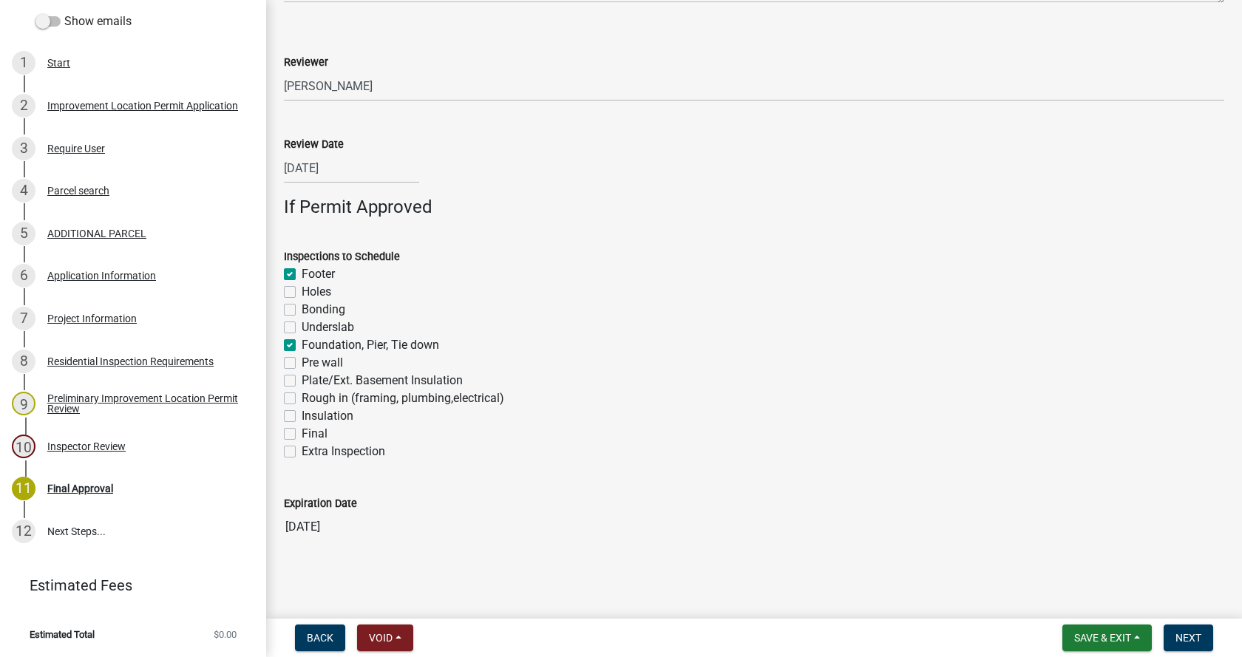
checkbox input "true"
checkbox input "false"
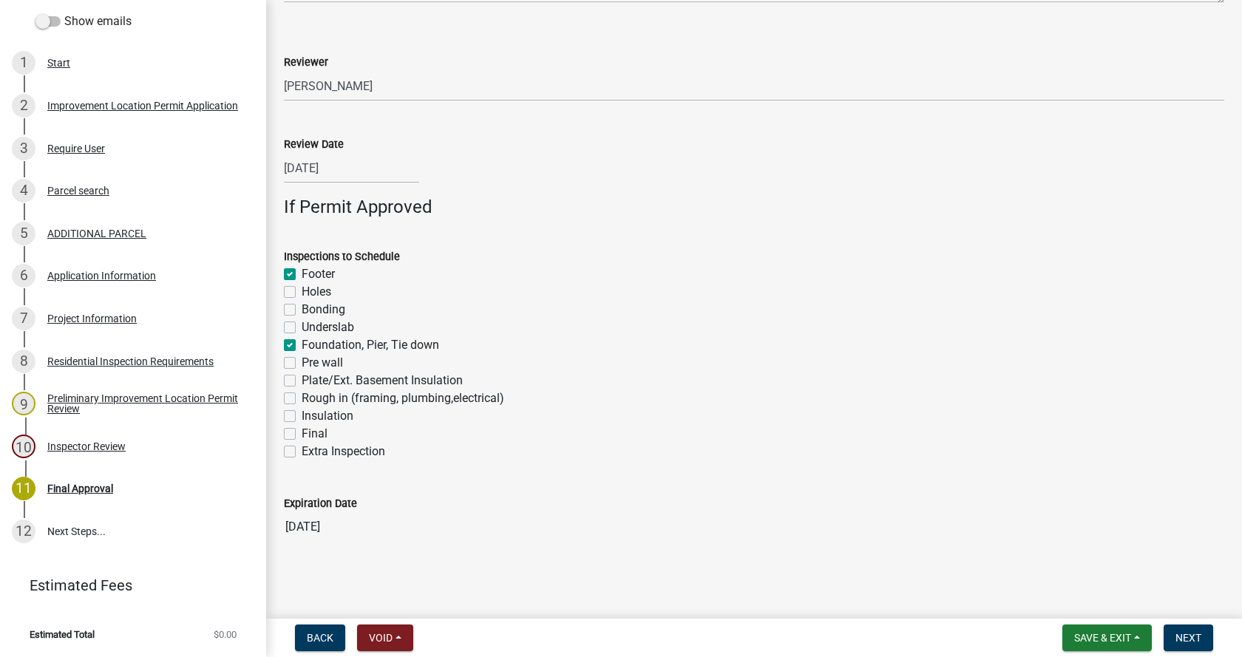
checkbox input "false"
click at [302, 396] on label "Rough in (framing, plumbing,electrical)" at bounding box center [403, 399] width 203 height 18
click at [302, 396] on input "Rough in (framing, plumbing,electrical)" at bounding box center [307, 395] width 10 height 10
checkbox input "true"
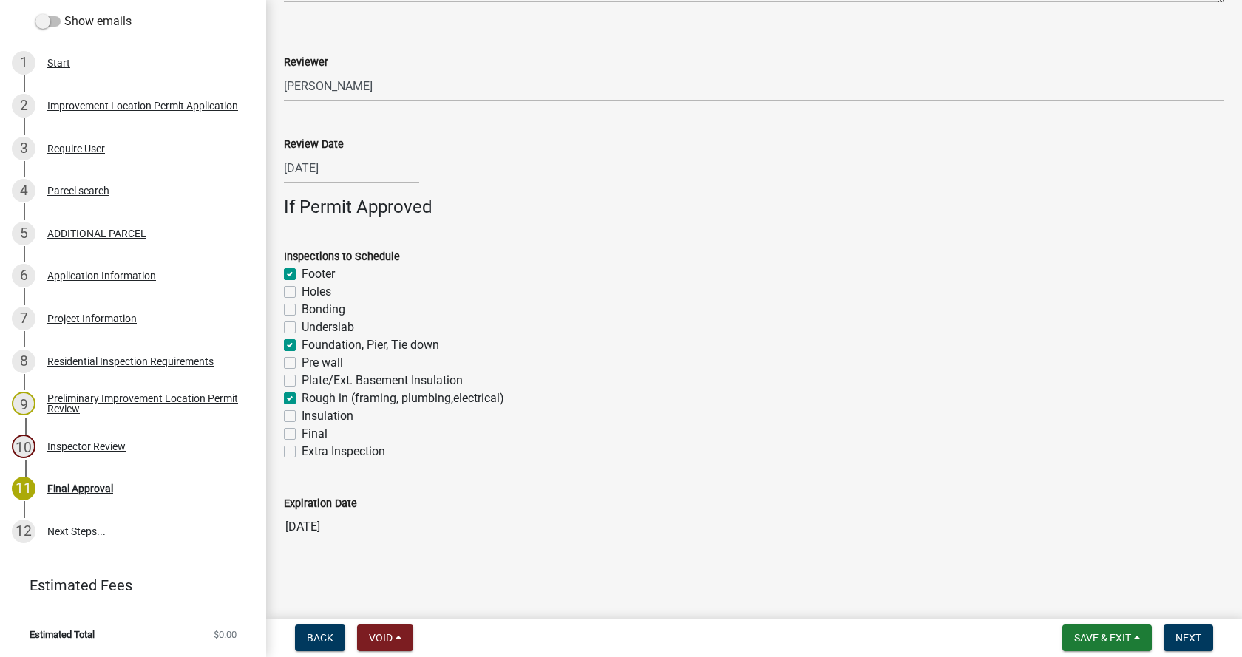
checkbox input "true"
checkbox input "false"
checkbox input "true"
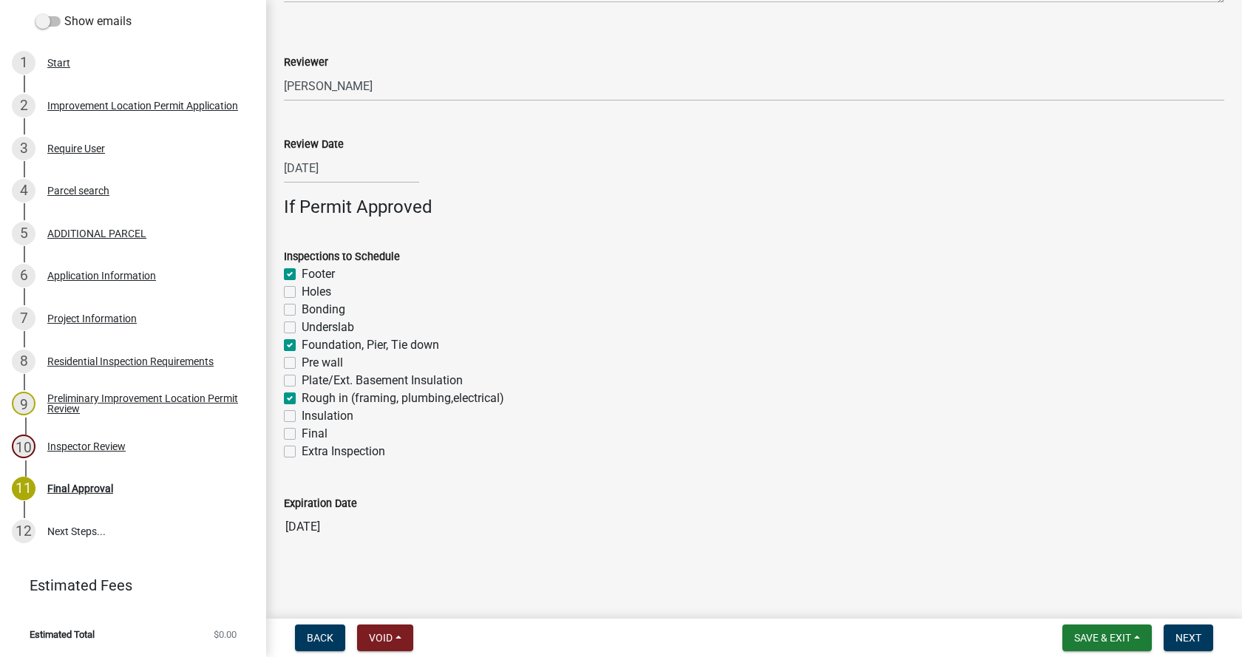
checkbox input "false"
checkbox input "true"
checkbox input "false"
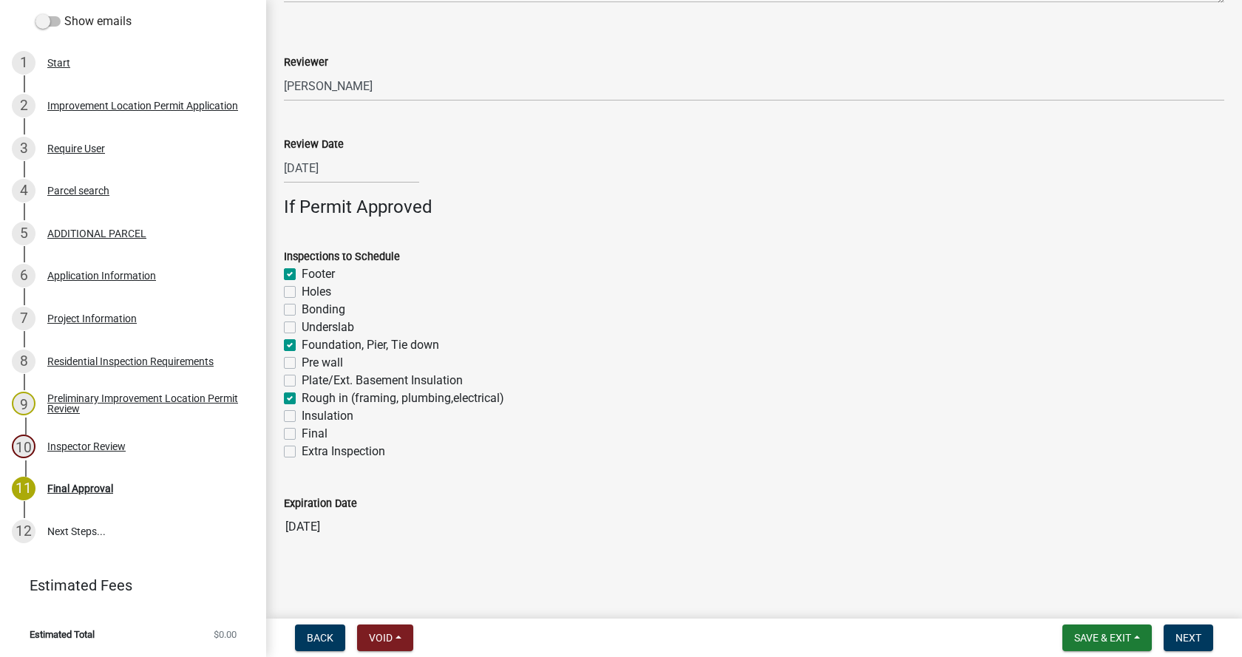
checkbox input "false"
click at [302, 414] on label "Insulation" at bounding box center [328, 416] width 52 height 18
click at [302, 414] on input "Insulation" at bounding box center [307, 412] width 10 height 10
checkbox input "true"
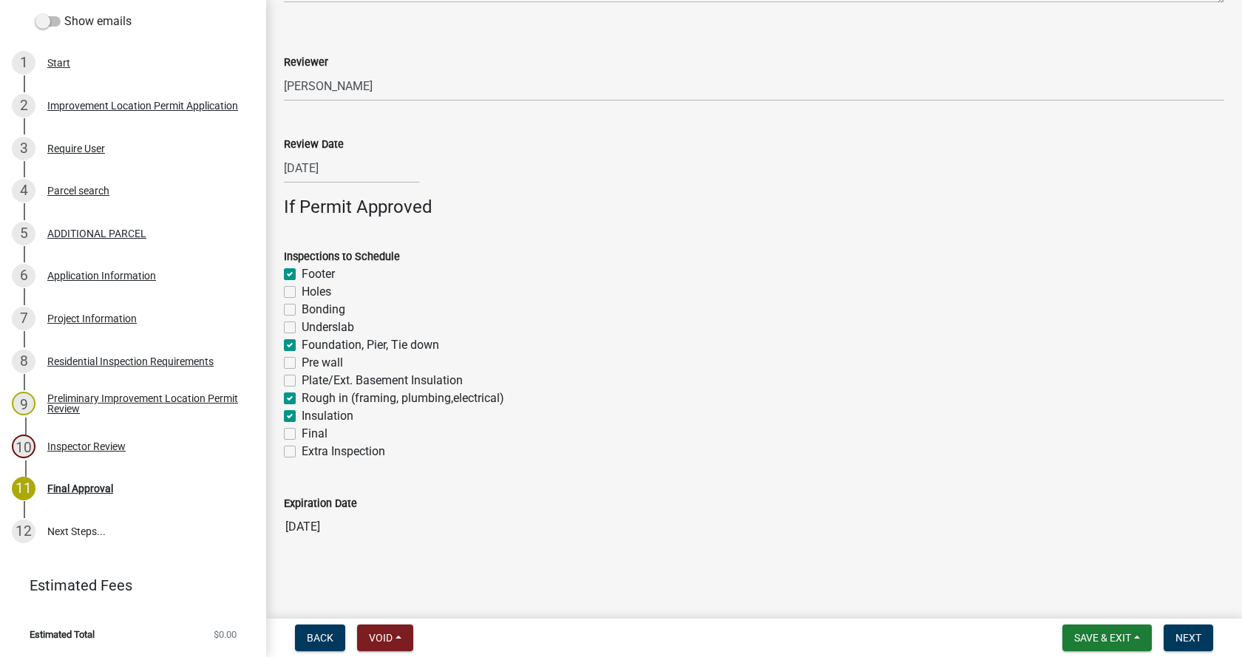
checkbox input "false"
checkbox input "true"
checkbox input "false"
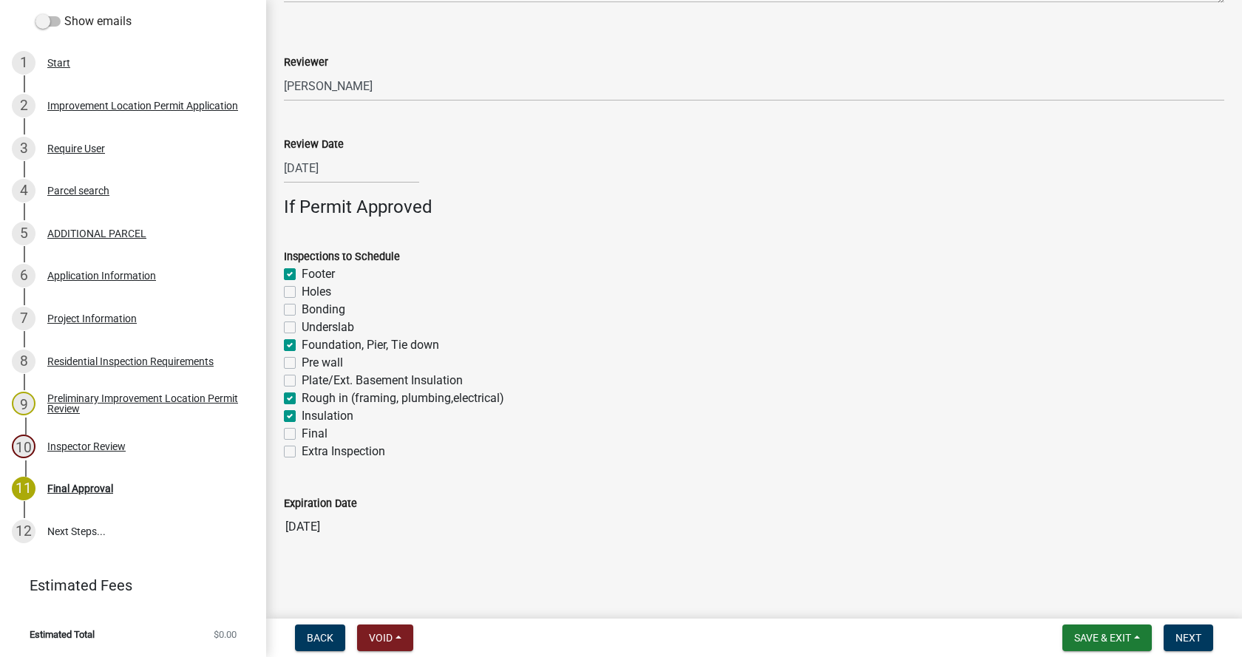
checkbox input "false"
checkbox input "true"
checkbox input "false"
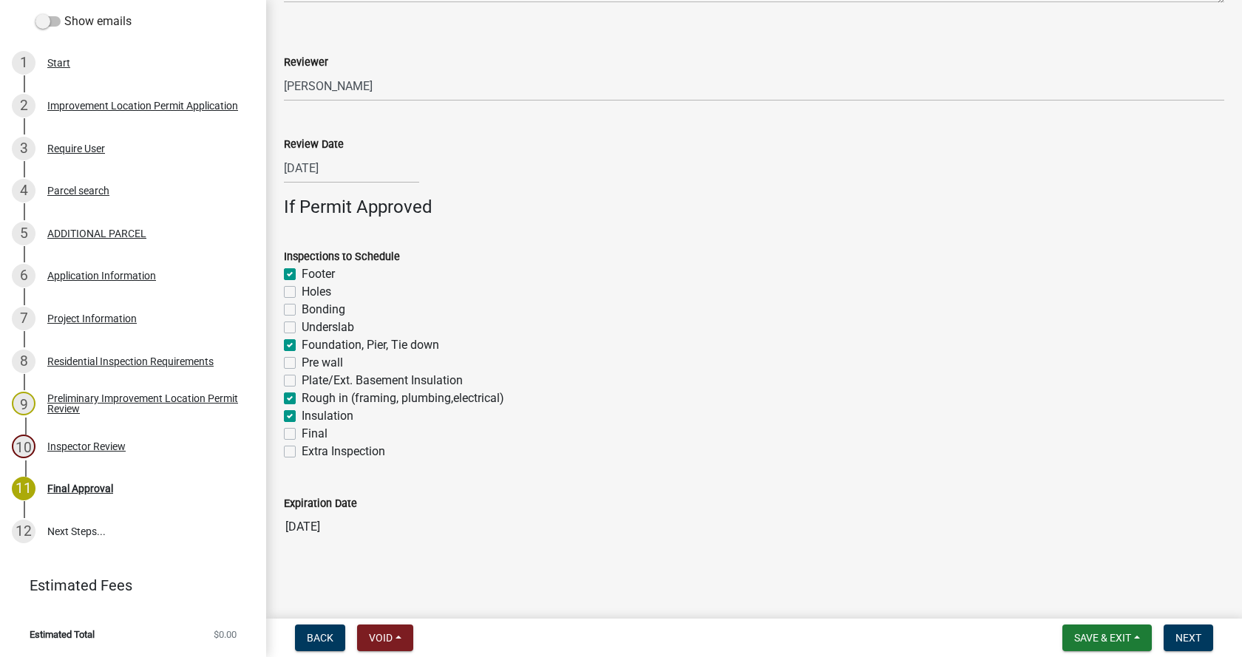
click at [302, 433] on label "Final" at bounding box center [315, 434] width 26 height 18
click at [302, 433] on input "Final" at bounding box center [307, 430] width 10 height 10
checkbox input "true"
checkbox input "false"
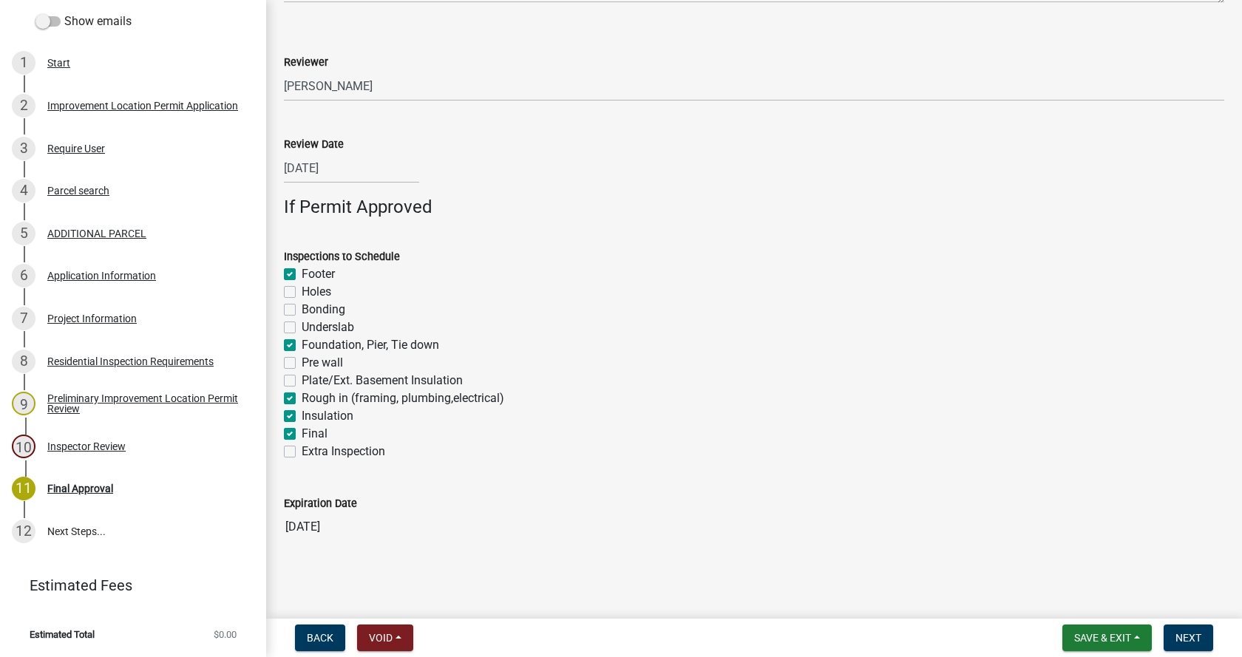
checkbox input "false"
checkbox input "true"
checkbox input "false"
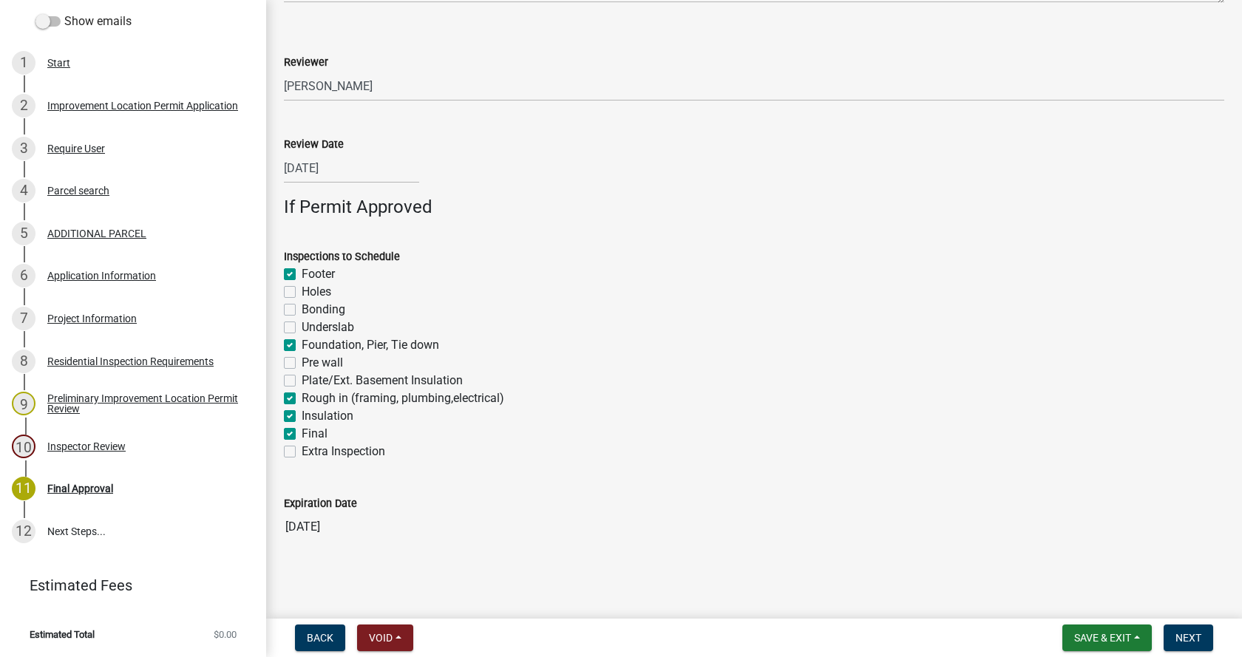
checkbox input "true"
click at [1194, 640] on span "Next" at bounding box center [1189, 638] width 26 height 12
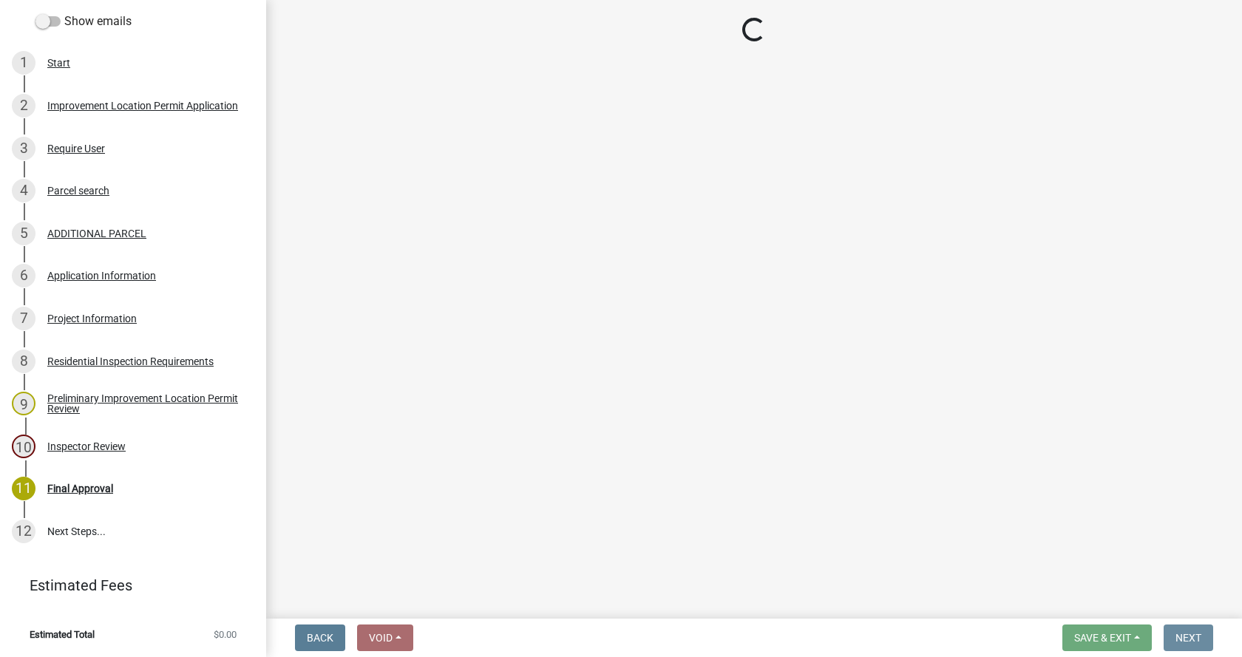
scroll to position [0, 0]
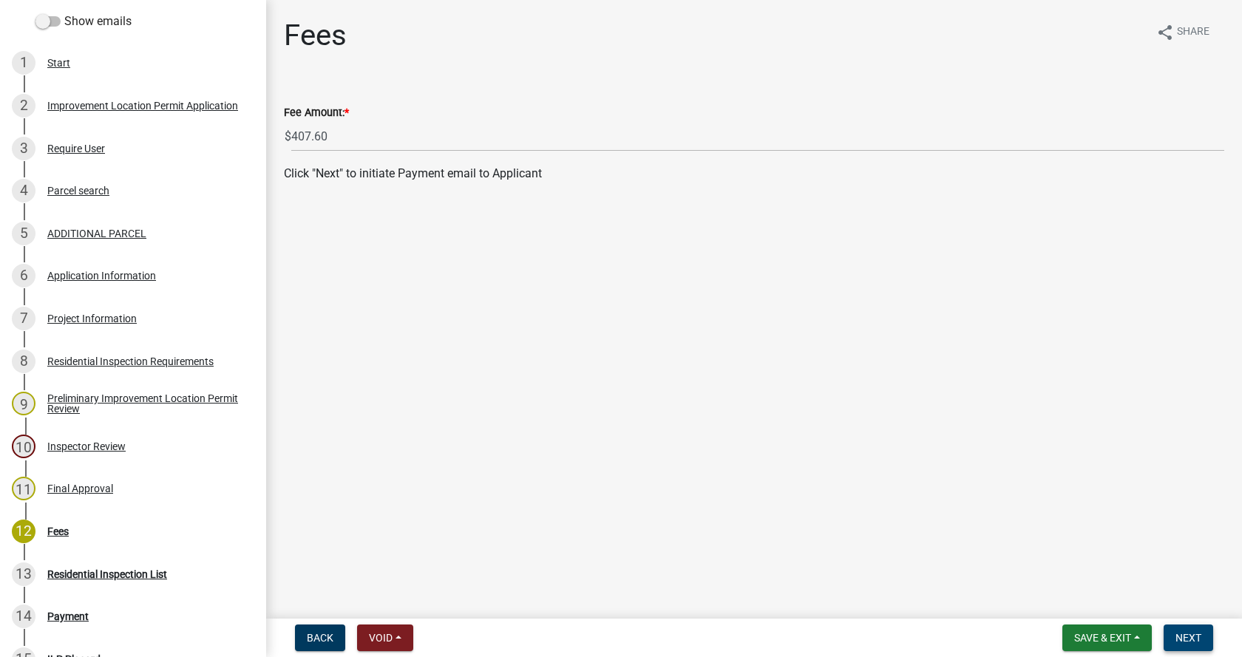
click at [1187, 637] on span "Next" at bounding box center [1189, 638] width 26 height 12
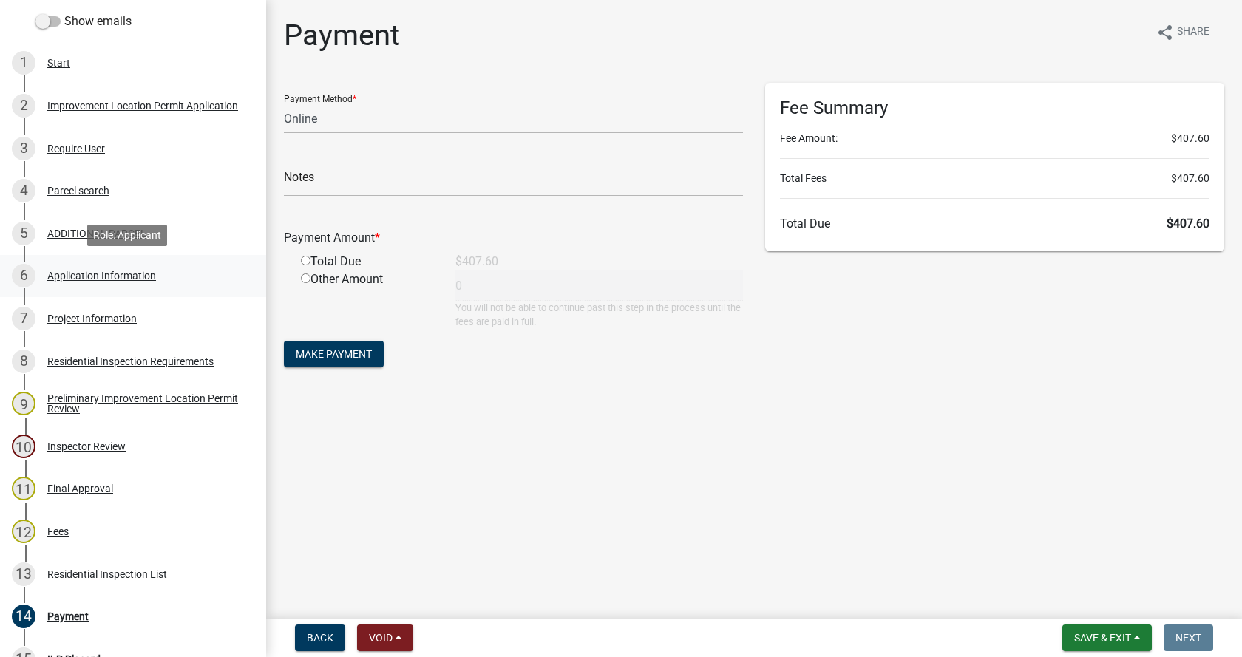
click at [66, 271] on div "Application Information" at bounding box center [101, 276] width 109 height 10
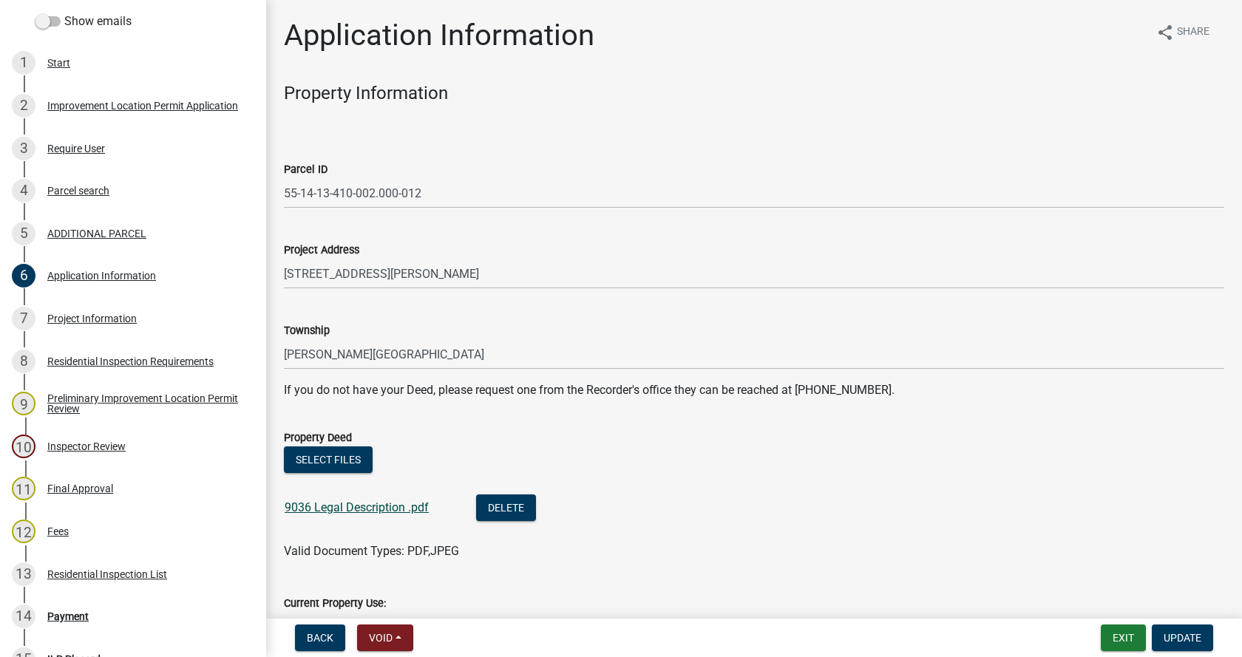
click at [333, 507] on link "9036 Legal Description .pdf" at bounding box center [357, 508] width 144 height 14
click at [1130, 637] on button "Exit" at bounding box center [1123, 638] width 45 height 27
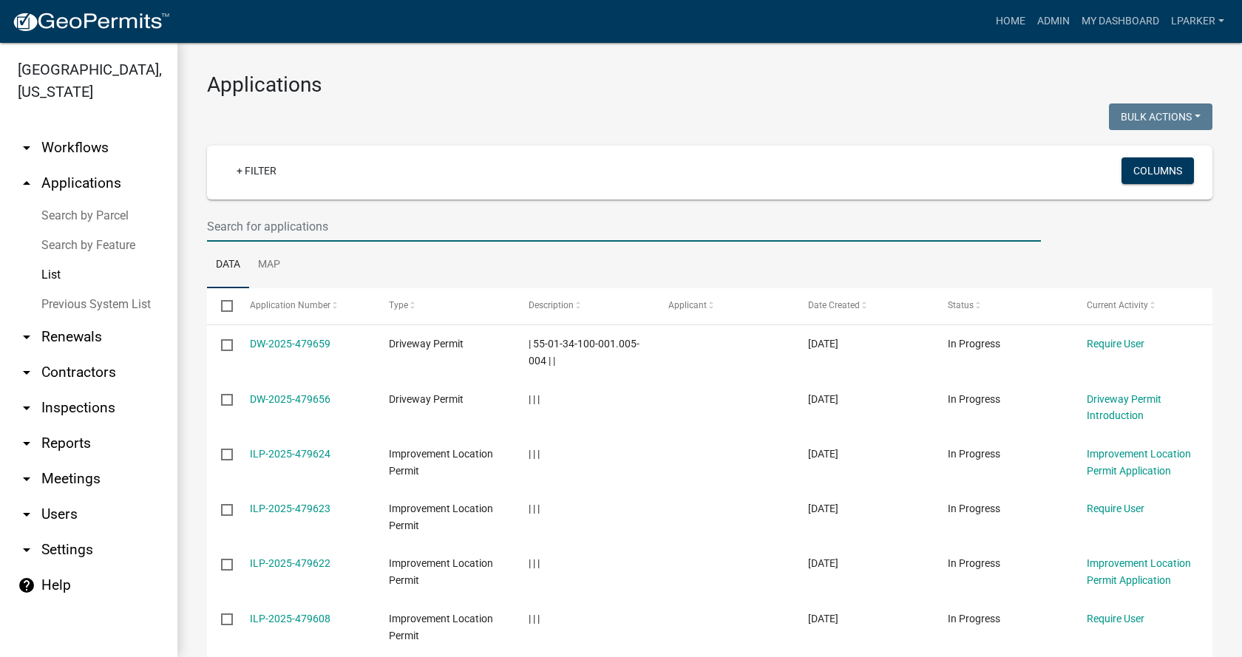
click at [237, 228] on input "text" at bounding box center [624, 226] width 834 height 30
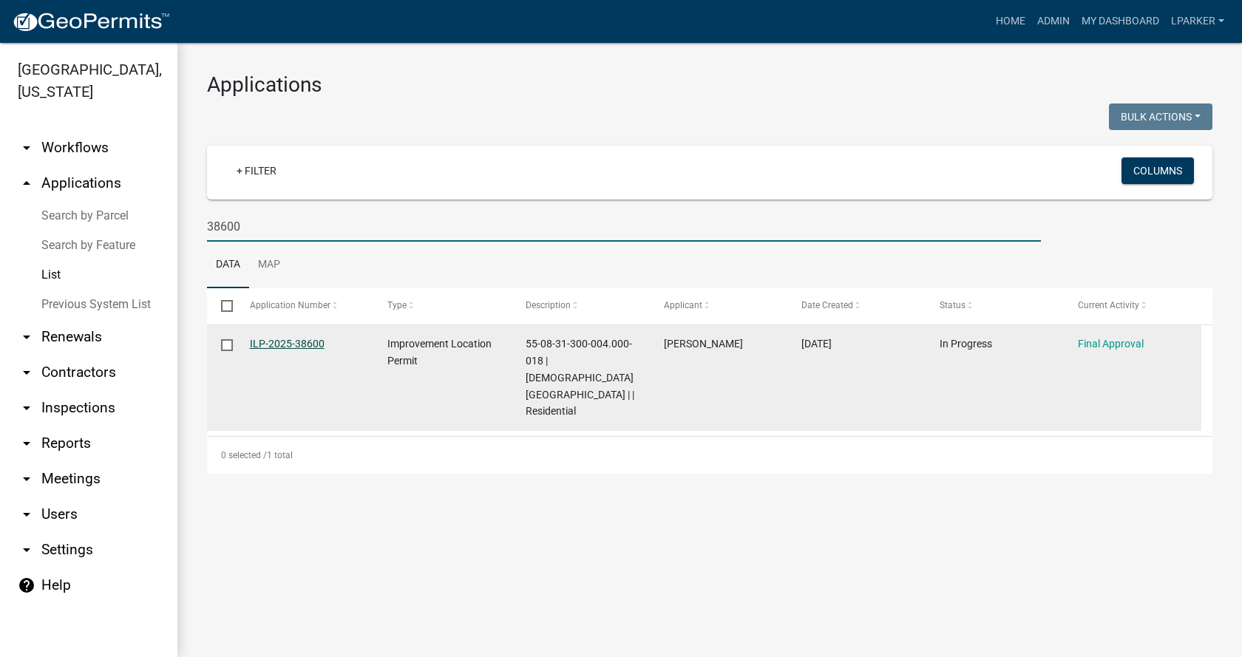
click at [286, 341] on link "ILP-2025-38600" at bounding box center [287, 344] width 75 height 12
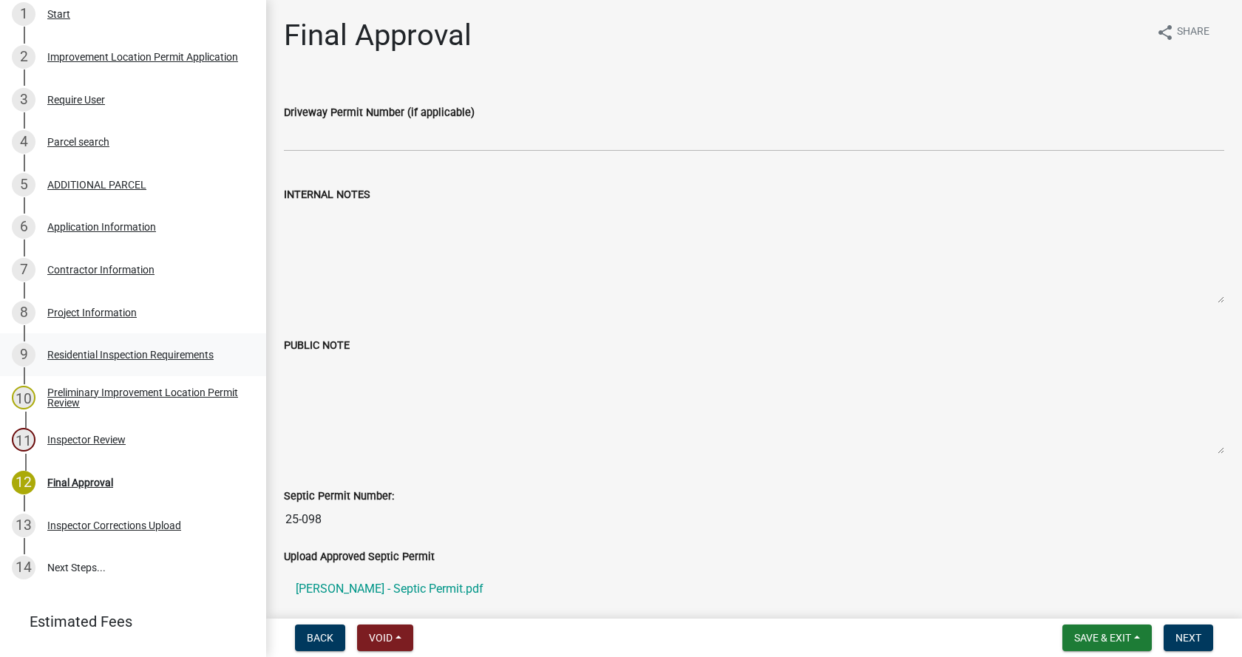
scroll to position [296, 0]
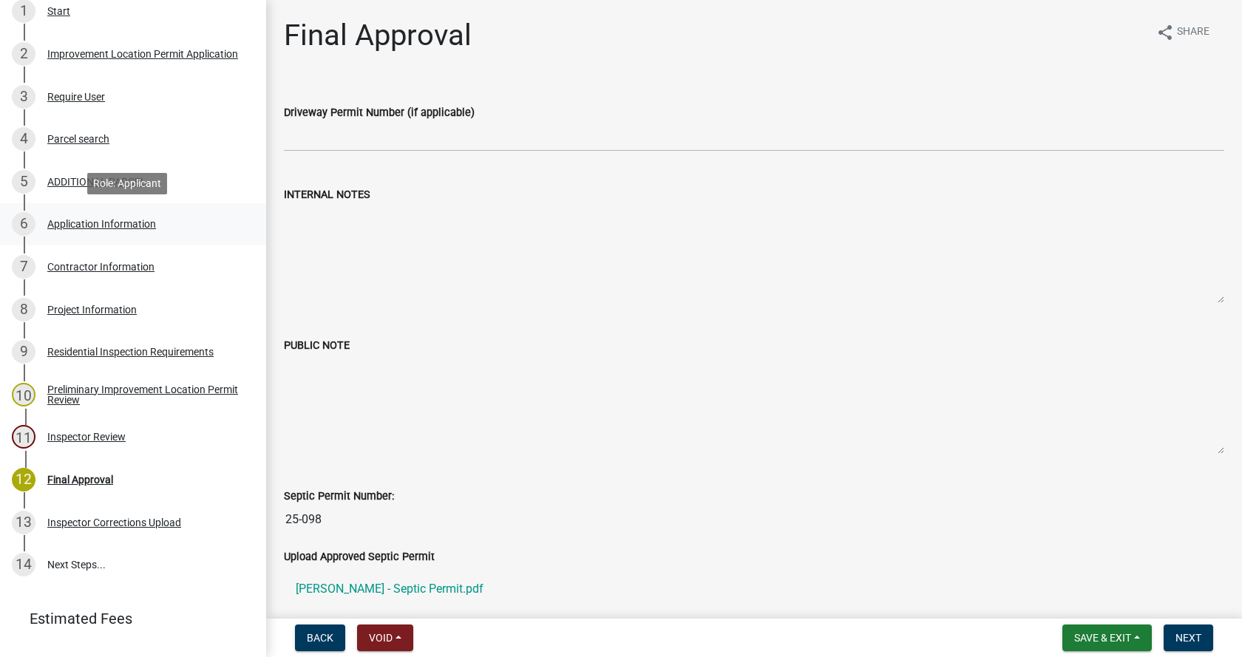
click at [69, 219] on div "Application Information" at bounding box center [101, 224] width 109 height 10
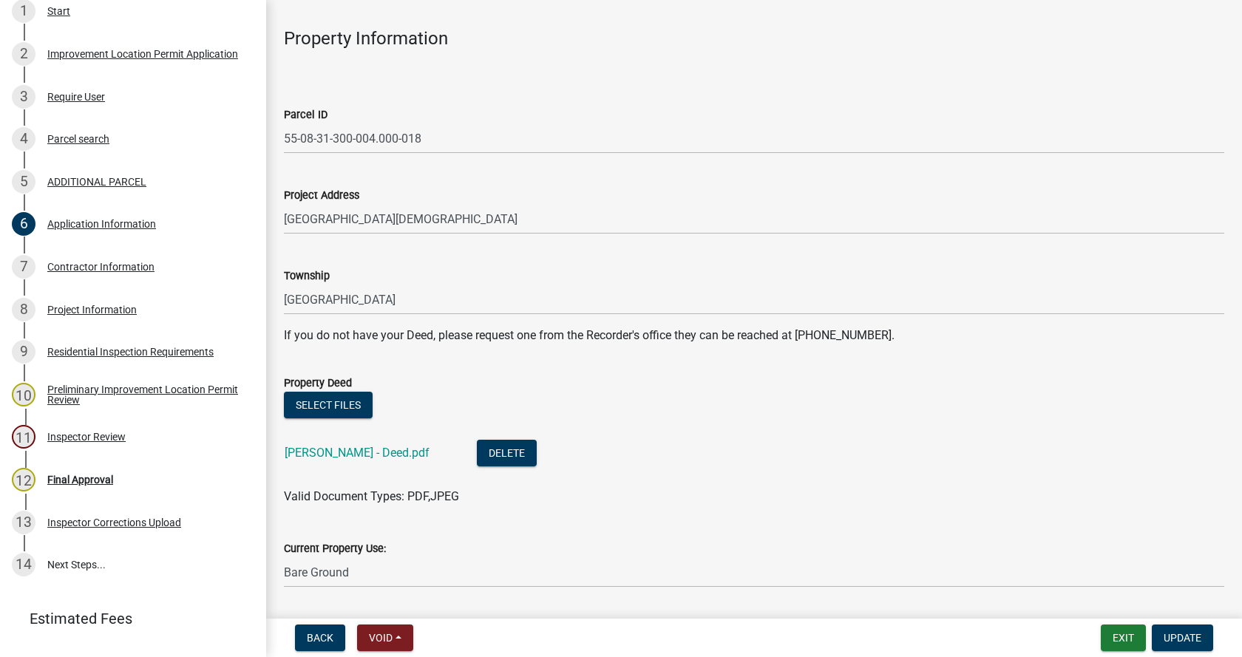
scroll to position [222, 0]
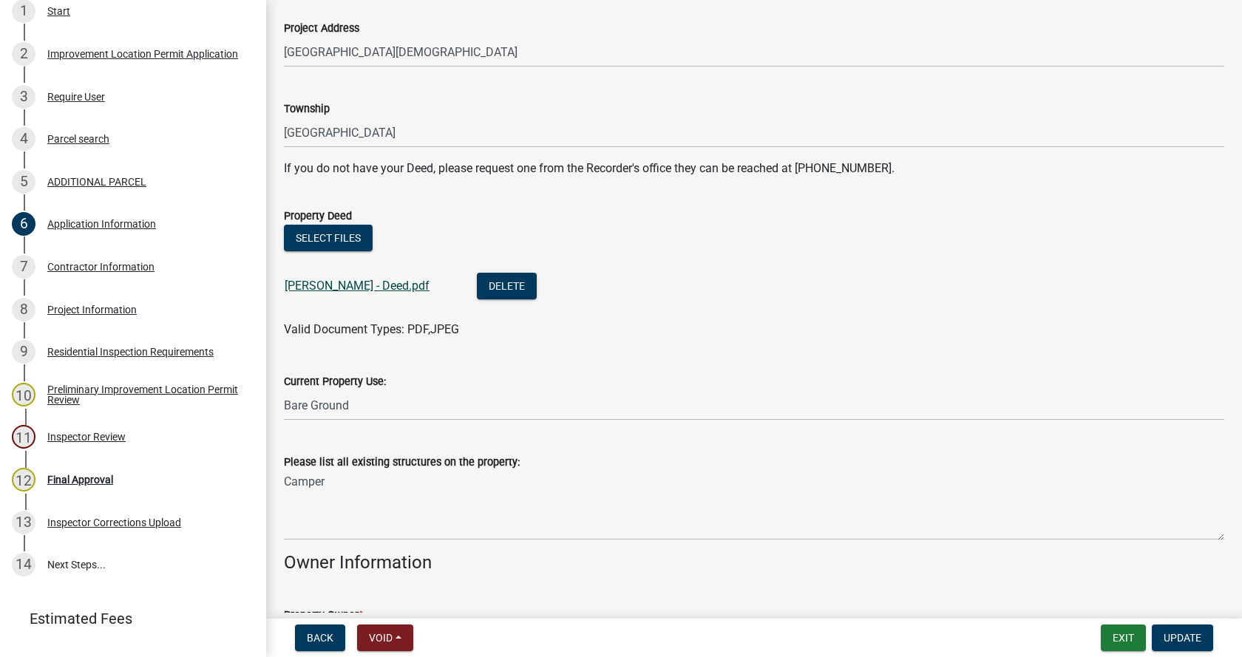
click at [300, 285] on link "[PERSON_NAME] - Deed.pdf" at bounding box center [357, 286] width 145 height 14
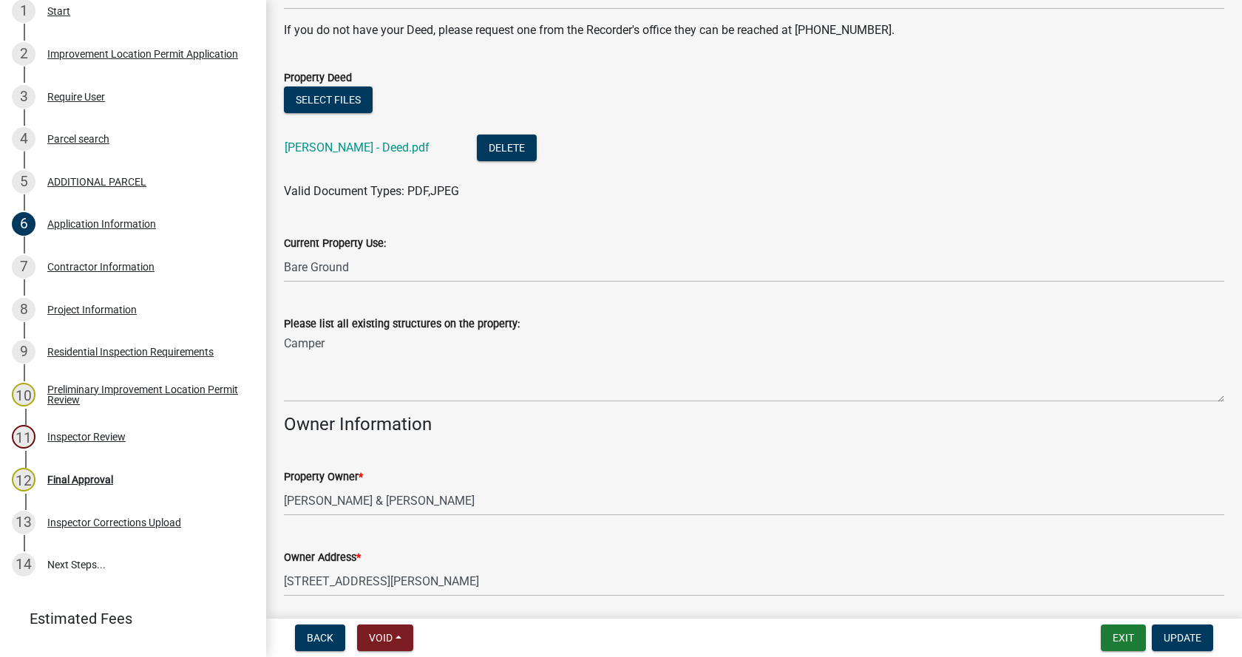
scroll to position [370, 0]
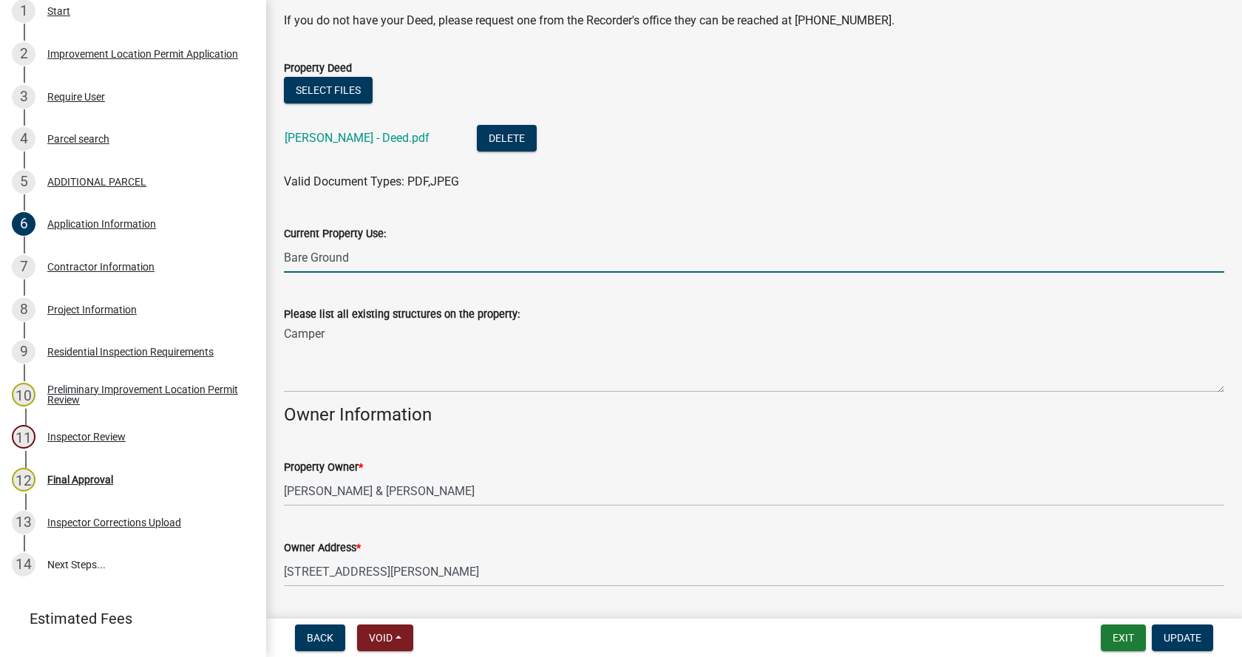
drag, startPoint x: 365, startPoint y: 269, endPoint x: 275, endPoint y: 269, distance: 89.5
click at [275, 269] on div "Current Property Use: Bare Ground" at bounding box center [754, 238] width 963 height 69
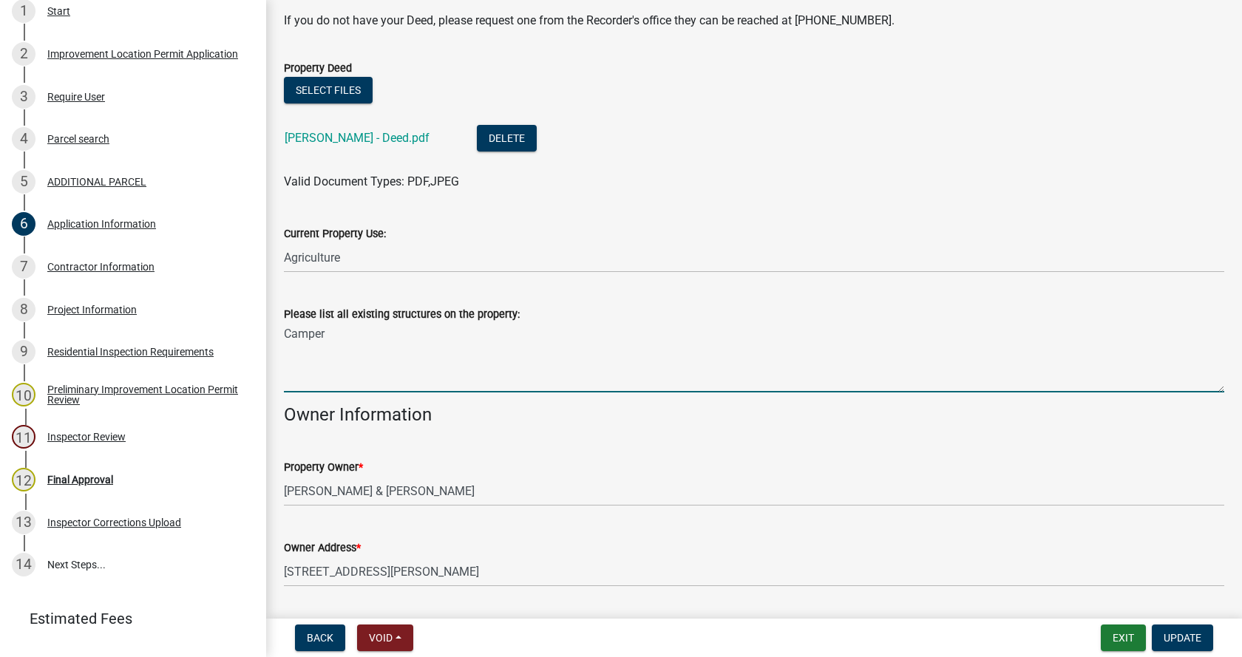
drag, startPoint x: 394, startPoint y: 330, endPoint x: 277, endPoint y: 329, distance: 116.8
click at [277, 329] on div "Please list all existing structures on the property: Camper" at bounding box center [754, 339] width 963 height 108
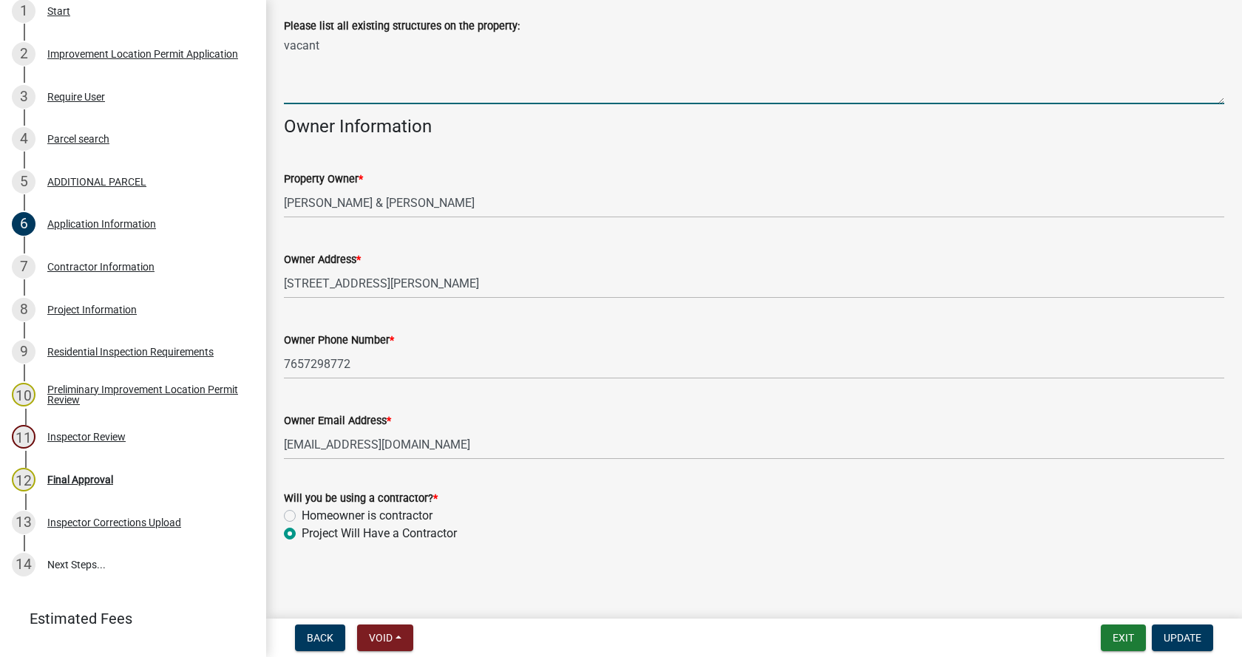
scroll to position [659, 0]
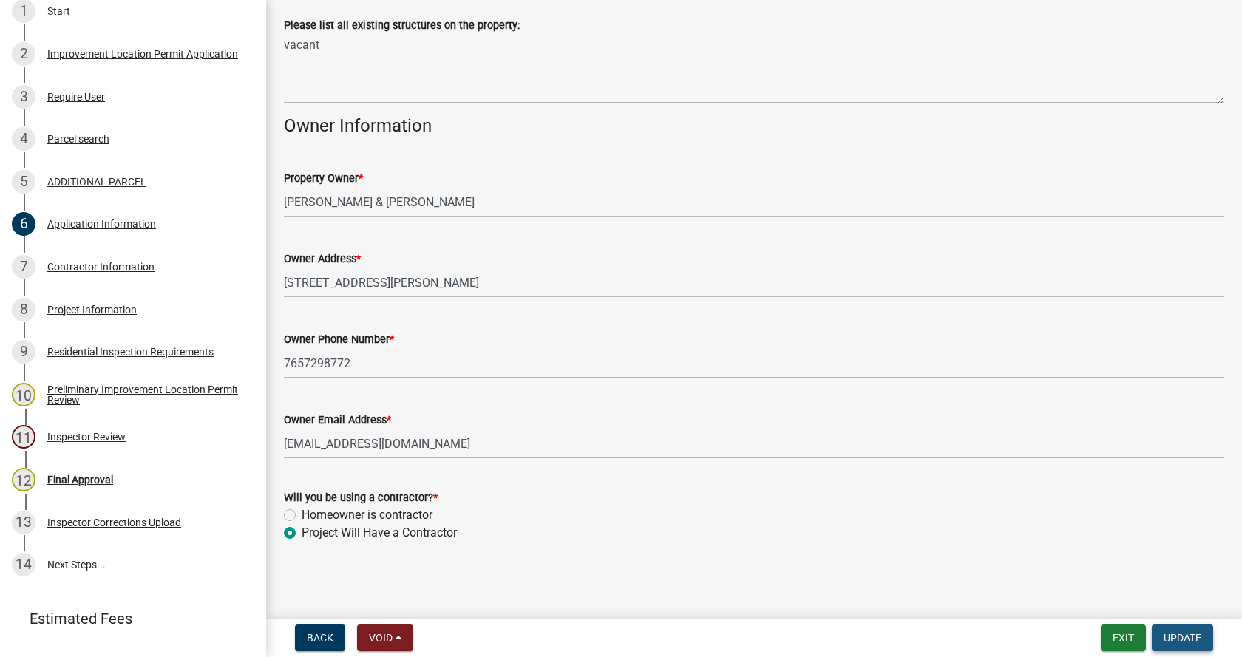
click at [1182, 637] on span "Update" at bounding box center [1183, 638] width 38 height 12
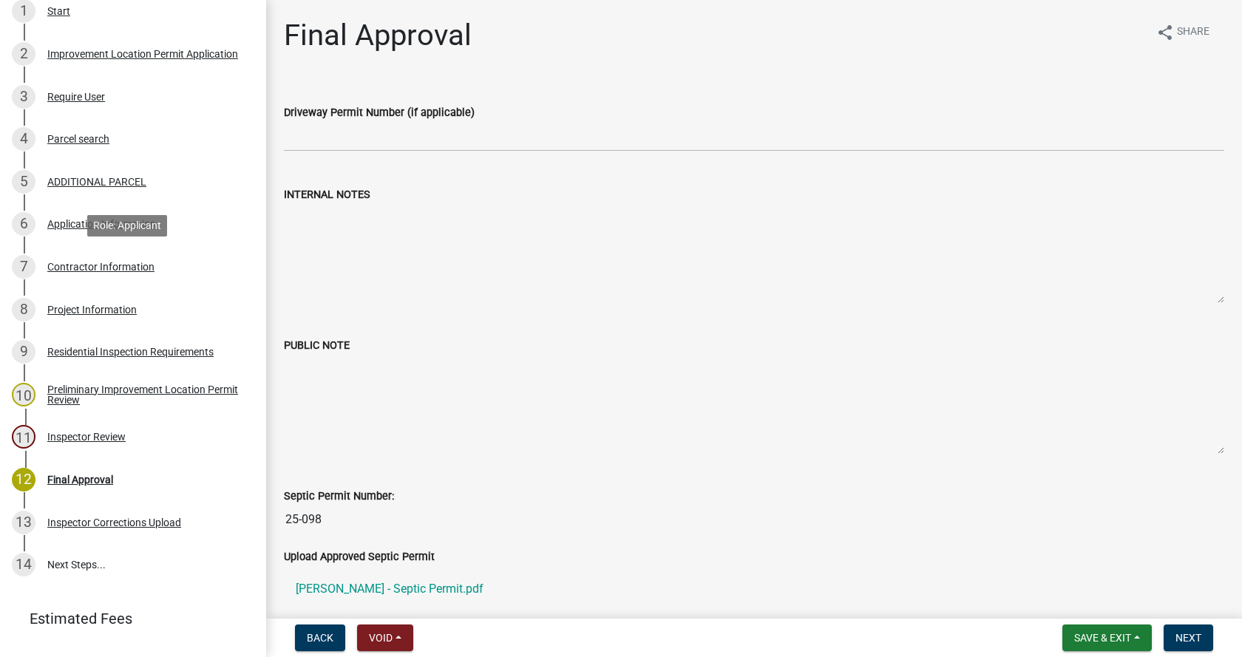
click at [51, 263] on div "Contractor Information" at bounding box center [100, 267] width 107 height 10
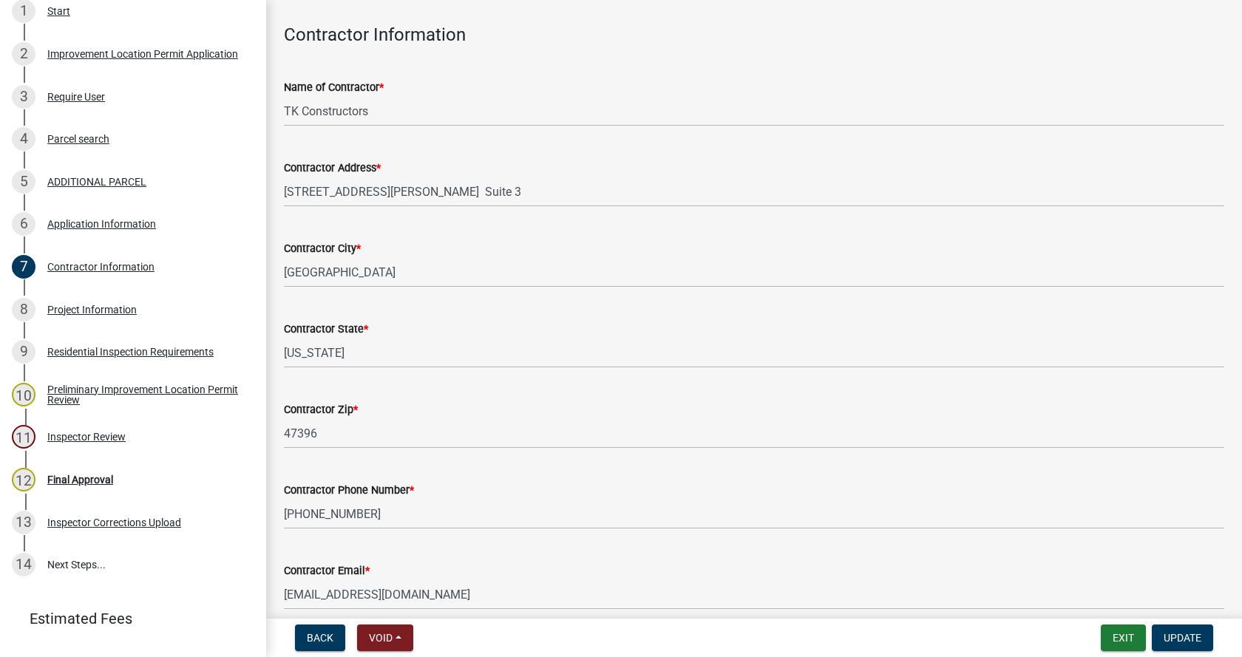
scroll to position [125, 0]
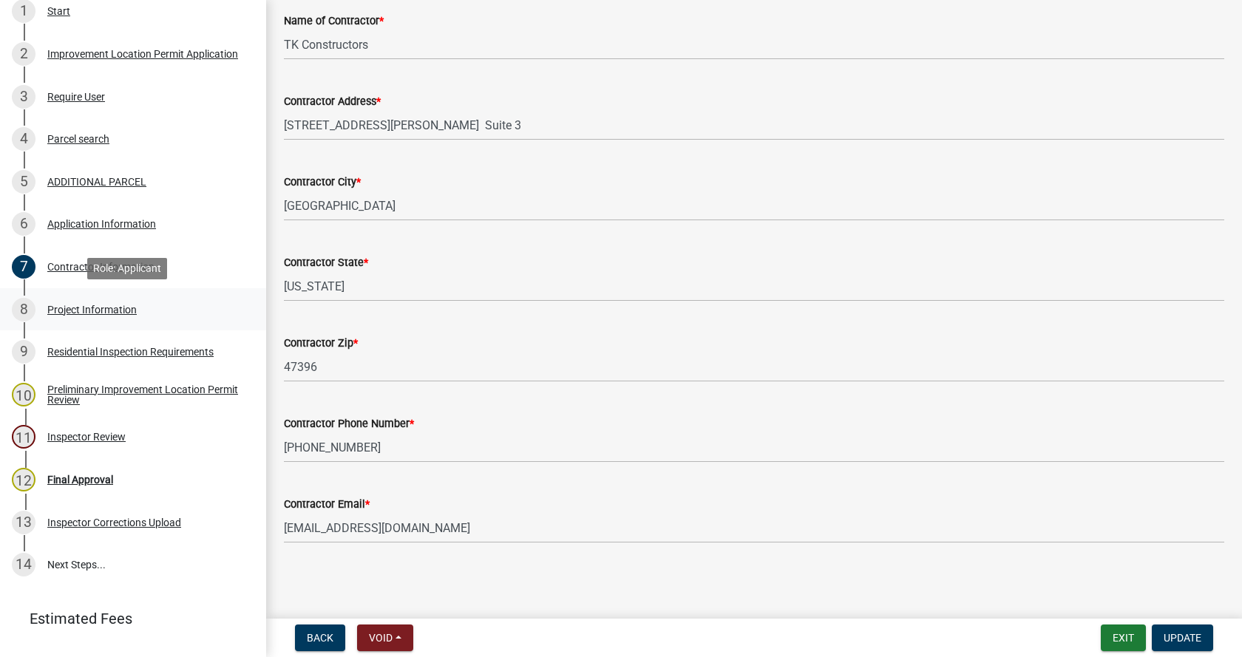
click at [55, 310] on div "Project Information" at bounding box center [91, 310] width 89 height 10
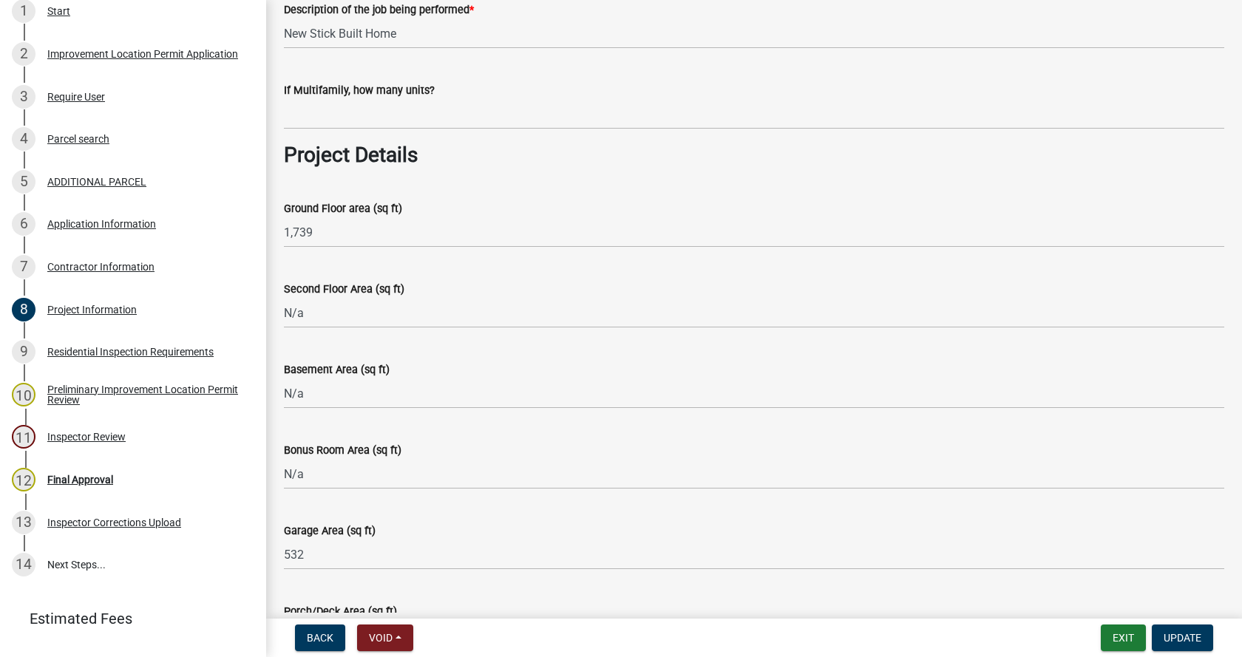
scroll to position [592, 0]
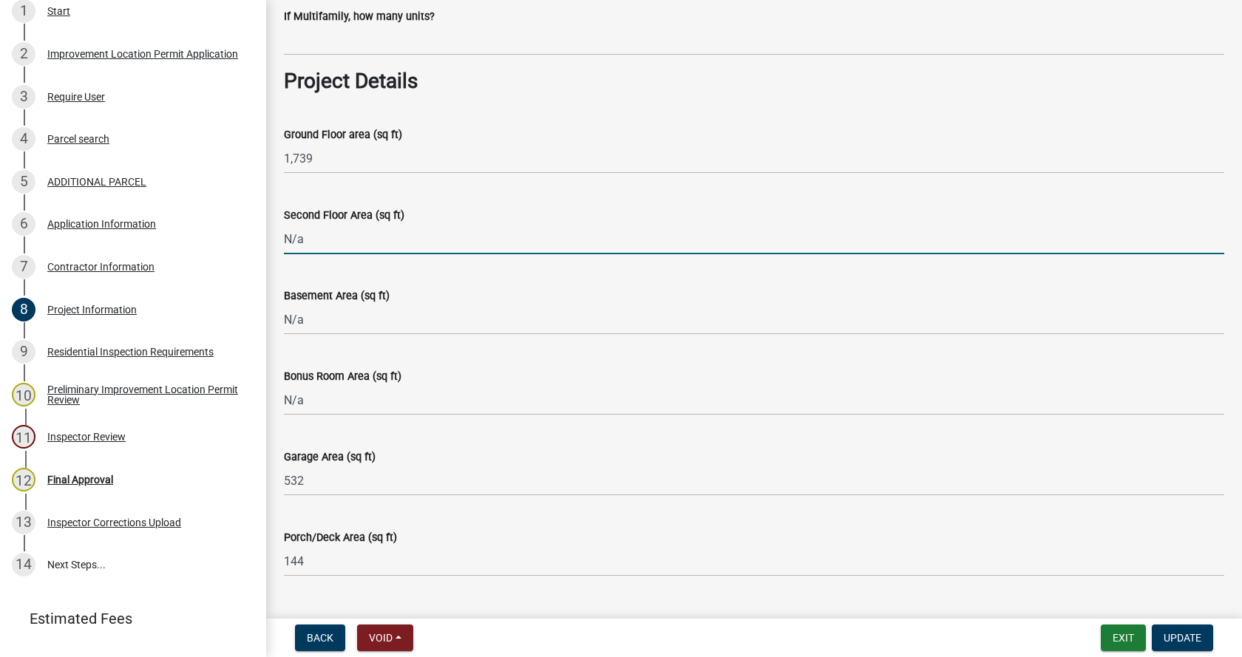
drag, startPoint x: 317, startPoint y: 243, endPoint x: 283, endPoint y: 242, distance: 34.0
click at [283, 242] on div "Second Floor Area (sq ft) N/a" at bounding box center [754, 220] width 963 height 69
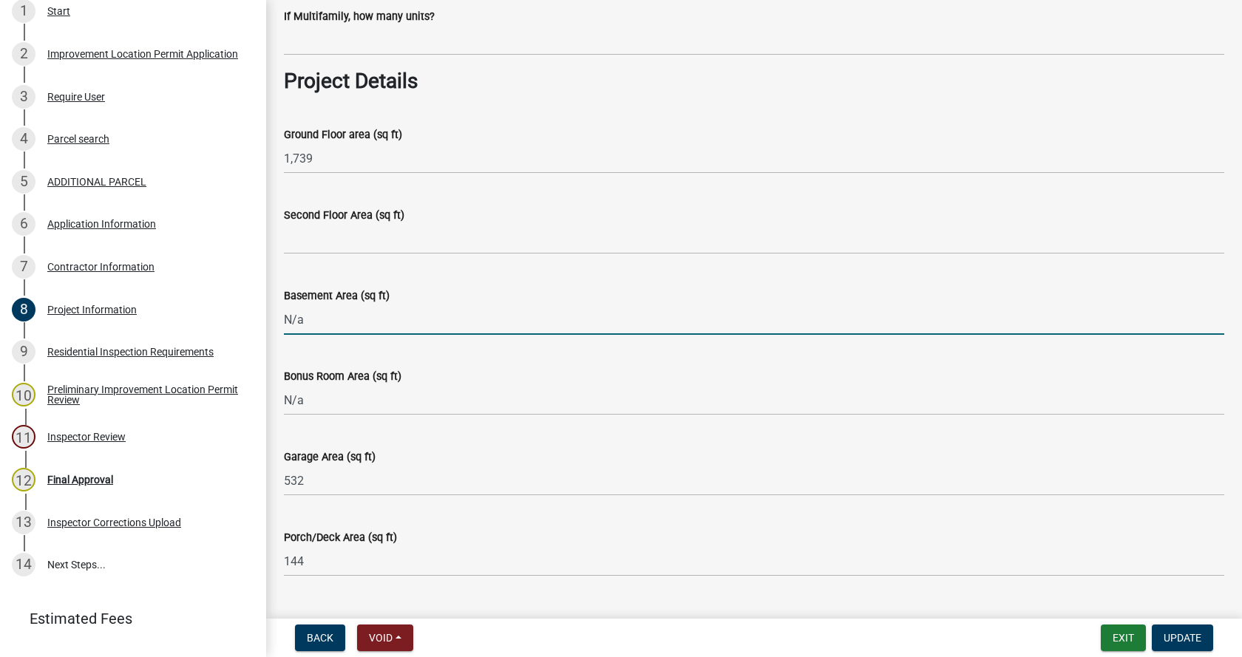
drag, startPoint x: 311, startPoint y: 314, endPoint x: 281, endPoint y: 314, distance: 29.6
click at [281, 314] on div "Basement Area (sq ft) N/a" at bounding box center [754, 300] width 963 height 69
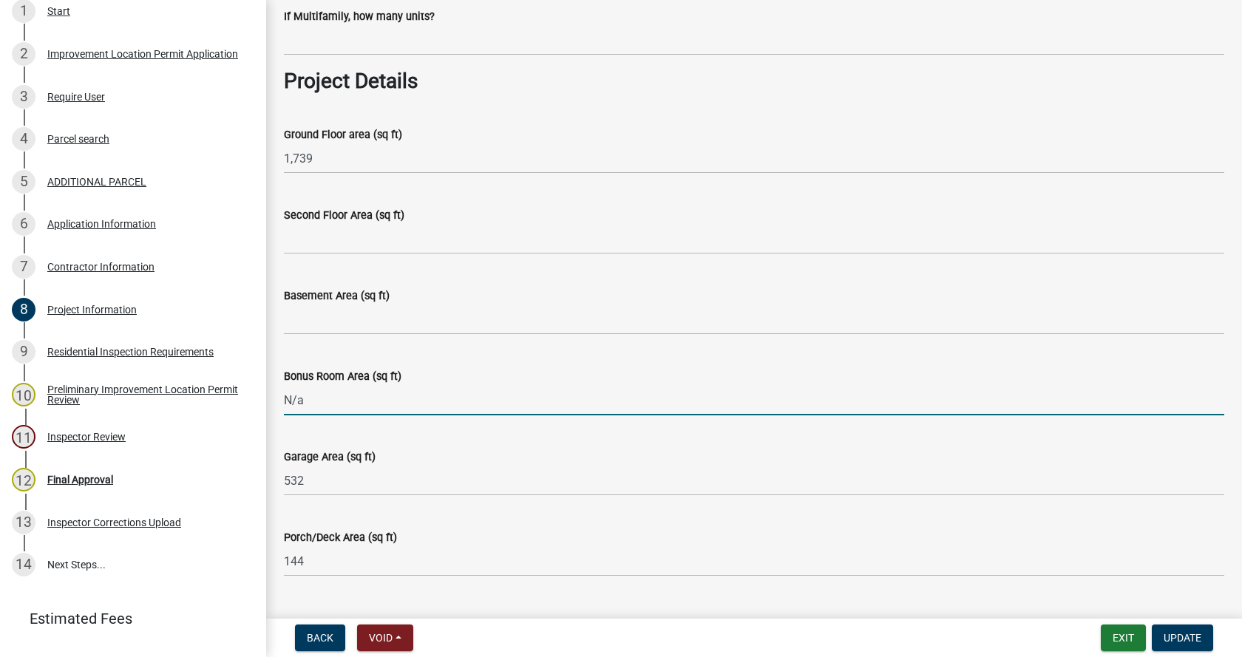
drag, startPoint x: 305, startPoint y: 391, endPoint x: 283, endPoint y: 396, distance: 22.8
click at [283, 396] on div "Bonus Room Area (sq ft) N/a" at bounding box center [754, 381] width 963 height 69
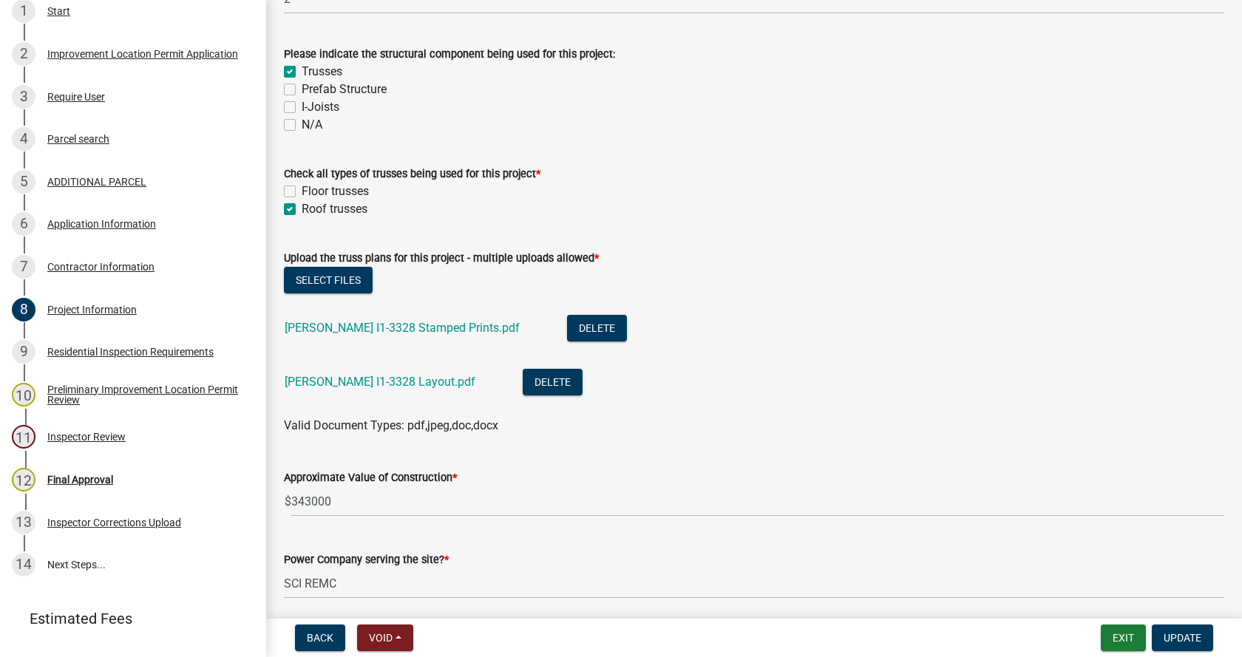
scroll to position [1405, 0]
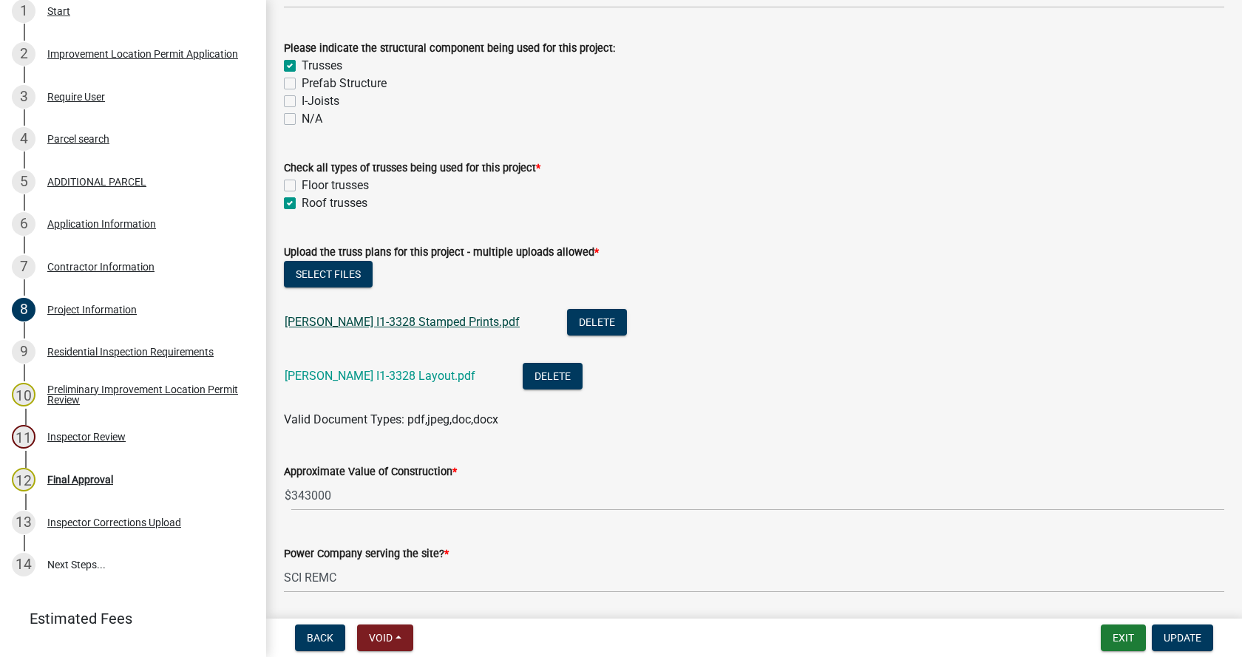
click at [385, 319] on link "[PERSON_NAME] I1-3328 Stamped Prints.pdf" at bounding box center [402, 322] width 235 height 14
click at [319, 373] on link "[PERSON_NAME] I1-3328 Layout.pdf" at bounding box center [380, 376] width 191 height 14
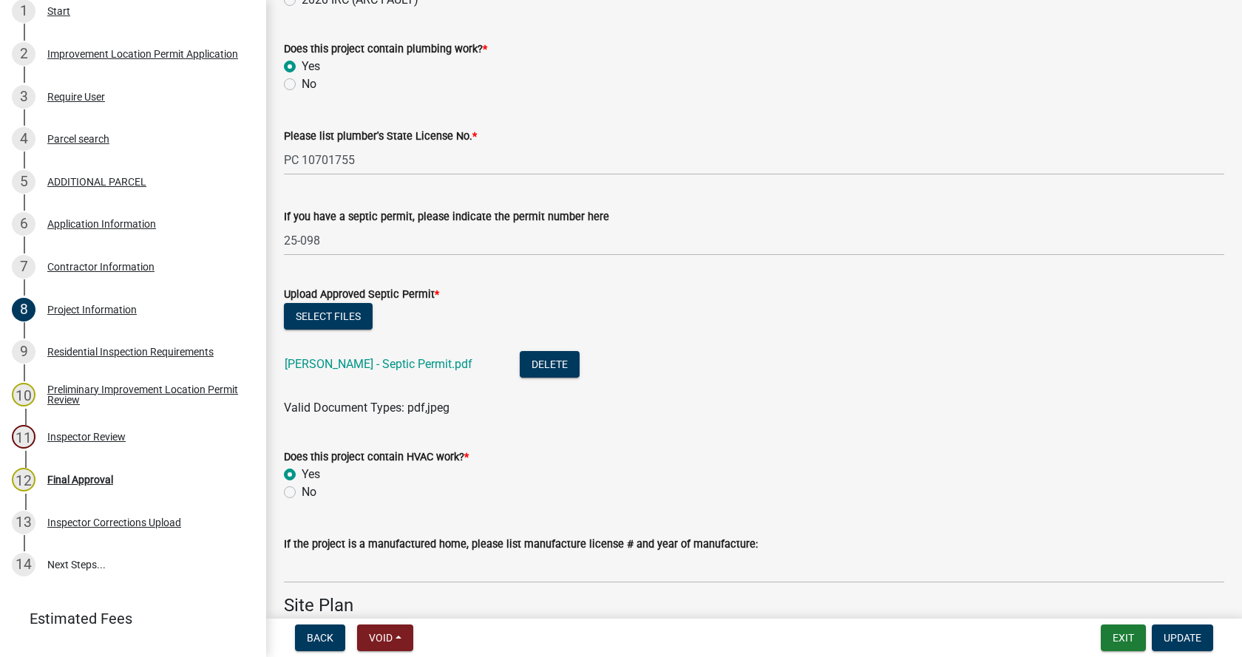
scroll to position [2662, 0]
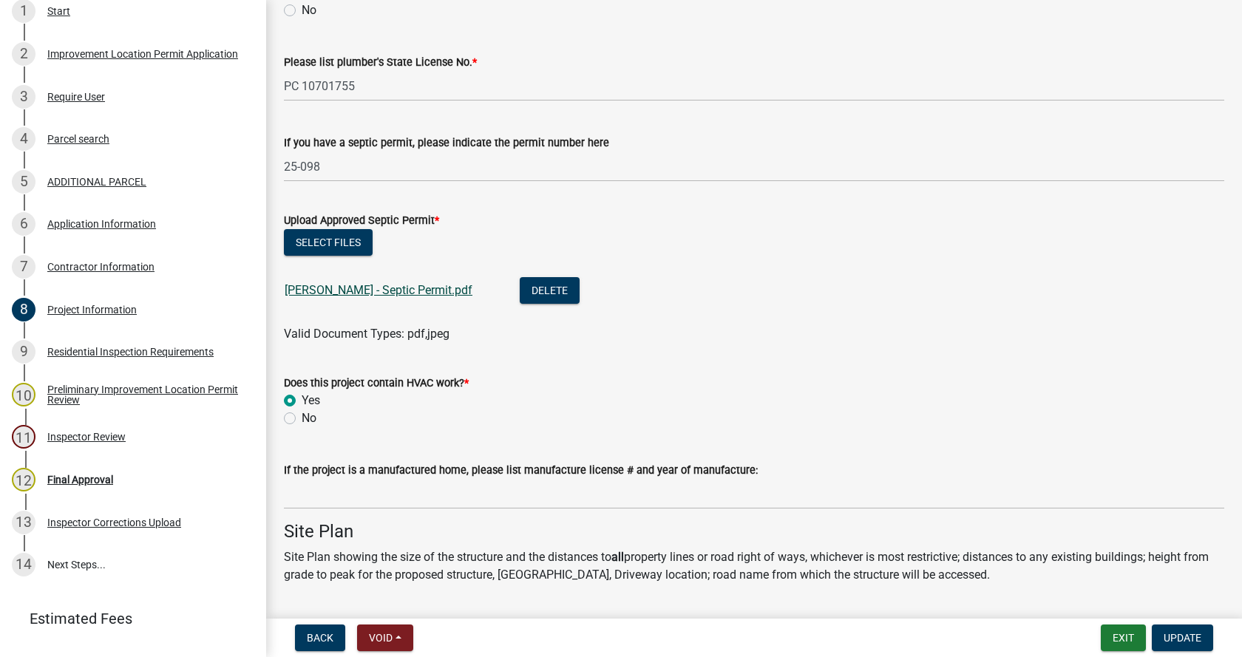
click at [364, 291] on link "[PERSON_NAME] - Septic Permit.pdf" at bounding box center [379, 290] width 188 height 14
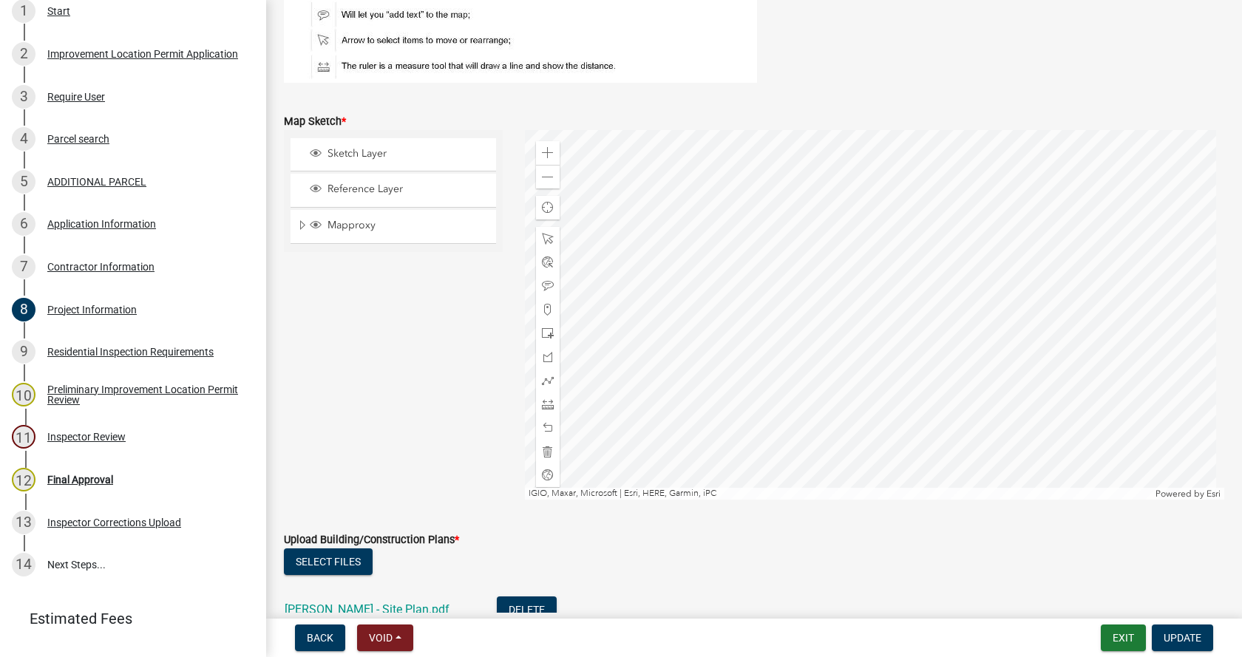
scroll to position [3401, 0]
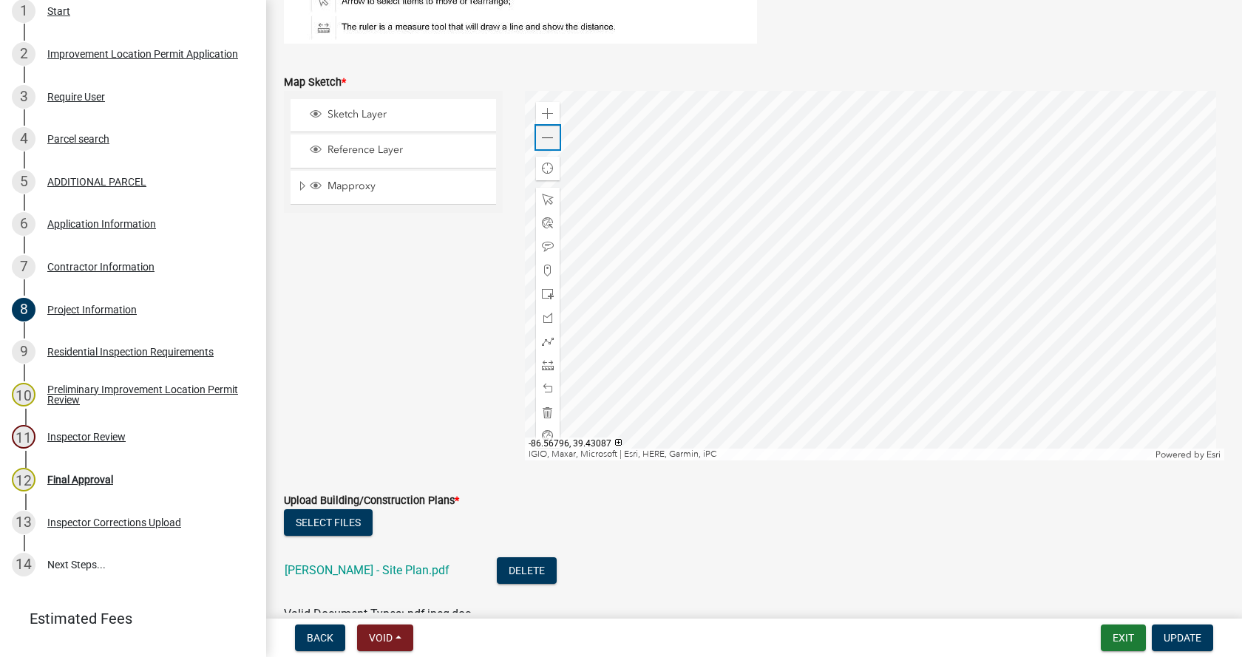
click at [545, 135] on span at bounding box center [548, 138] width 12 height 12
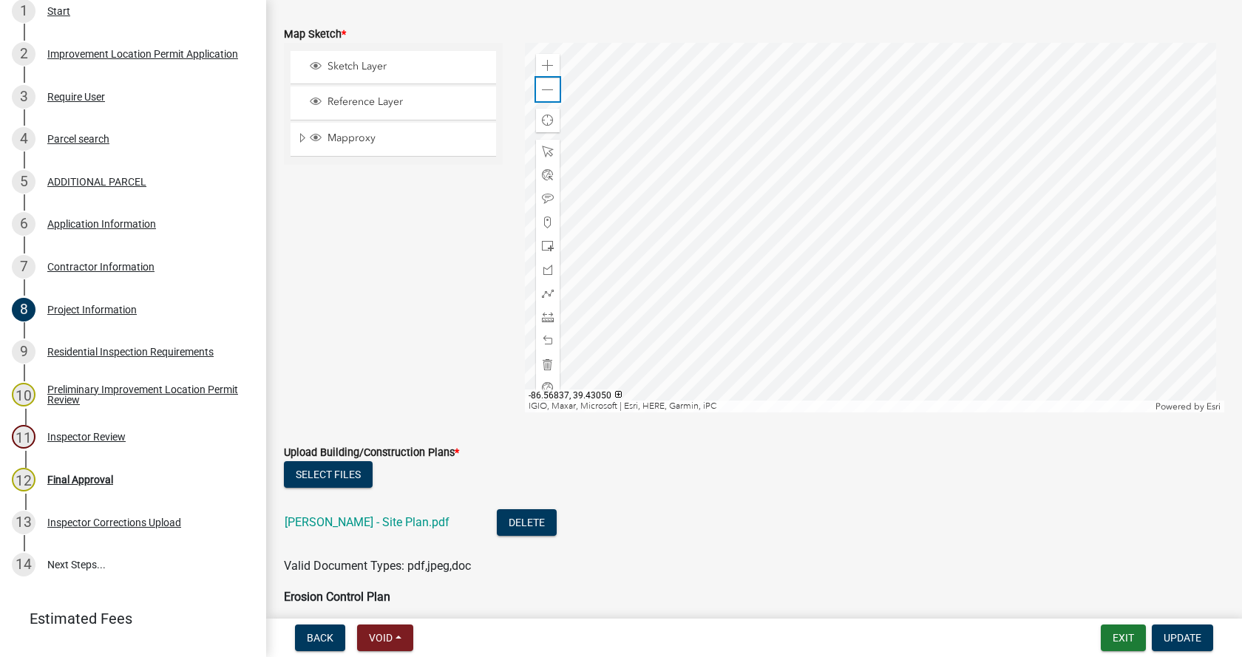
scroll to position [3549, 0]
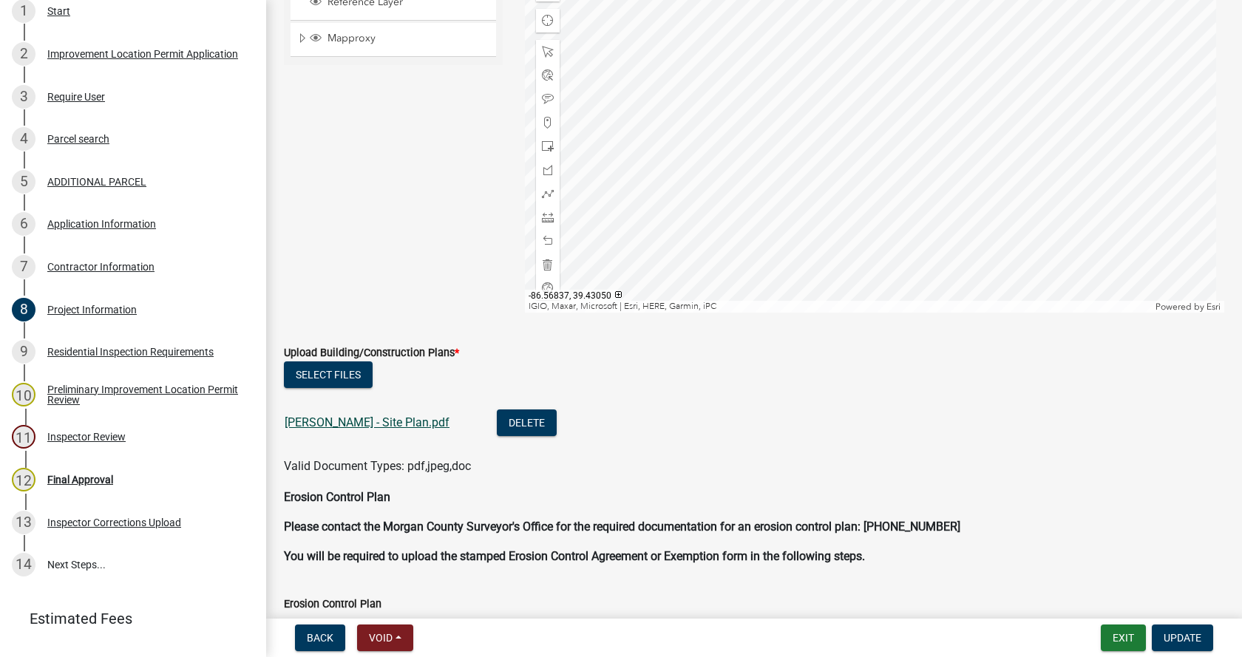
click at [333, 422] on link "[PERSON_NAME] - Site Plan.pdf" at bounding box center [367, 423] width 165 height 14
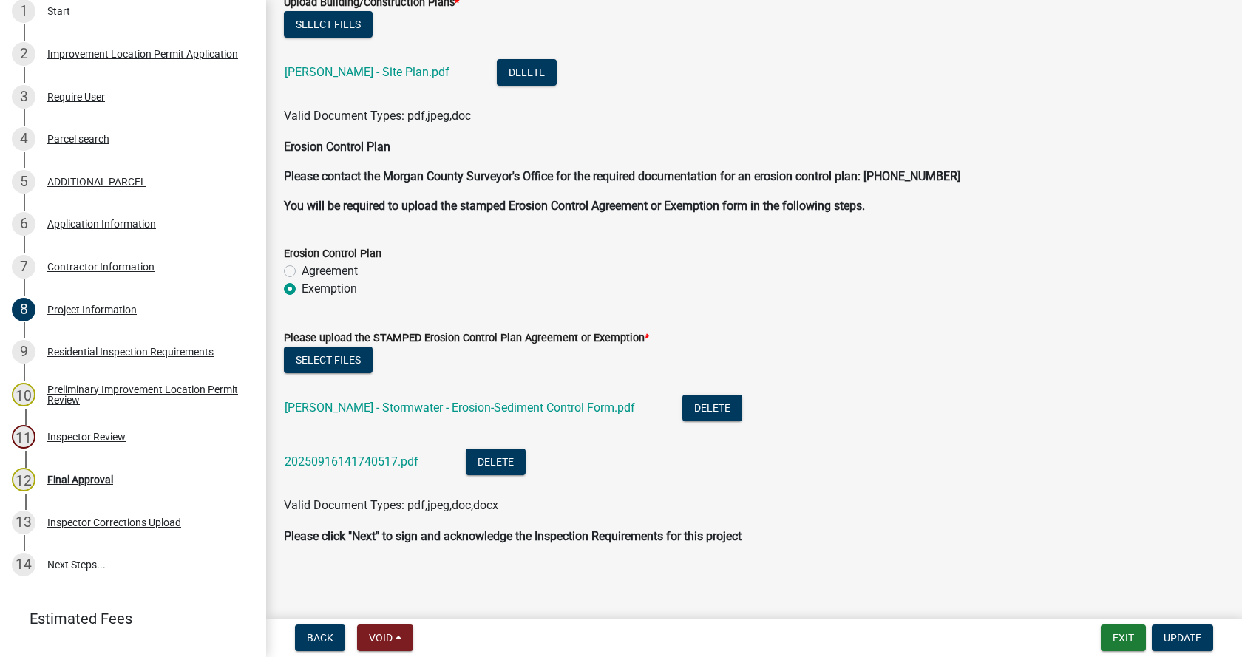
scroll to position [3902, 0]
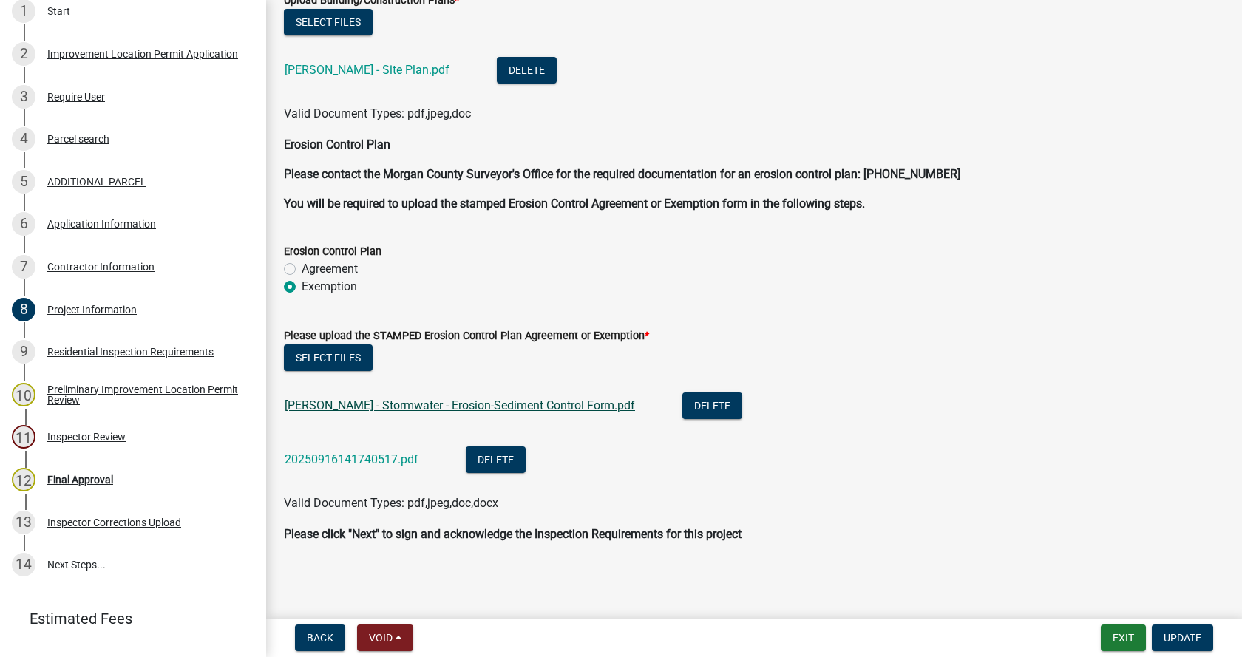
click at [419, 401] on link "[PERSON_NAME] - Stormwater - Erosion-Sediment Control Form.pdf" at bounding box center [460, 406] width 351 height 14
click at [371, 461] on link "20250916141740517.pdf" at bounding box center [352, 460] width 134 height 14
click at [683, 403] on button "Delete" at bounding box center [713, 406] width 60 height 27
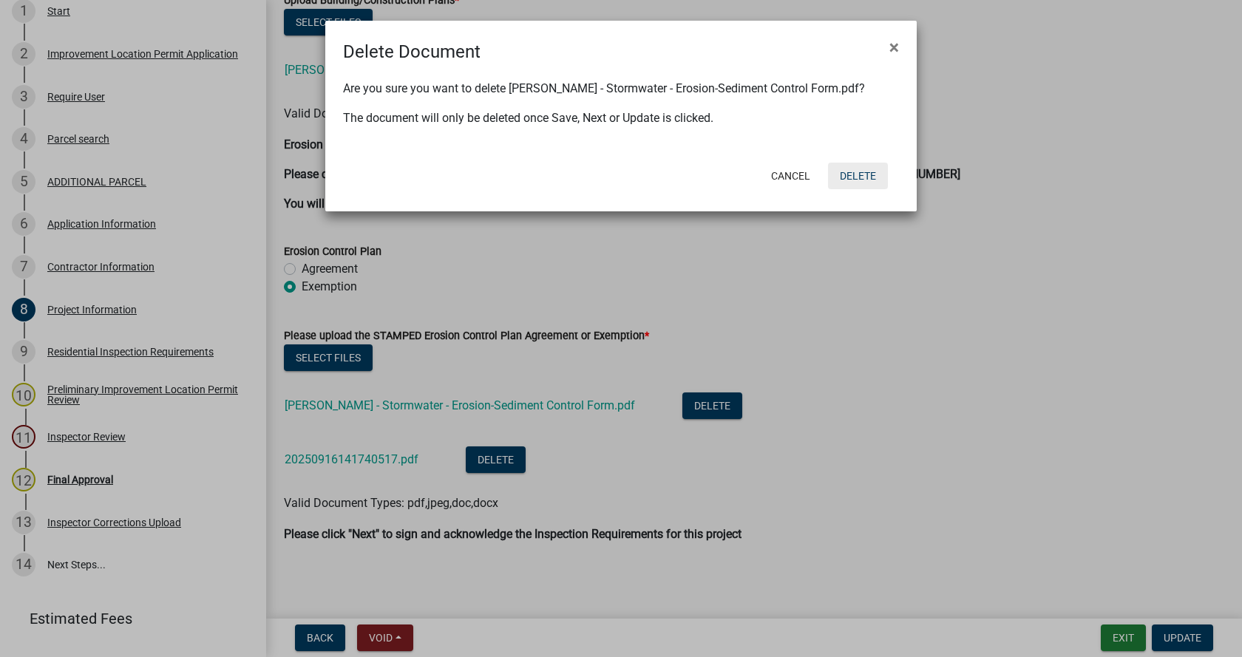
click at [871, 172] on button "Delete" at bounding box center [858, 176] width 60 height 27
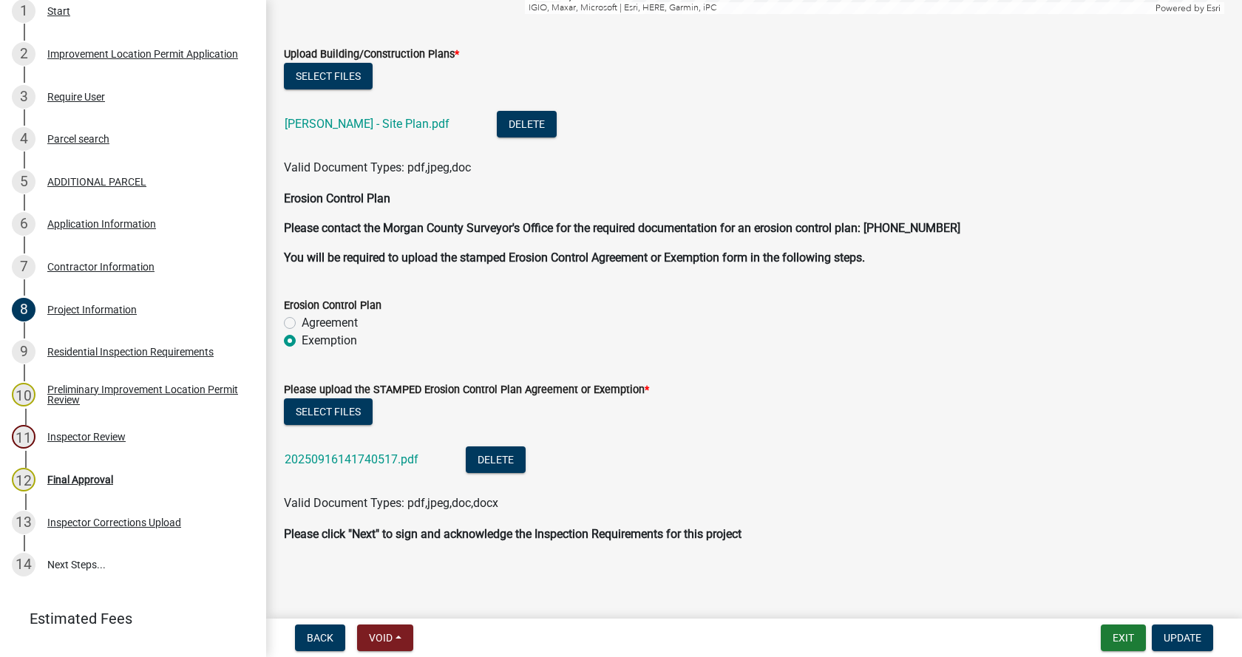
scroll to position [3848, 0]
click at [1181, 635] on span "Update" at bounding box center [1183, 638] width 38 height 12
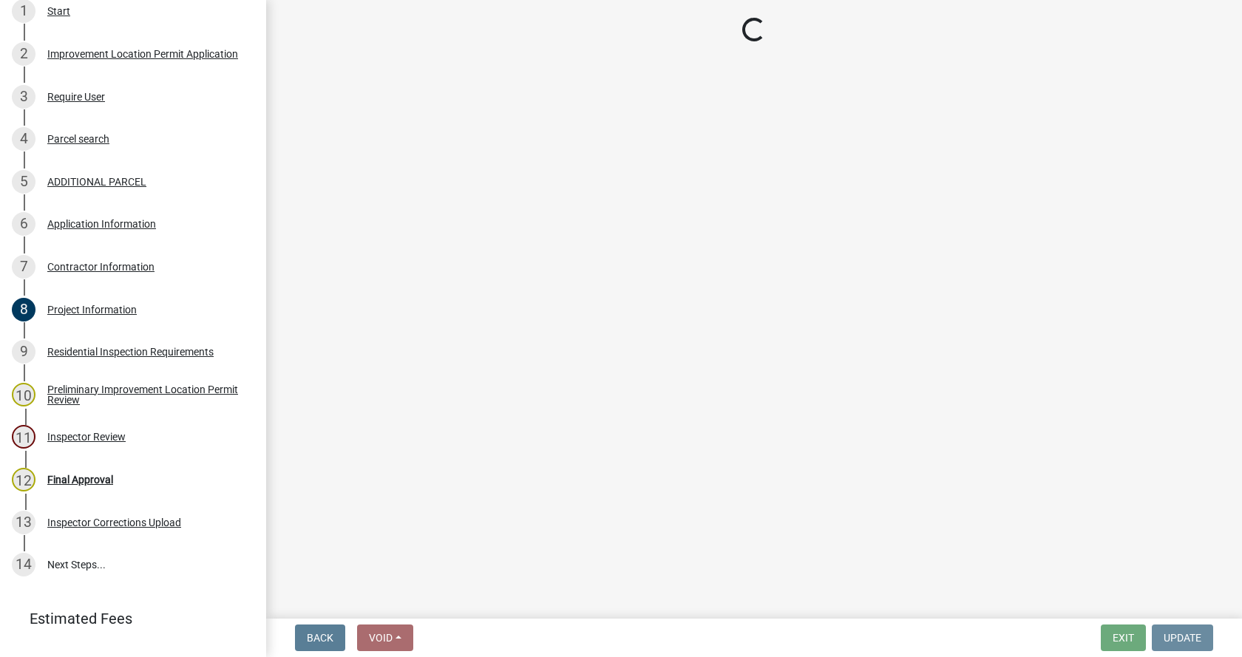
scroll to position [0, 0]
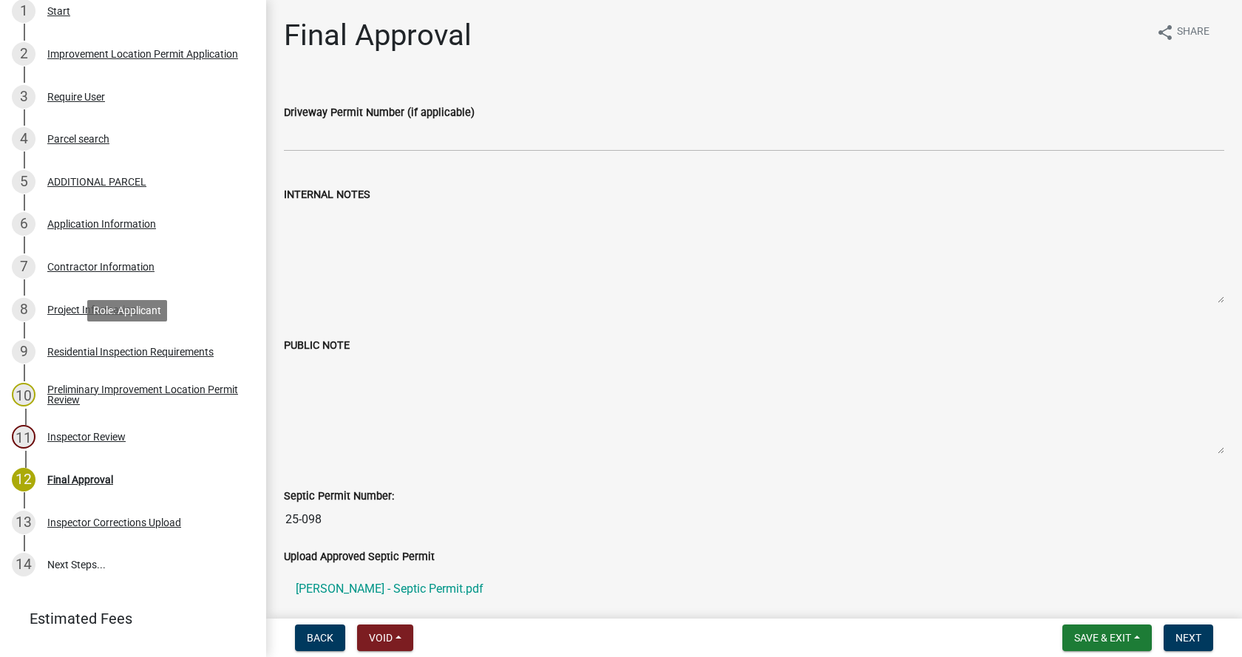
click at [50, 353] on div "Residential Inspection Requirements" at bounding box center [130, 352] width 166 height 10
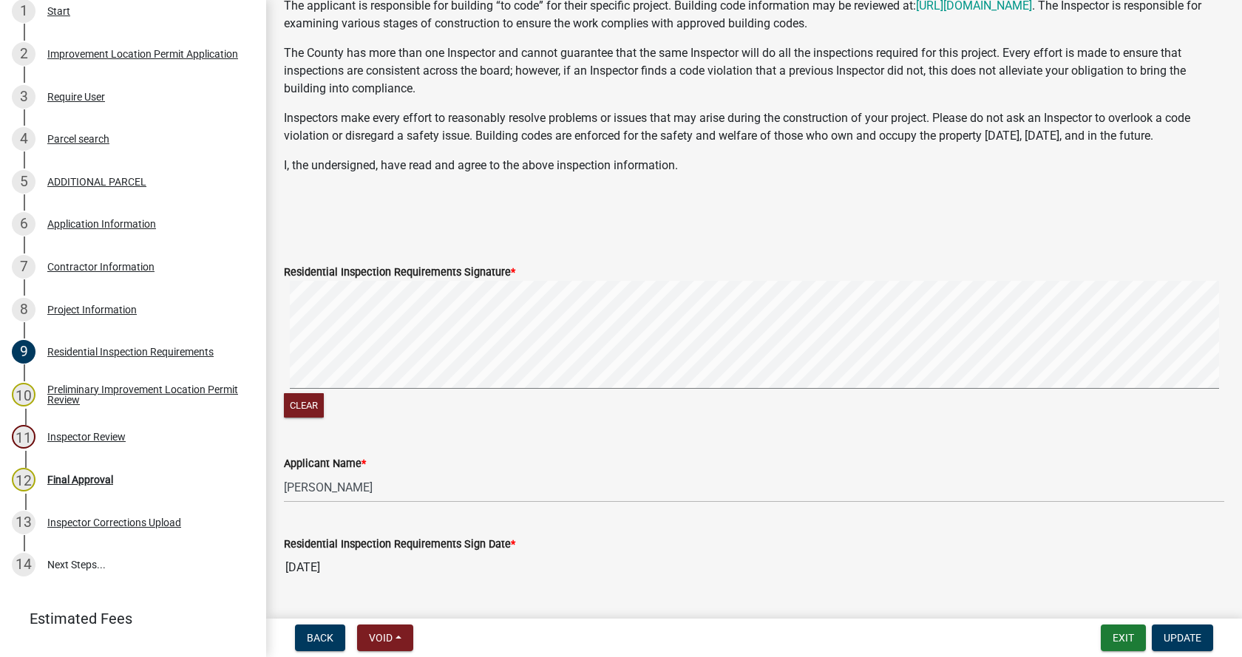
scroll to position [296, 0]
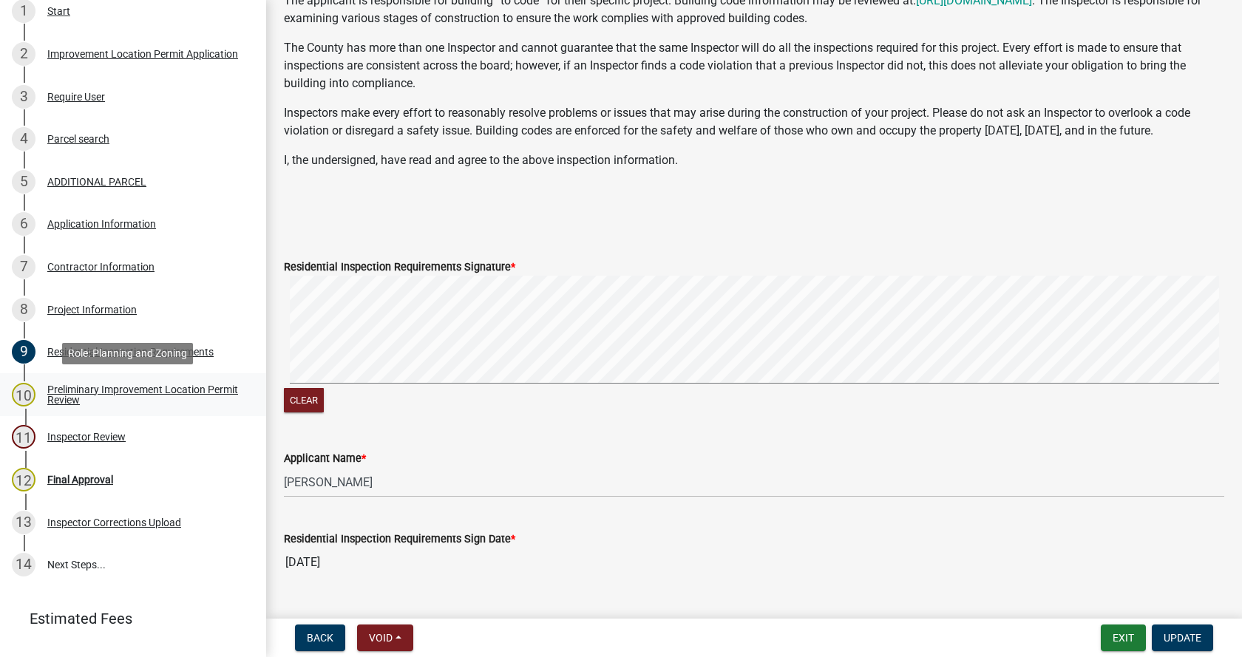
click at [61, 394] on div "Preliminary Improvement Location Permit Review" at bounding box center [144, 395] width 195 height 21
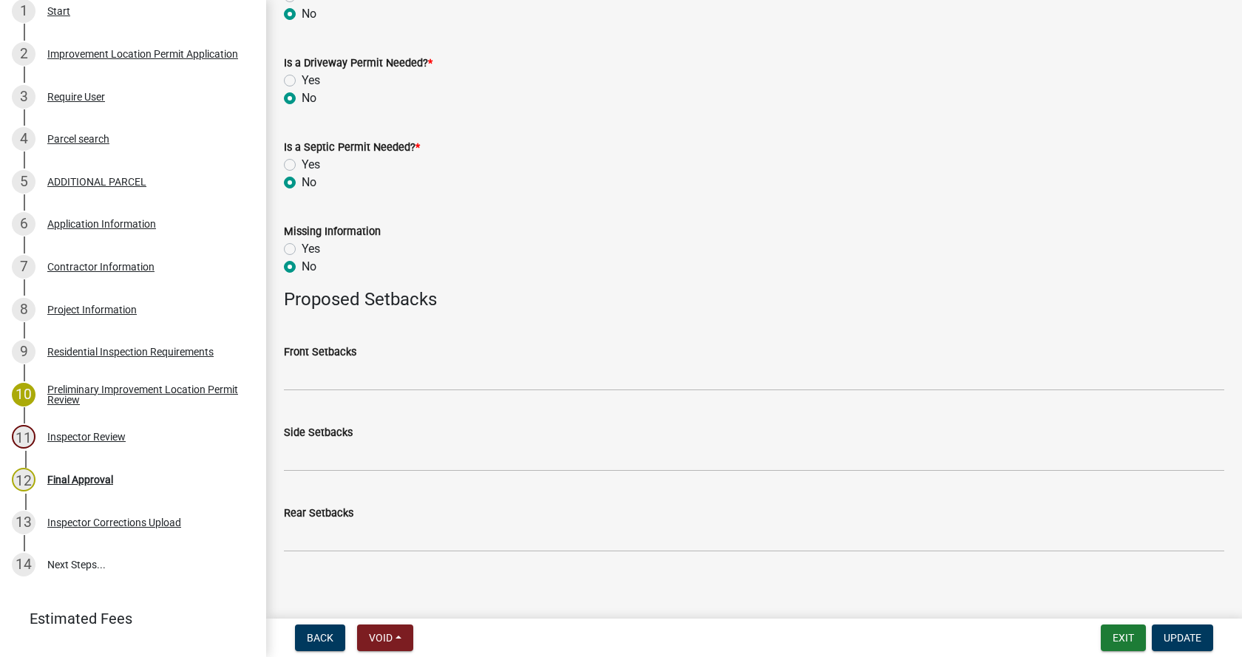
scroll to position [791, 0]
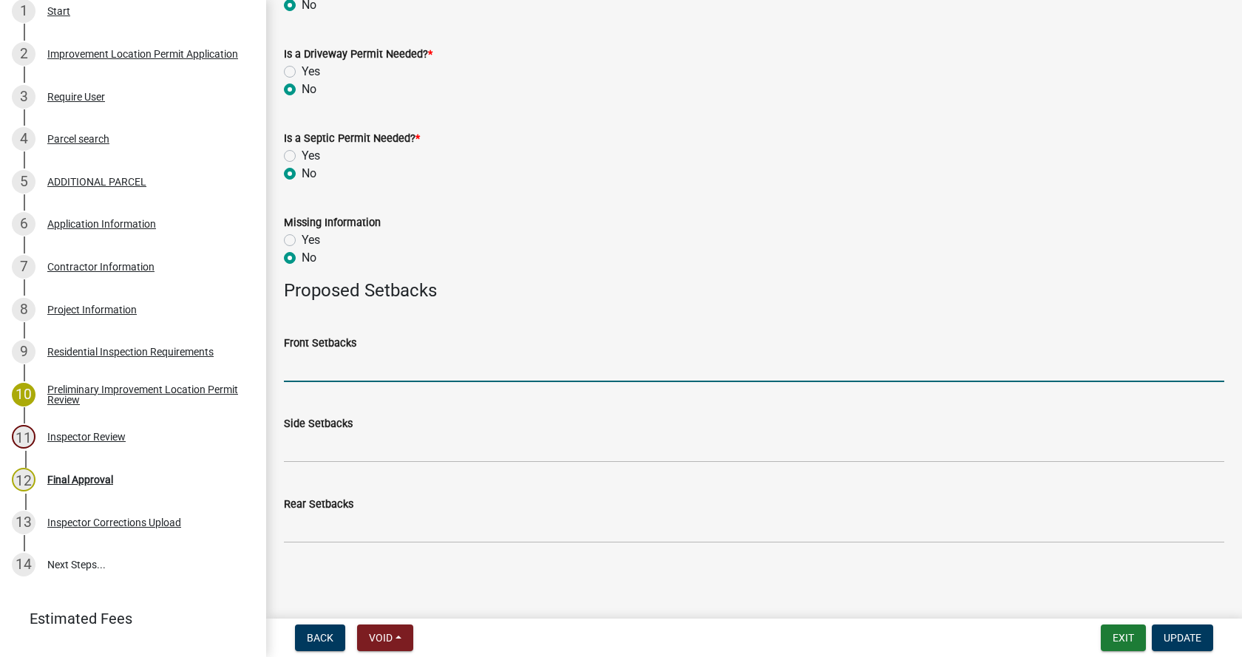
click at [316, 370] on input "Front Setbacks" at bounding box center [754, 367] width 941 height 30
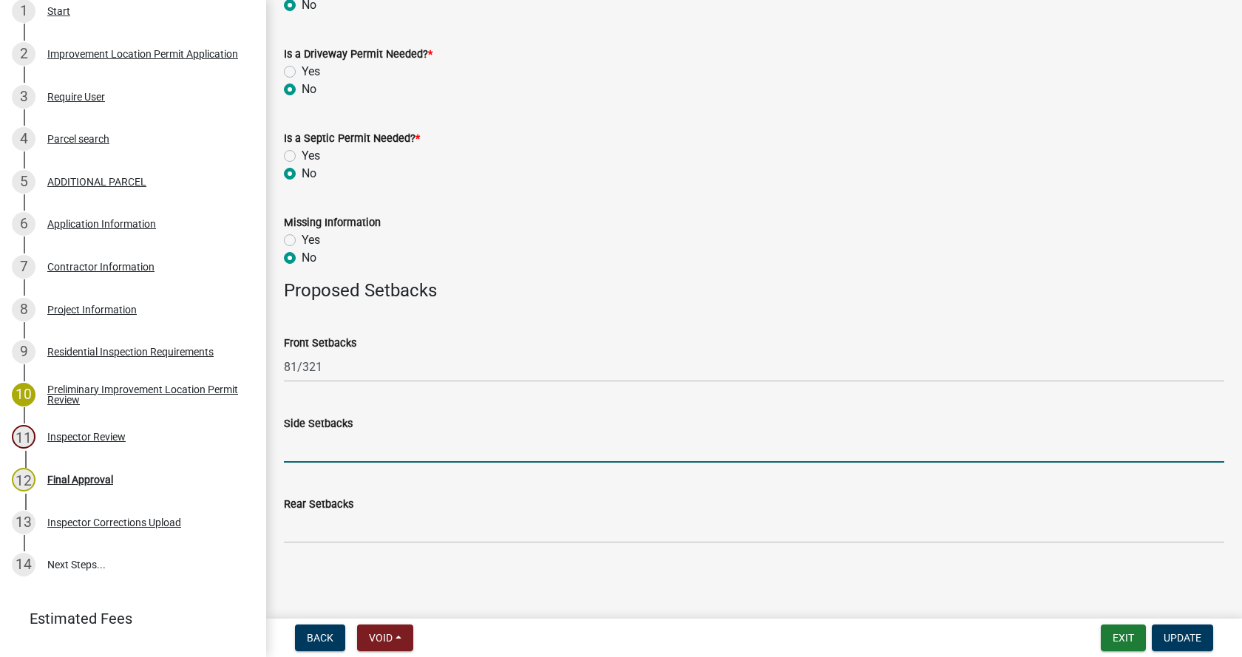
click at [311, 450] on input "Side Setbacks" at bounding box center [754, 448] width 941 height 30
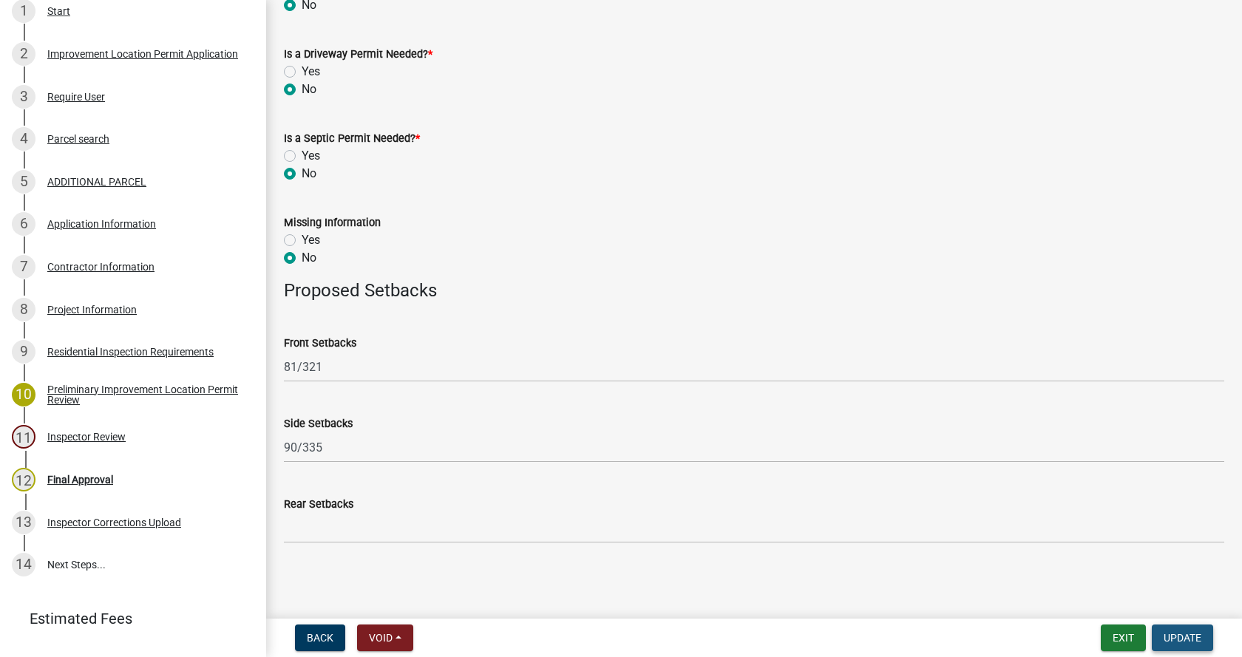
click at [1194, 631] on button "Update" at bounding box center [1182, 638] width 61 height 27
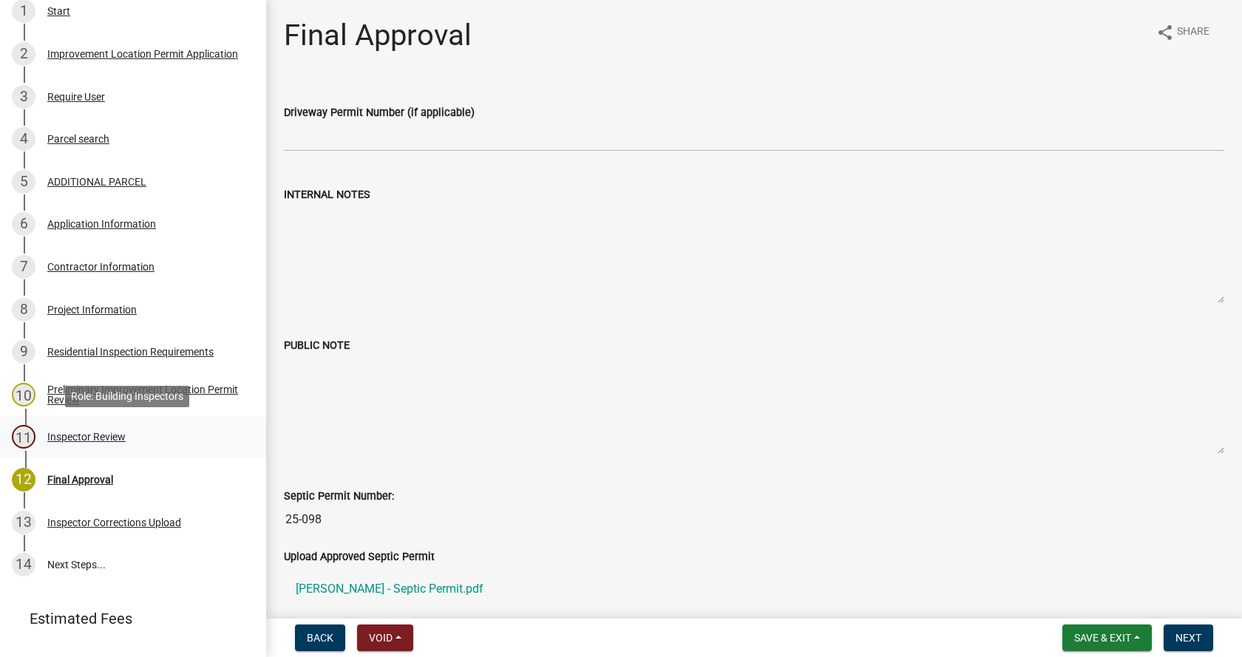
click at [67, 433] on div "Inspector Review" at bounding box center [86, 437] width 78 height 10
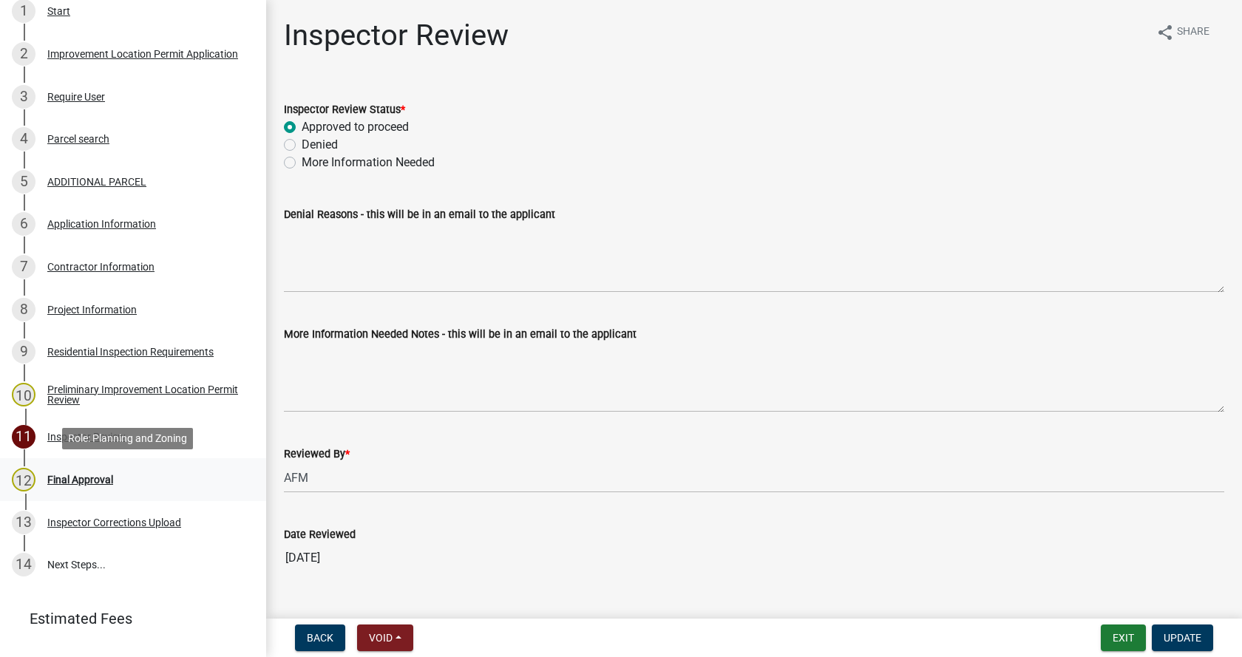
click at [54, 477] on div "Final Approval" at bounding box center [80, 480] width 66 height 10
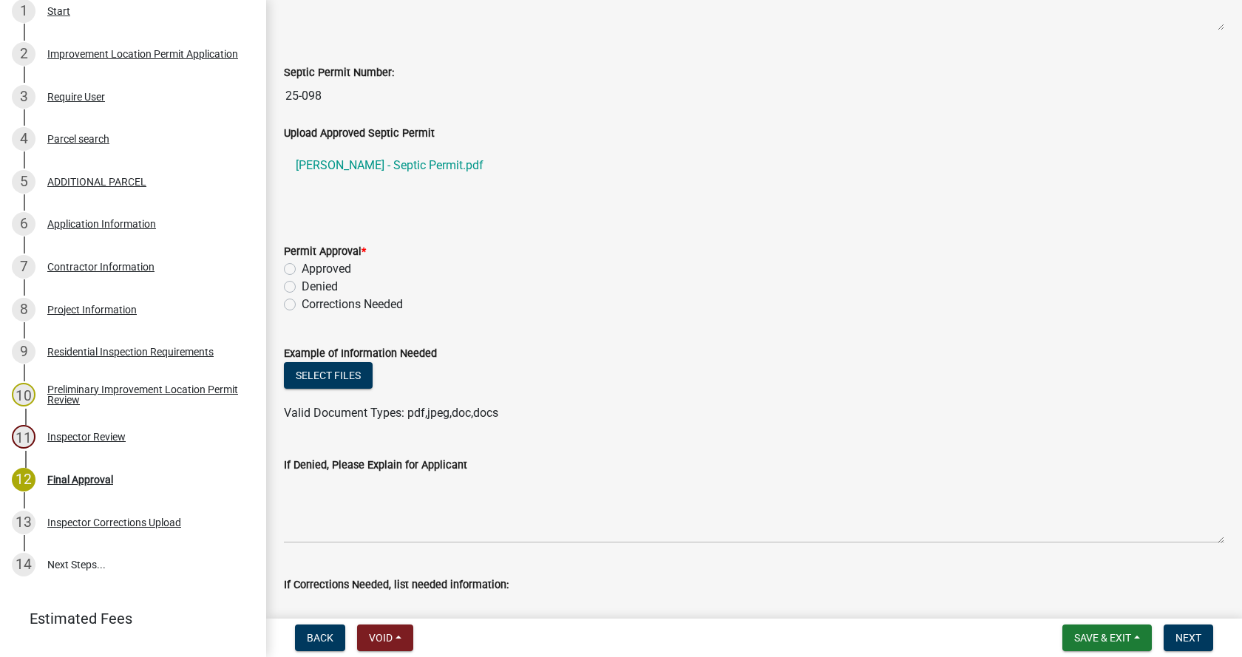
scroll to position [444, 0]
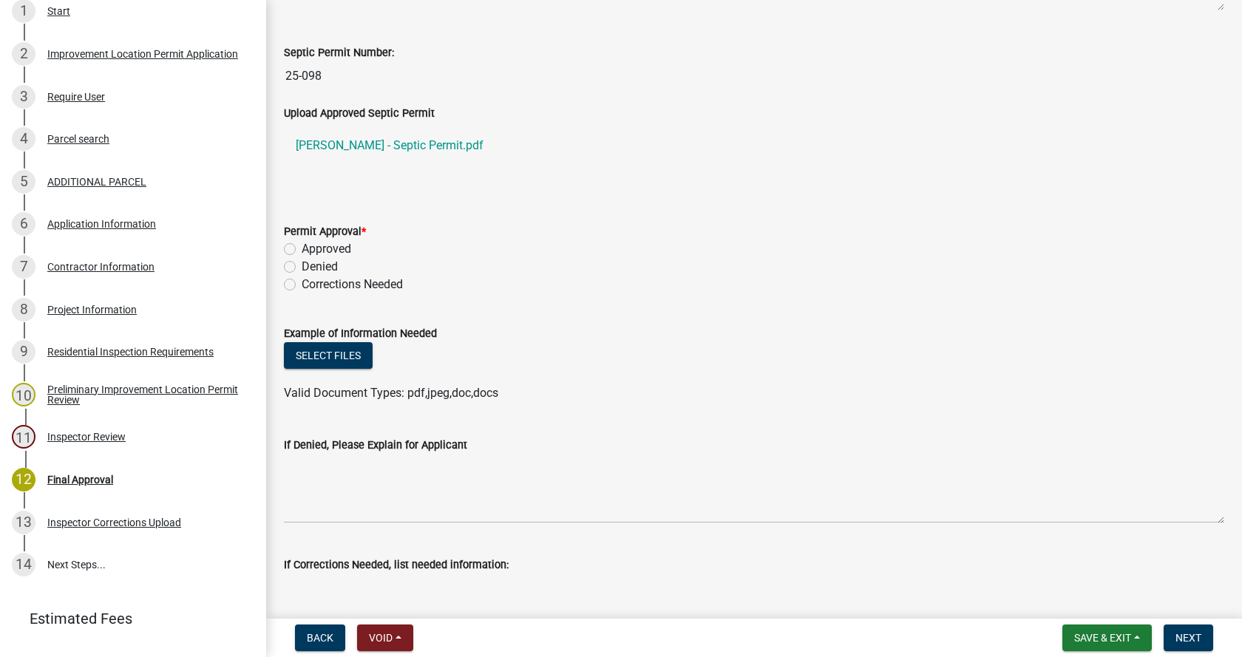
click at [302, 249] on label "Approved" at bounding box center [327, 249] width 50 height 18
click at [302, 249] on input "Approved" at bounding box center [307, 245] width 10 height 10
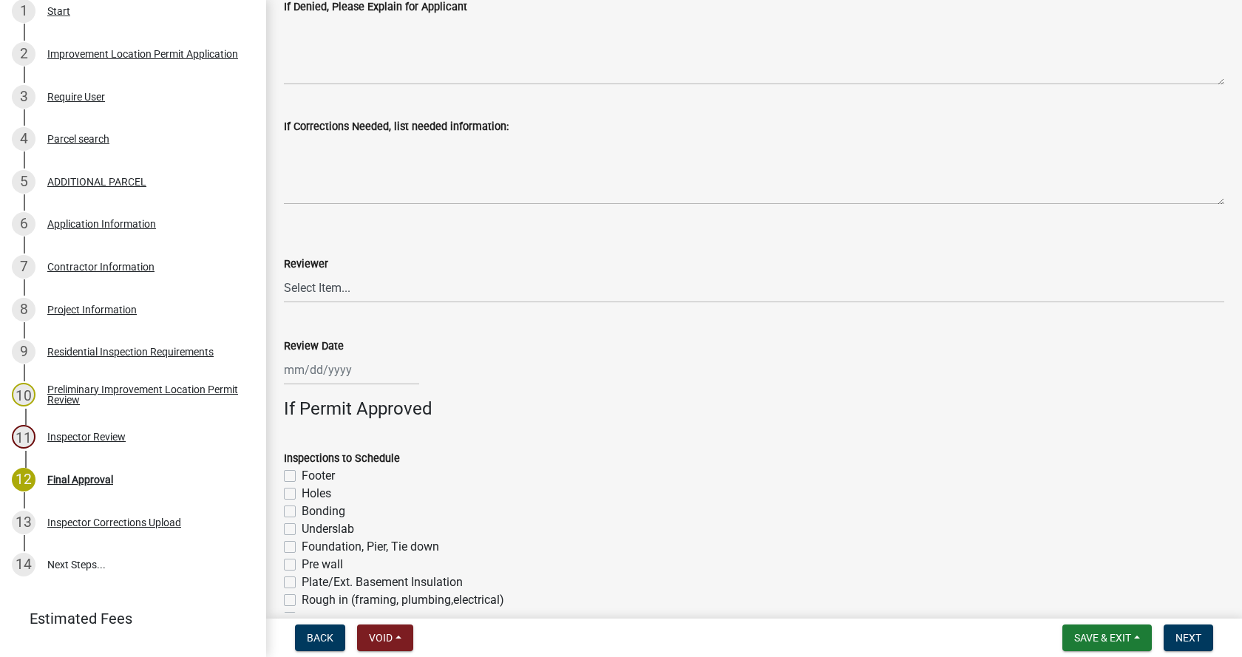
scroll to position [887, 0]
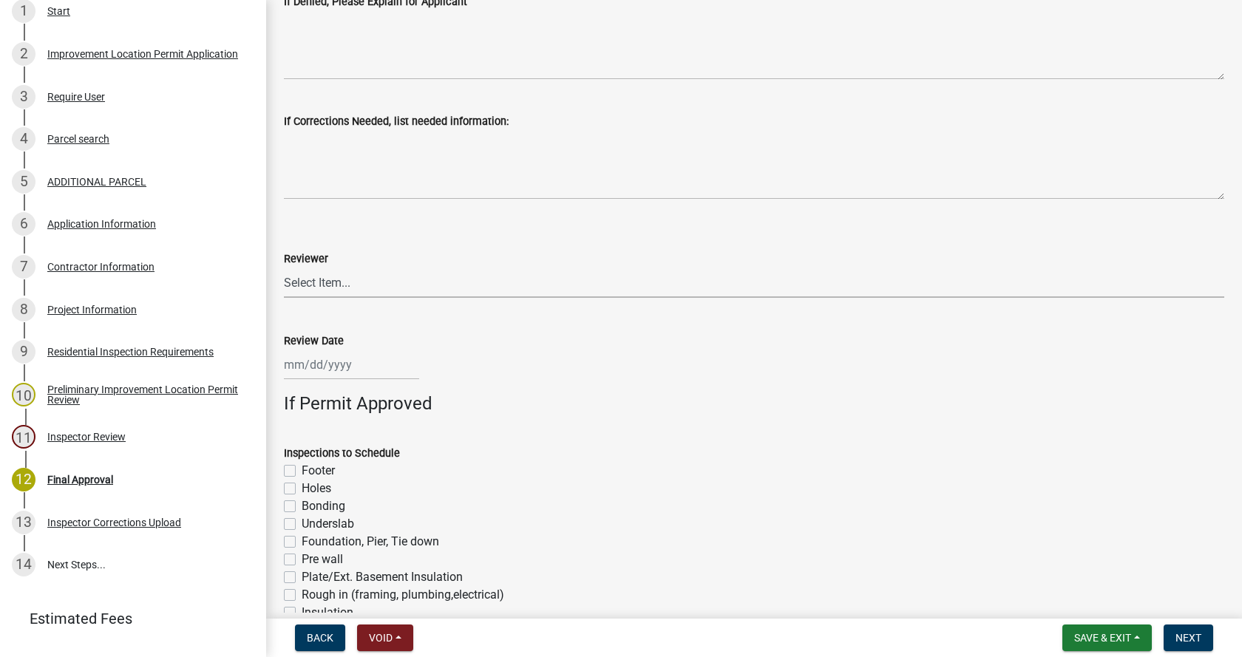
click at [325, 280] on select "Select Item... [PERSON_NAME] [PERSON_NAME] [PERSON_NAME]" at bounding box center [754, 283] width 941 height 30
click at [284, 268] on select "Select Item... [PERSON_NAME] [PERSON_NAME] [PERSON_NAME]" at bounding box center [754, 283] width 941 height 30
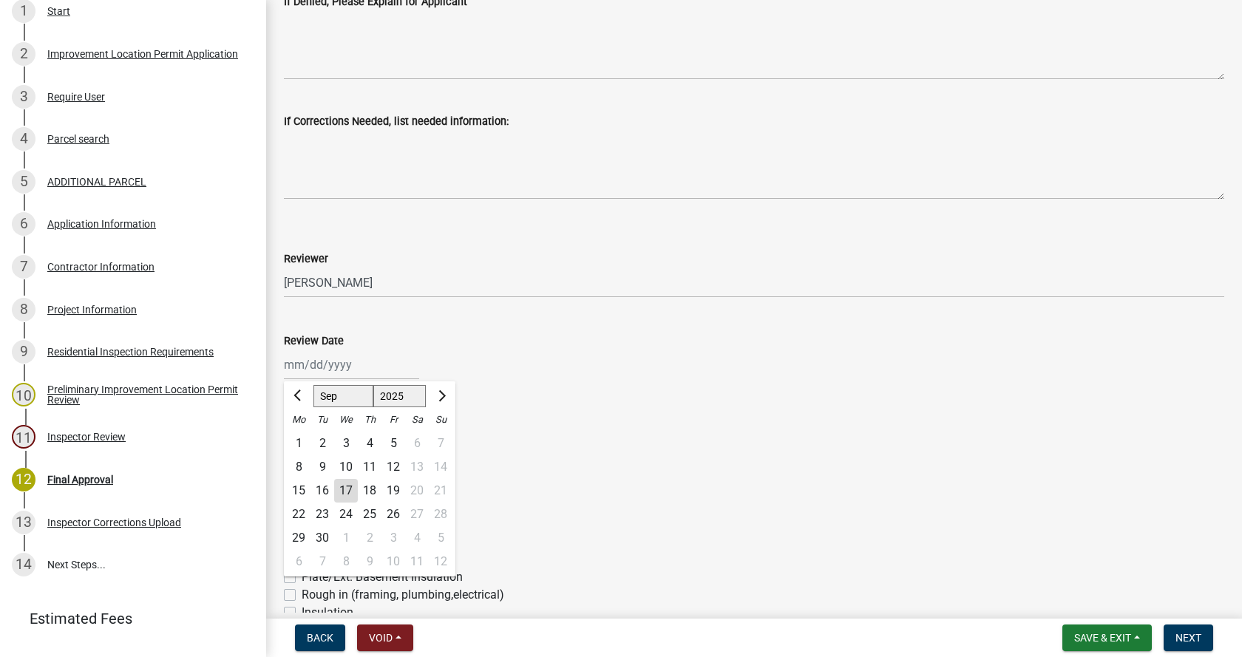
click at [306, 368] on div "[PERSON_NAME] Feb Mar Apr [PERSON_NAME][DATE] Oct Nov [DATE] 1526 1527 1528 152…" at bounding box center [351, 365] width 135 height 30
click at [351, 493] on div "17" at bounding box center [346, 491] width 24 height 24
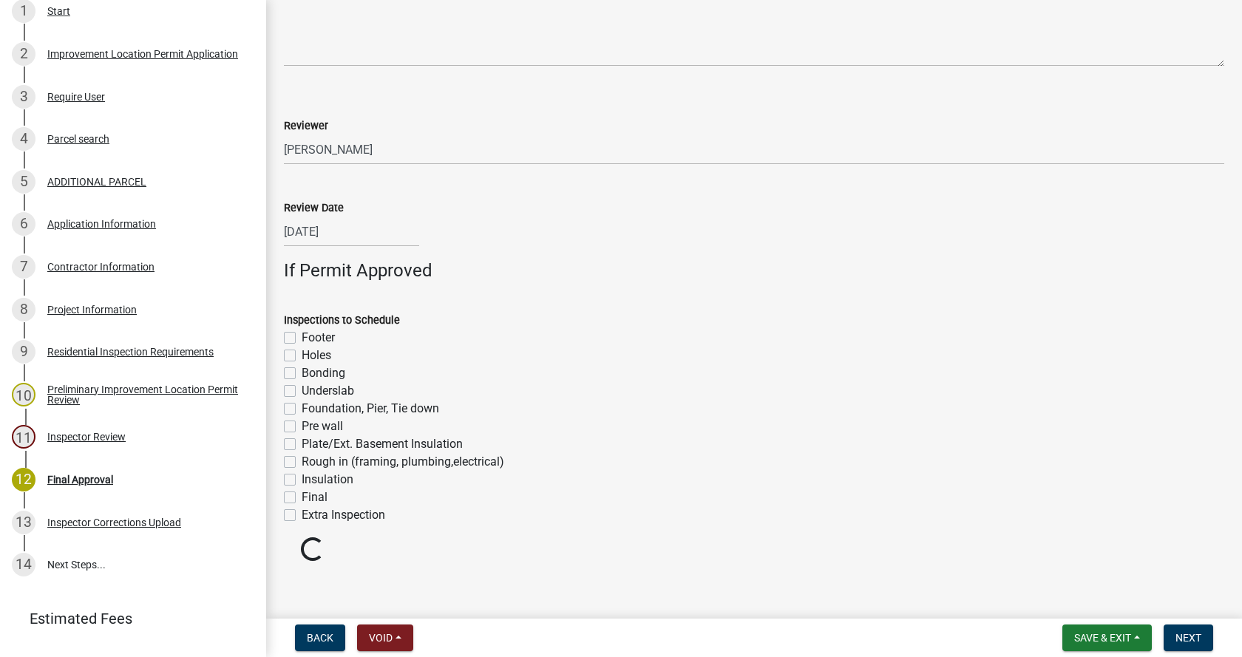
scroll to position [1029, 0]
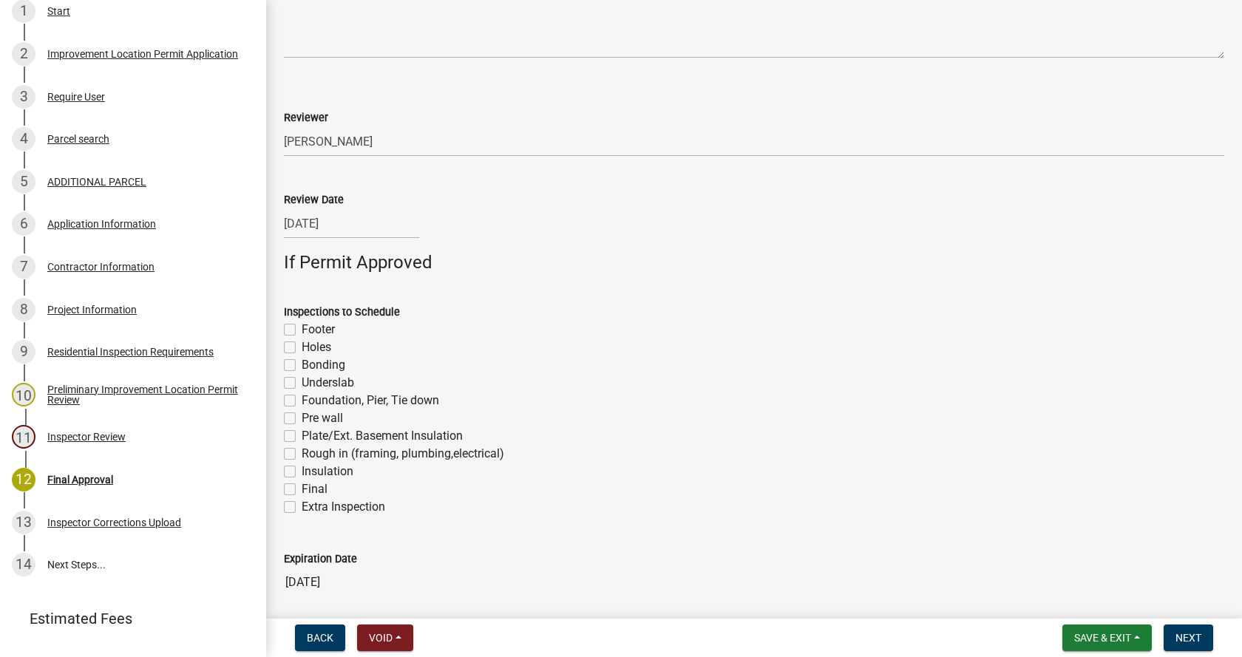
click at [302, 330] on label "Footer" at bounding box center [318, 330] width 33 height 18
click at [302, 330] on input "Footer" at bounding box center [307, 326] width 10 height 10
click at [302, 402] on label "Foundation, Pier, Tie down" at bounding box center [371, 401] width 138 height 18
click at [302, 402] on input "Foundation, Pier, Tie down" at bounding box center [307, 397] width 10 height 10
click at [302, 453] on label "Rough in (framing, plumbing,electrical)" at bounding box center [403, 454] width 203 height 18
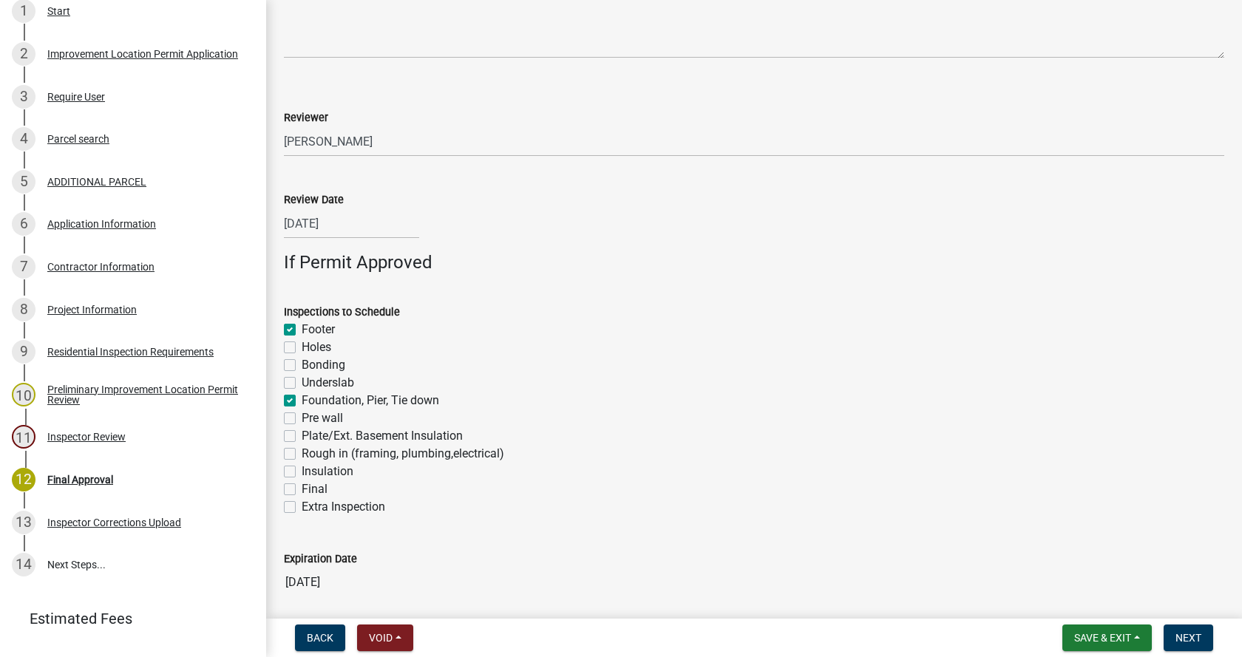
click at [302, 453] on input "Rough in (framing, plumbing,electrical)" at bounding box center [307, 450] width 10 height 10
click at [302, 491] on label "Final" at bounding box center [315, 490] width 26 height 18
click at [302, 490] on input "Final" at bounding box center [307, 486] width 10 height 10
click at [1193, 642] on span "Next" at bounding box center [1189, 638] width 26 height 12
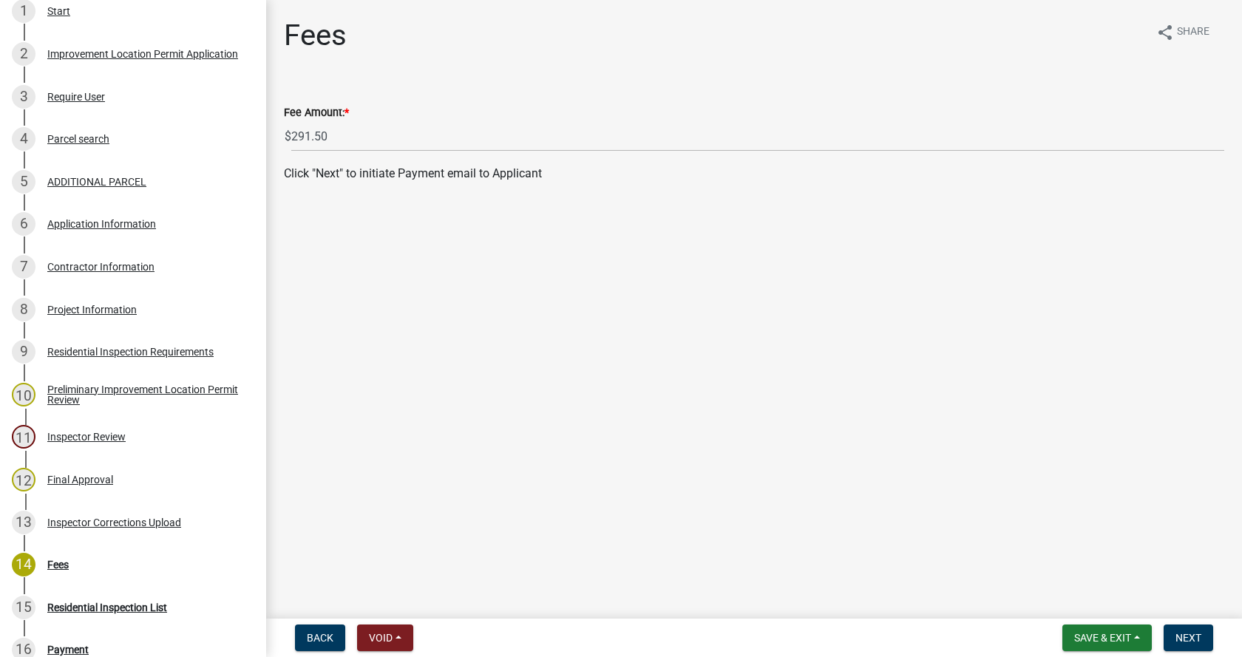
scroll to position [594, 0]
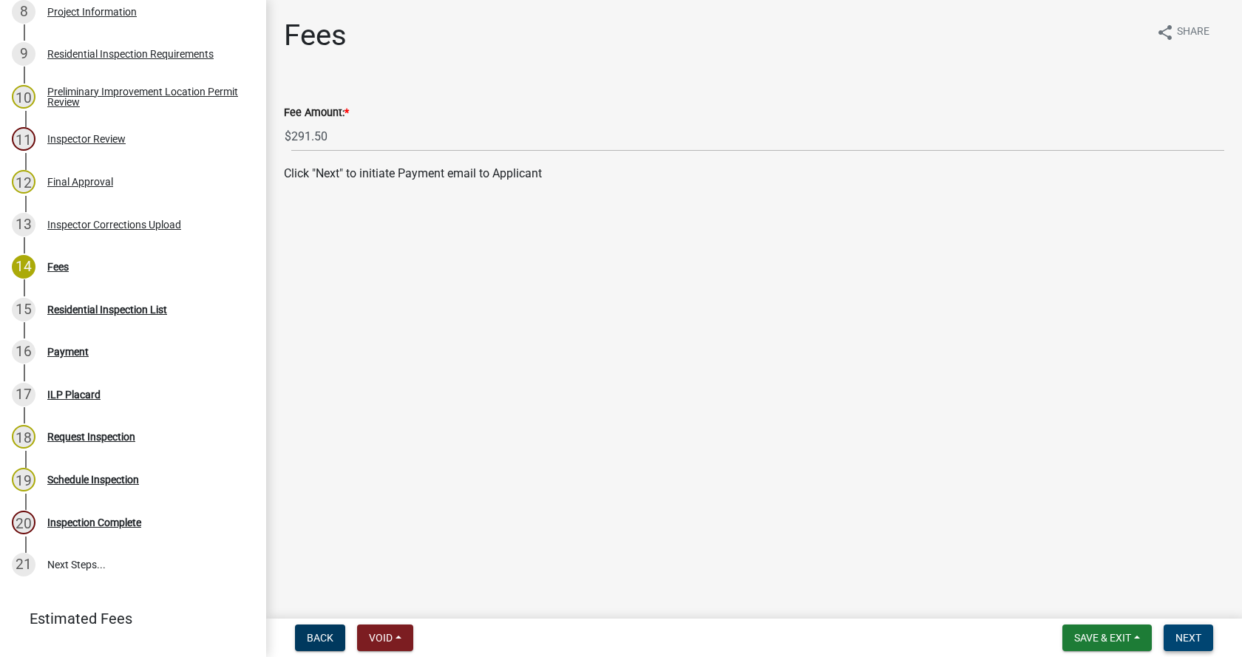
click at [1184, 633] on span "Next" at bounding box center [1189, 638] width 26 height 12
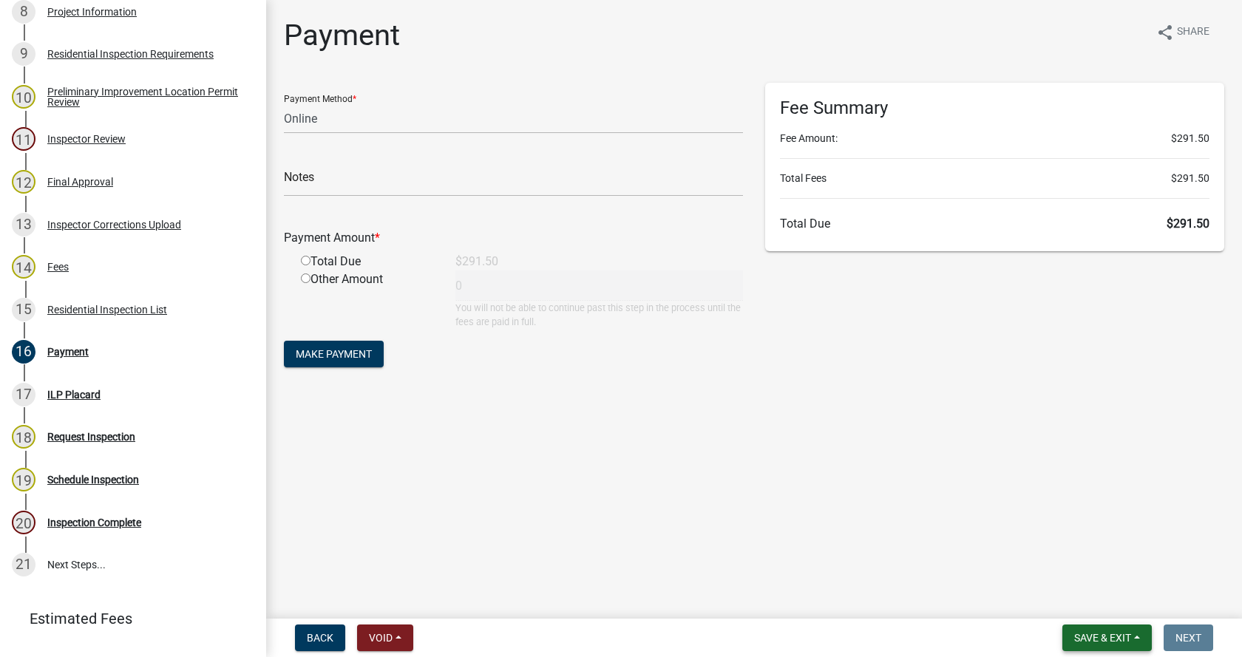
click at [1128, 640] on span "Save & Exit" at bounding box center [1102, 638] width 57 height 12
click at [1071, 605] on button "Save & Exit" at bounding box center [1093, 599] width 118 height 35
